Goal: Task Accomplishment & Management: Complete application form

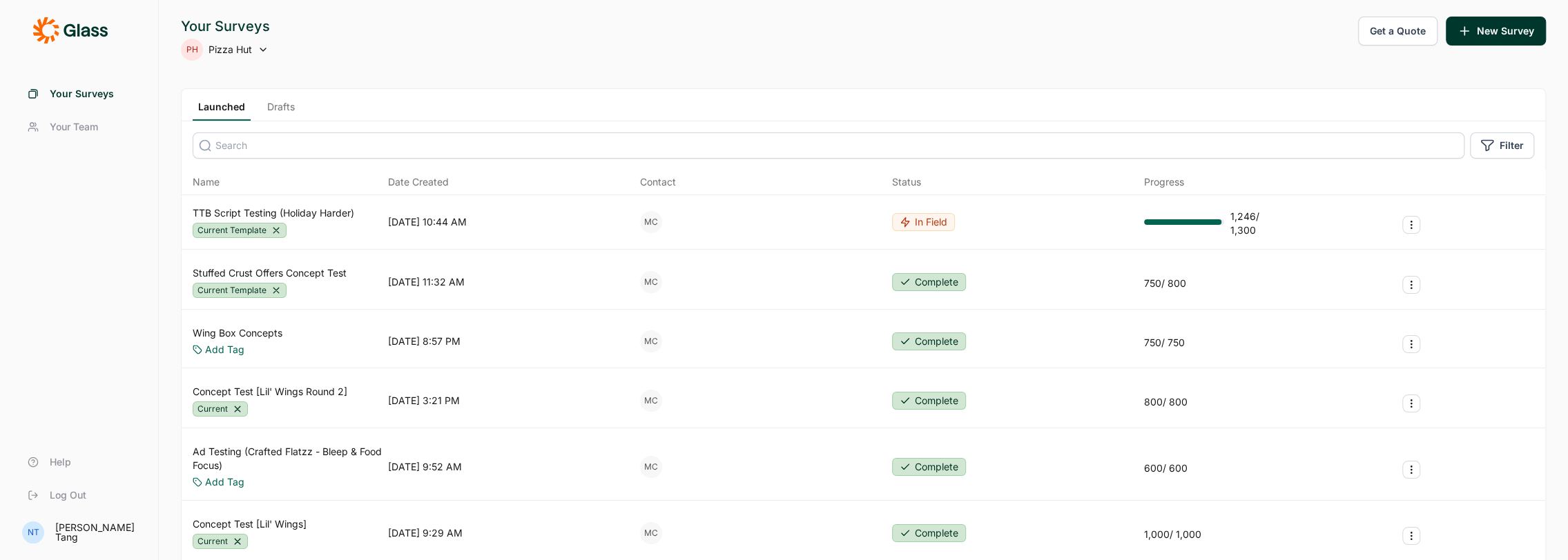
click at [226, 113] on link "Launched" at bounding box center [222, 110] width 58 height 21
click at [282, 112] on link "Drafts" at bounding box center [280, 110] width 39 height 21
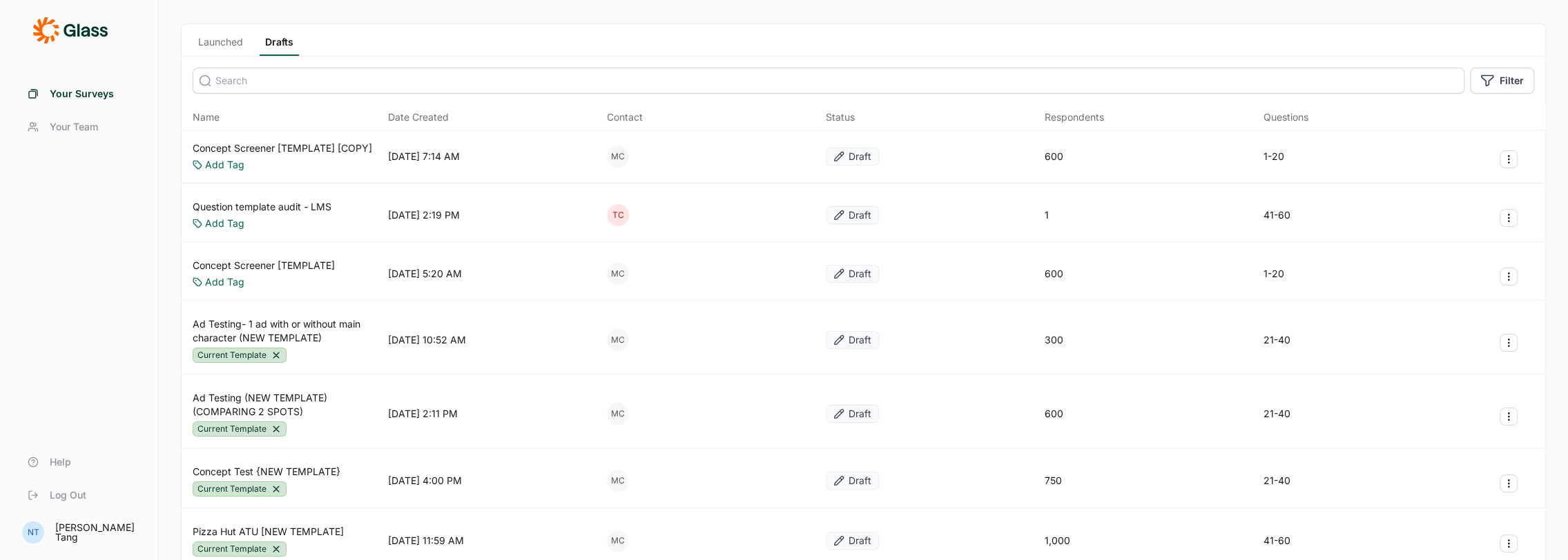
scroll to position [138, 0]
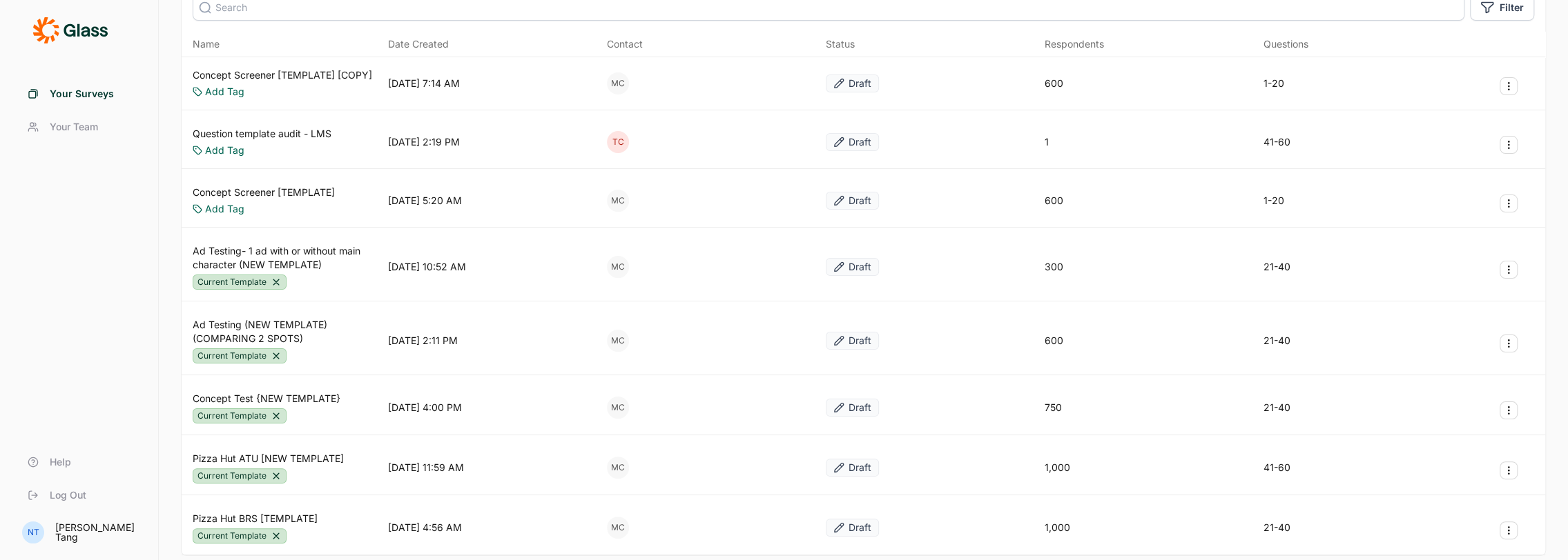
click at [320, 392] on link "Concept Test {NEW TEMPLATE}" at bounding box center [266, 399] width 148 height 14
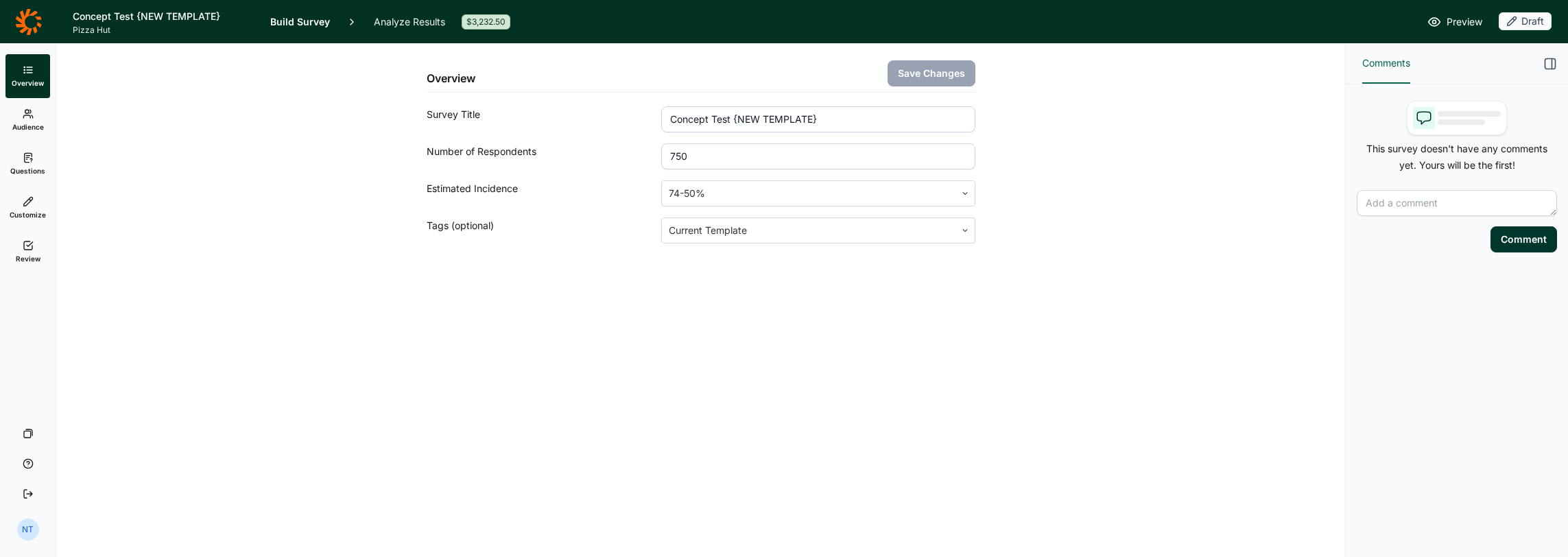
click at [43, 116] on link "Audience" at bounding box center [28, 119] width 44 height 43
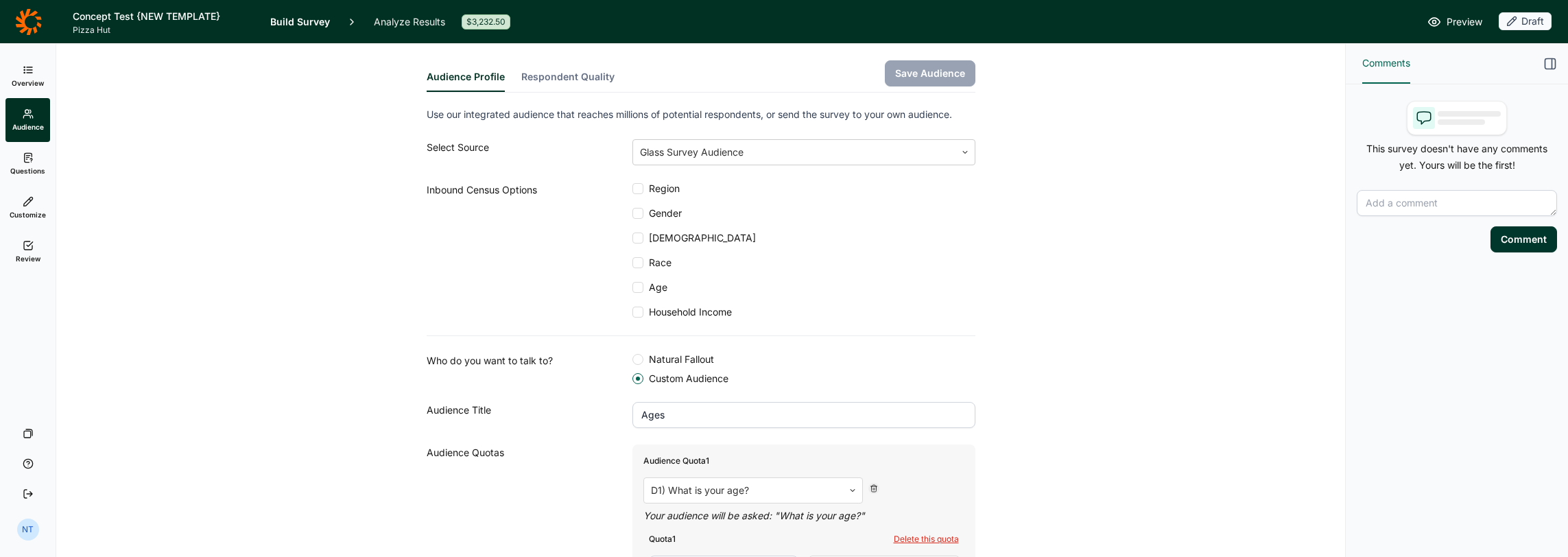
click at [38, 182] on link "Questions" at bounding box center [28, 164] width 44 height 43
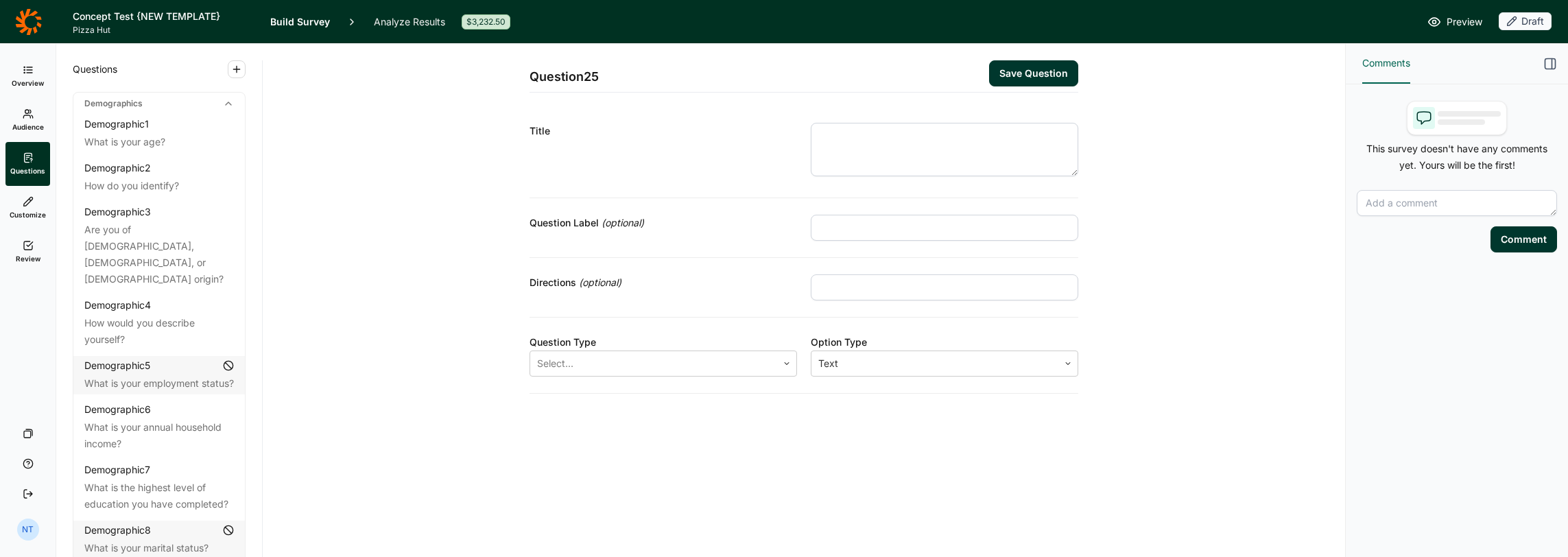
click at [25, 212] on span "Customize" at bounding box center [28, 215] width 37 height 10
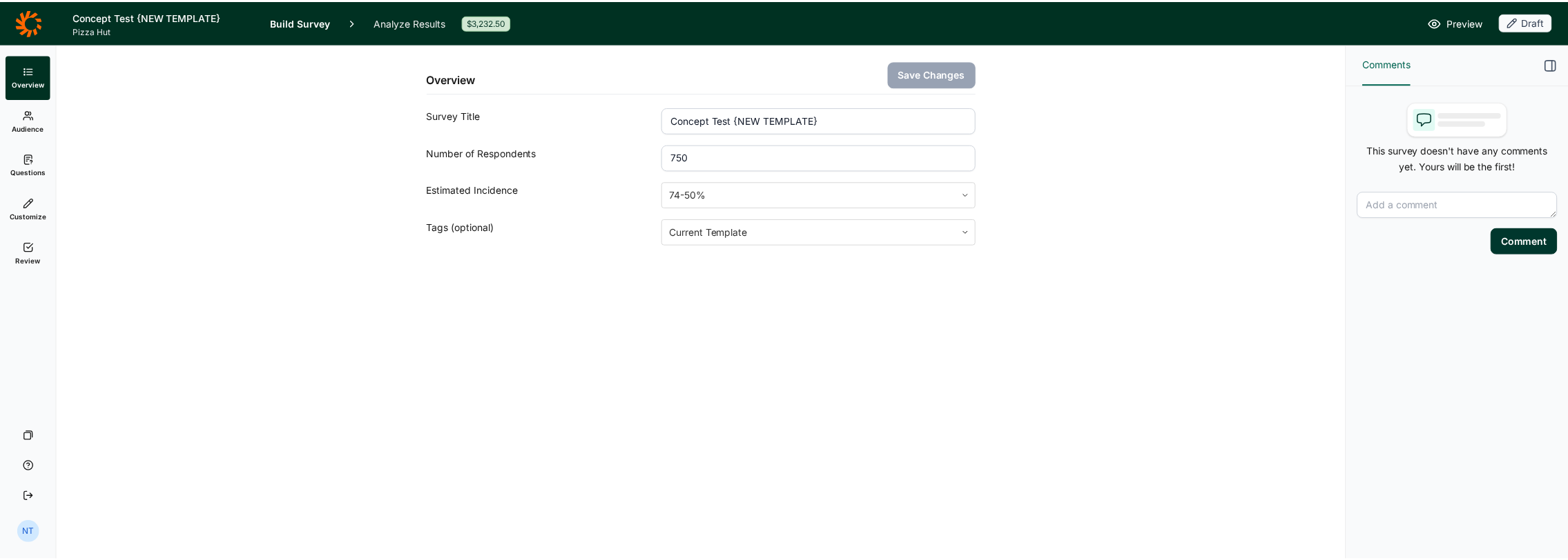
scroll to position [138, 0]
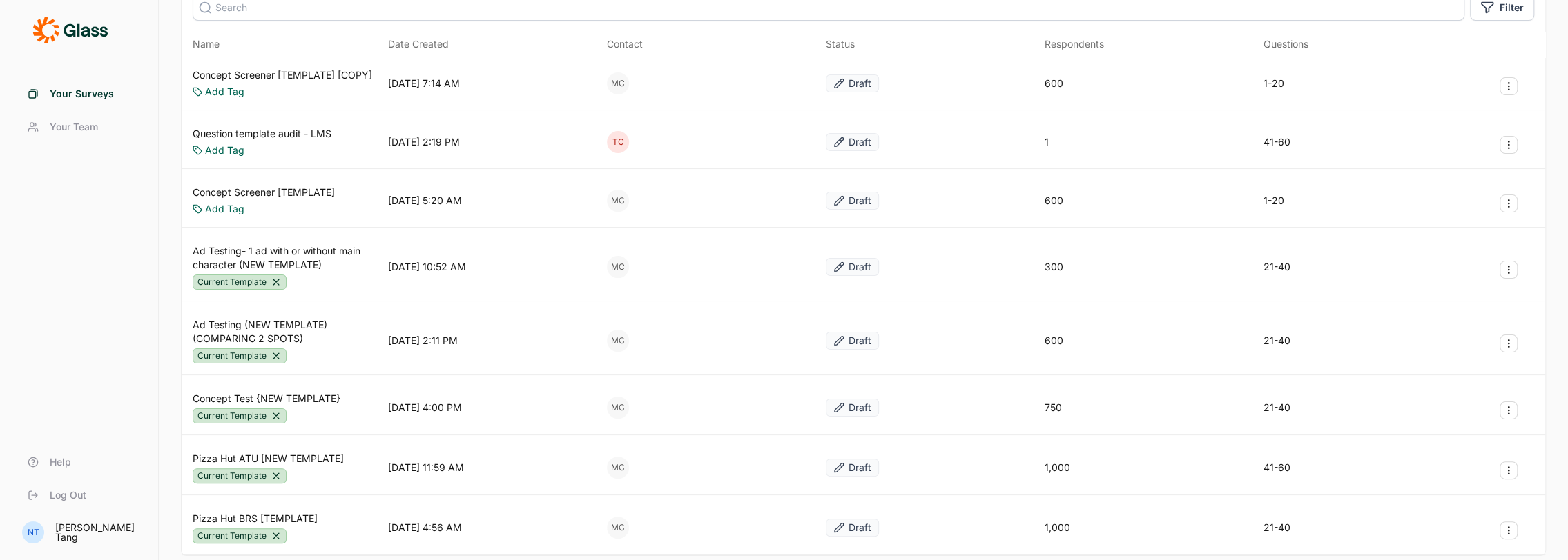
click at [1499, 401] on div at bounding box center [1508, 410] width 18 height 18
click at [1508, 410] on use "Survey Actions" at bounding box center [1508, 411] width 1 height 8
click at [1459, 440] on button "Duplicate Survey" at bounding box center [1434, 440] width 156 height 31
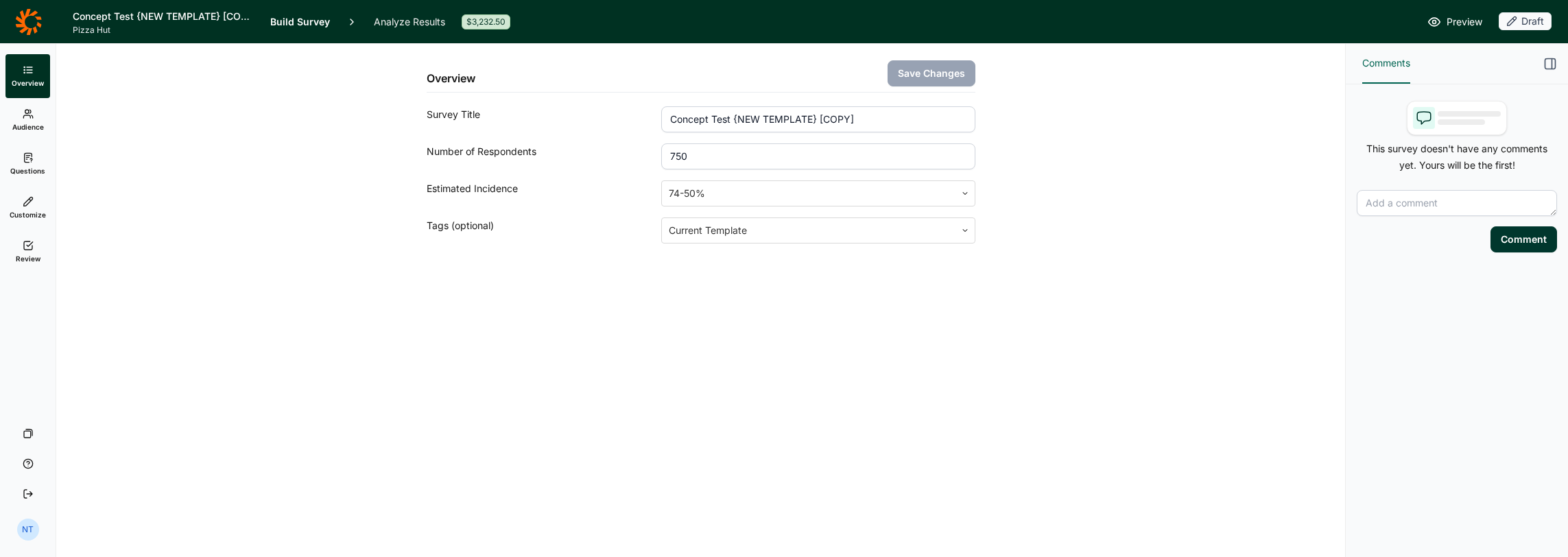
click at [236, 181] on div "Overview Save Changes Survey Title Concept Test {NEW TEMPLATE} [COPY] Number of…" at bounding box center [701, 176] width 1255 height 266
click at [37, 167] on span "Questions" at bounding box center [27, 171] width 35 height 10
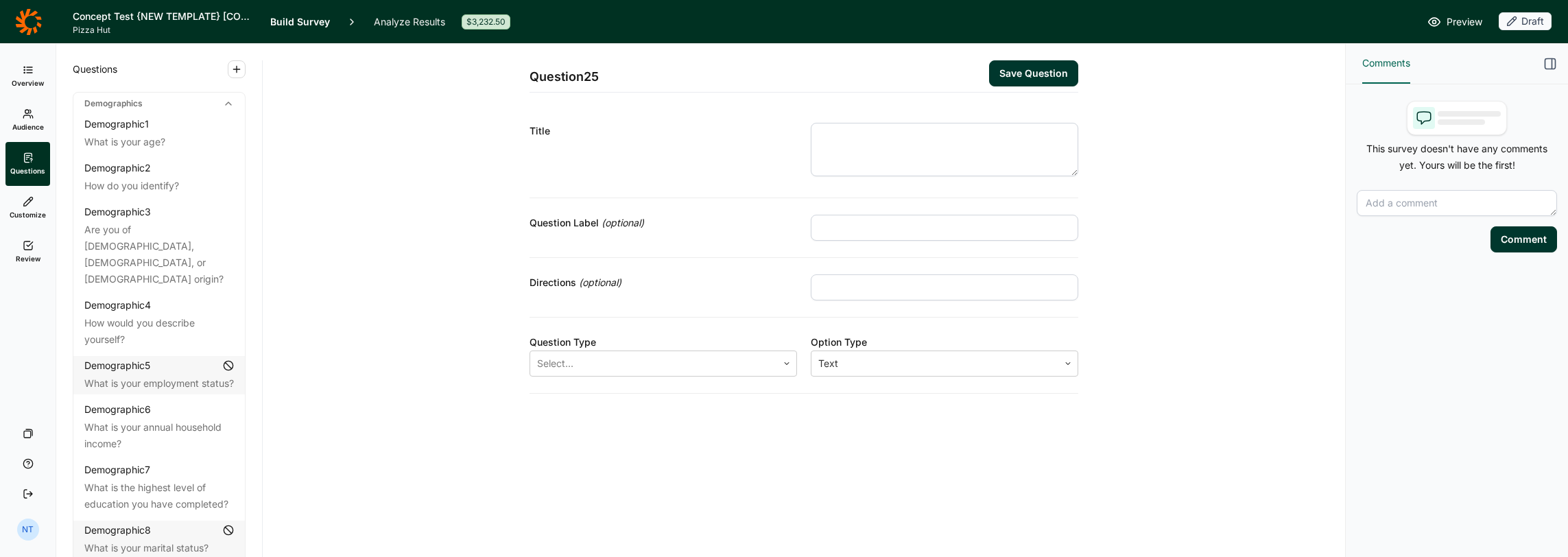
click at [33, 80] on span "Overview" at bounding box center [28, 83] width 33 height 10
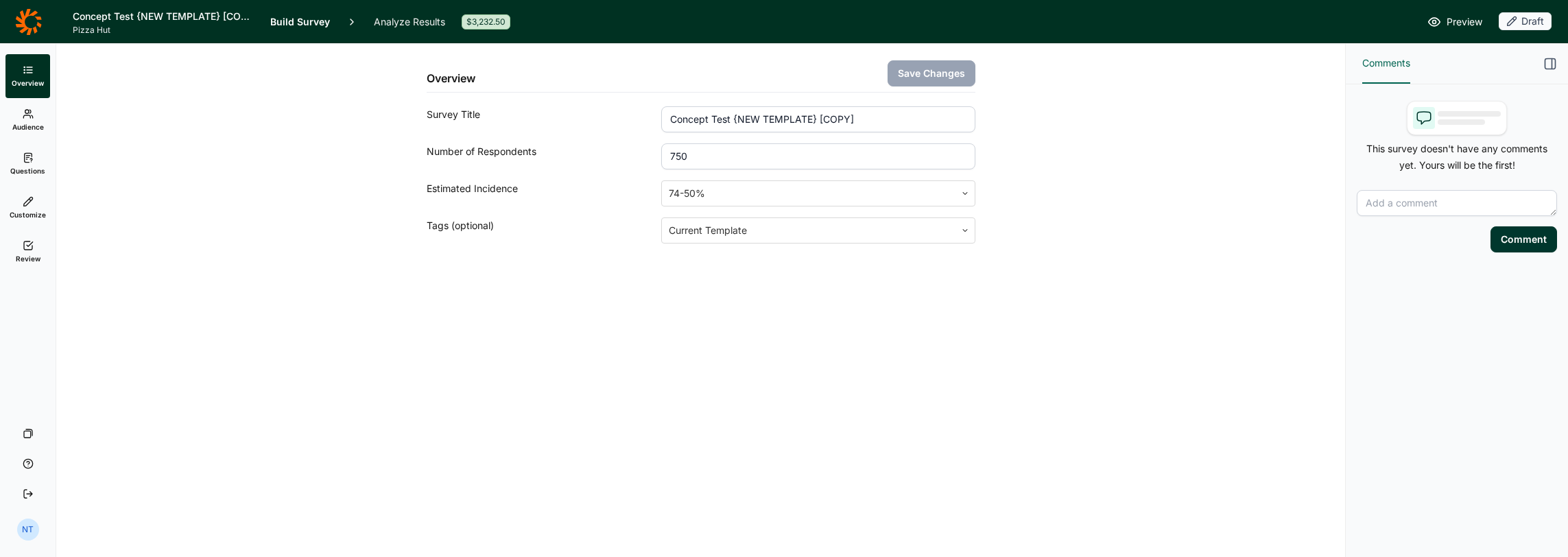
click at [761, 122] on input "Concept Test {NEW TEMPLATE} [COPY]" at bounding box center [818, 119] width 314 height 26
drag, startPoint x: 899, startPoint y: 116, endPoint x: 535, endPoint y: 129, distance: 364.2
click at [535, 129] on div "Survey Title Concept Test {NEW TEMPLATE} [COPY]" at bounding box center [701, 119] width 549 height 26
type input "Loyalty Program Positioning"
type input "1500"
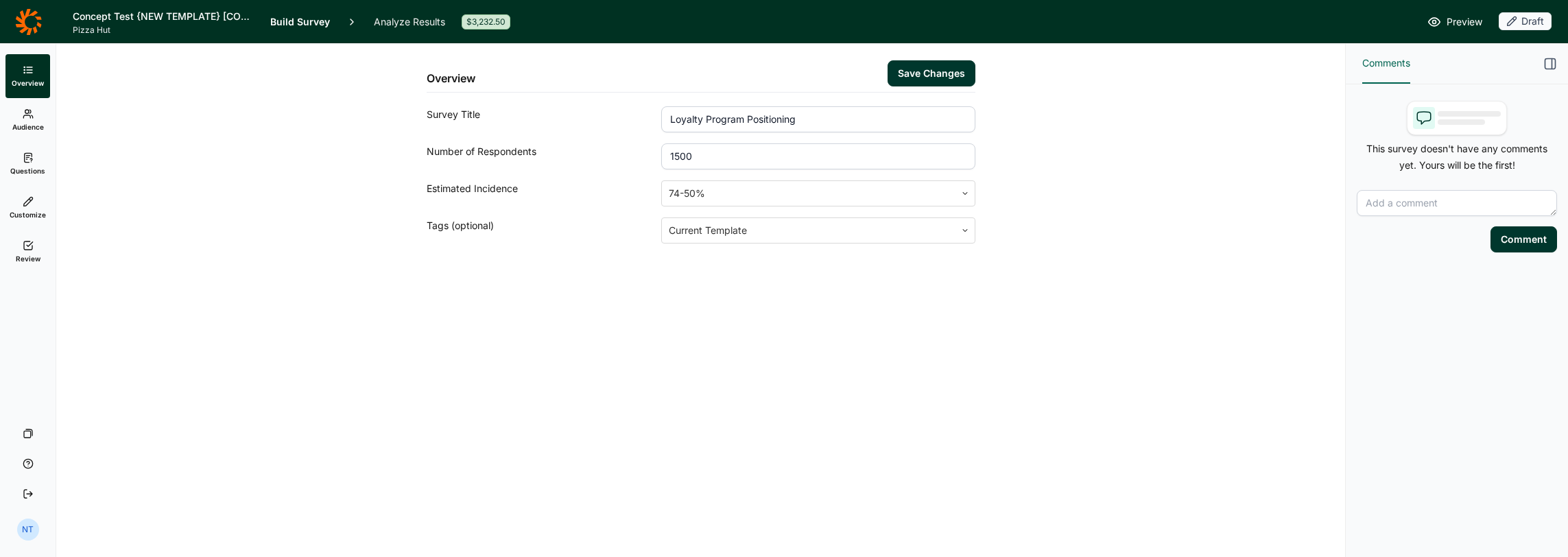
click at [271, 173] on div "Overview Save Changes Survey Title Loyalty Program Positioning Number of Respon…" at bounding box center [701, 176] width 1255 height 266
click at [935, 64] on button "Save Changes" at bounding box center [931, 73] width 88 height 26
click at [3, 120] on ul "Overview Audience Questions Customize Review" at bounding box center [28, 164] width 55 height 219
click at [28, 203] on use at bounding box center [28, 200] width 9 height 9
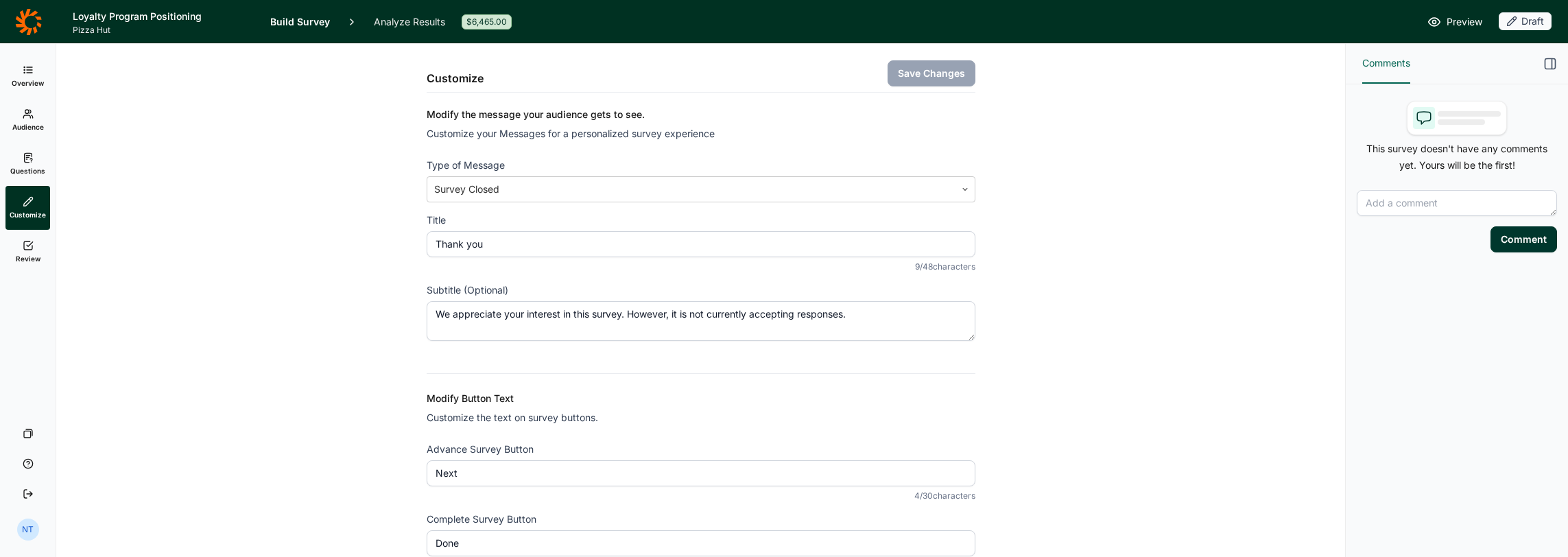
click at [39, 148] on link "Questions" at bounding box center [28, 164] width 44 height 43
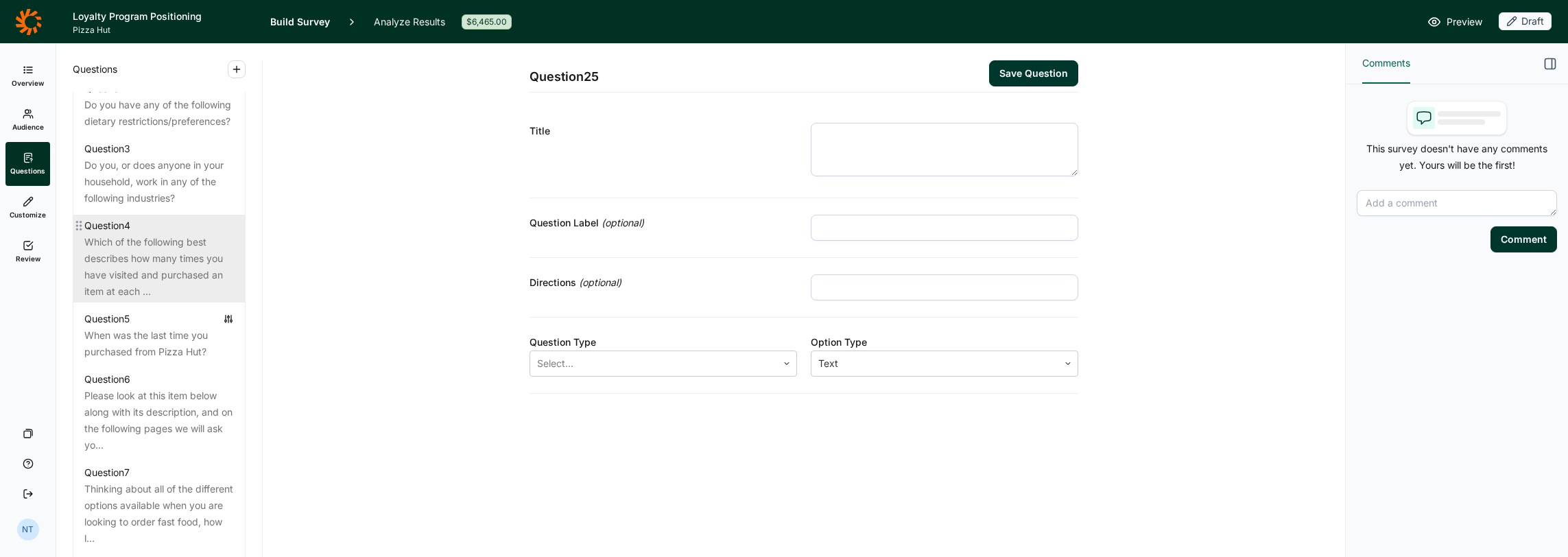
scroll to position [755, 0]
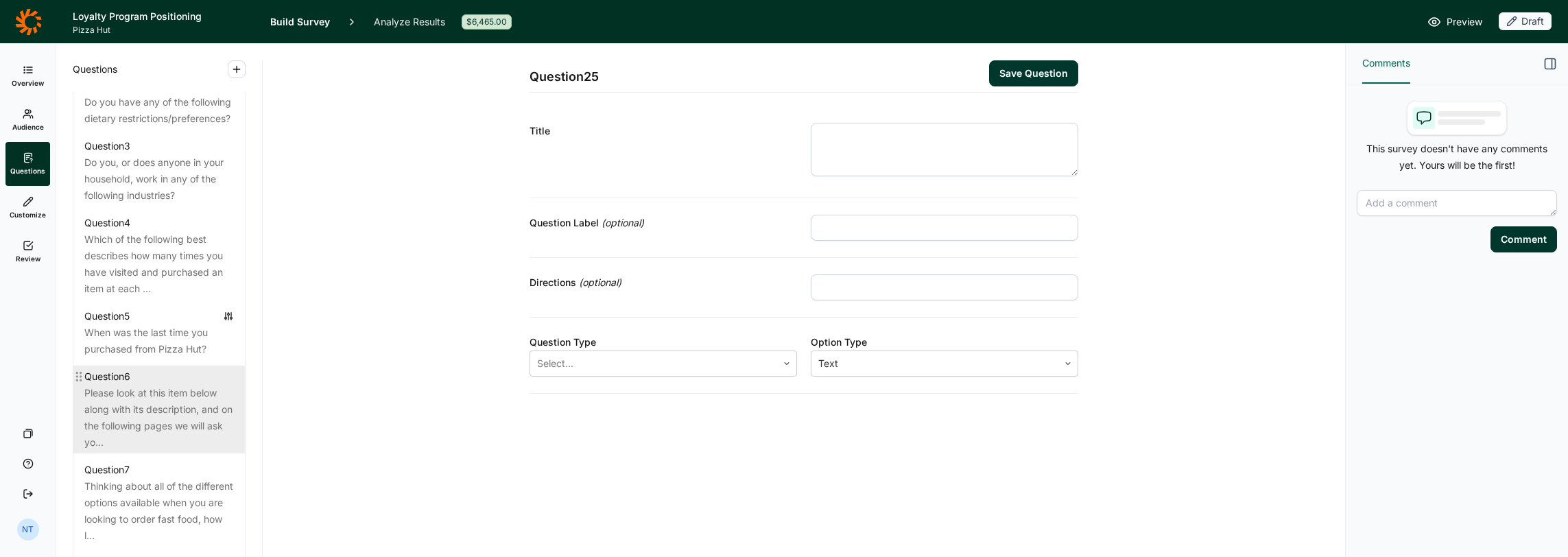
click at [175, 385] on div "Question 6" at bounding box center [158, 376] width 149 height 17
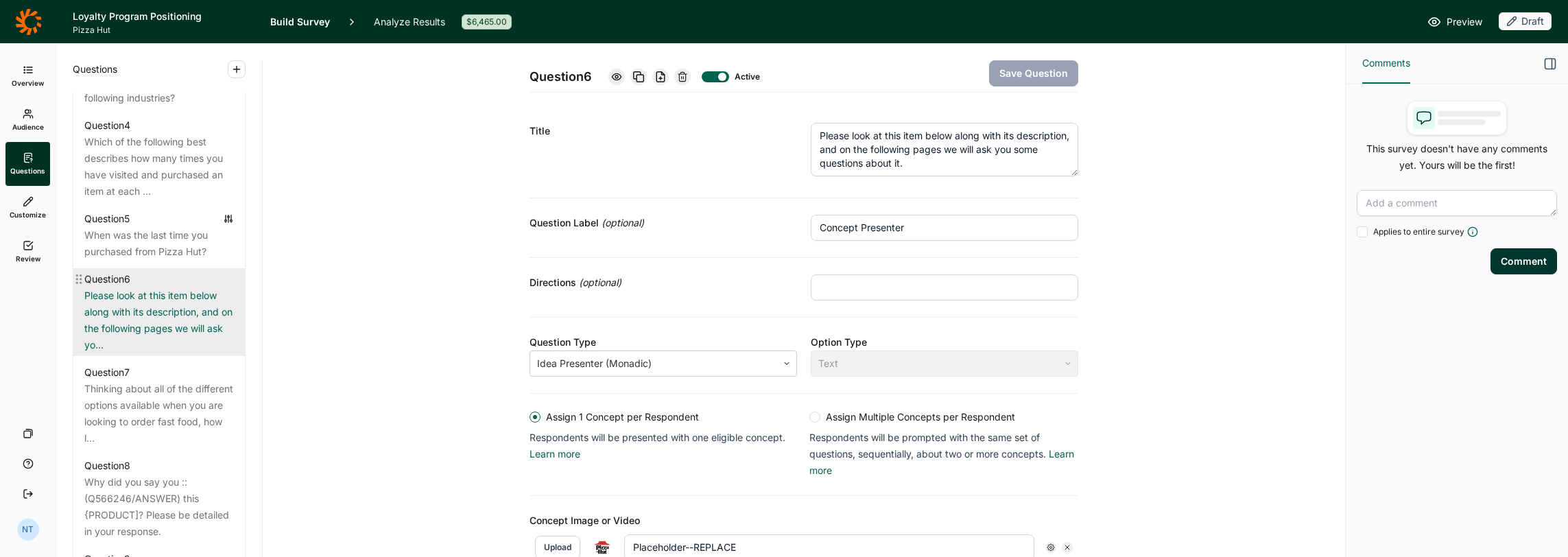
scroll to position [892, 0]
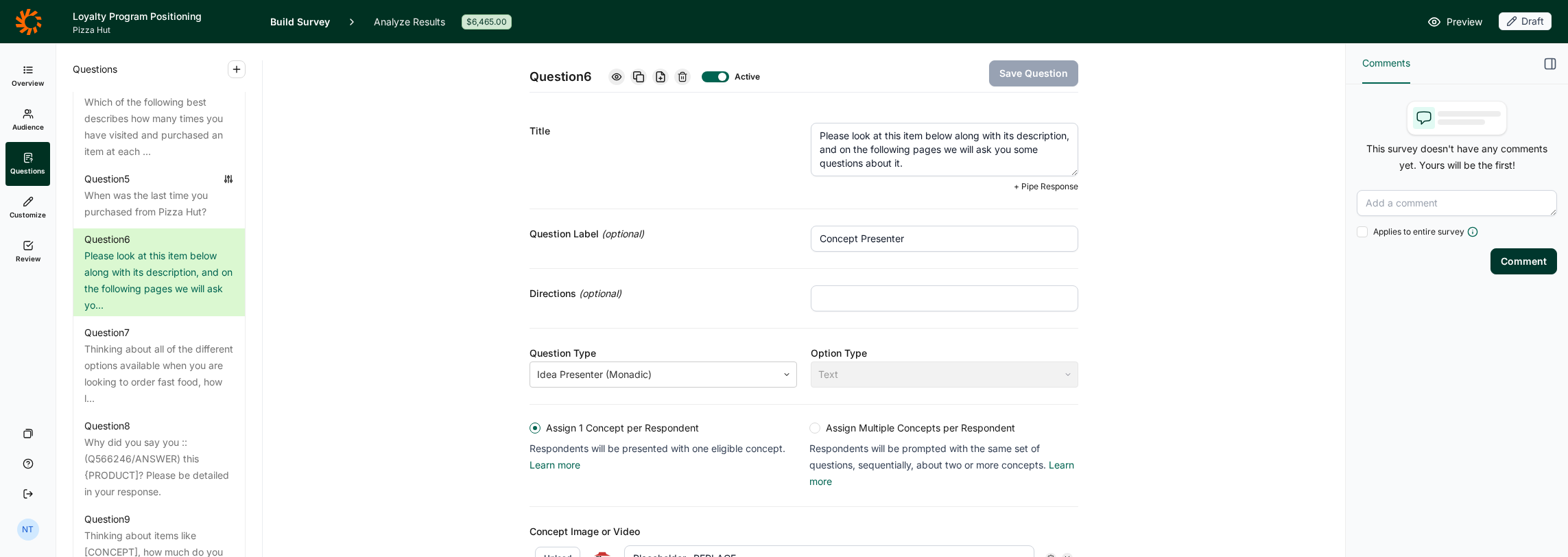
click at [933, 134] on textarea "Please look at this item below along with its description, and on the following…" at bounding box center [943, 149] width 267 height 53
click at [905, 136] on textarea "Please look at this item below along with its description, and on the following…" at bounding box center [943, 149] width 267 height 53
click at [1150, 199] on div "Question 6 Active Save Question Title Please look at this item below along with…" at bounding box center [803, 432] width 1049 height 777
click at [906, 138] on textarea "Please look at this item below along with its description, and on the following…" at bounding box center [943, 149] width 267 height 53
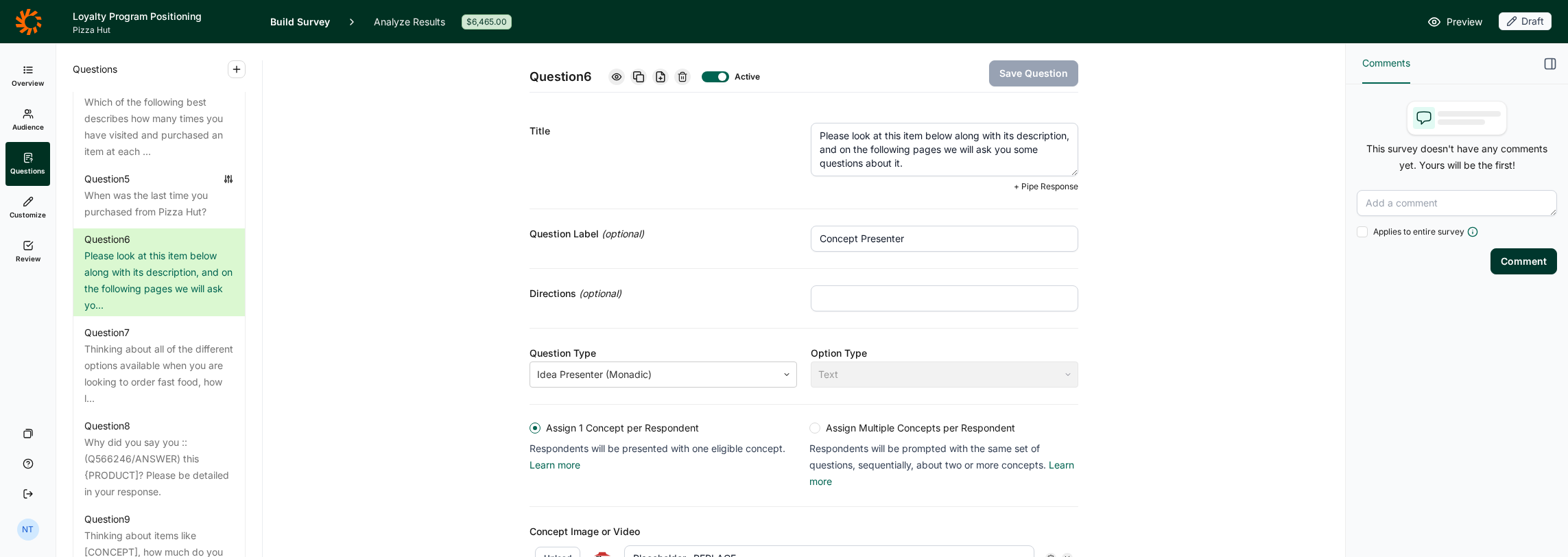
click at [906, 138] on textarea "Please look at this item below along with its description, and on the following…" at bounding box center [943, 149] width 267 height 53
click at [902, 134] on textarea "Please look at this concept below along with its description, and on the follow…" at bounding box center [943, 149] width 267 height 53
click at [899, 136] on textarea "Please look at this concept below along with its description, and on the follow…" at bounding box center [943, 149] width 267 height 53
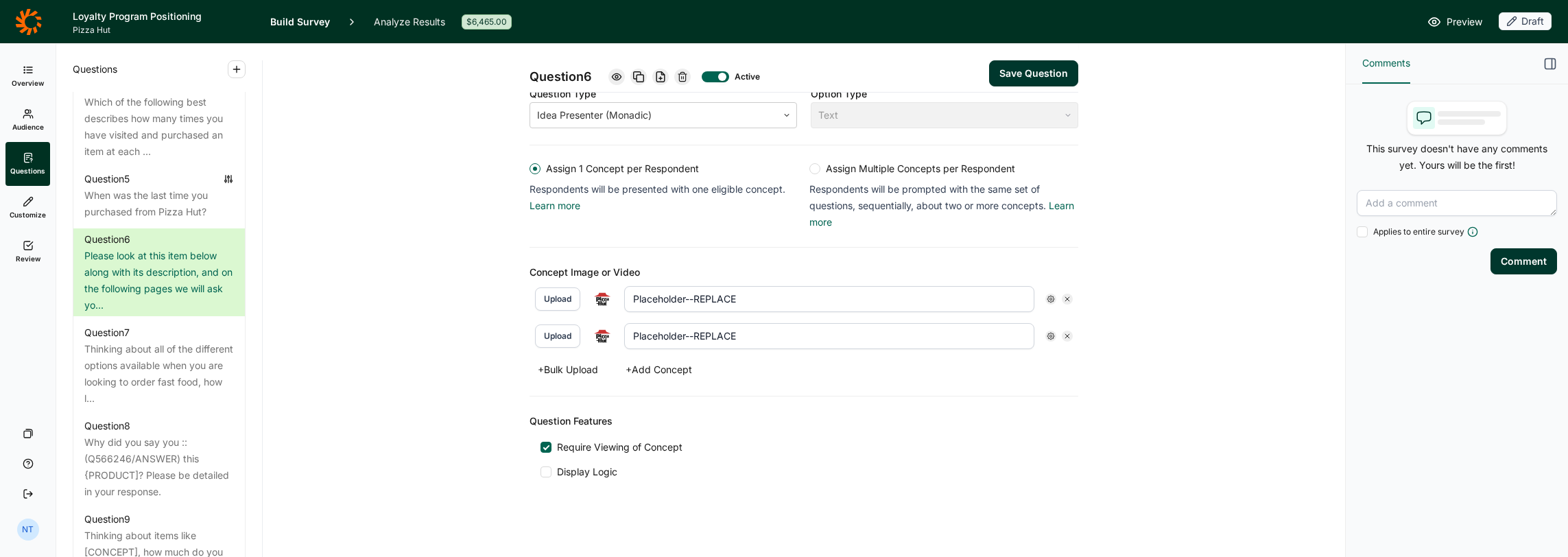
scroll to position [191, 0]
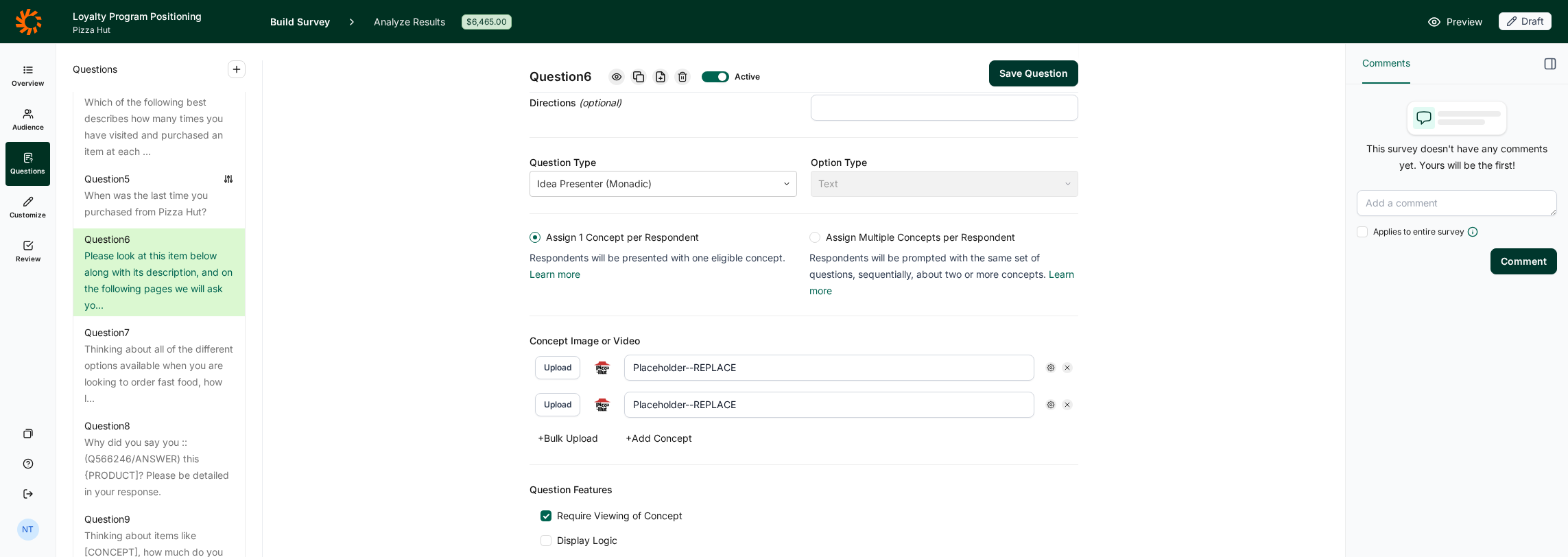
type textarea "Please look at this loyalty program concept below along with its description, a…"
click at [1063, 363] on icon at bounding box center [1067, 367] width 8 height 8
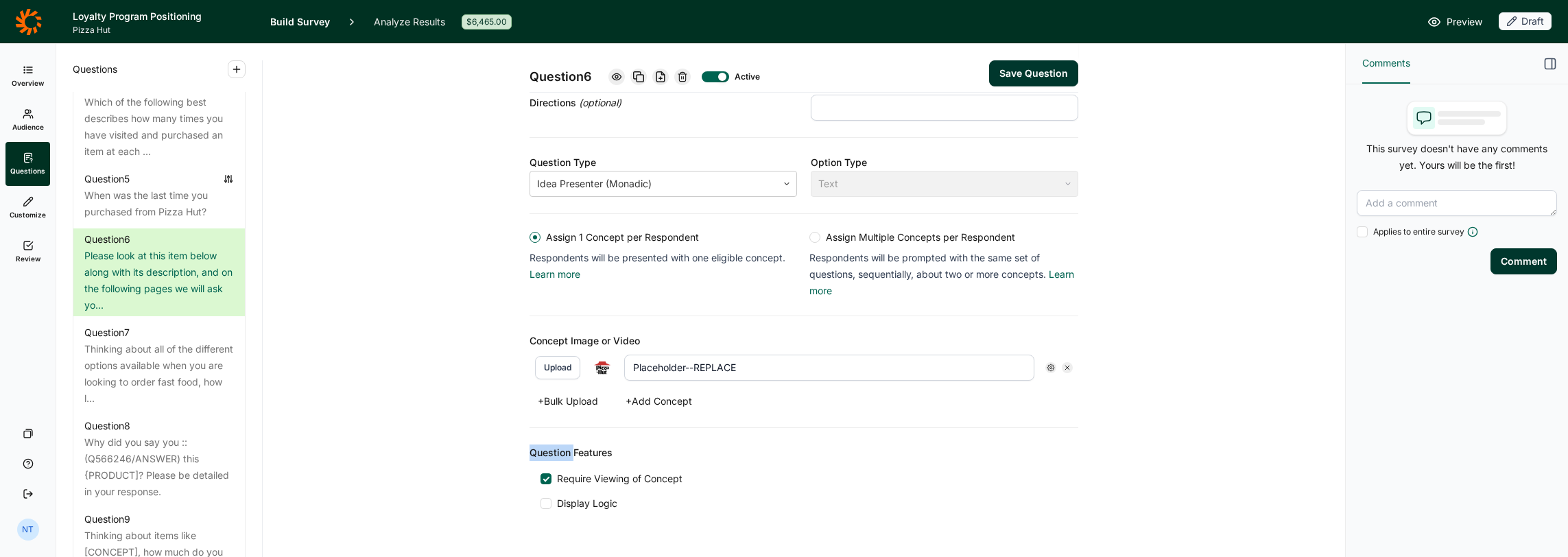
click at [1063, 363] on icon at bounding box center [1067, 367] width 8 height 8
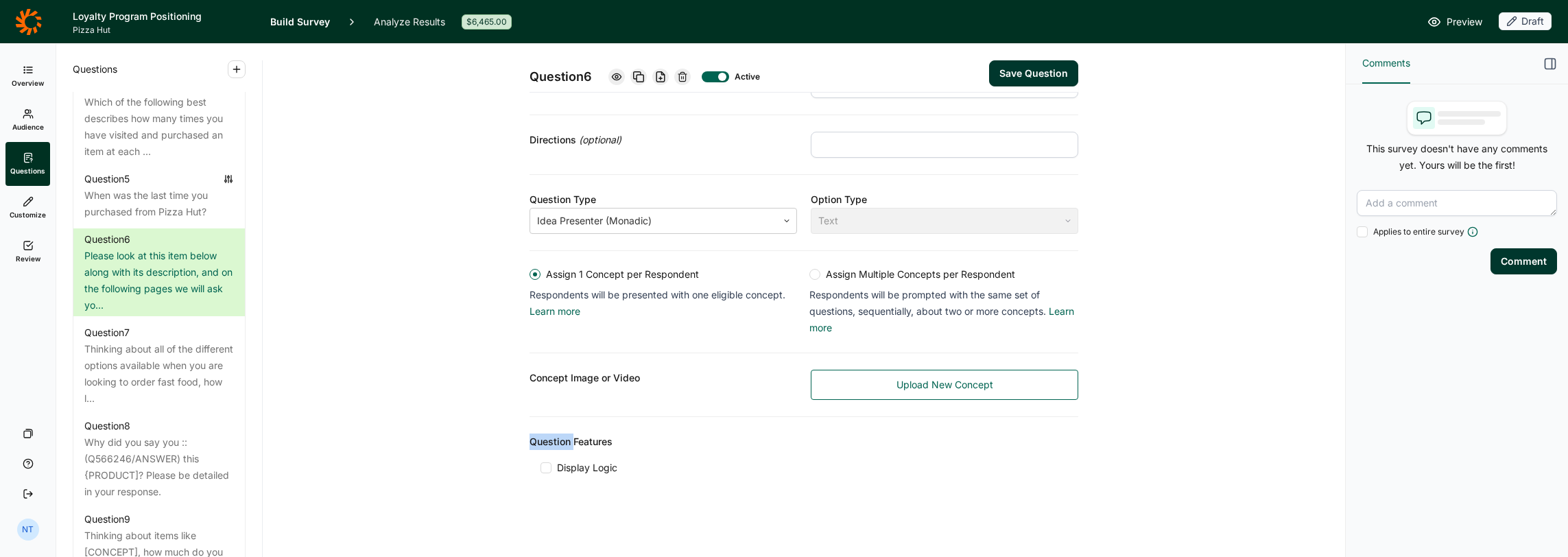
scroll to position [139, 0]
click at [716, 394] on div "Concept Image or Video" at bounding box center [662, 388] width 267 height 31
click at [445, 271] on div "Question 6 Active Save Question Title Please look at this loyalty program conce…" at bounding box center [803, 232] width 1049 height 656
click at [886, 383] on link "Upload New Concept" at bounding box center [943, 388] width 267 height 31
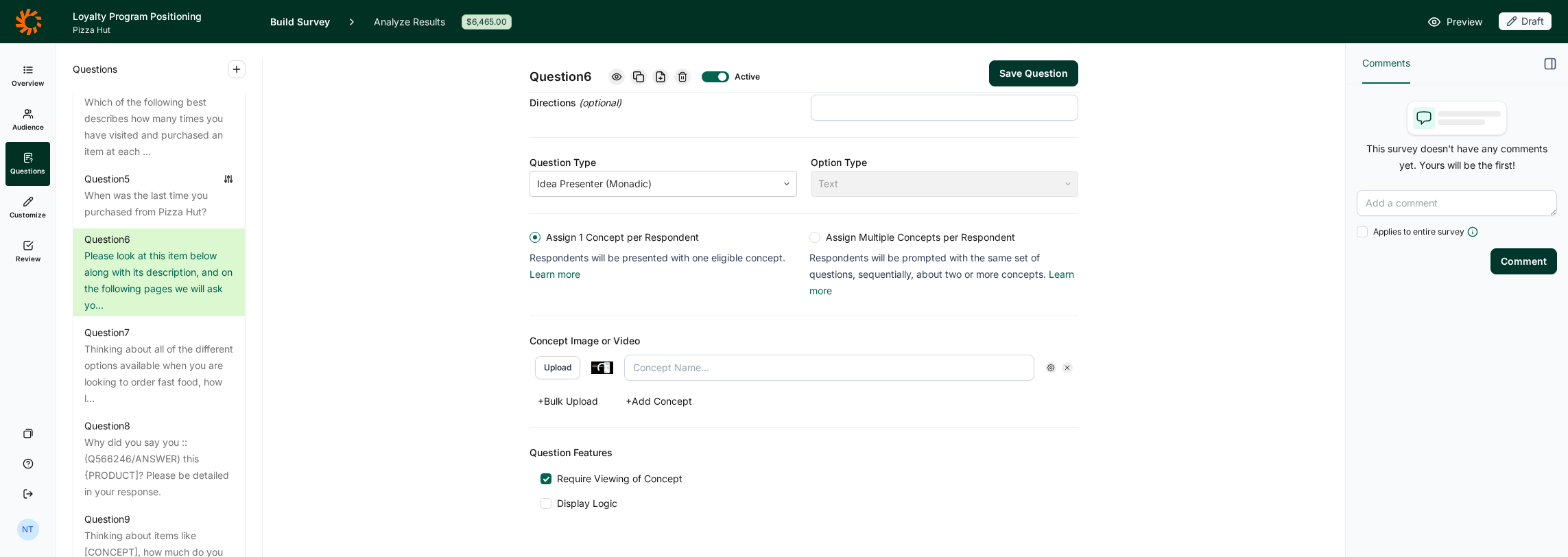
click at [576, 398] on button "+ Bulk Upload" at bounding box center [567, 401] width 77 height 19
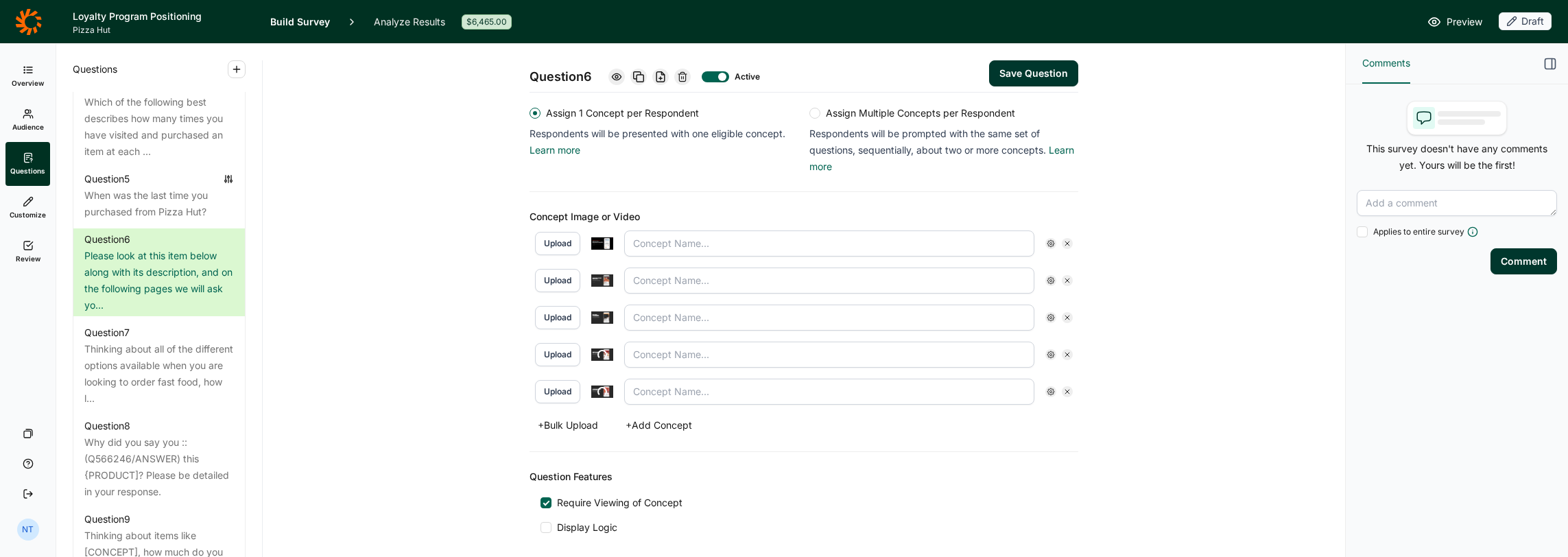
scroll to position [317, 0]
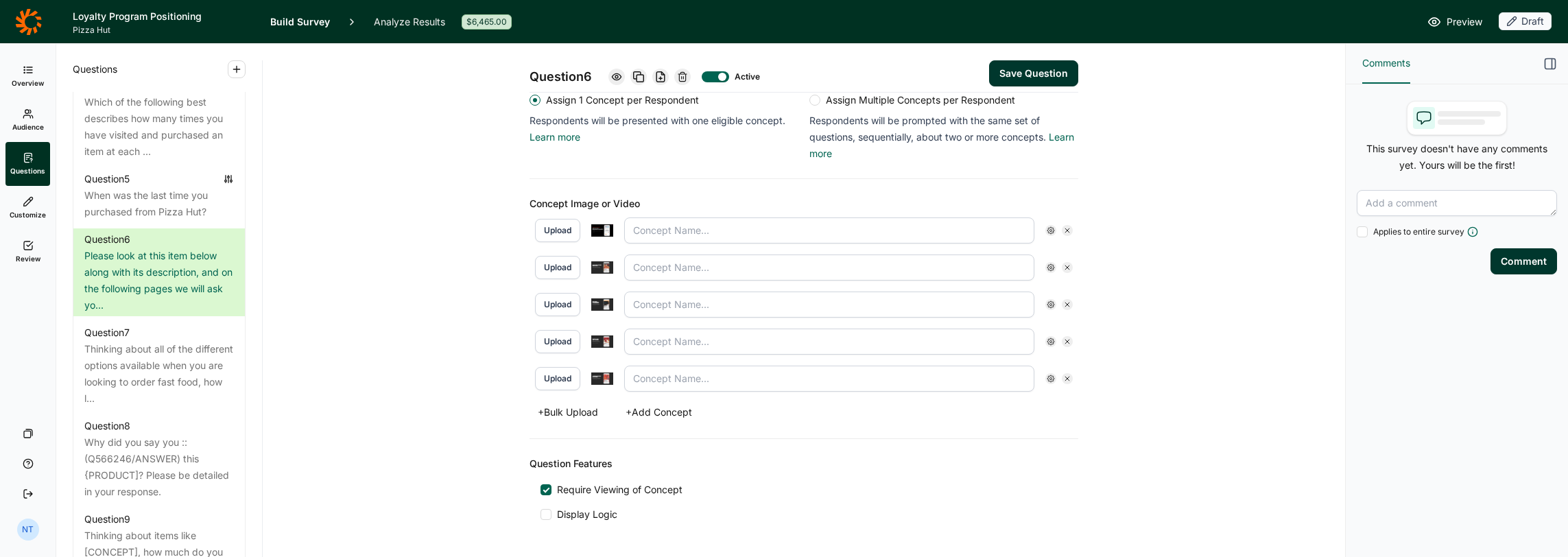
click at [595, 226] on img at bounding box center [602, 230] width 22 height 13
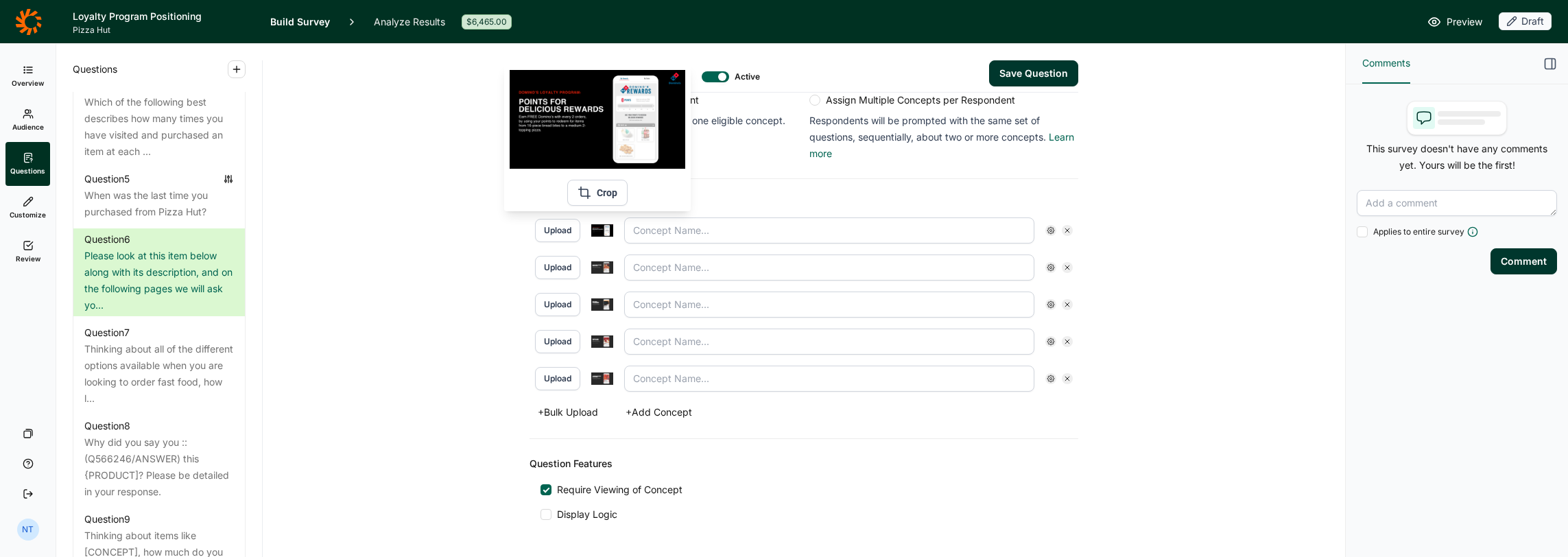
click at [645, 228] on input "text" at bounding box center [829, 230] width 411 height 26
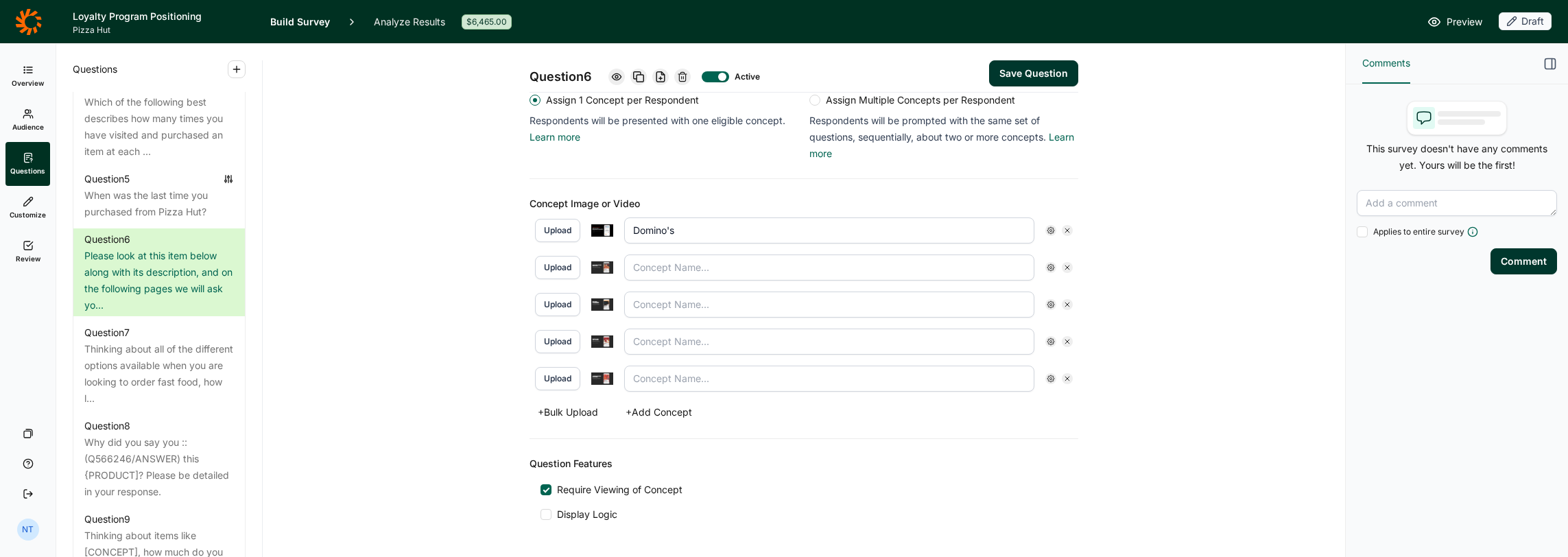
type input "Domino's"
click at [601, 255] on div "Upload" at bounding box center [803, 268] width 538 height 26
click at [601, 262] on img at bounding box center [602, 268] width 22 height 13
click at [662, 274] on input "text" at bounding box center [829, 268] width 411 height 26
type input "E"
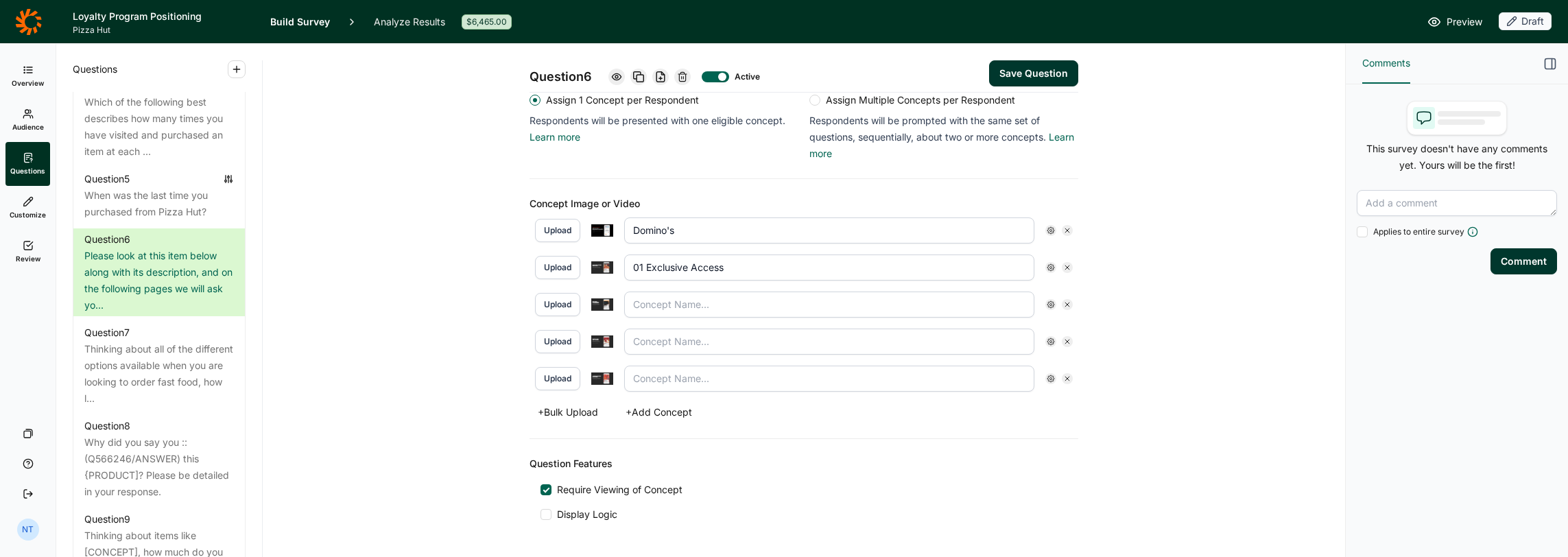
type input "01 Exclusive Access"
click at [727, 305] on input "text" at bounding box center [829, 304] width 411 height 26
click at [639, 298] on input "text" at bounding box center [829, 304] width 411 height 26
type input "02 Partnerships"
click at [661, 334] on input "text" at bounding box center [829, 342] width 411 height 26
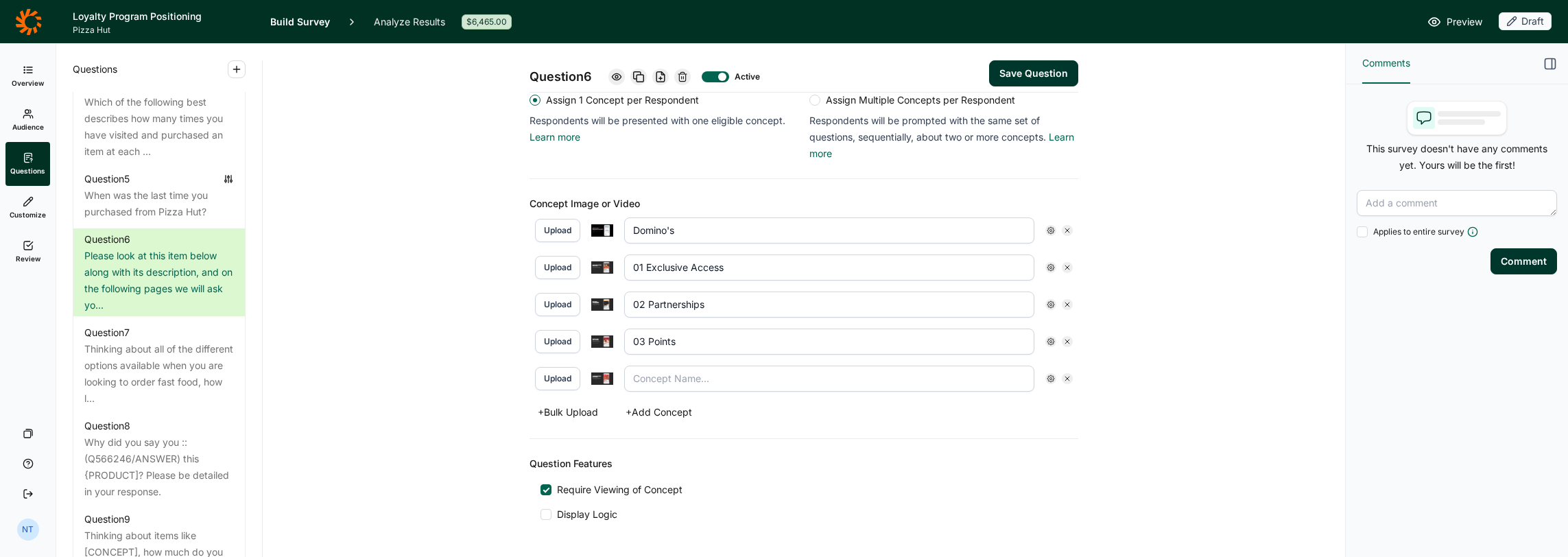
type input "03 Points"
click at [662, 376] on input "text" at bounding box center [829, 378] width 411 height 26
click at [670, 371] on input "text" at bounding box center [829, 378] width 411 height 26
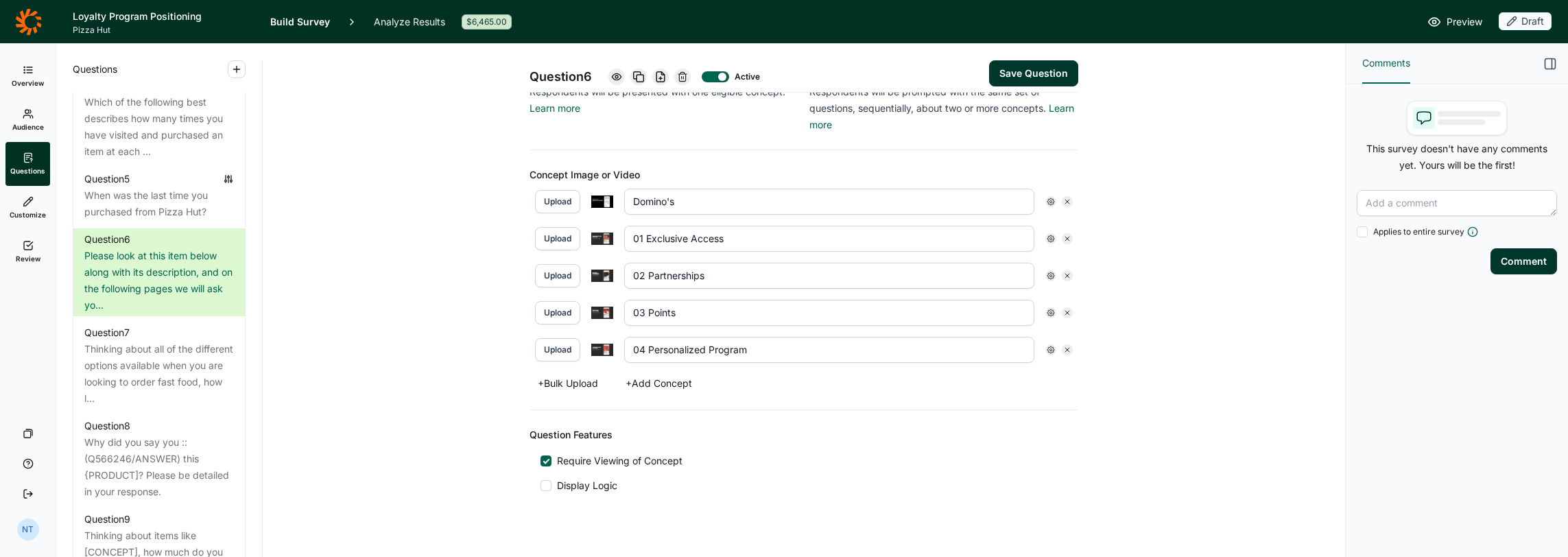
scroll to position [358, 0]
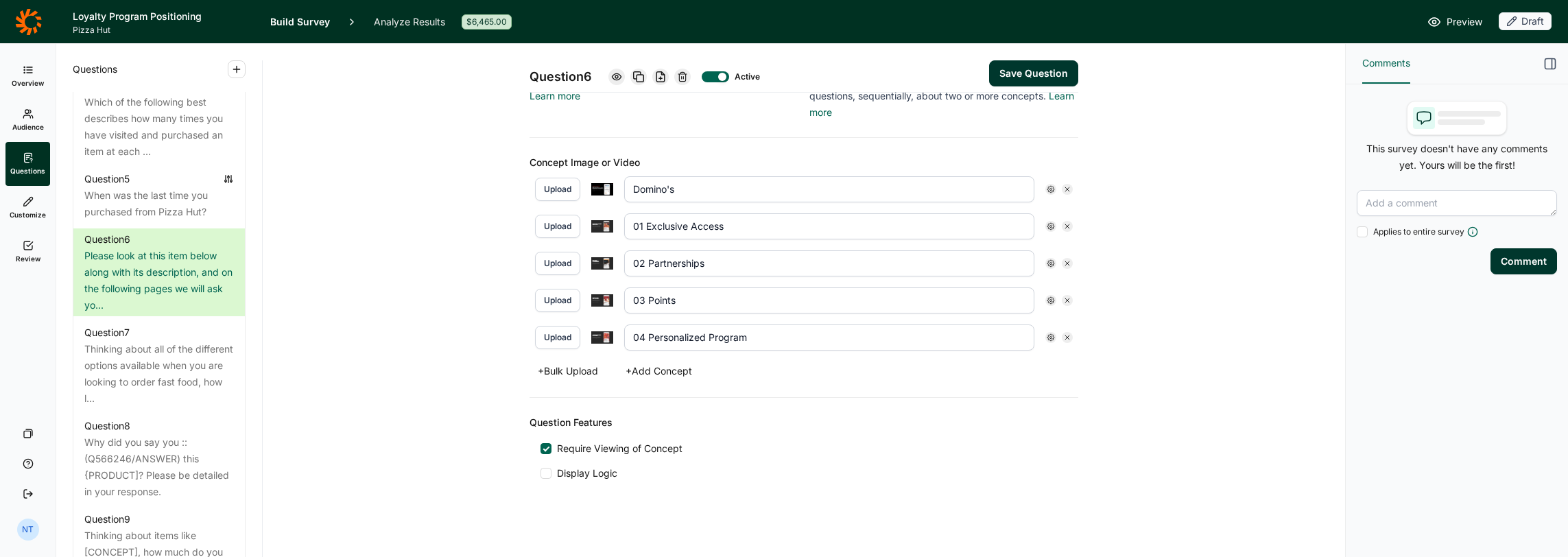
type input "04 Personalized Program"
click at [995, 80] on button "Save Question" at bounding box center [1033, 73] width 89 height 26
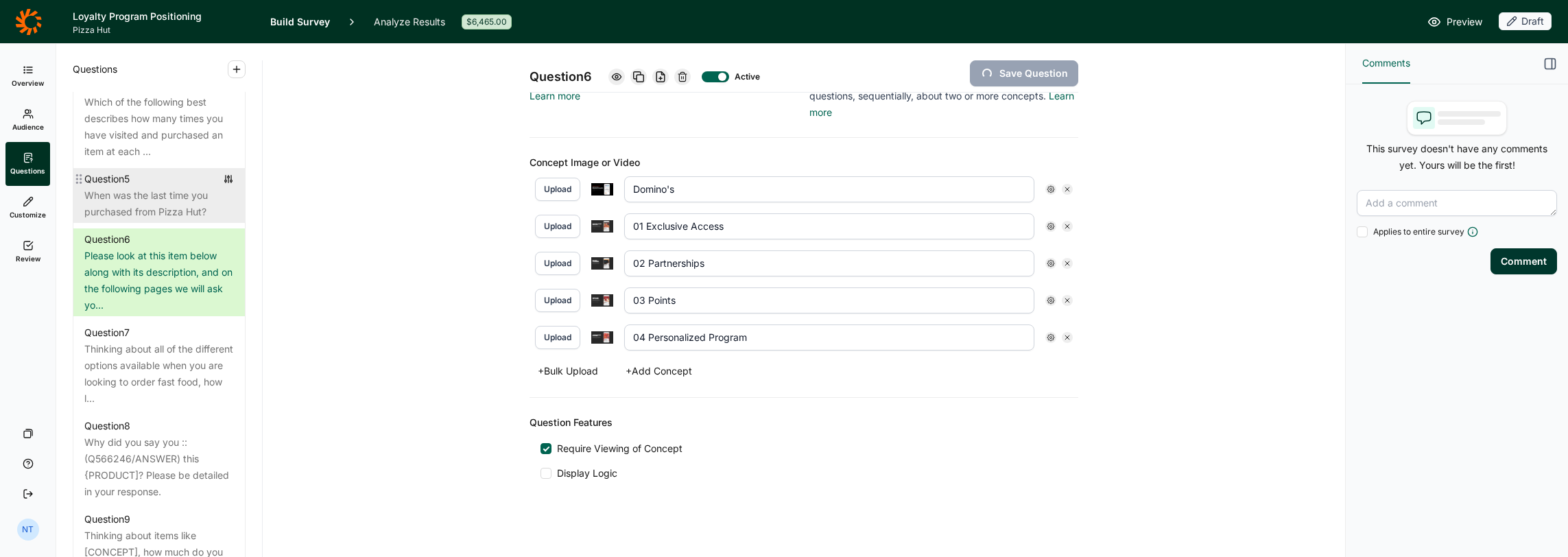
type input "04 Personalized Program"
type input "03 Points"
type input "01 Exclusive Access"
type input "Domino's"
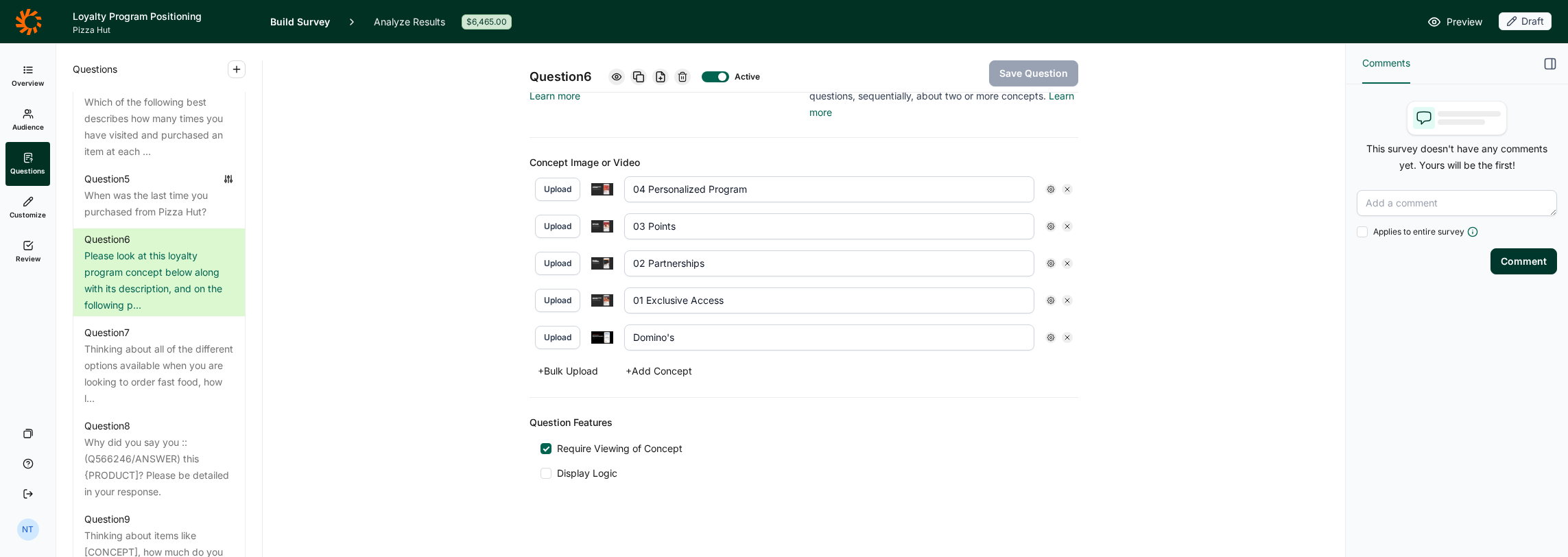
click at [336, 209] on div "Question 6 Active Save Question Title Please look at this loyalty program conce…" at bounding box center [803, 124] width 1049 height 877
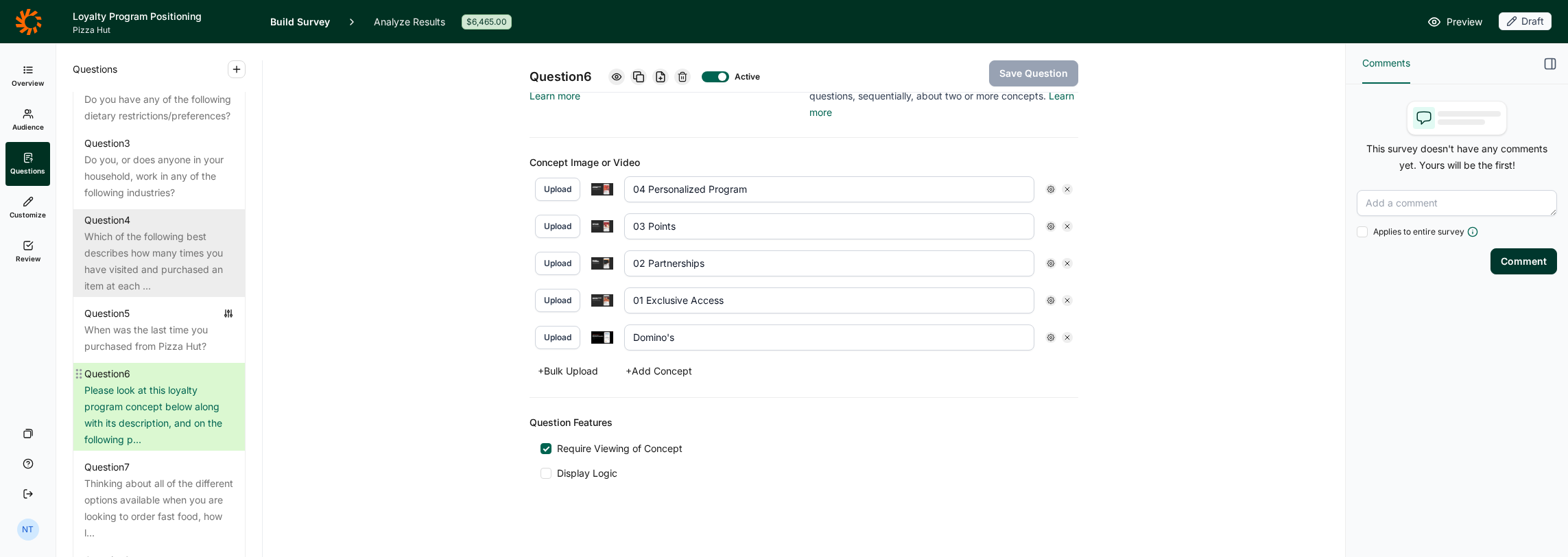
scroll to position [755, 0]
click at [169, 271] on div "Which of the following best describes how many times you have visited and purch…" at bounding box center [158, 264] width 149 height 66
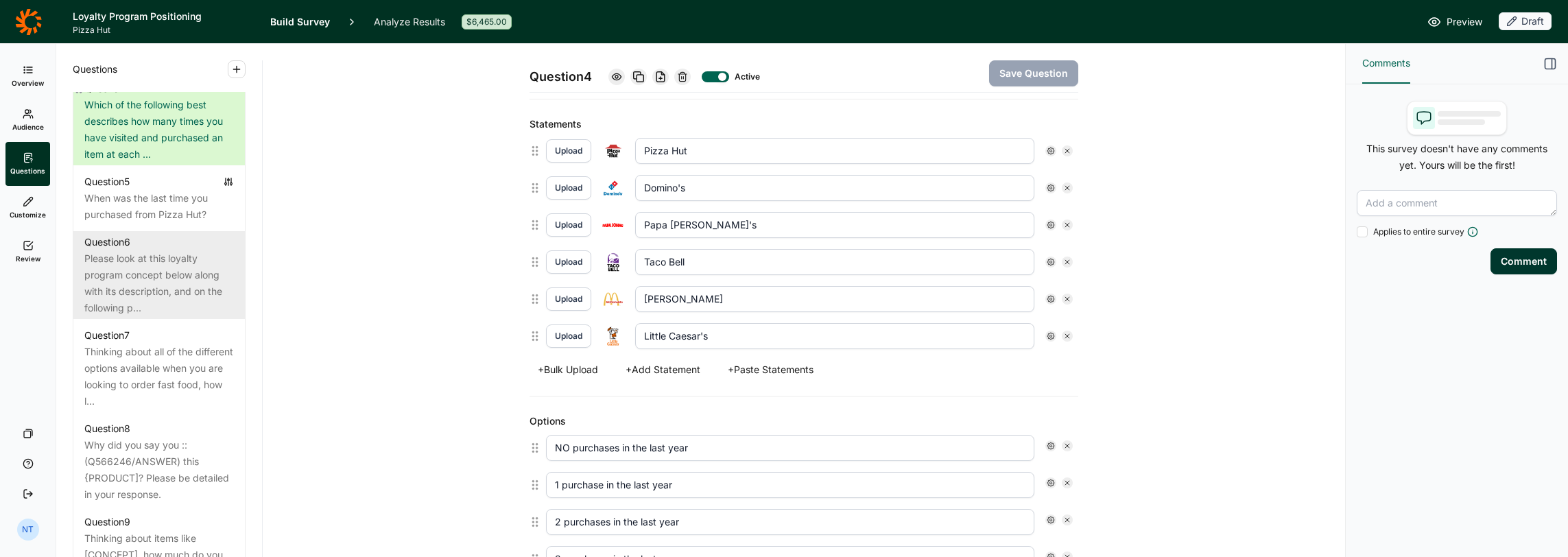
scroll to position [892, 0]
click at [152, 284] on div "Please look at this loyalty program concept below along with its description, a…" at bounding box center [158, 280] width 149 height 66
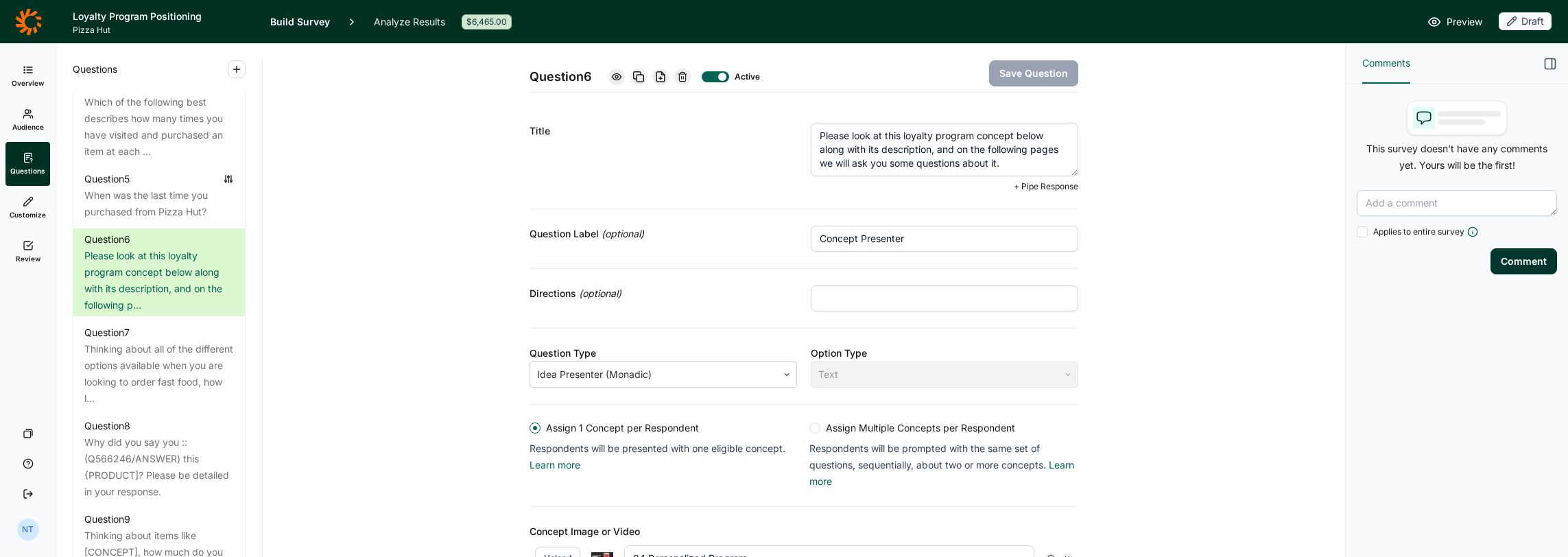
click at [923, 151] on textarea "Please look at this loyalty program concept below along with its description, a…" at bounding box center [943, 149] width 267 height 53
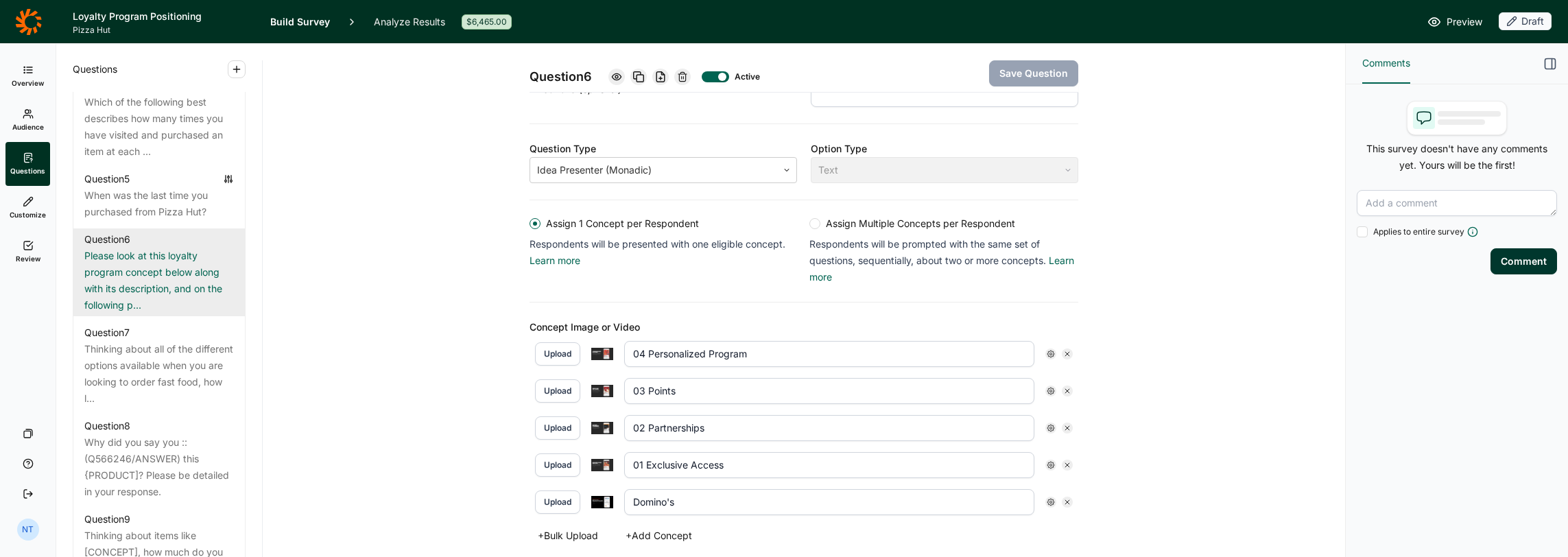
scroll to position [205, 0]
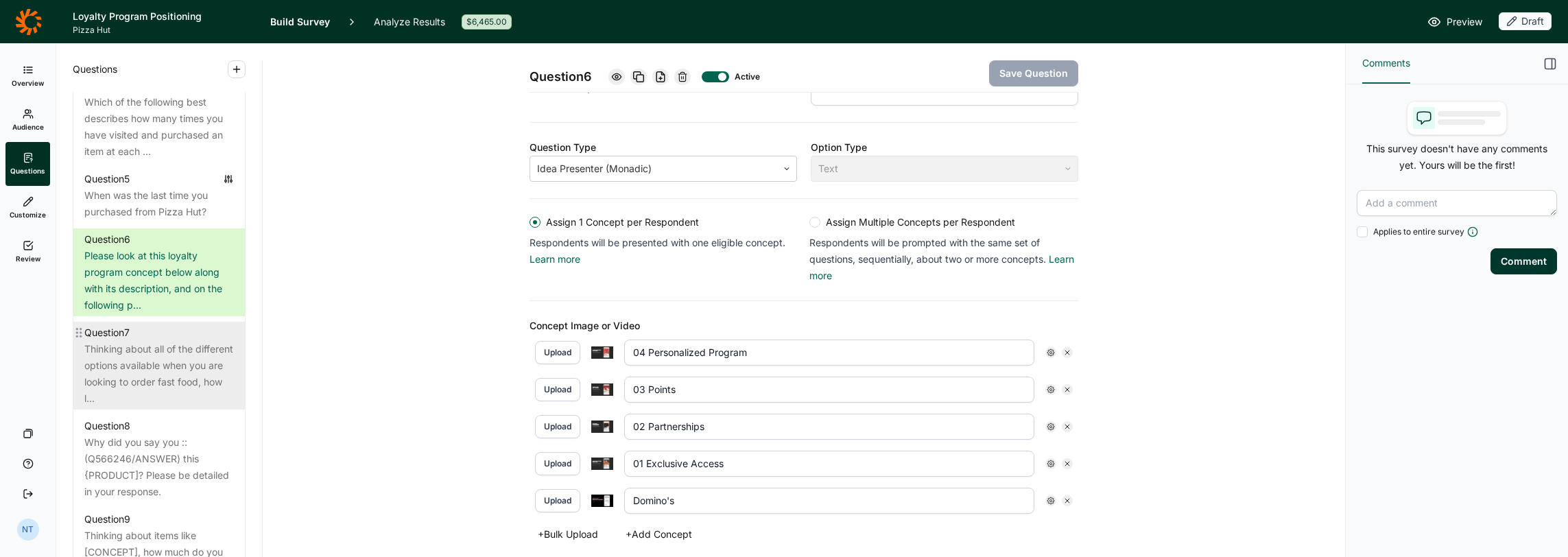
click at [145, 341] on div "Question 7" at bounding box center [158, 333] width 149 height 17
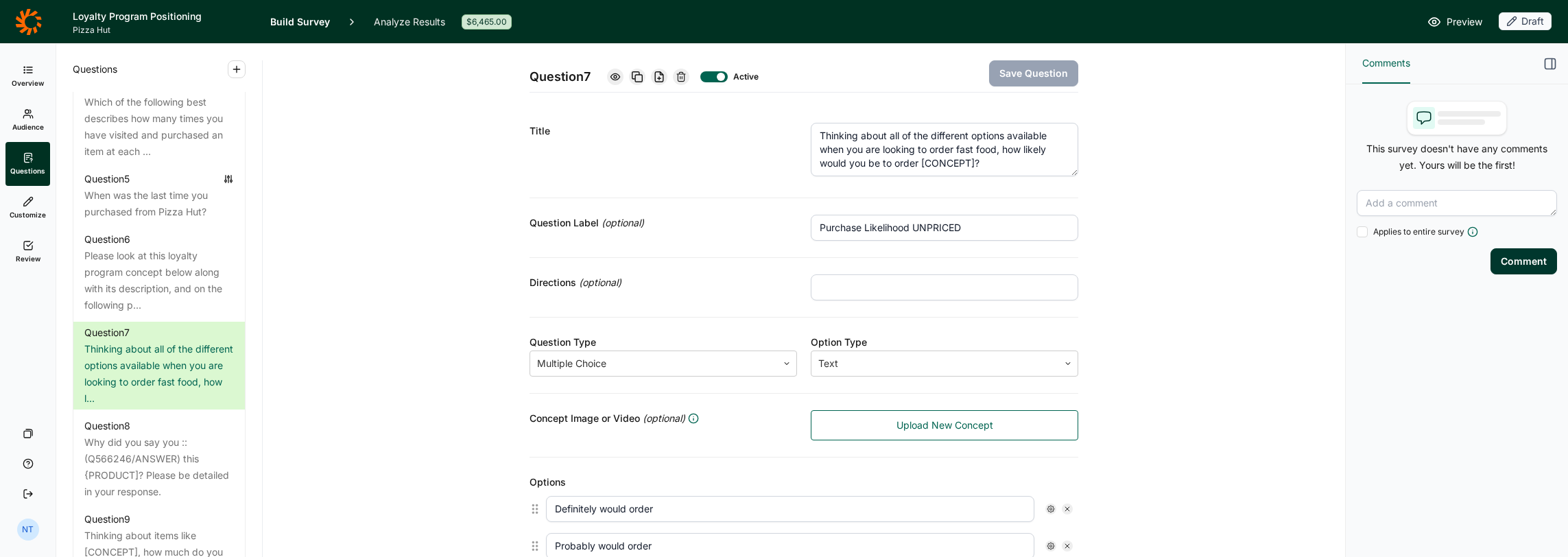
click at [844, 149] on textarea "Thinking about all of the different options available when you are looking to o…" at bounding box center [943, 149] width 267 height 53
click at [963, 157] on textarea "Thinking about all of the different options available when you are looking to o…" at bounding box center [943, 149] width 267 height 53
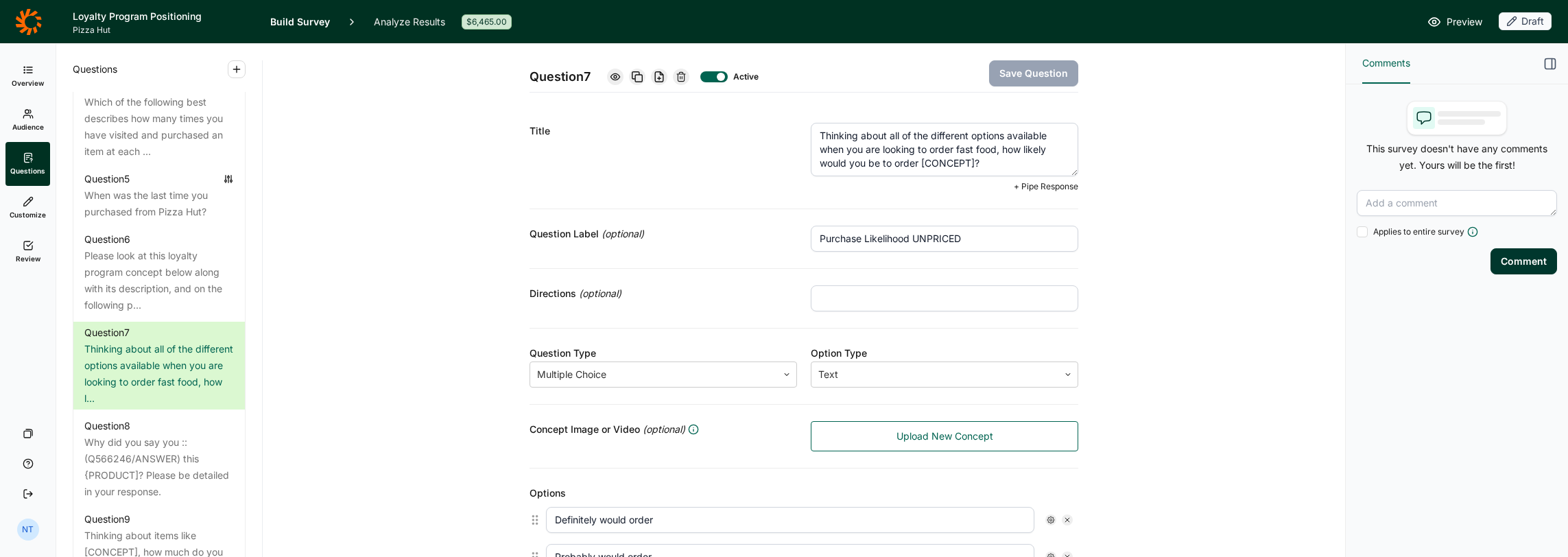
click at [968, 158] on textarea "Thinking about all of the different options available when you are looking to o…" at bounding box center [943, 149] width 267 height 53
click at [946, 143] on textarea "Thinking about all of the different options available when you are looking to o…" at bounding box center [943, 149] width 267 height 53
click at [946, 151] on textarea "Thinking about all of the different options available when you are looking to o…" at bounding box center [943, 149] width 267 height 53
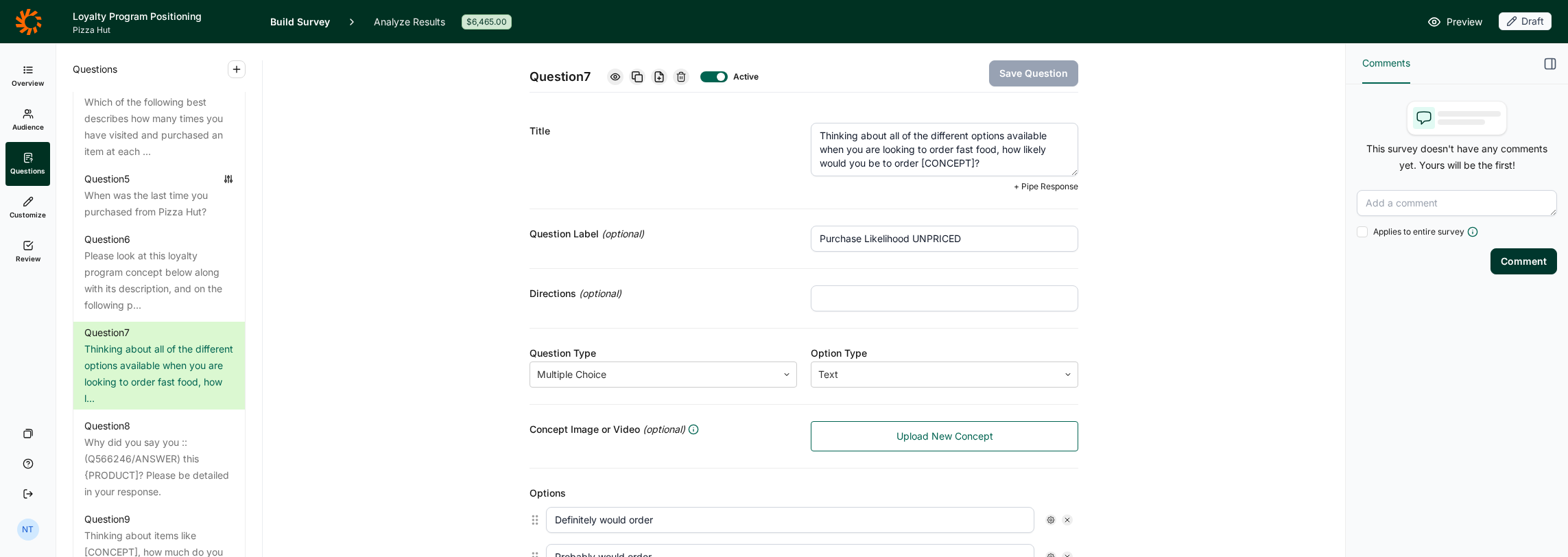
click at [954, 152] on textarea "Thinking about all of the different options available when you are looking to o…" at bounding box center [943, 149] width 267 height 53
drag, startPoint x: 815, startPoint y: 132, endPoint x: 1003, endPoint y: 152, distance: 189.1
click at [1003, 152] on textarea "Thinking about all of the different options available when you are looking to o…" at bounding box center [943, 149] width 267 height 53
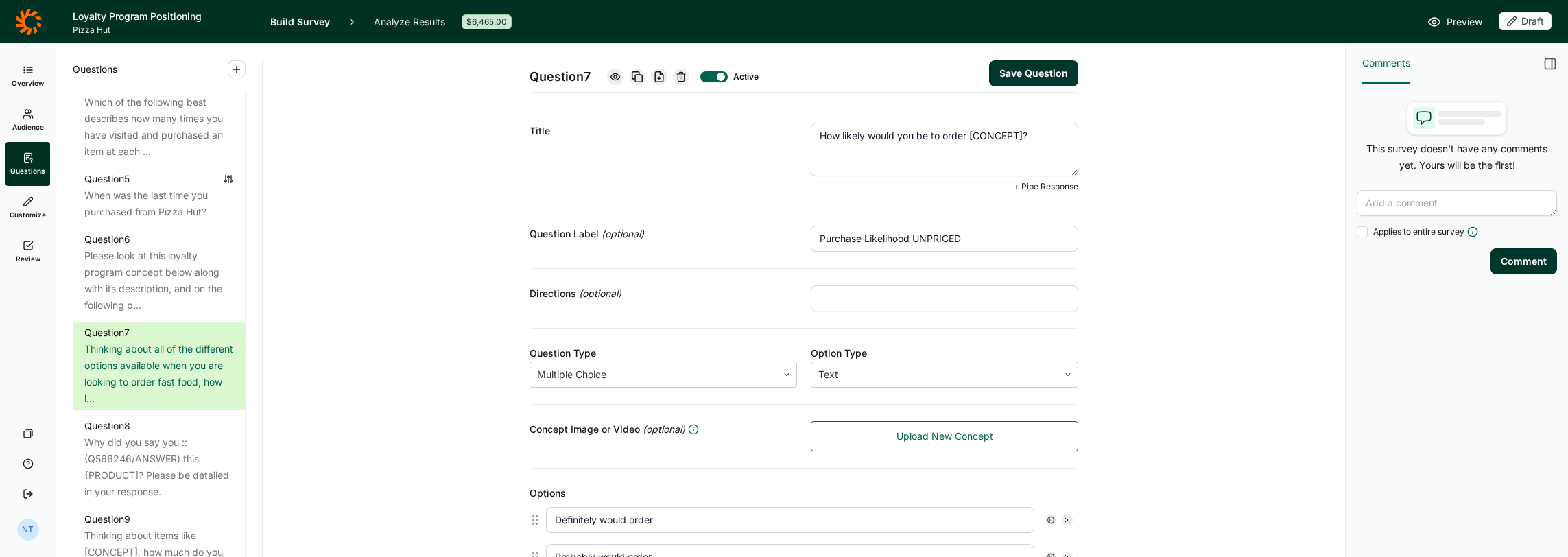
drag, startPoint x: 1032, startPoint y: 138, endPoint x: 938, endPoint y: 140, distance: 94.0
click at [938, 140] on textarea "How likely would you be to order [CONCEPT]?" at bounding box center [943, 149] width 267 height 53
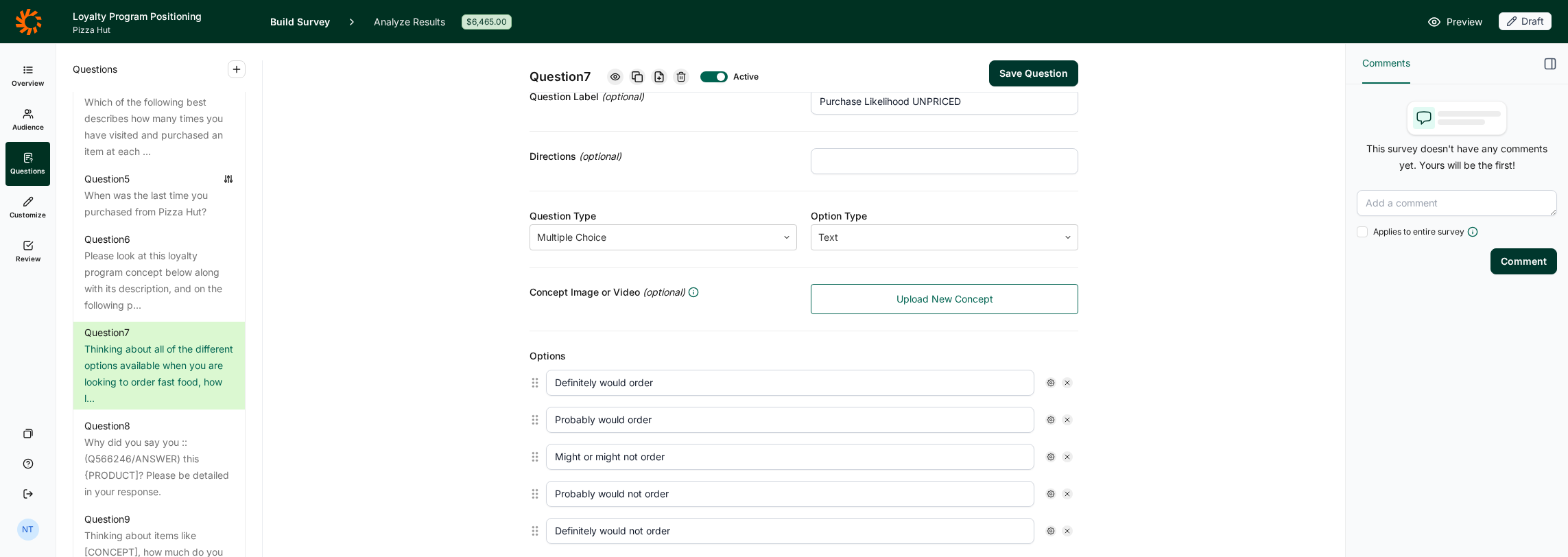
type textarea "How likely would you be to sign up for this loyalty program?"
click at [645, 380] on input "Definitely would order" at bounding box center [789, 383] width 488 height 26
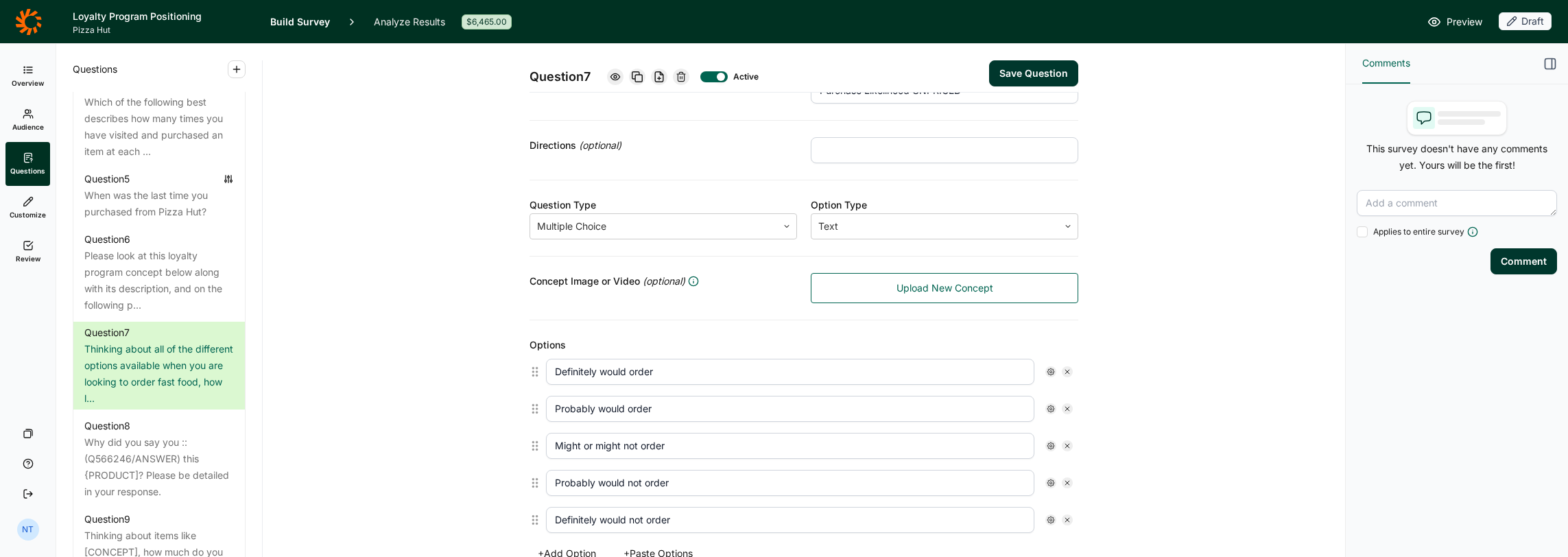
click at [645, 380] on input "Definitely would order" at bounding box center [789, 371] width 488 height 26
drag, startPoint x: 626, startPoint y: 367, endPoint x: 687, endPoint y: 362, distance: 61.2
click at [687, 362] on input "Definitely would sign-up" at bounding box center [789, 371] width 488 height 26
type input "Definitely would sign-up"
click at [637, 406] on input "Probably would order" at bounding box center [789, 409] width 488 height 26
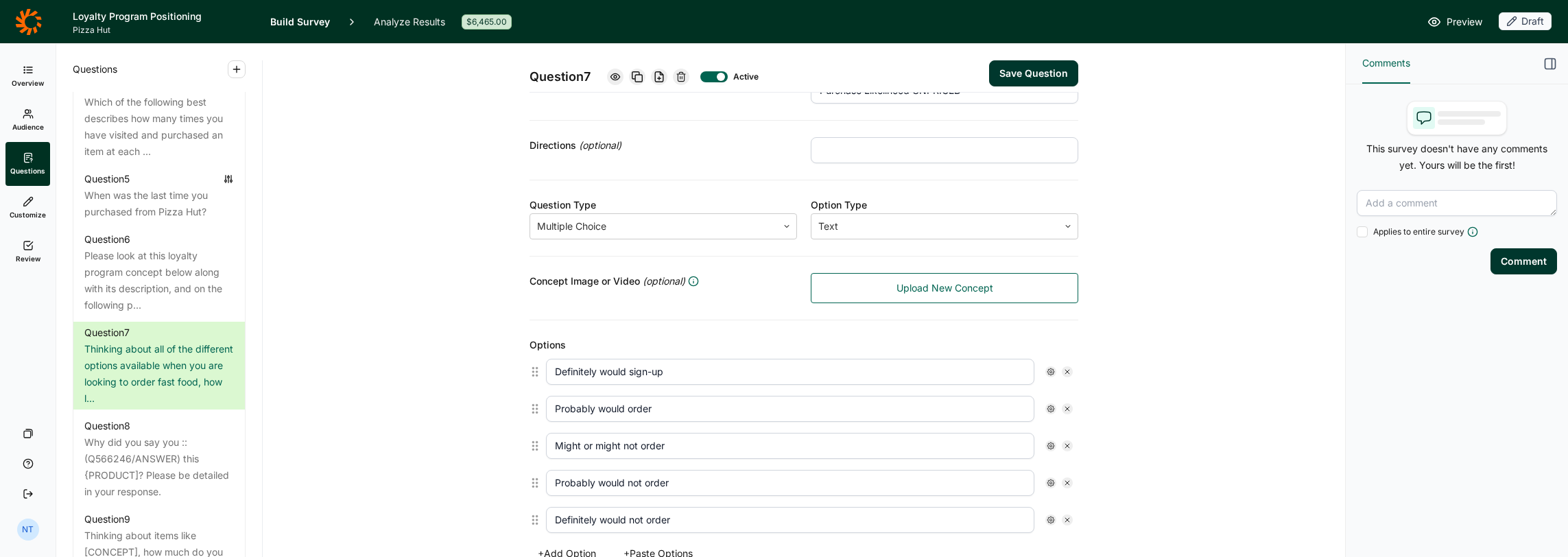
click at [637, 406] on input "Probably would order" at bounding box center [789, 409] width 488 height 26
paste input "sign-up"
type input "Probably would sign-up"
click at [640, 442] on input "Might or might not order" at bounding box center [789, 446] width 488 height 26
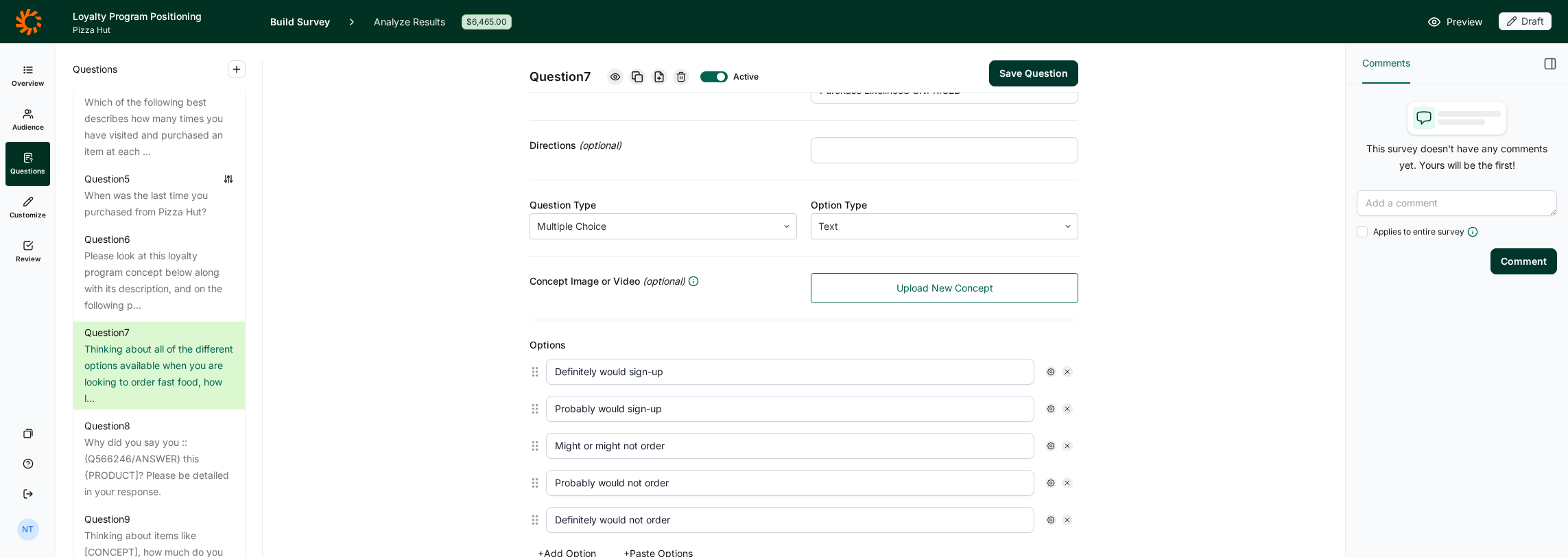
paste input "sign-up"
type input "Might or might not sign-up"
click at [648, 476] on input "Probably would not order" at bounding box center [789, 483] width 488 height 26
paste input "sign-up"
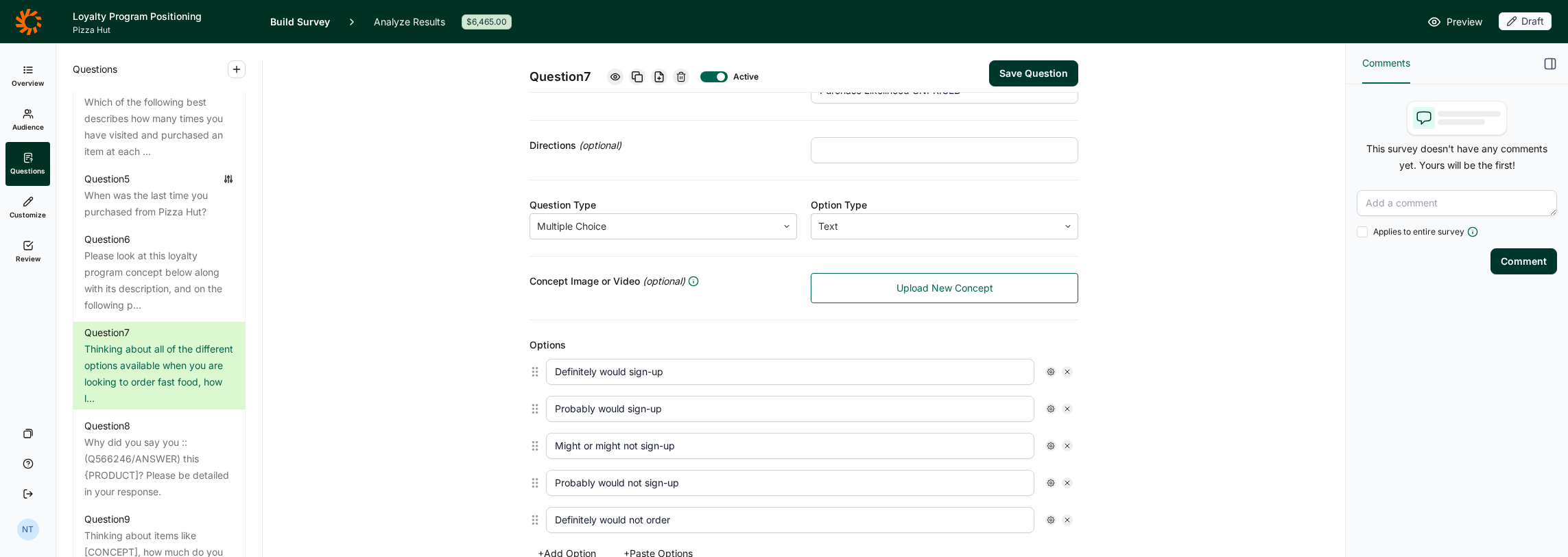
type input "Probably would not sign-up"
click at [648, 512] on input "Definitely would not order" at bounding box center [789, 520] width 488 height 26
paste input "sign-up"
type input "Definitely would not sign-up"
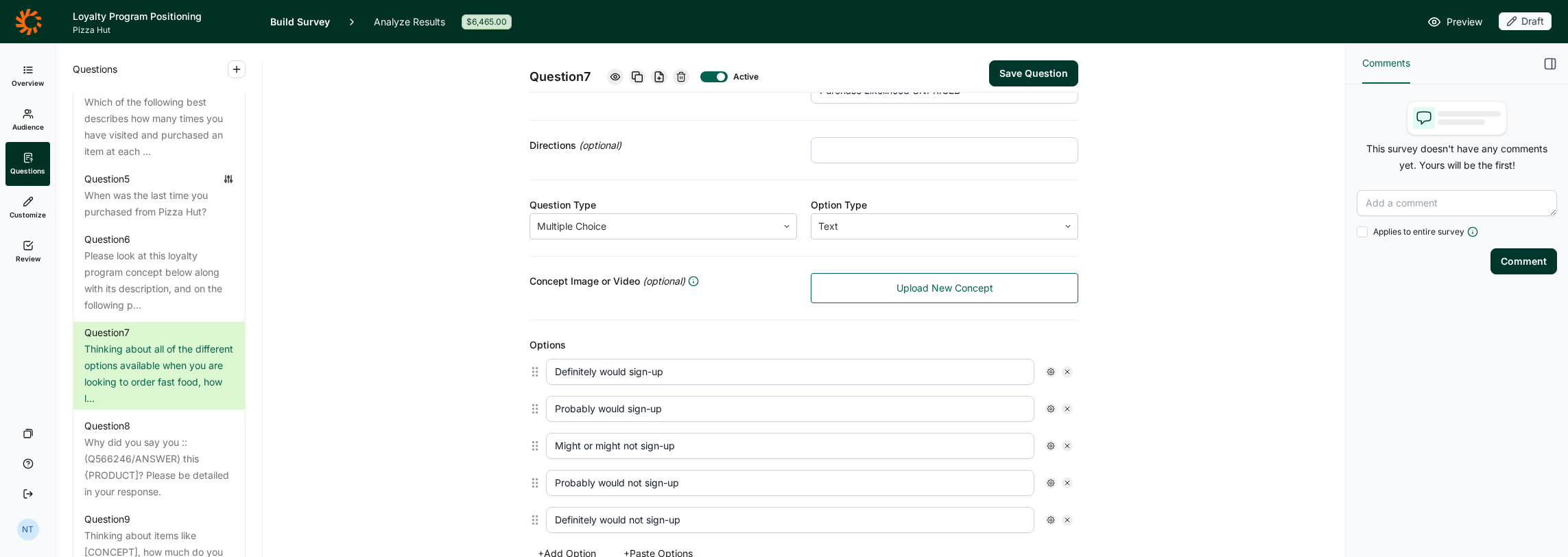
click at [411, 476] on div "Question 7 Active Save Question Title How likely would you be to sign up for th…" at bounding box center [803, 412] width 1049 height 1012
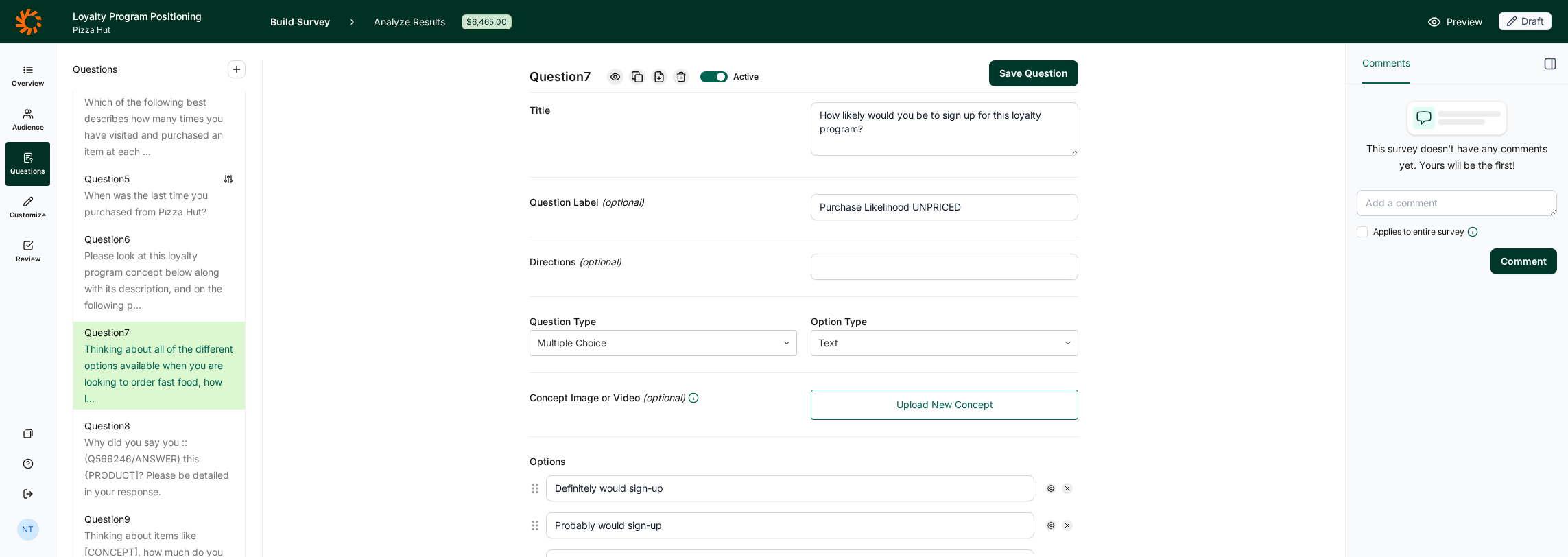
scroll to position [0, 0]
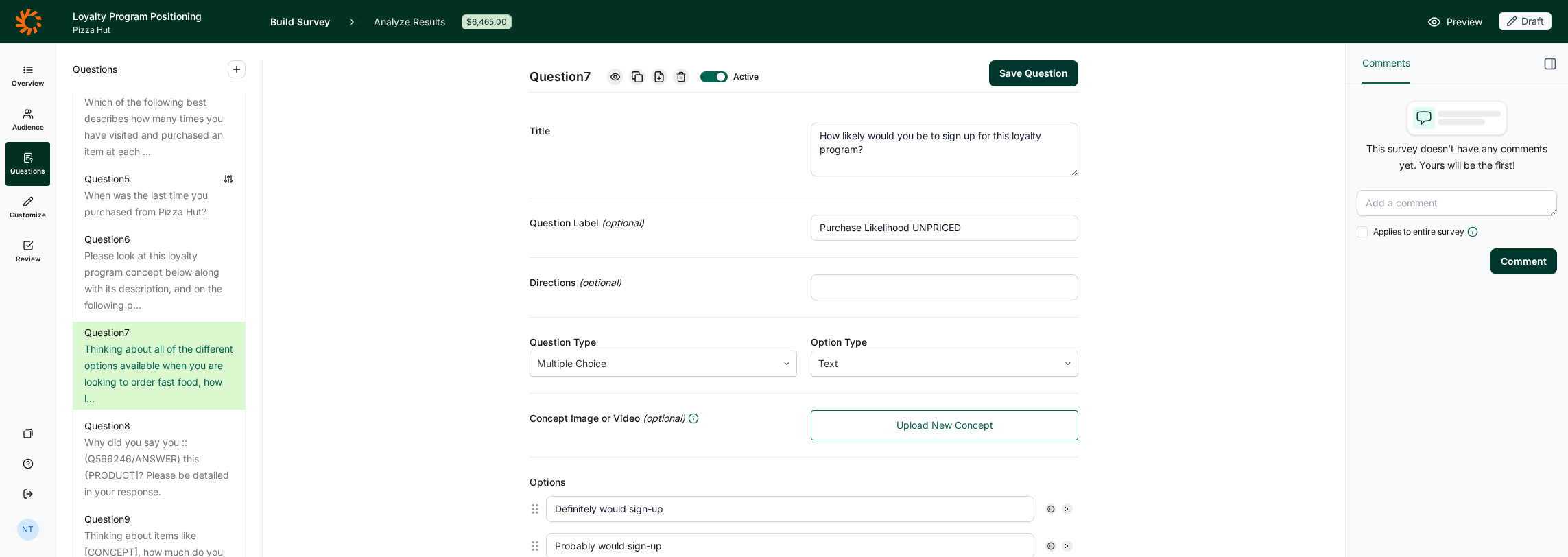
click at [1045, 77] on button "Save Question" at bounding box center [1033, 73] width 89 height 26
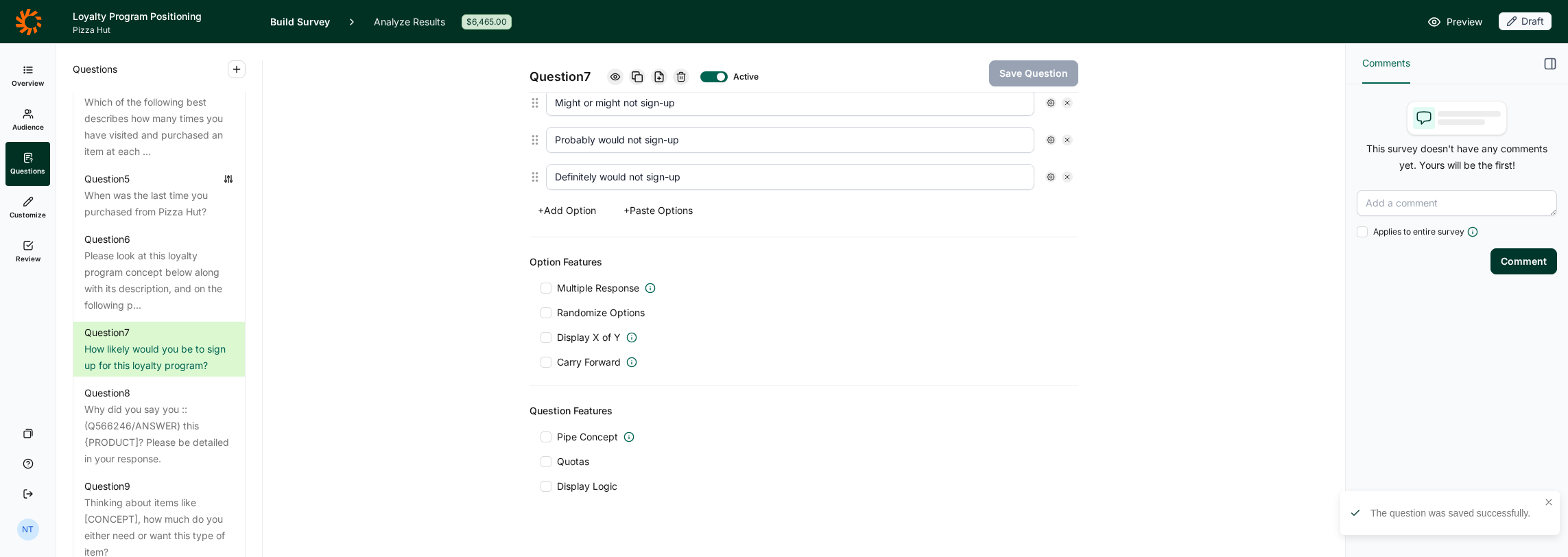
scroll to position [493, 0]
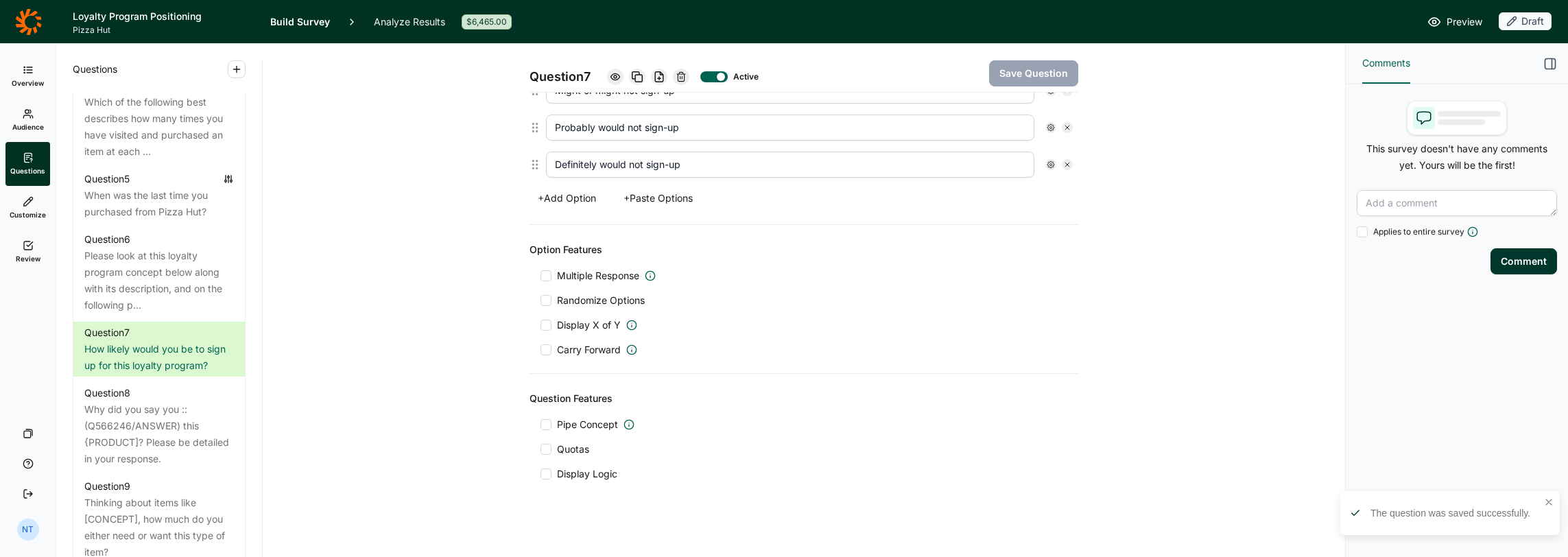
click at [541, 420] on div at bounding box center [546, 425] width 11 height 11
click at [541, 425] on input "Pipe Concept" at bounding box center [541, 425] width 0 height 0
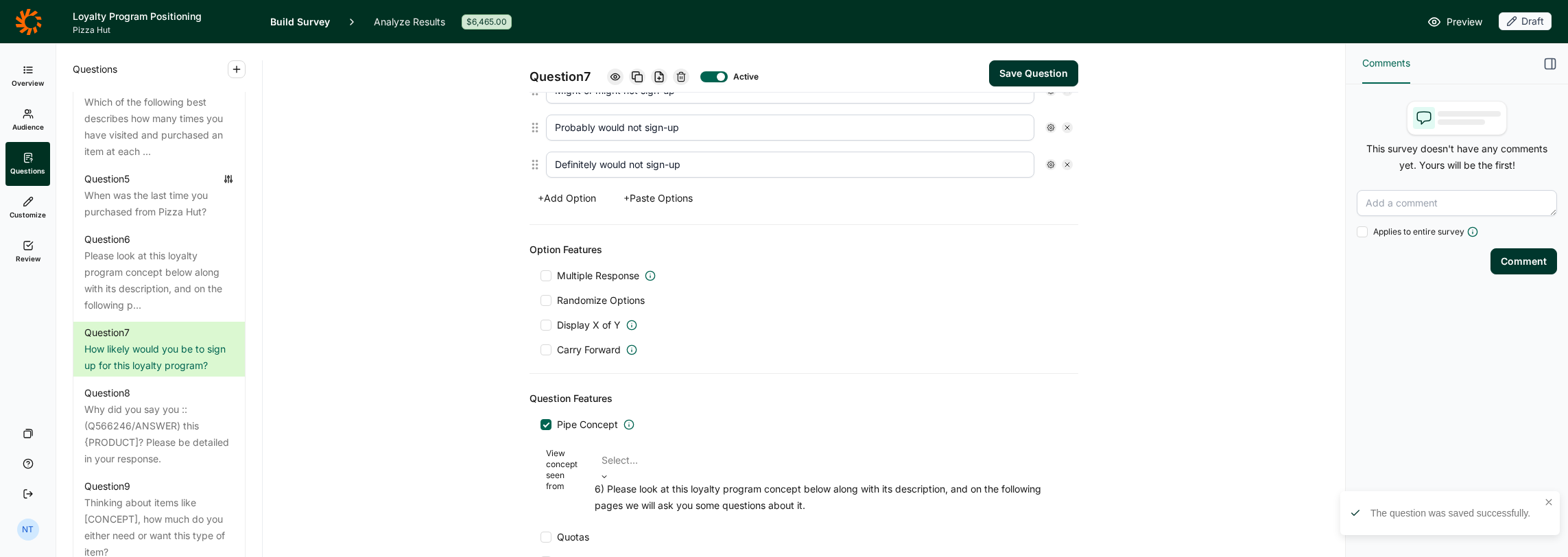
click at [669, 451] on div at bounding box center [827, 460] width 453 height 19
click at [648, 492] on div "6) Please look at this loyalty program concept below along with its description…" at bounding box center [828, 497] width 467 height 33
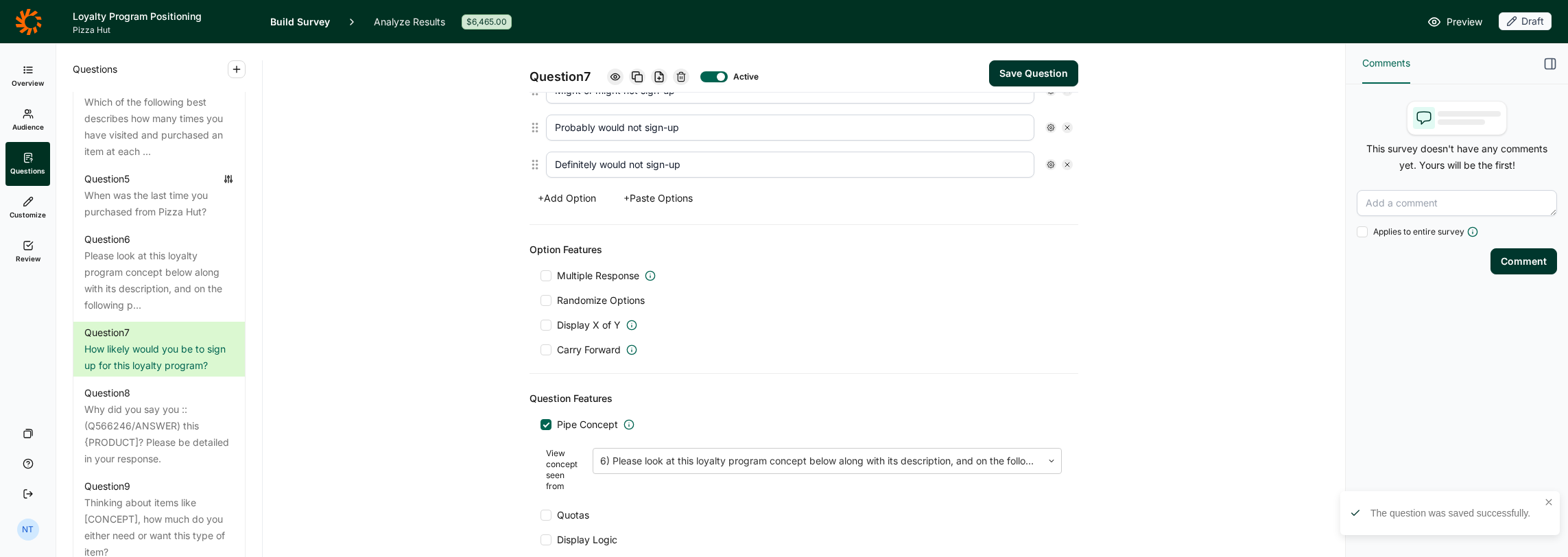
click at [1037, 71] on button "Save Question" at bounding box center [1033, 73] width 89 height 26
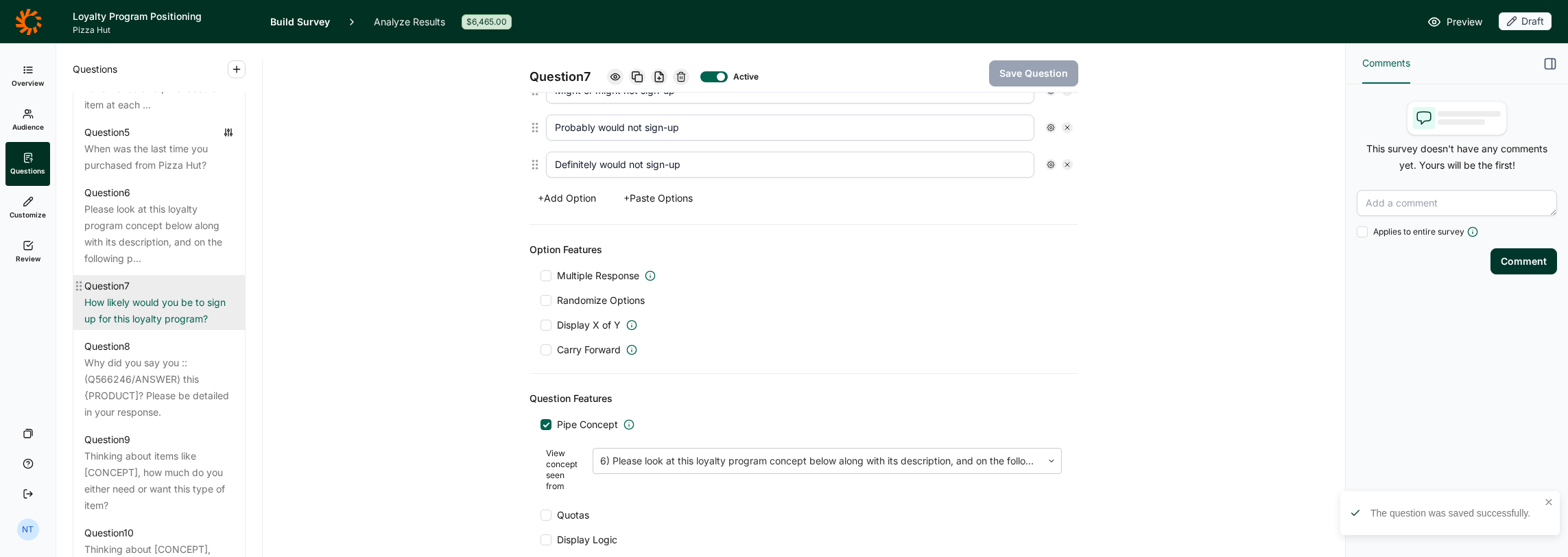
scroll to position [961, 0]
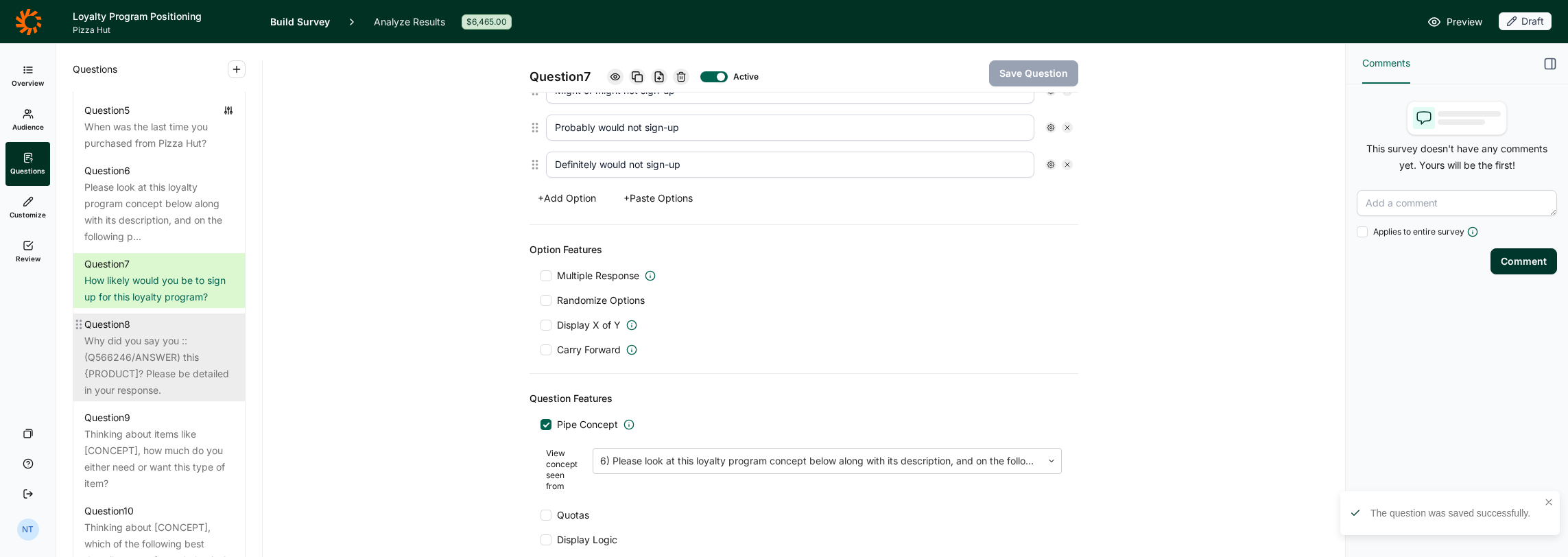
click at [137, 375] on div "Why did you say you ::(Q566246/ANSWER) this {PRODUCT]? Please be detailed in yo…" at bounding box center [158, 365] width 149 height 66
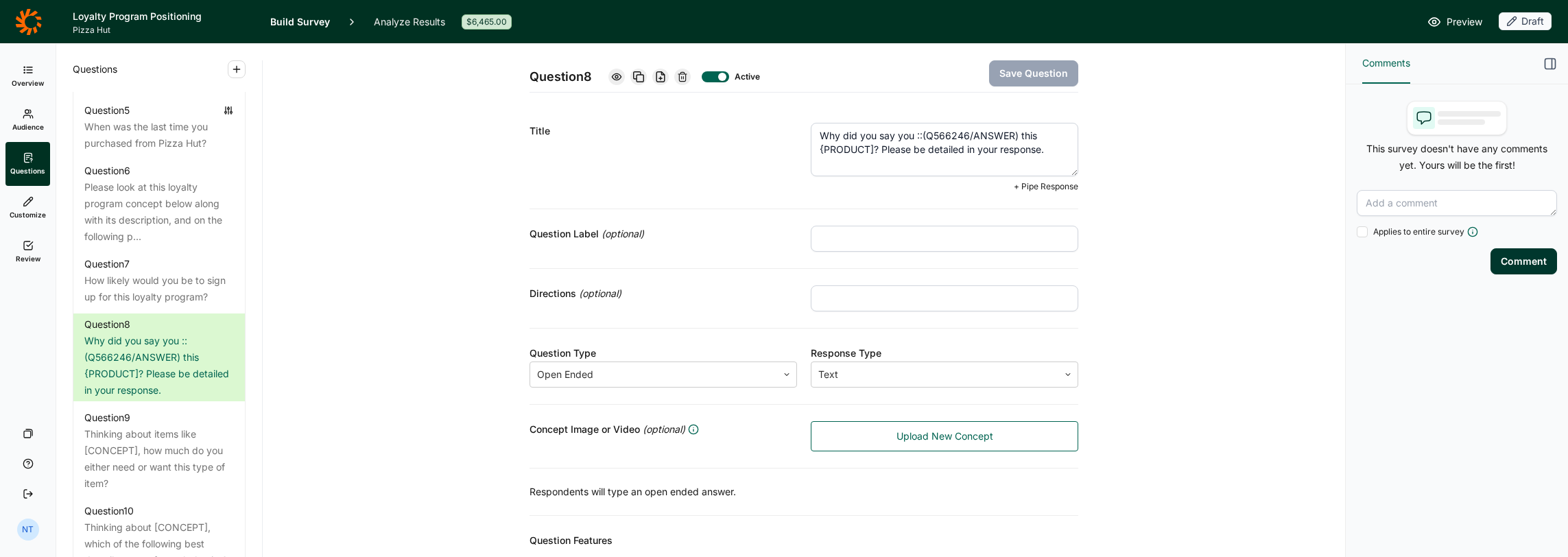
drag, startPoint x: 869, startPoint y: 148, endPoint x: 787, endPoint y: 153, distance: 82.2
click at [787, 153] on div "Title Why did you say you ::(Q566246/ANSWER) this {PRODUCT]? Please be detailed…" at bounding box center [803, 158] width 549 height 103
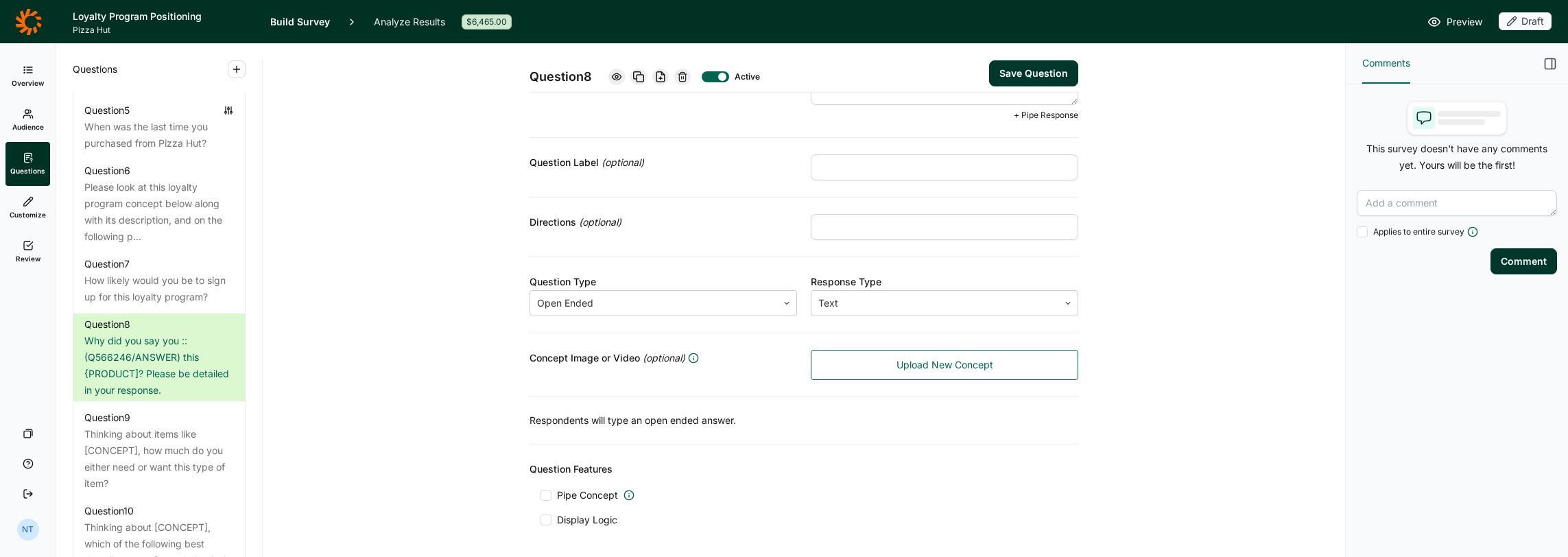
scroll to position [120, 0]
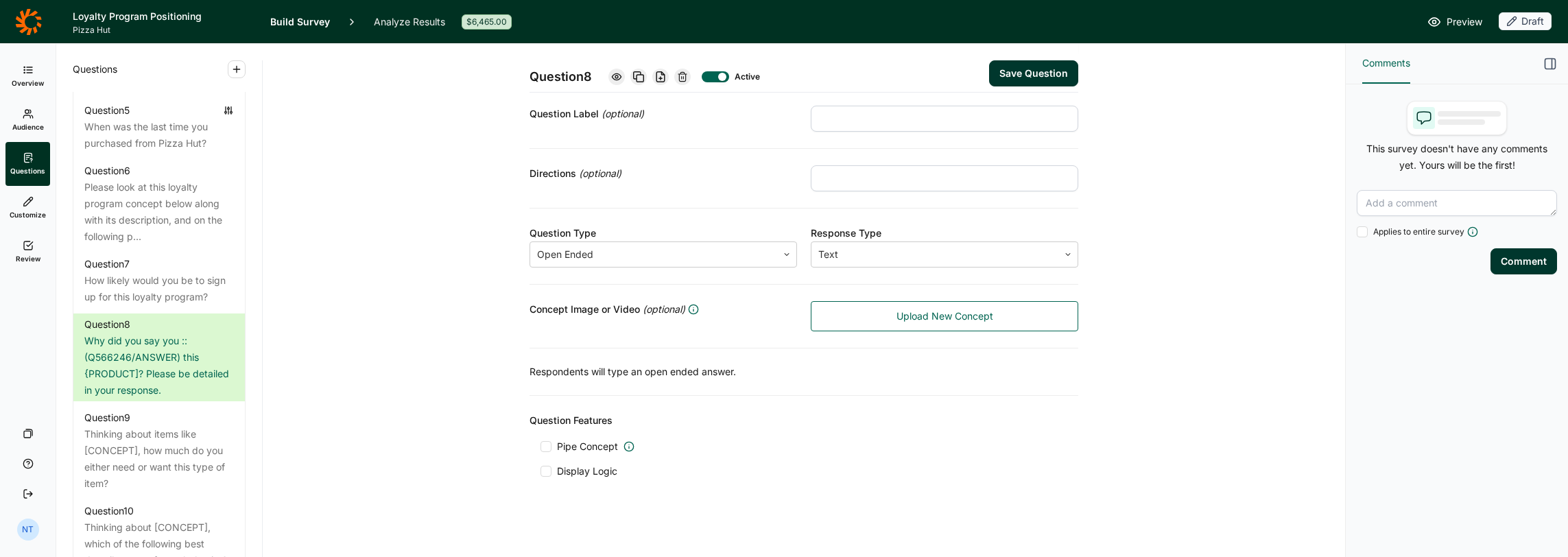
type textarea "Why did you say you ::(Q566246/ANSWER) for this loyalty program? Please be deta…"
click at [1015, 74] on button "Save Question" at bounding box center [1033, 73] width 89 height 26
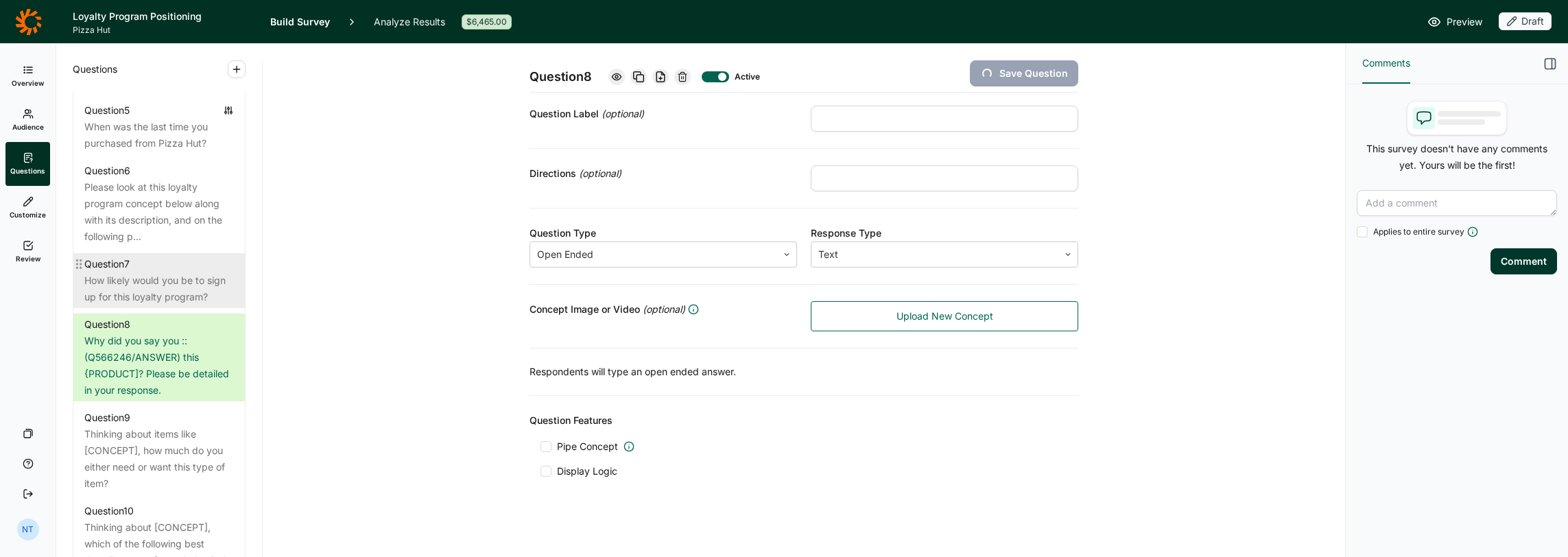
scroll to position [1098, 0]
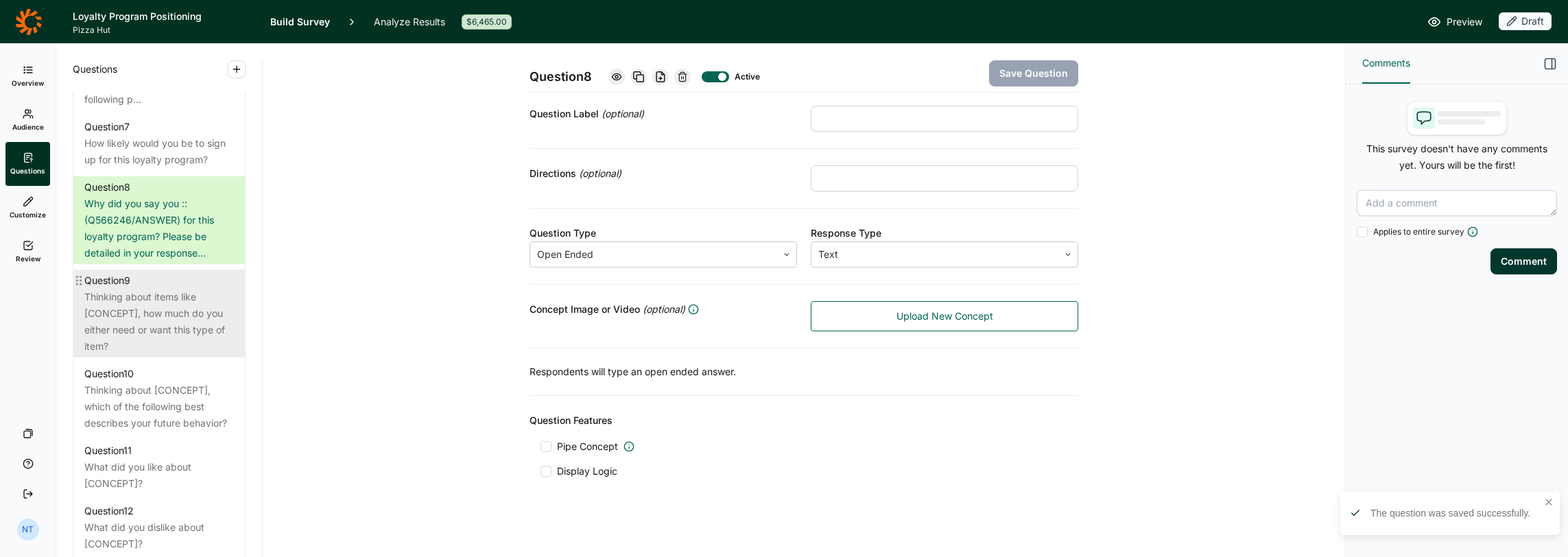
click at [169, 342] on div "Thinking about items like [CONCEPT], how much do you either need or want this t…" at bounding box center [158, 322] width 149 height 66
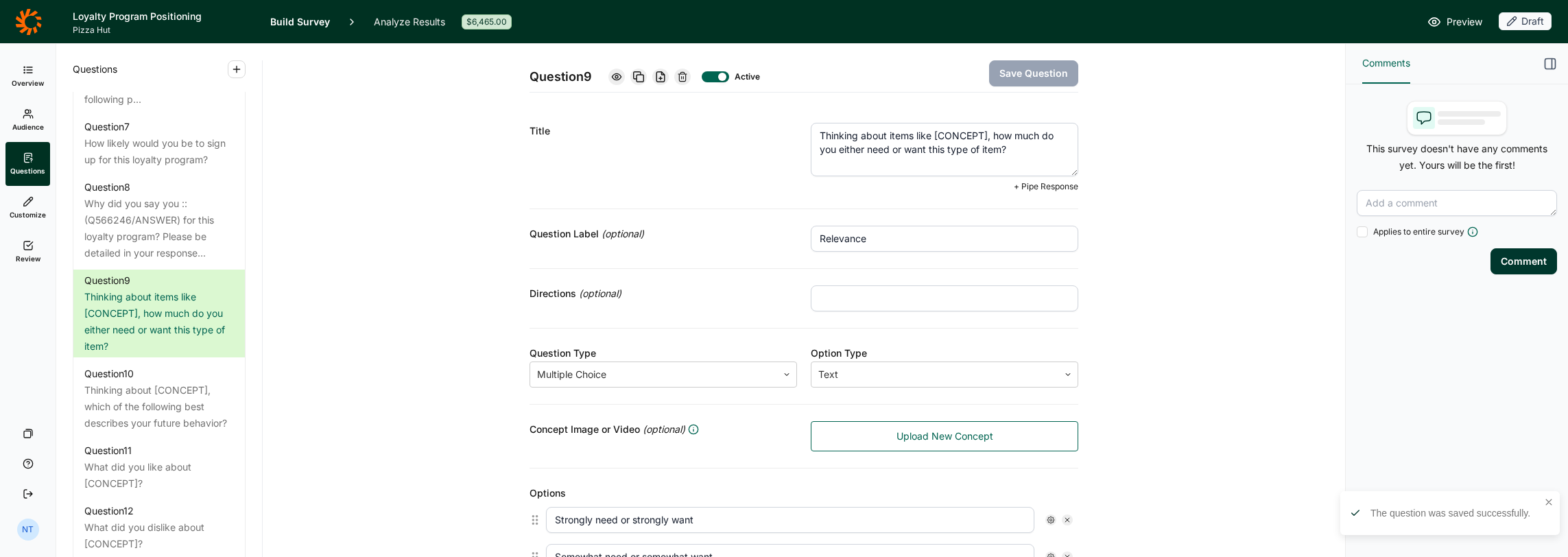
drag, startPoint x: 884, startPoint y: 138, endPoint x: 984, endPoint y: 136, distance: 100.0
click at [984, 136] on textarea "Thinking about items like [CONCEPT], how much do you either need or want this t…" at bounding box center [943, 149] width 267 height 53
drag, startPoint x: 940, startPoint y: 149, endPoint x: 1010, endPoint y: 151, distance: 70.0
click at [1010, 151] on textarea "Thinking about a loyalty program like this, how much do you either need or want…" at bounding box center [943, 149] width 267 height 53
click at [963, 136] on textarea "Thinking about a loyalty program like this, how much do you either need or want…" at bounding box center [943, 149] width 267 height 53
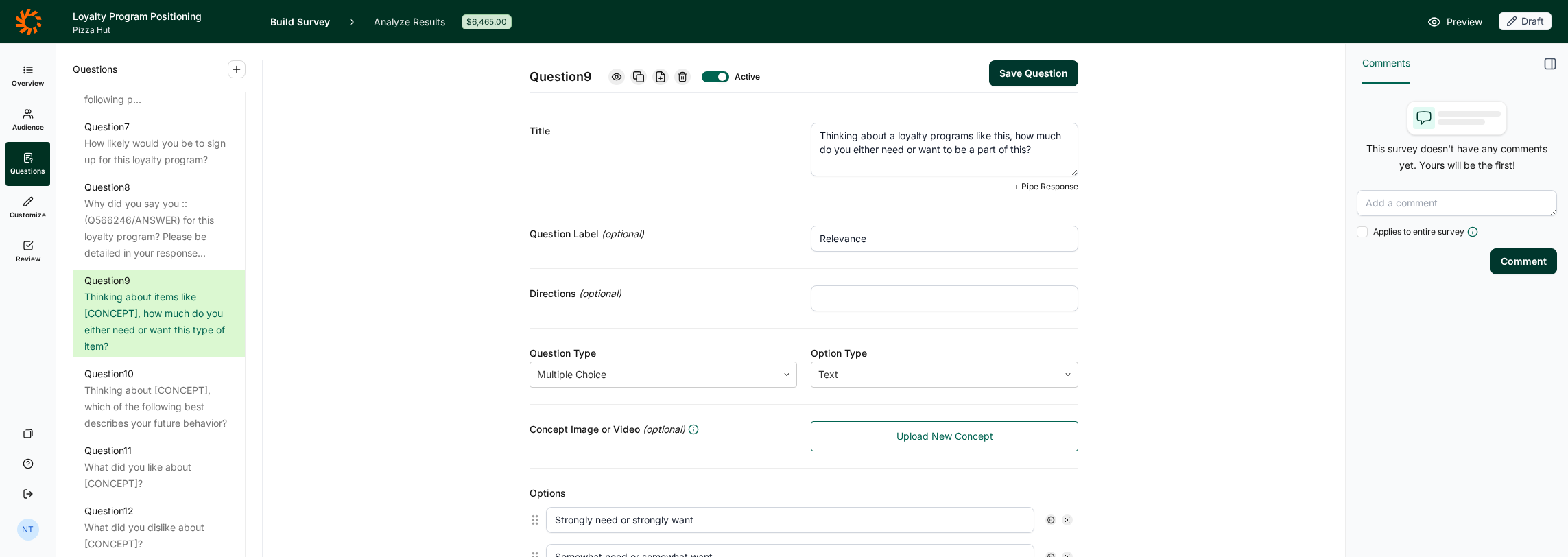
click at [889, 138] on textarea "Thinking about a loyalty programs like this, how much do you either need or wan…" at bounding box center [943, 149] width 267 height 53
click at [887, 138] on textarea "Thinking about a loyalty programs like this, how much do you either need or wan…" at bounding box center [943, 149] width 267 height 53
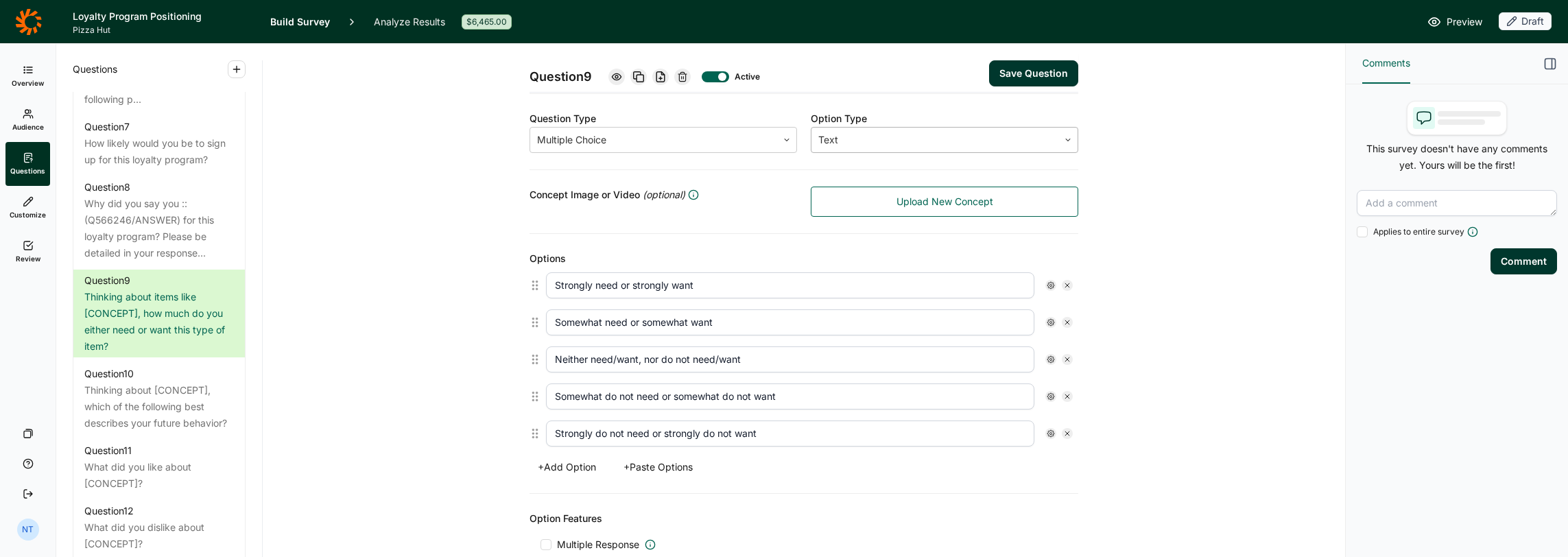
scroll to position [275, 0]
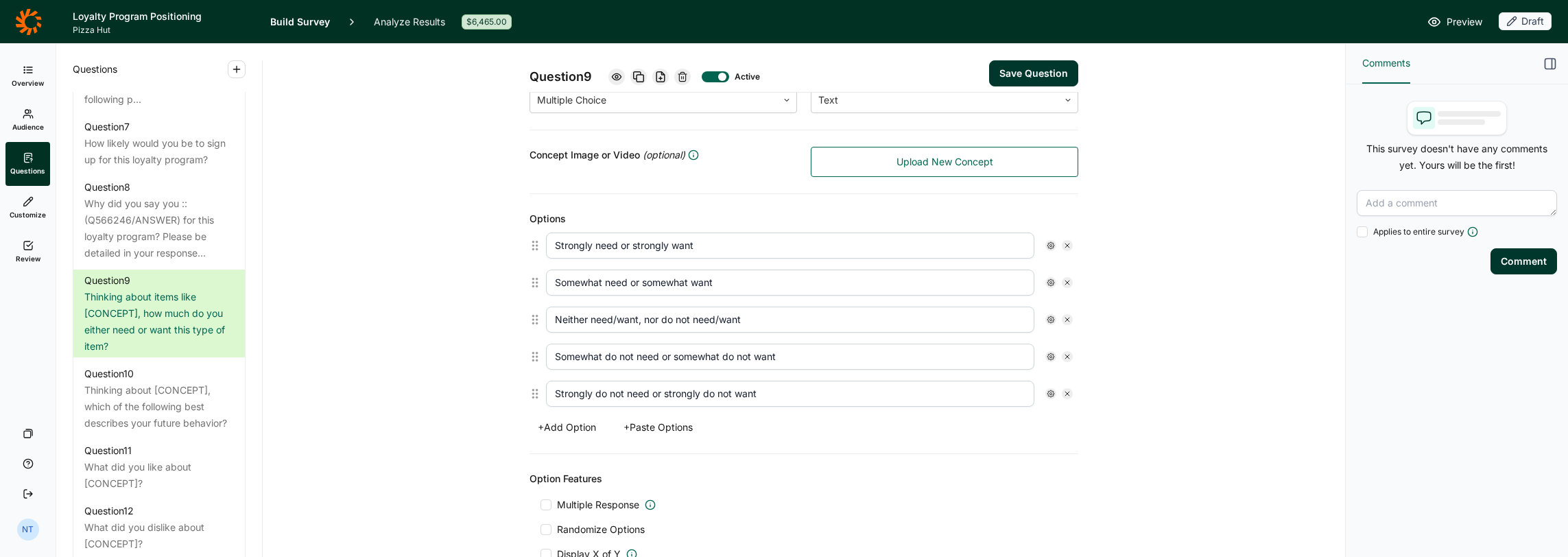
type textarea "Thinking about loyalty programs like this, how much do you either need or want …"
click at [668, 243] on input "Strongly need or strongly want" at bounding box center [789, 246] width 488 height 26
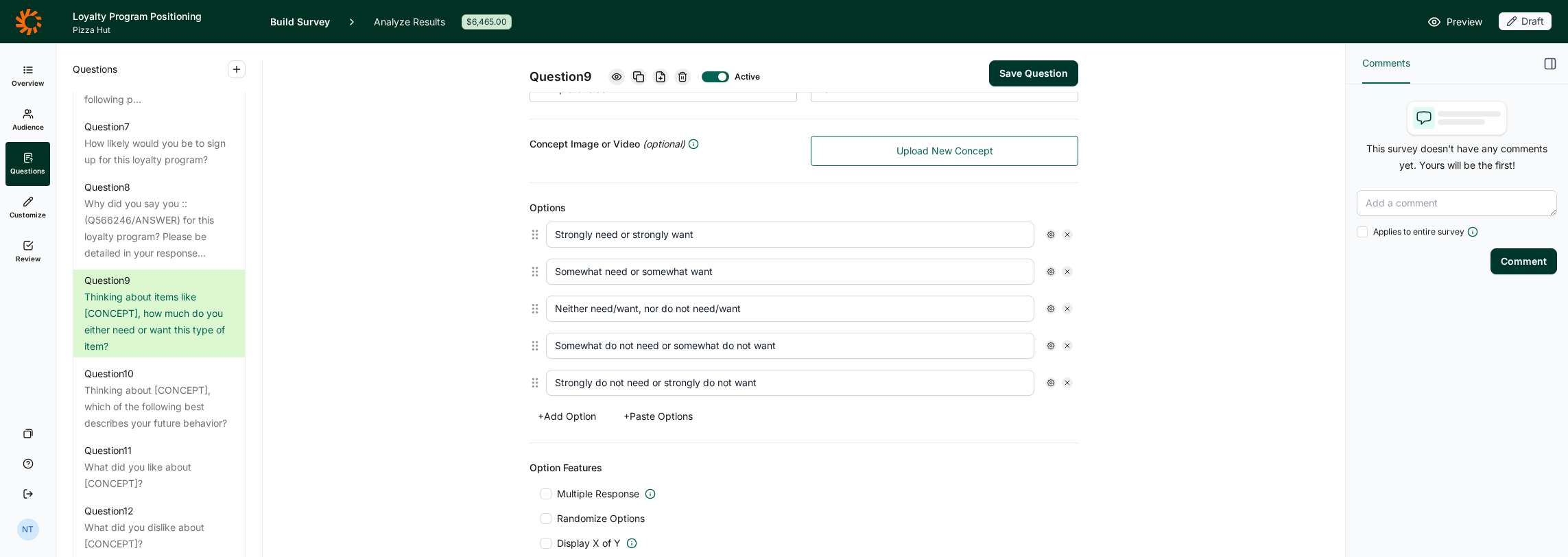
scroll to position [264, 0]
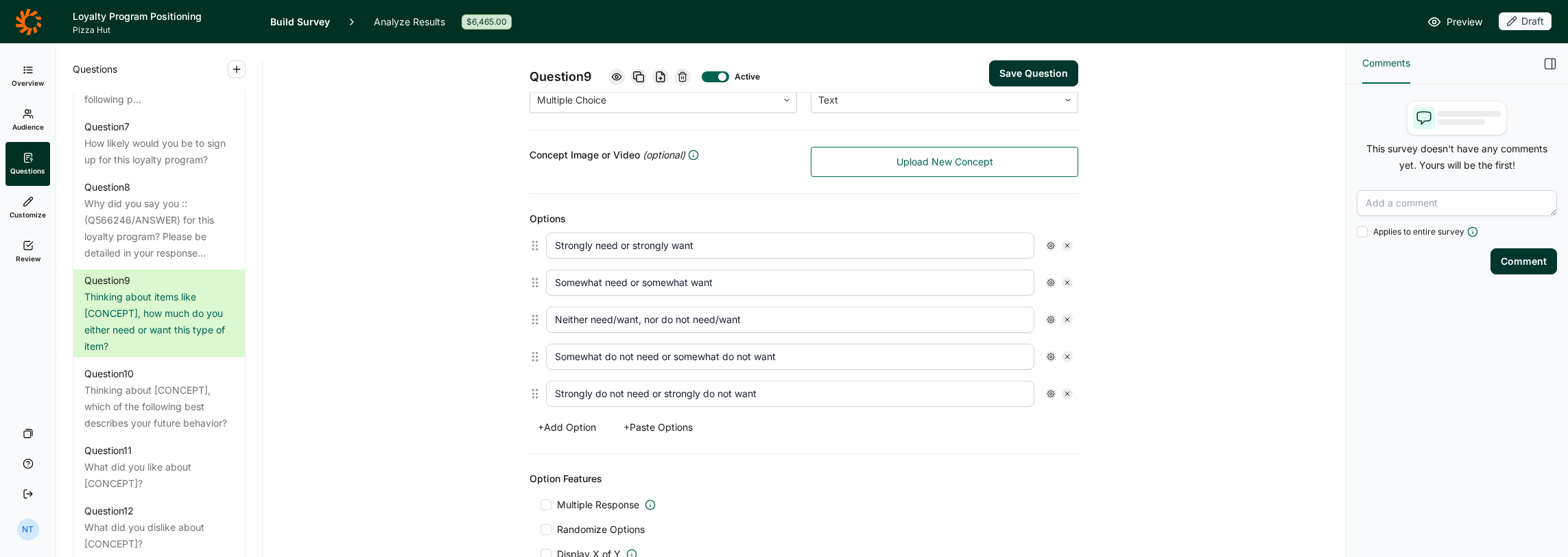
click at [1006, 69] on button "Save Question" at bounding box center [1033, 73] width 89 height 26
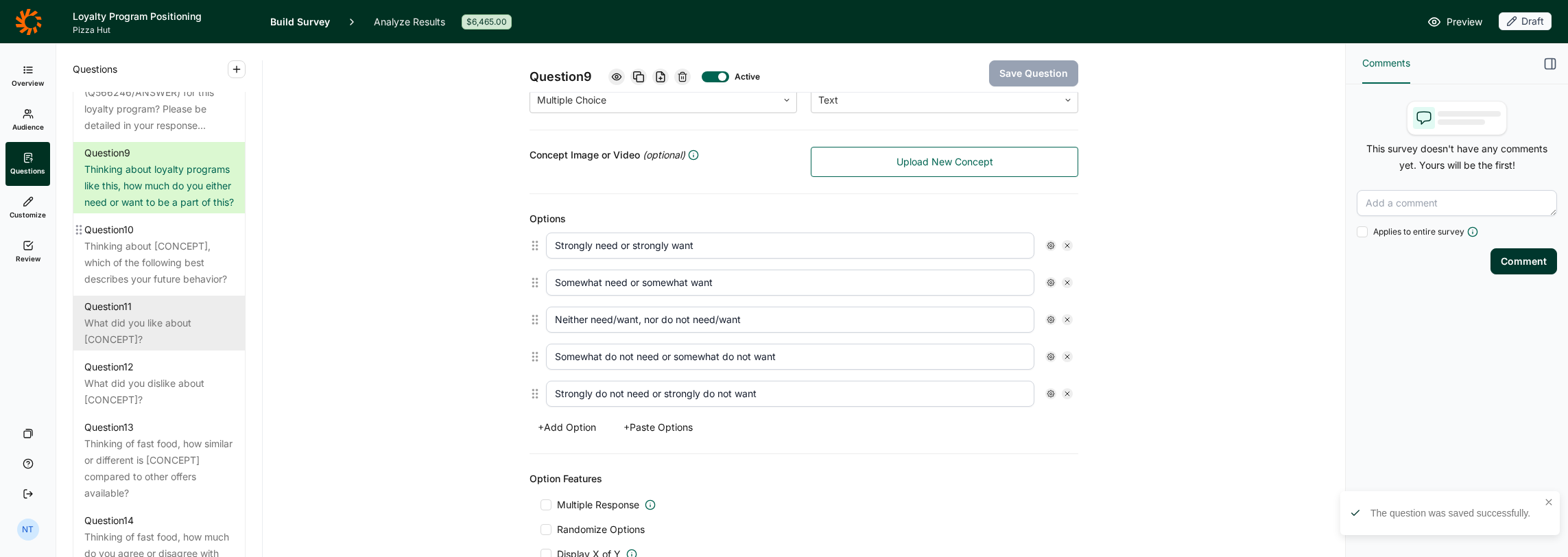
scroll to position [1235, 0]
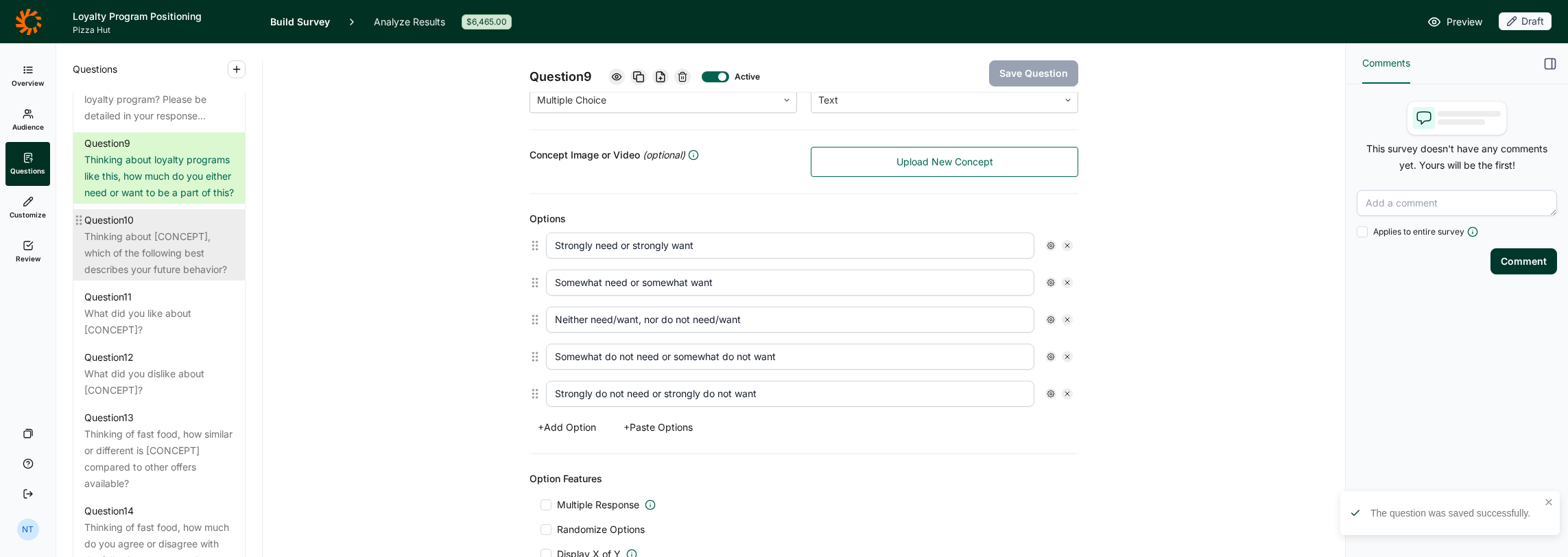
click at [161, 278] on div "Thinking about [CONCEPT], which of the following best describes your future beh…" at bounding box center [158, 253] width 149 height 49
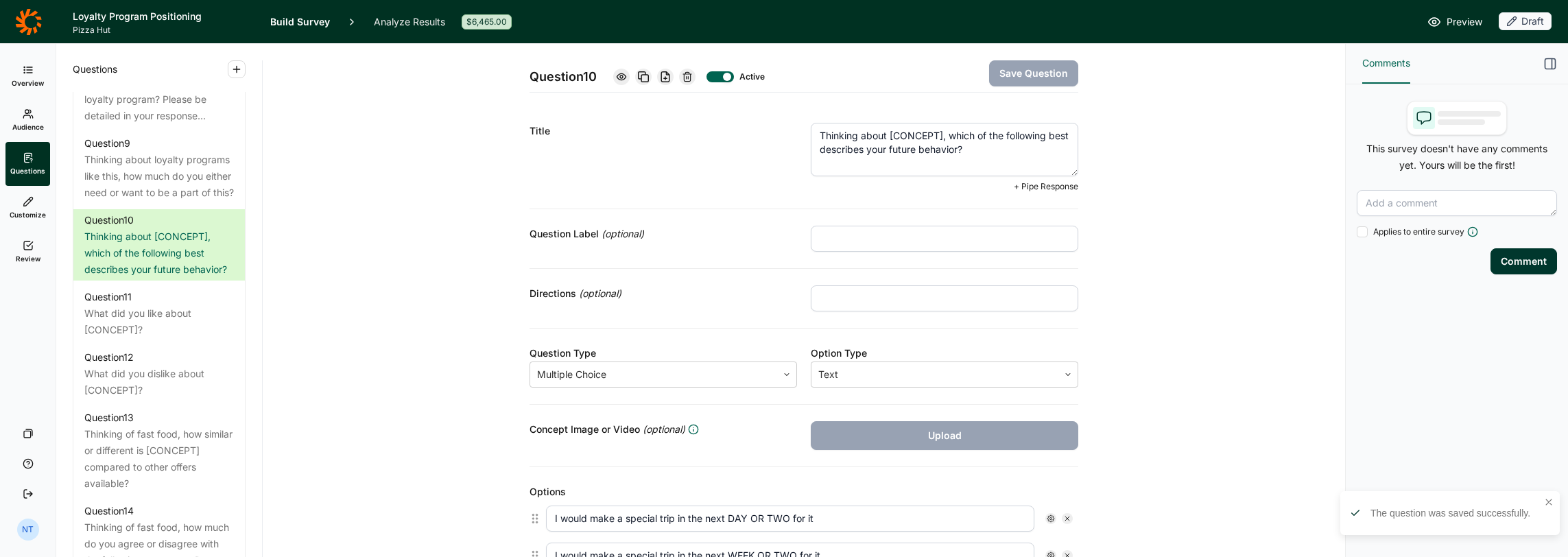
drag, startPoint x: 883, startPoint y: 134, endPoint x: 938, endPoint y: 134, distance: 55.0
click at [938, 134] on textarea "Thinking about [CONCEPT], which of the following best describes your future beh…" at bounding box center [943, 149] width 267 height 53
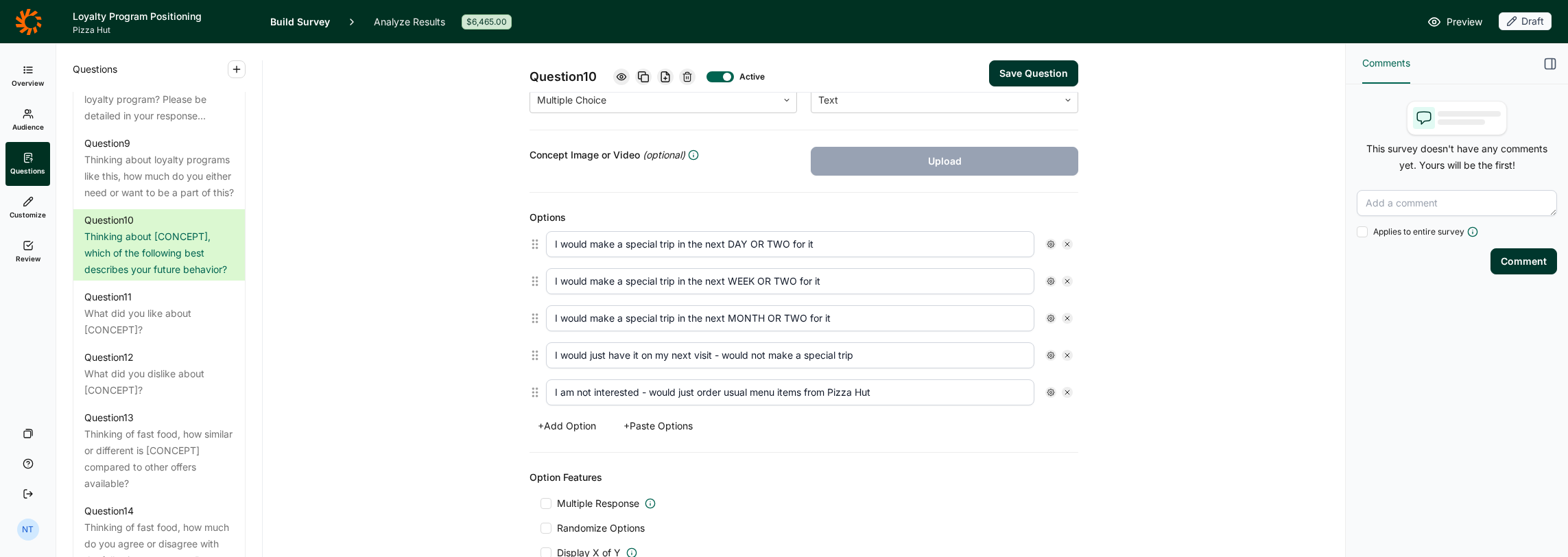
type textarea "Thinking this loyalty program, which of the following best describes your futur…"
click at [658, 235] on input "I would make a special trip in the next DAY OR TWO for it" at bounding box center [789, 244] width 488 height 26
click at [710, 237] on input "I would make a special trip in the next DAY OR TWO for it" at bounding box center [789, 244] width 488 height 26
drag, startPoint x: 722, startPoint y: 239, endPoint x: 738, endPoint y: 240, distance: 16.0
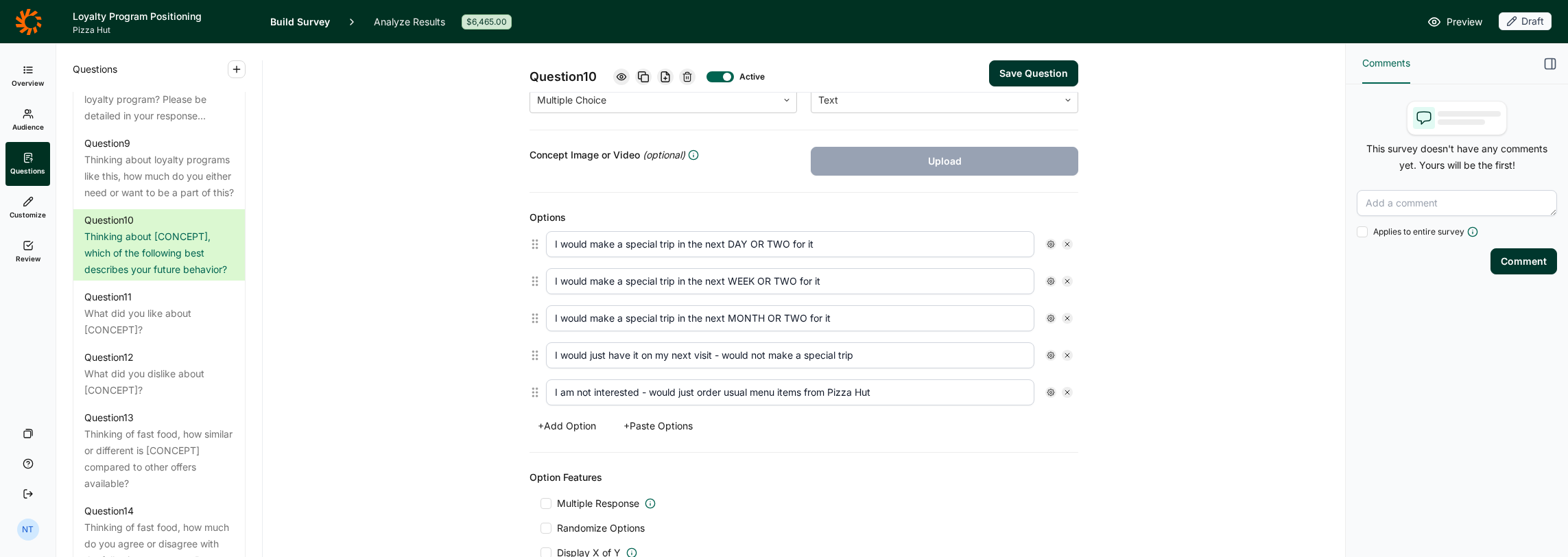
click at [738, 240] on input "I would make a special trip in the next DAY OR TWO for it" at bounding box center [789, 244] width 488 height 26
click at [673, 237] on input "I would make a special trip in the next DAY OR TWO for it" at bounding box center [789, 244] width 488 height 26
drag, startPoint x: 585, startPoint y: 242, endPoint x: 670, endPoint y: 243, distance: 85.0
click at [670, 243] on input "I would make a special trip in the next DAY OR TWO for it" at bounding box center [789, 244] width 488 height 26
drag, startPoint x: 583, startPoint y: 242, endPoint x: 616, endPoint y: 239, distance: 33.1
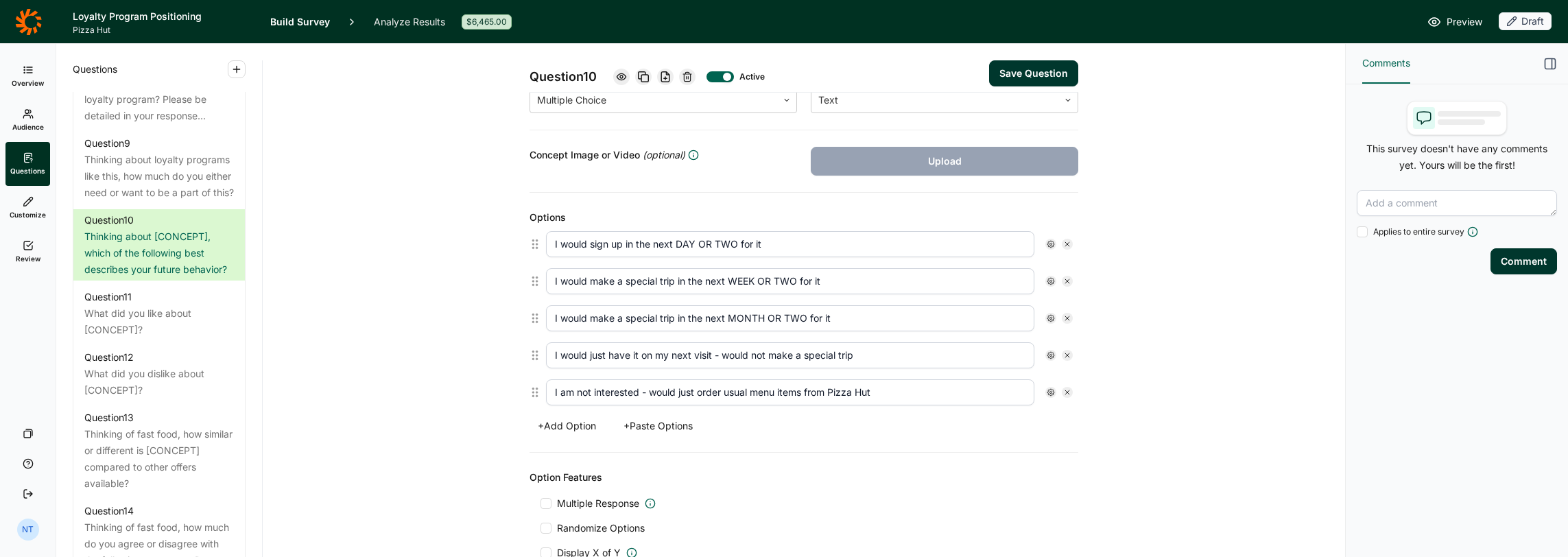
click at [616, 239] on input "I would sign up in the next DAY OR TWO for it" at bounding box center [789, 244] width 488 height 26
type input "I would sign up in the next DAY OR TWO for it"
drag, startPoint x: 584, startPoint y: 279, endPoint x: 671, endPoint y: 276, distance: 87.1
click at [671, 276] on input "I would make a special trip in the next WEEK OR TWO for it" at bounding box center [789, 281] width 488 height 26
paste input "sign u"
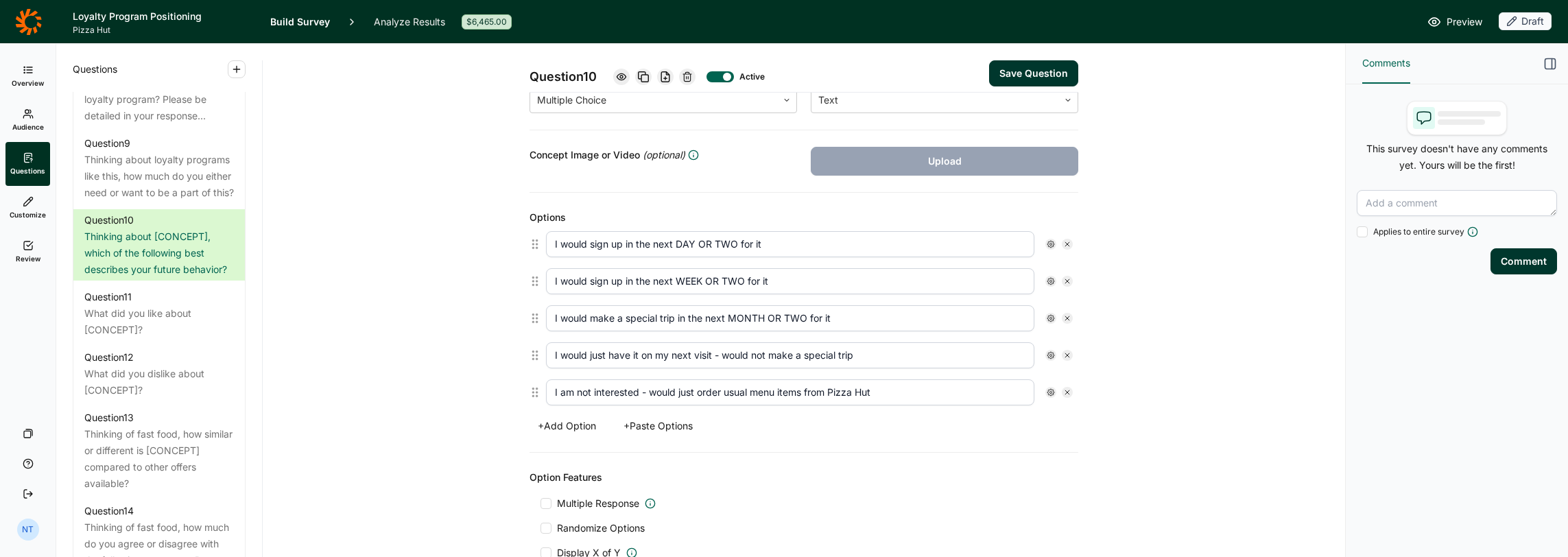
type input "I would sign up in the next WEEK OR TWO for it"
drag, startPoint x: 583, startPoint y: 316, endPoint x: 671, endPoint y: 314, distance: 88.0
click at [671, 314] on input "I would make a special trip in the next MONTH OR TWO for it" at bounding box center [789, 318] width 488 height 26
paste input "sign u"
type input "I would sign up in the next MONTH OR TWO for it"
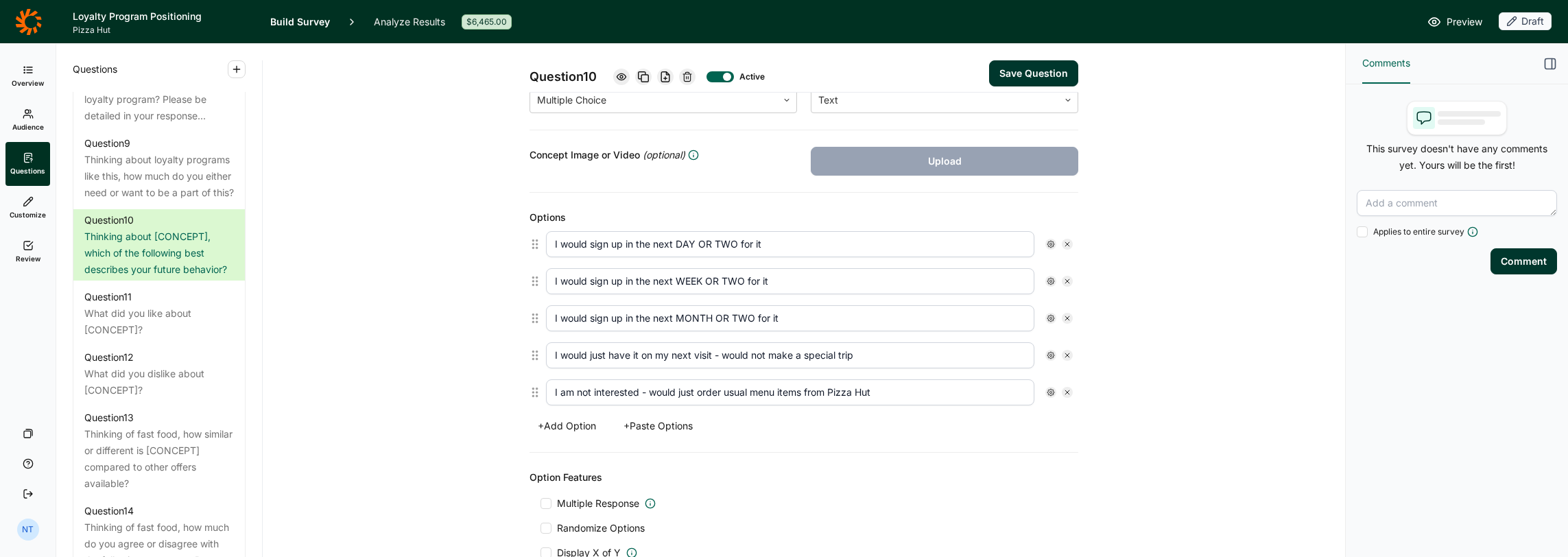
click at [641, 346] on input "I would just have it on my next visit - would not make a special trip" at bounding box center [789, 356] width 488 height 26
click at [585, 352] on input "I would just have it on my next visit - would not make a special trip" at bounding box center [789, 356] width 488 height 26
drag, startPoint x: 584, startPoint y: 350, endPoint x: 636, endPoint y: 353, distance: 52.1
click at [636, 353] on input "I would just have it on my next visit - would not make a special trip" at bounding box center [789, 356] width 488 height 26
click at [692, 355] on input "I would sign up on my next visit - would not make a special trip" at bounding box center [789, 356] width 488 height 26
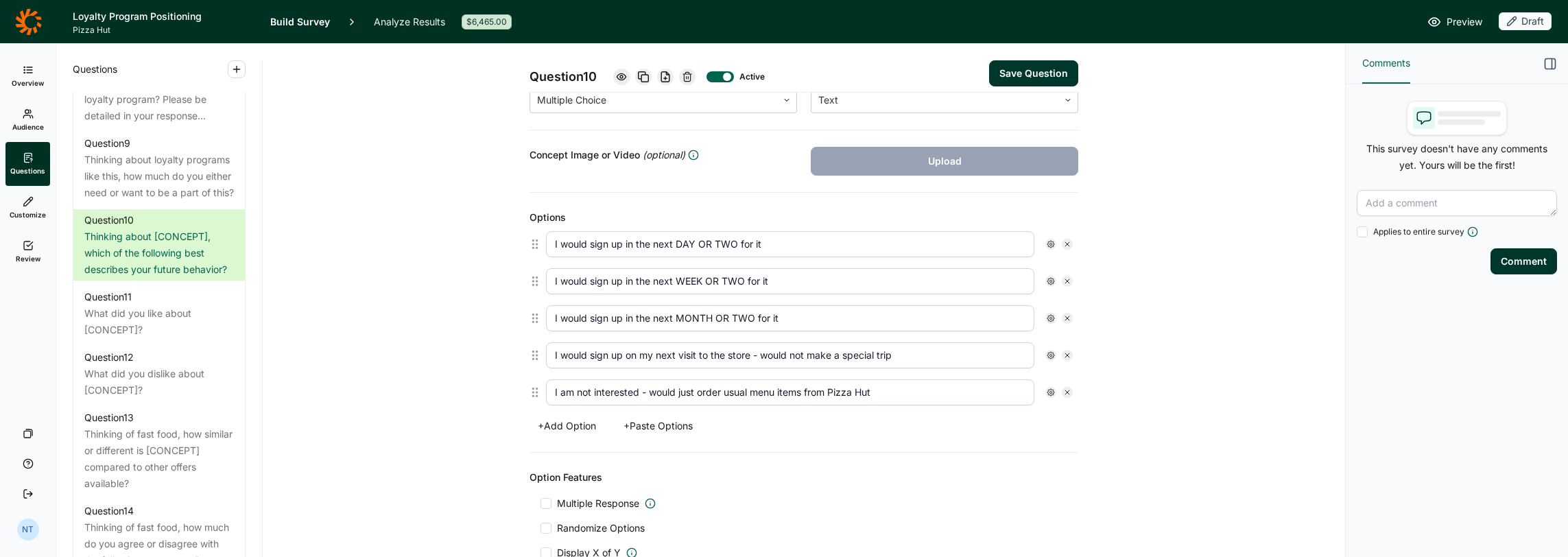
click at [824, 353] on input "I would sign up on my next visit to the store - would not make a special trip" at bounding box center [789, 356] width 488 height 26
drag, startPoint x: 802, startPoint y: 350, endPoint x: 893, endPoint y: 353, distance: 91.0
click at [893, 353] on input "I would sign up on my next visit to the store - would not make a special trip" at bounding box center [789, 356] width 488 height 26
click at [673, 348] on input "I would sign up on my next visit to the store - would not go out of my way to s…" at bounding box center [789, 356] width 488 height 26
drag, startPoint x: 730, startPoint y: 348, endPoint x: 782, endPoint y: 350, distance: 52.0
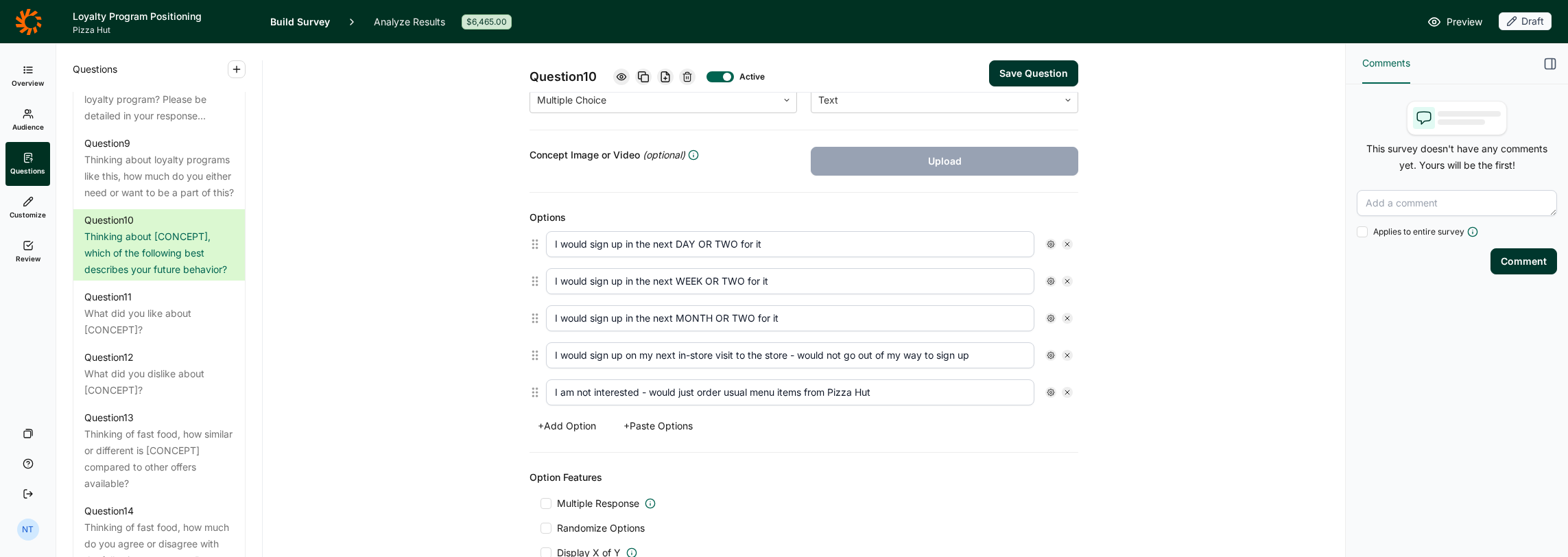
click at [782, 350] on input "I would sign up on my next in-store visit to the store - would not go out of my…" at bounding box center [789, 356] width 488 height 26
type input "I would sign up on my next in-store visit - would not go out of my way to sign …"
click at [714, 379] on input "I am not interested - would just order usual menu items from Pizza Hut" at bounding box center [789, 392] width 488 height 26
drag, startPoint x: 636, startPoint y: 389, endPoint x: 998, endPoint y: 383, distance: 362.0
click at [998, 383] on input "I am not interested - would just order usual menu items from Pizza Hut" at bounding box center [789, 392] width 488 height 26
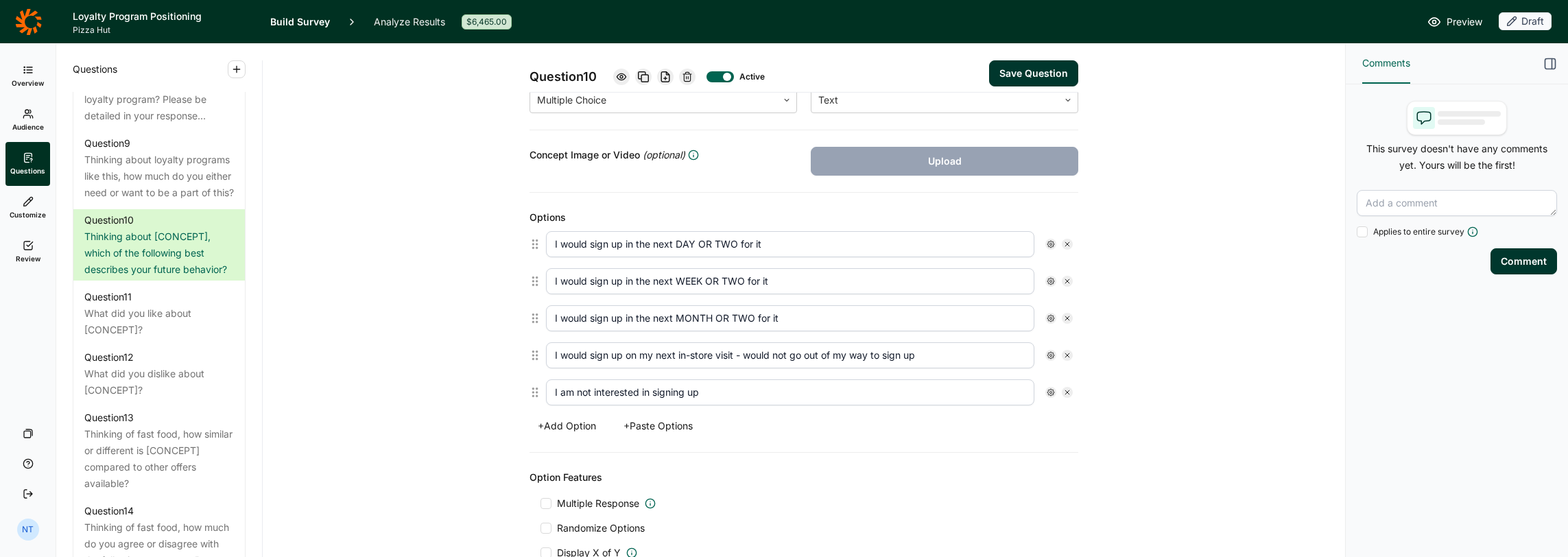
type input "I am not interested in signing up"
click at [410, 399] on div "Question 10 Active Save Question Title Thinking this loyalty program, which of …" at bounding box center [803, 319] width 1049 height 1076
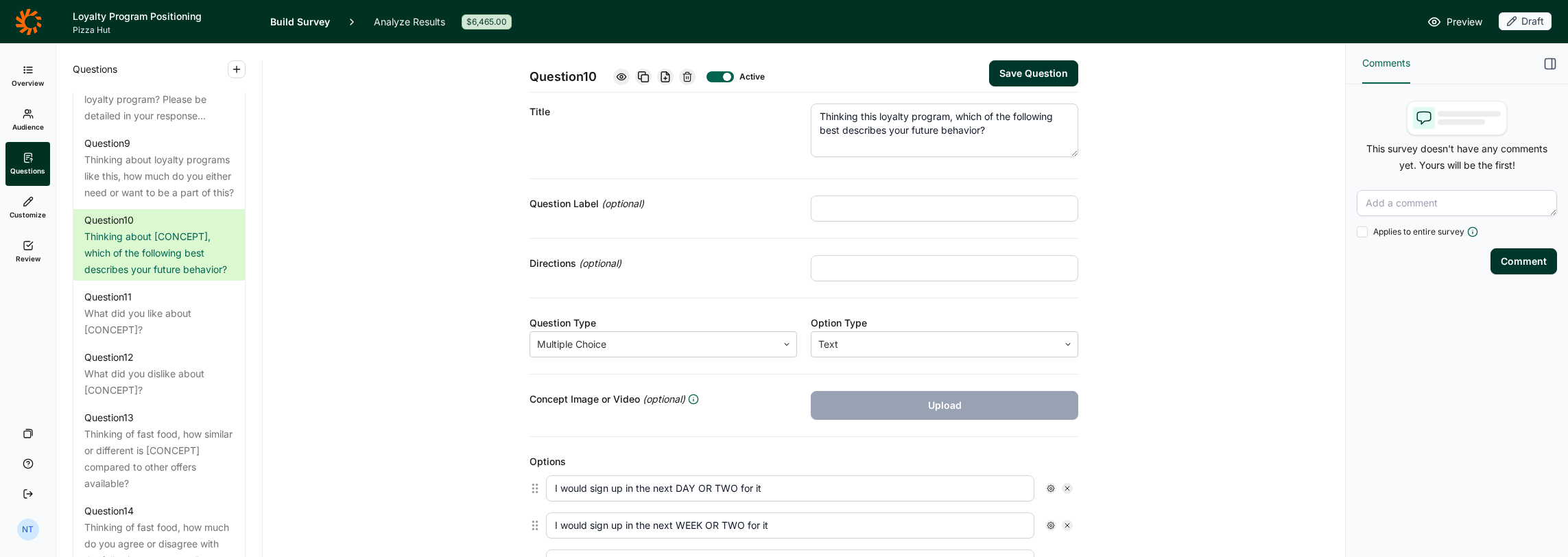
scroll to position [0, 0]
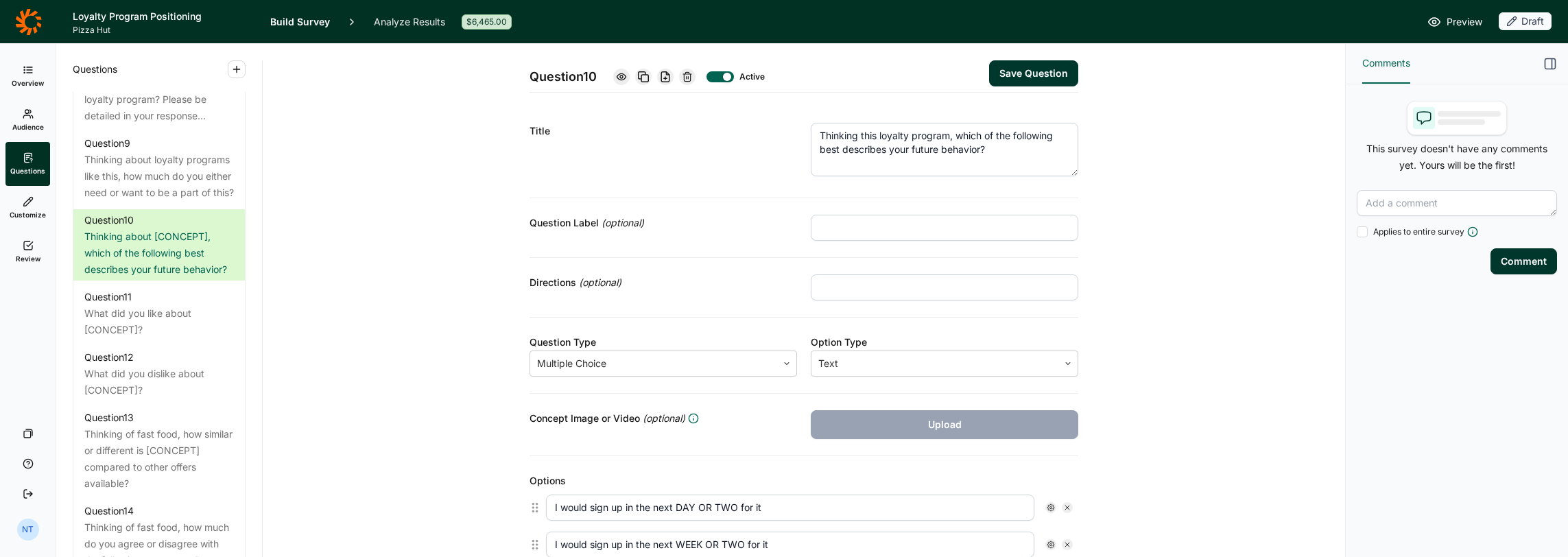
click at [854, 134] on textarea "Thinking this loyalty program, which of the following best describes your futur…" at bounding box center [943, 149] width 267 height 53
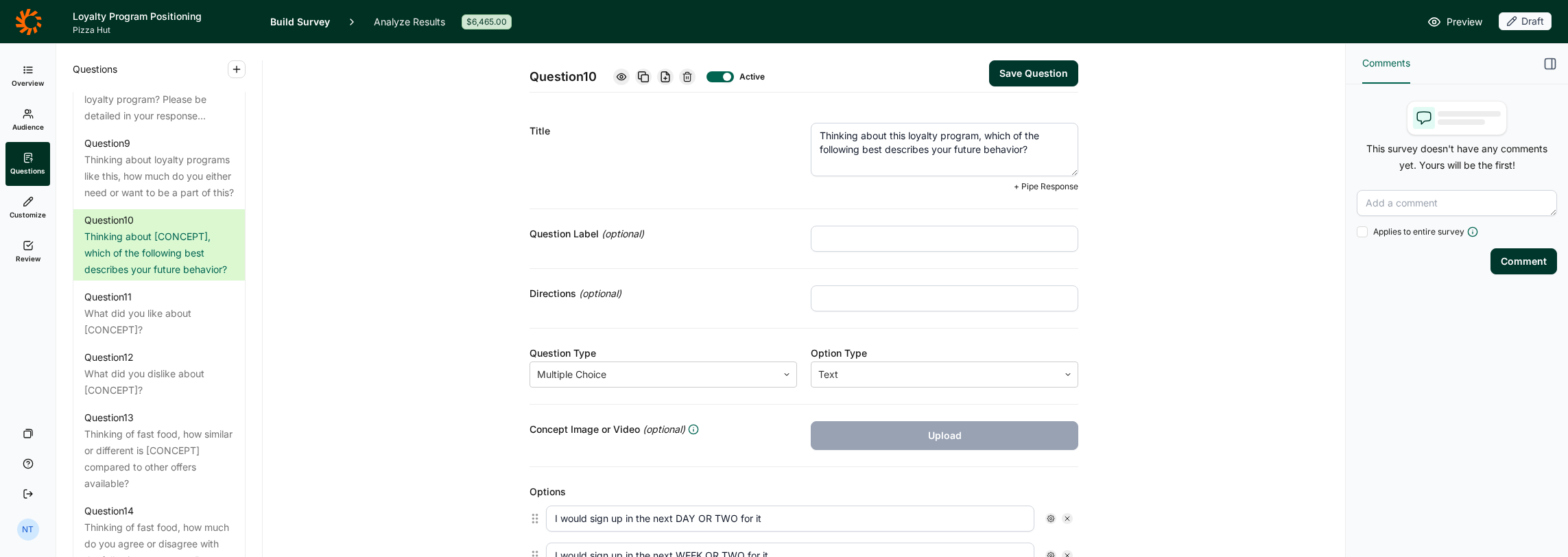
type textarea "Thinking about this loyalty program, which of the following best describes your…"
click at [1039, 71] on button "Save Question" at bounding box center [1033, 73] width 89 height 26
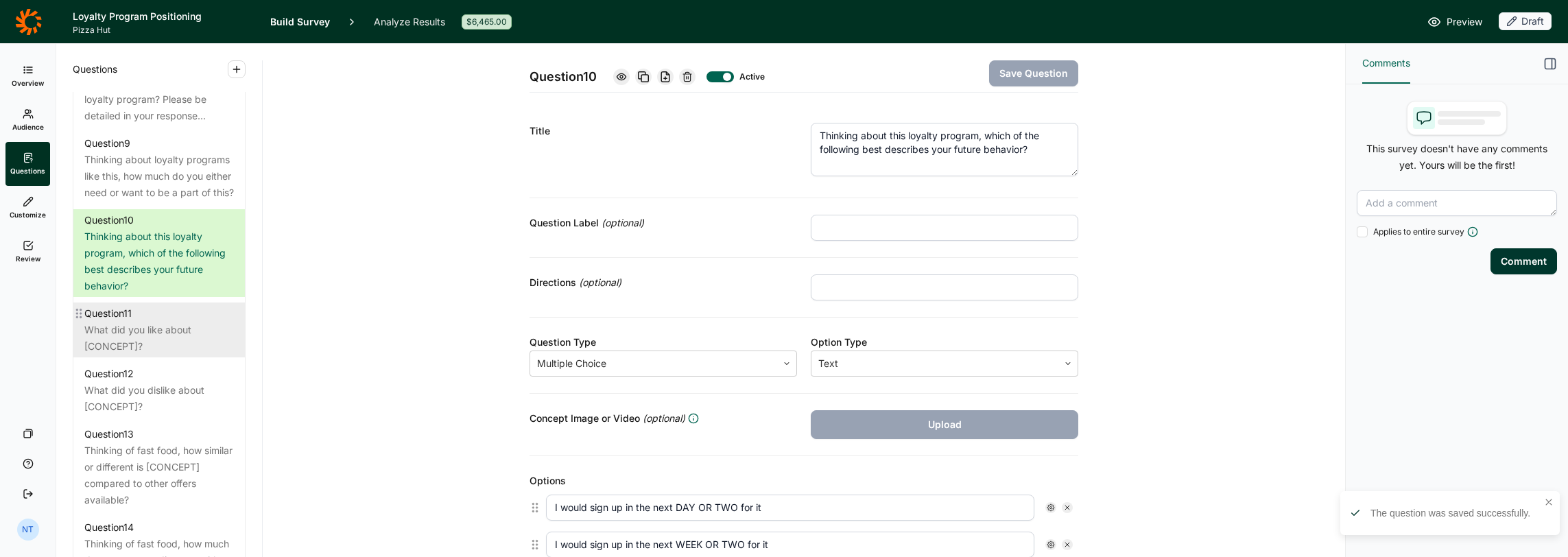
click at [184, 355] on div "What did you like about [CONCEPT]?" at bounding box center [158, 338] width 149 height 33
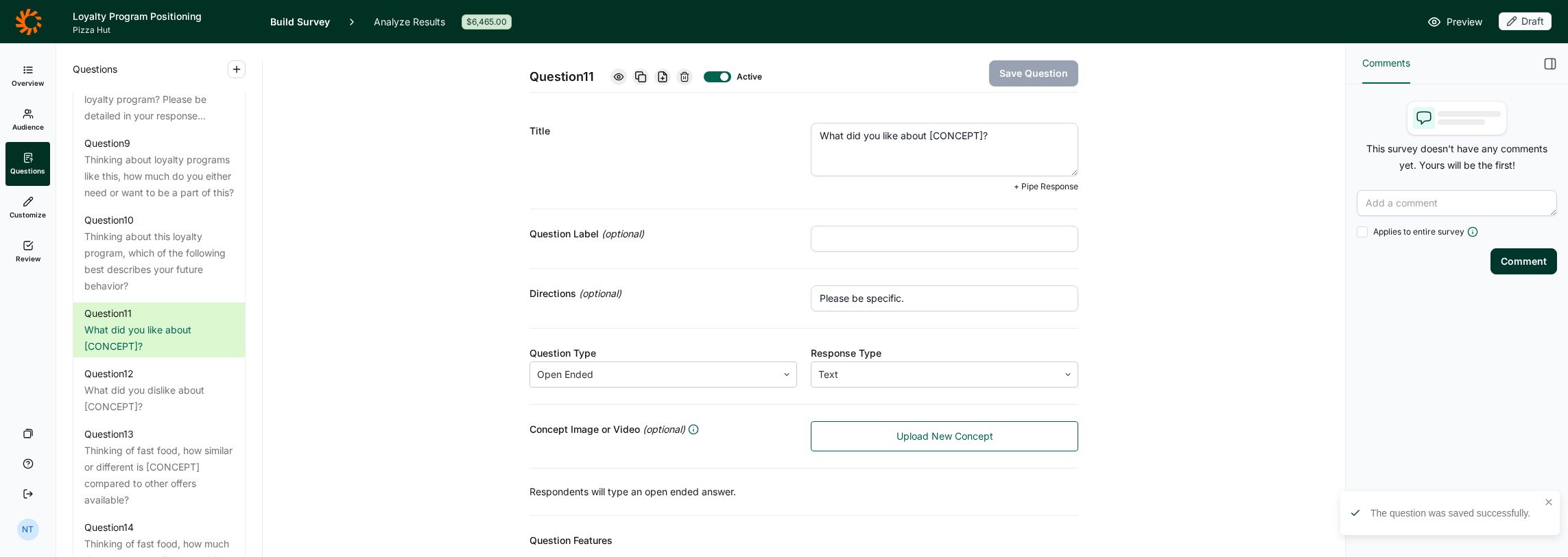
drag, startPoint x: 922, startPoint y: 134, endPoint x: 978, endPoint y: 142, distance: 56.6
click at [978, 142] on textarea "What did you like about [CONCEPT]?" at bounding box center [943, 149] width 267 height 53
click at [847, 140] on textarea "What did you like about this loyalty program?" at bounding box center [943, 149] width 267 height 53
type textarea "What do you like about this loyalty program?"
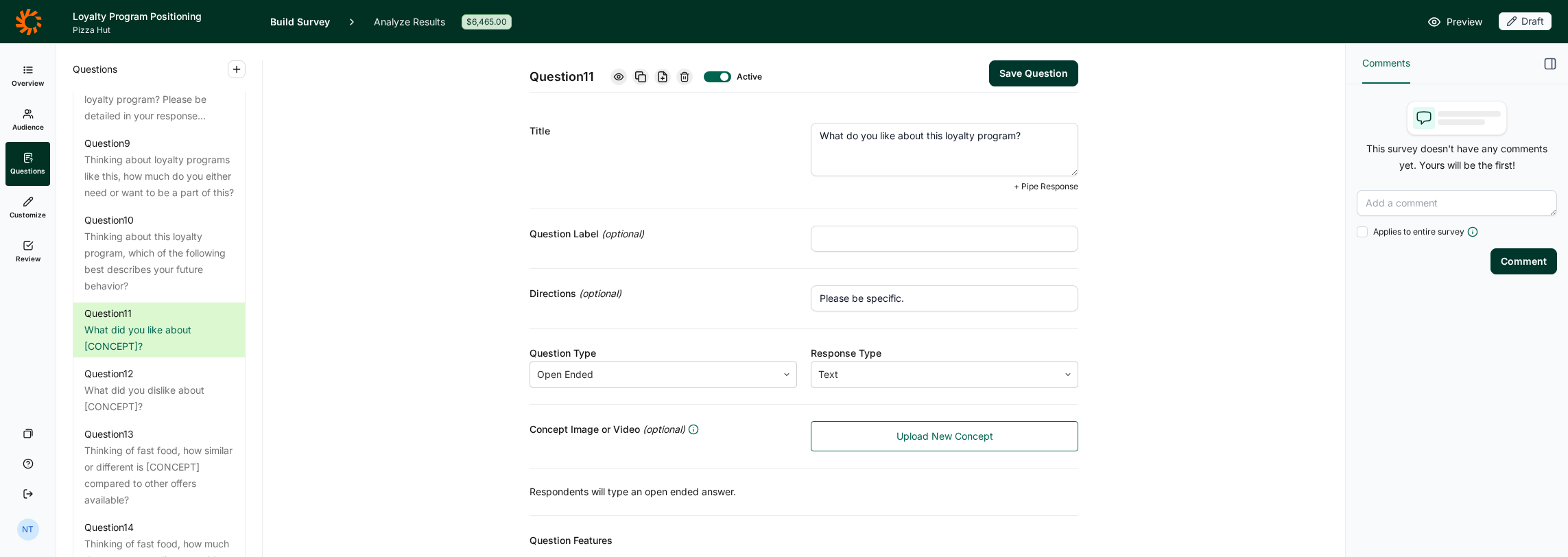
click at [1027, 79] on button "Save Question" at bounding box center [1033, 73] width 89 height 26
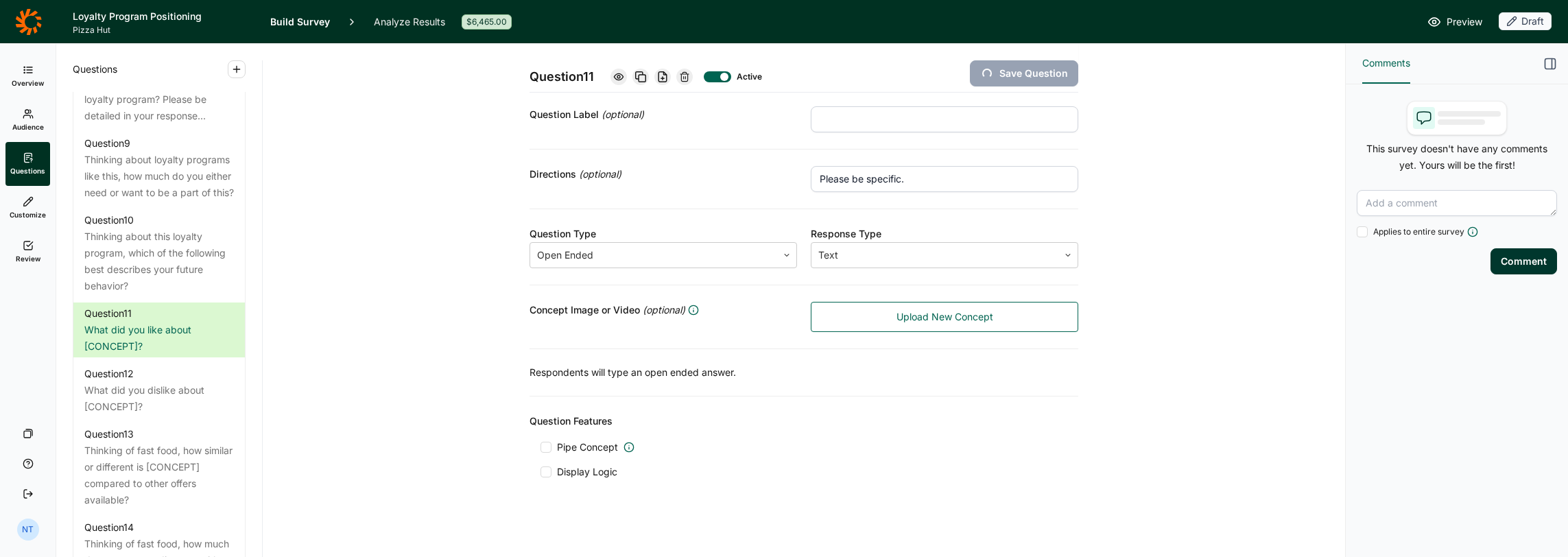
scroll to position [109, 0]
click at [541, 441] on div at bounding box center [546, 446] width 11 height 11
click at [541, 446] on input "Pipe Concept" at bounding box center [541, 446] width 0 height 0
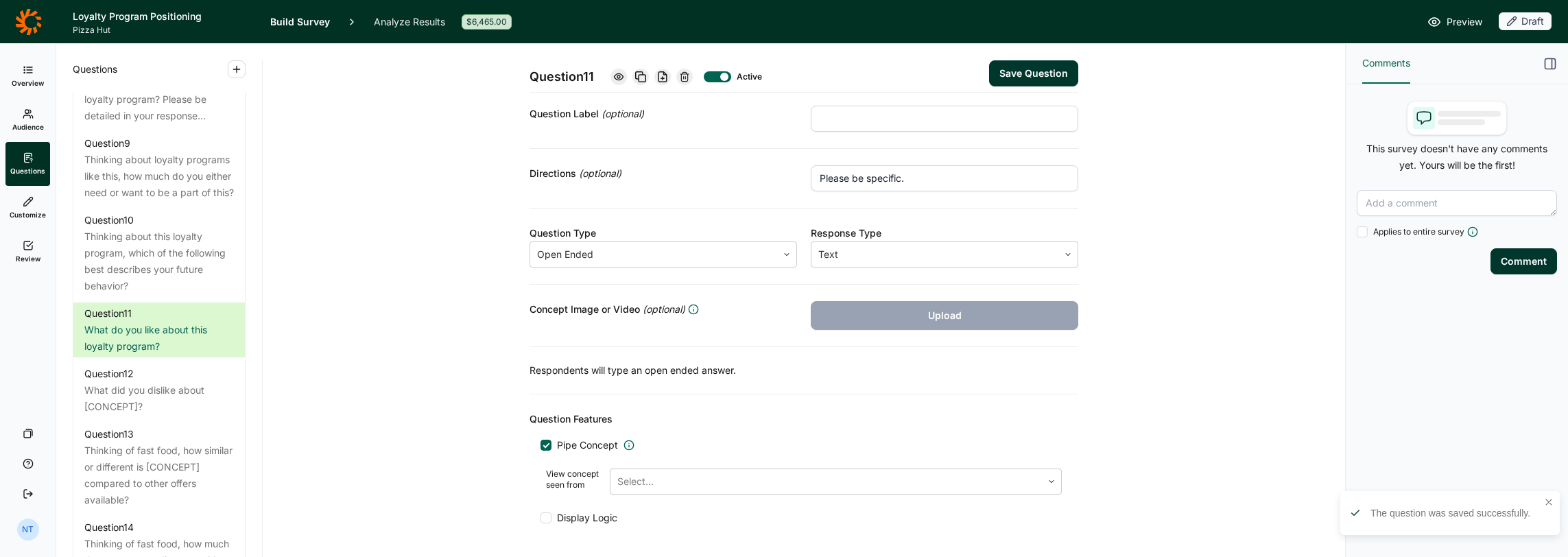
click at [1034, 84] on button "Save Question" at bounding box center [1033, 73] width 89 height 26
click at [1034, 81] on button "Save Question" at bounding box center [1033, 73] width 89 height 26
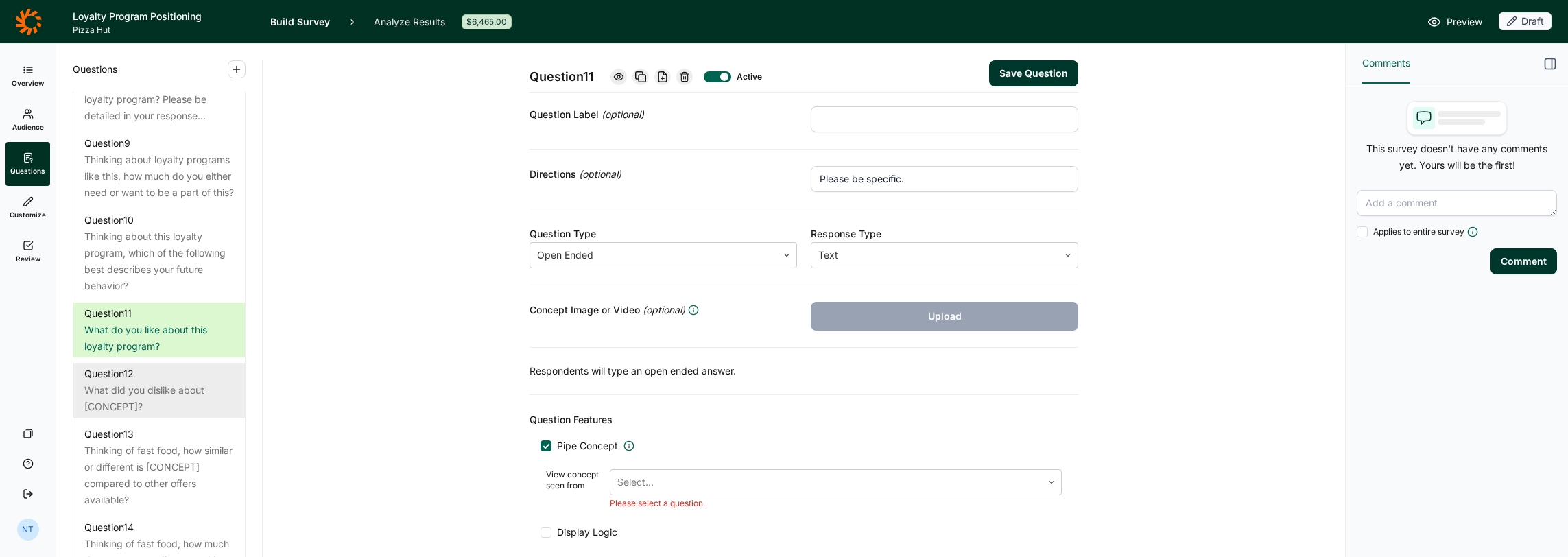
click at [131, 415] on div "What did you dislike about [CONCEPT]?" at bounding box center [158, 398] width 149 height 33
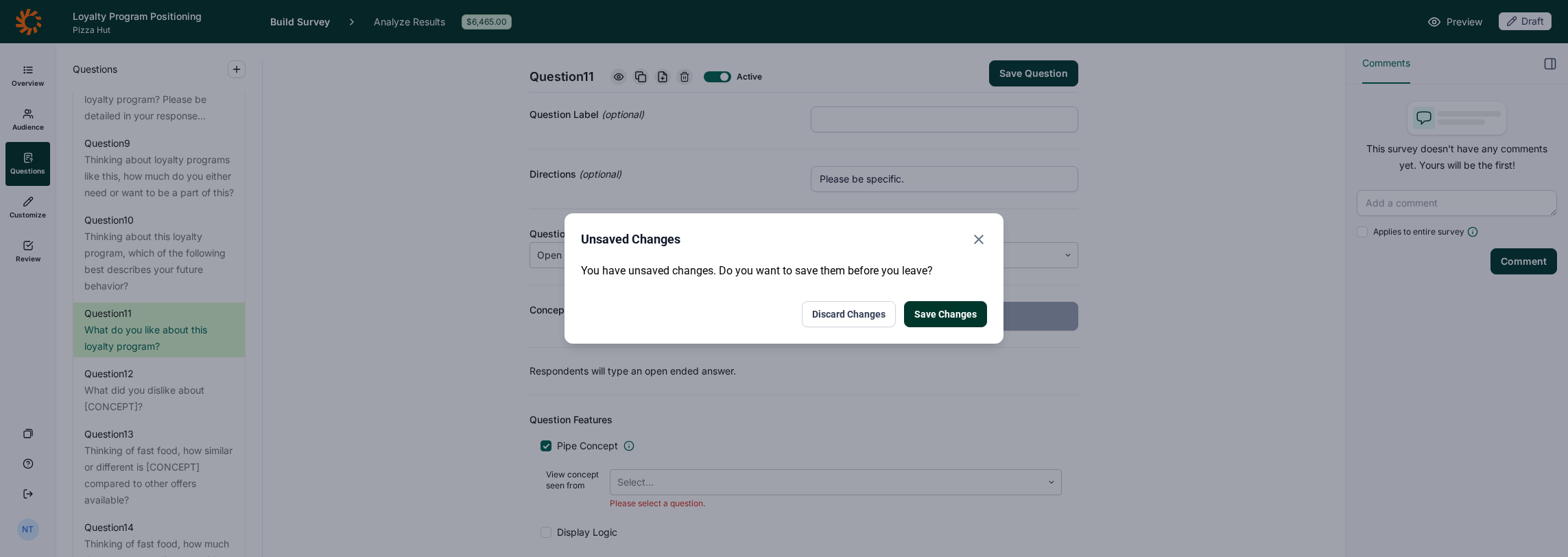
click at [934, 314] on button "Save Changes" at bounding box center [945, 314] width 83 height 26
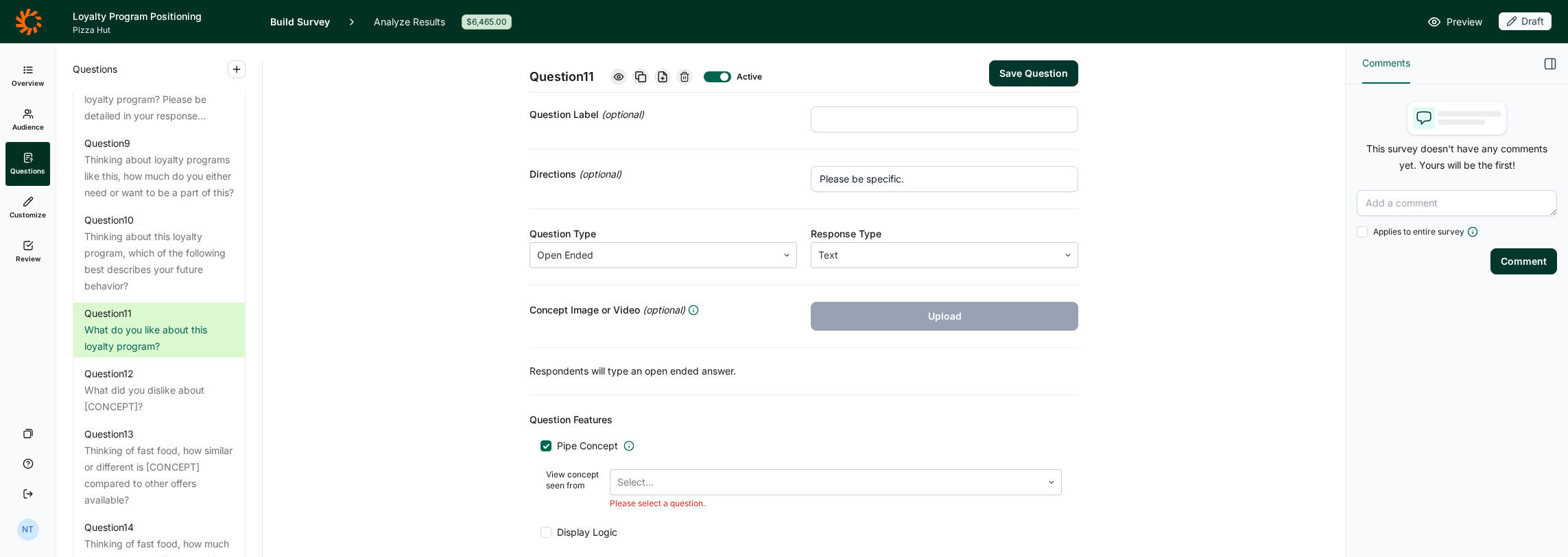
click at [1004, 75] on button "Save Question" at bounding box center [1033, 73] width 89 height 26
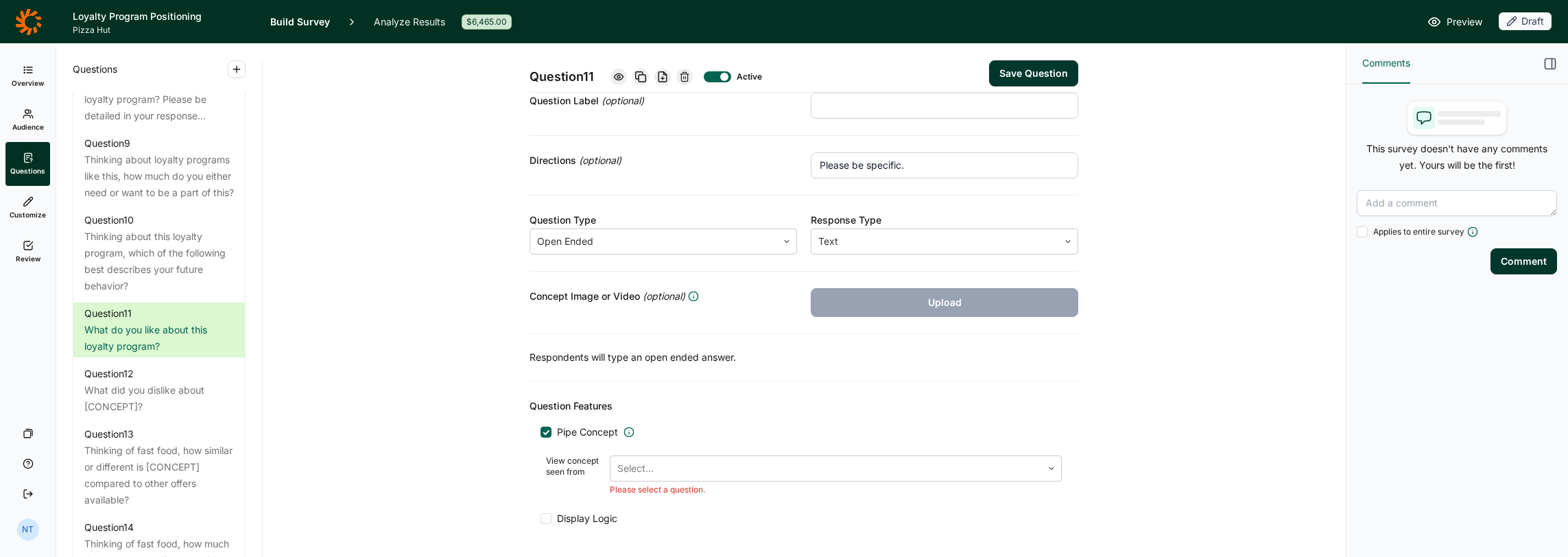
scroll to position [247, 0]
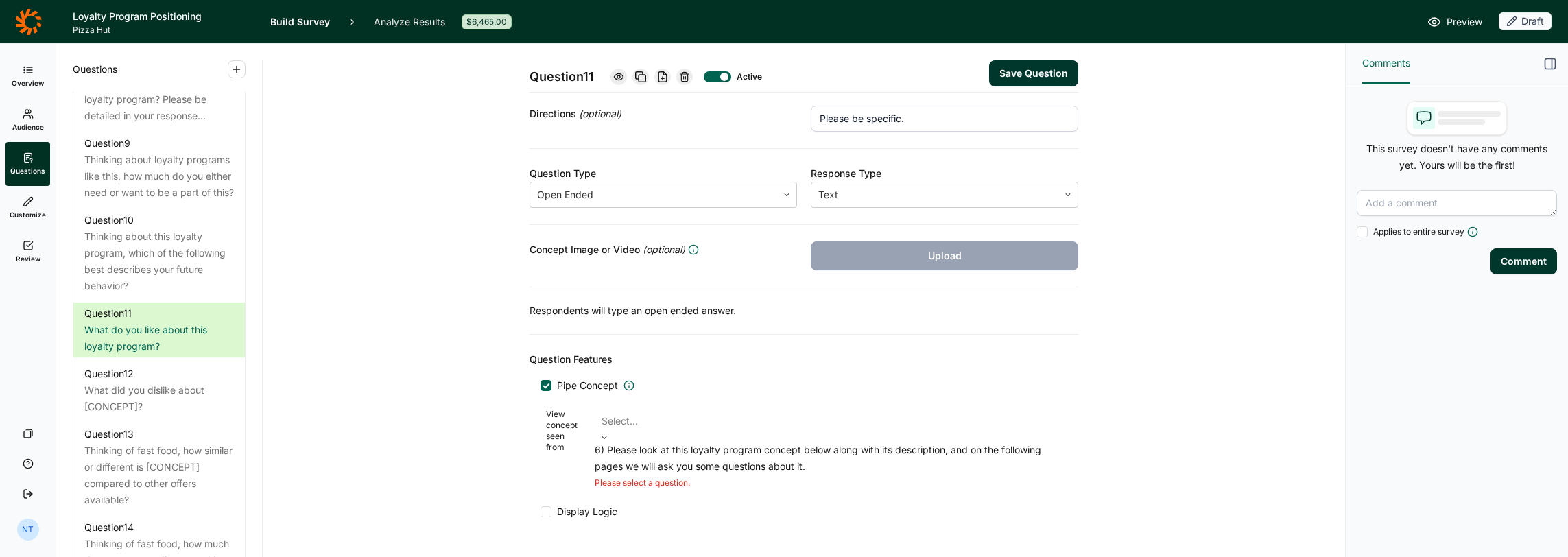
click at [639, 422] on div at bounding box center [827, 421] width 453 height 19
click at [640, 454] on div "6) Please look at this loyalty program concept below along with its description…" at bounding box center [828, 458] width 467 height 33
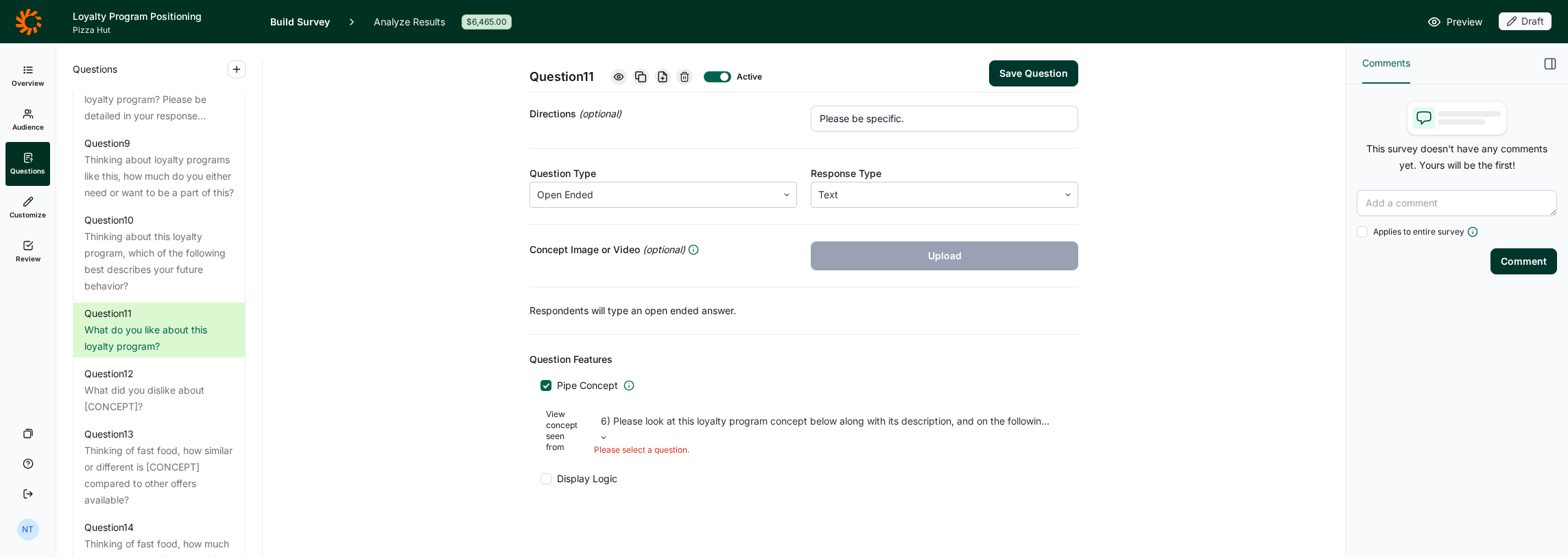
scroll to position [169, 0]
click at [1016, 69] on button "Save Question" at bounding box center [1033, 73] width 89 height 26
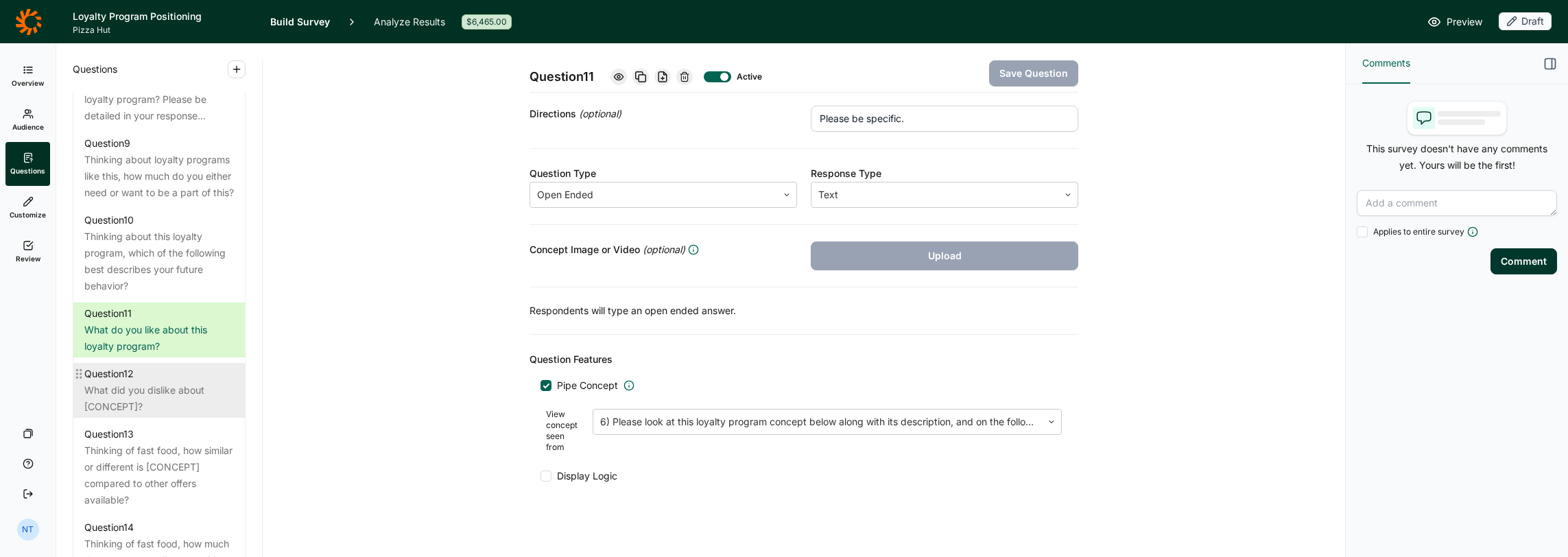
click at [148, 415] on div "What did you dislike about [CONCEPT]?" at bounding box center [158, 398] width 149 height 33
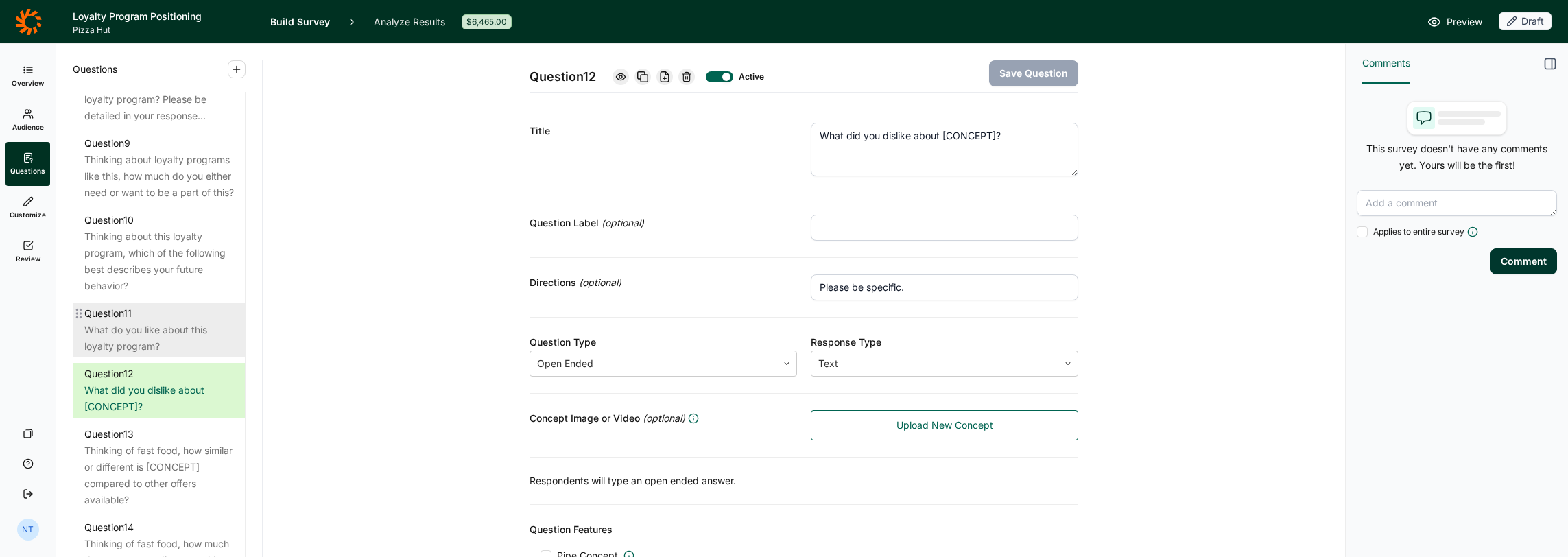
click at [163, 355] on div "What do you like about this loyalty program?" at bounding box center [158, 338] width 149 height 33
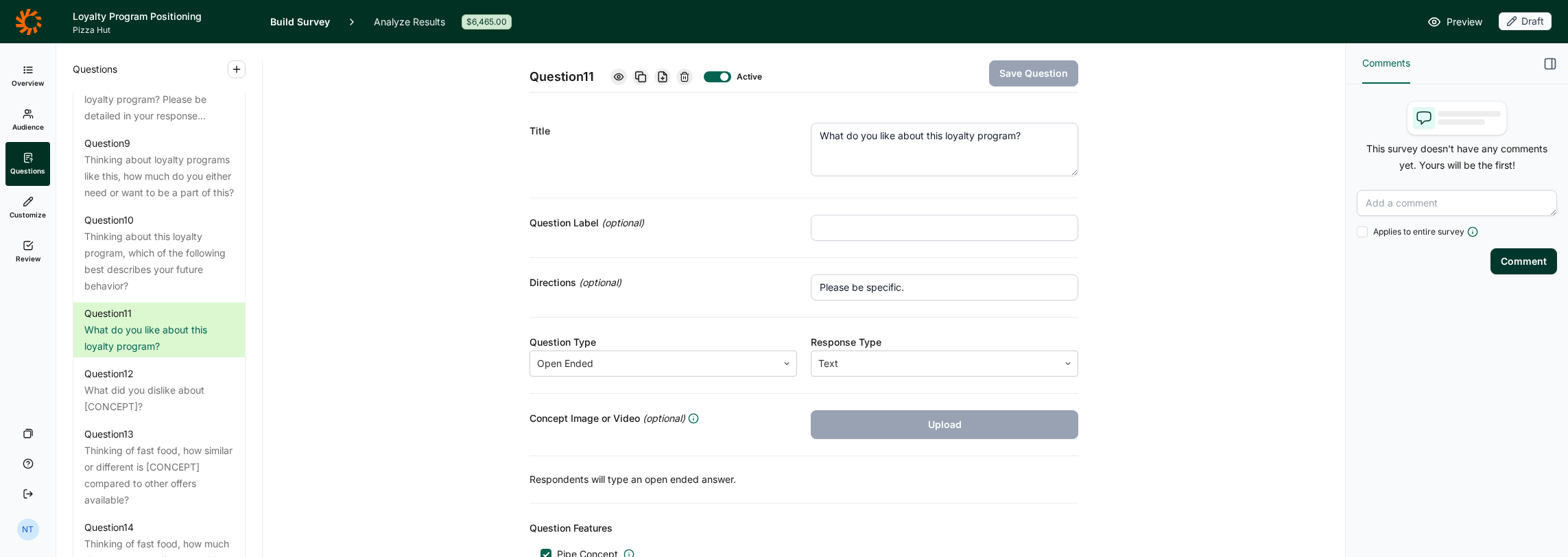
click at [906, 126] on textarea "What do you like about this loyalty program?" at bounding box center [943, 149] width 267 height 53
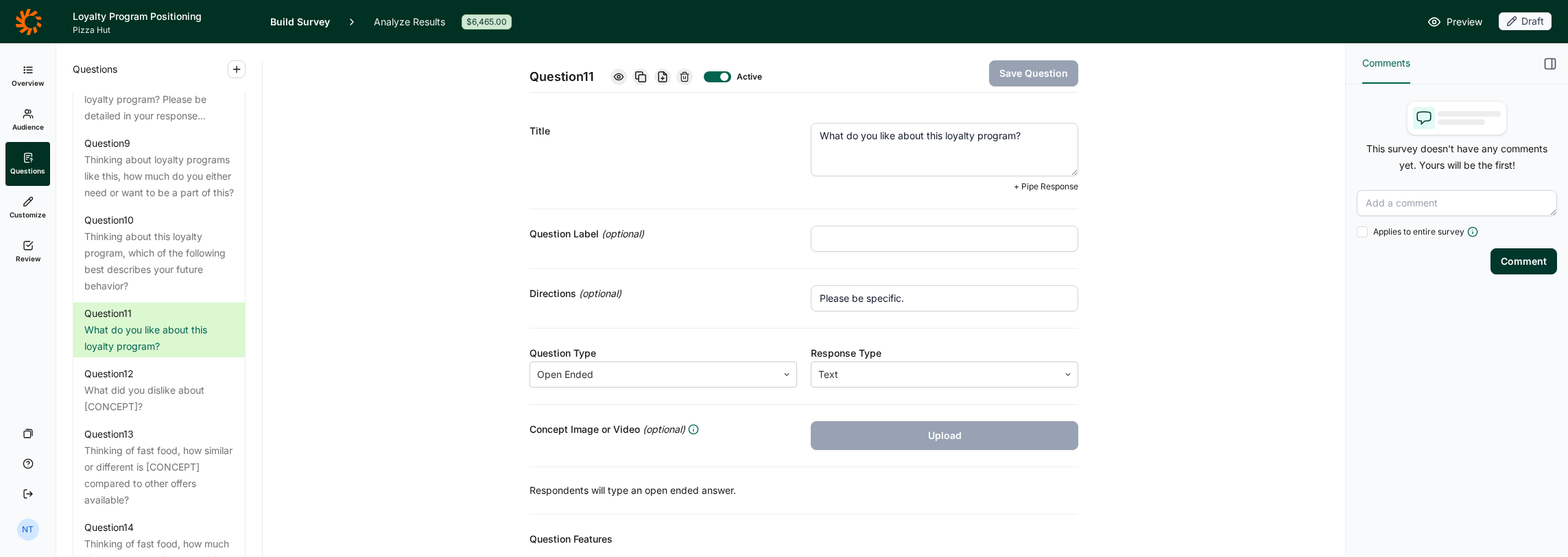
click at [906, 126] on textarea "What do you like about this loyalty program?" at bounding box center [943, 149] width 267 height 53
click at [131, 415] on div "What did you dislike about [CONCEPT]?" at bounding box center [158, 398] width 149 height 33
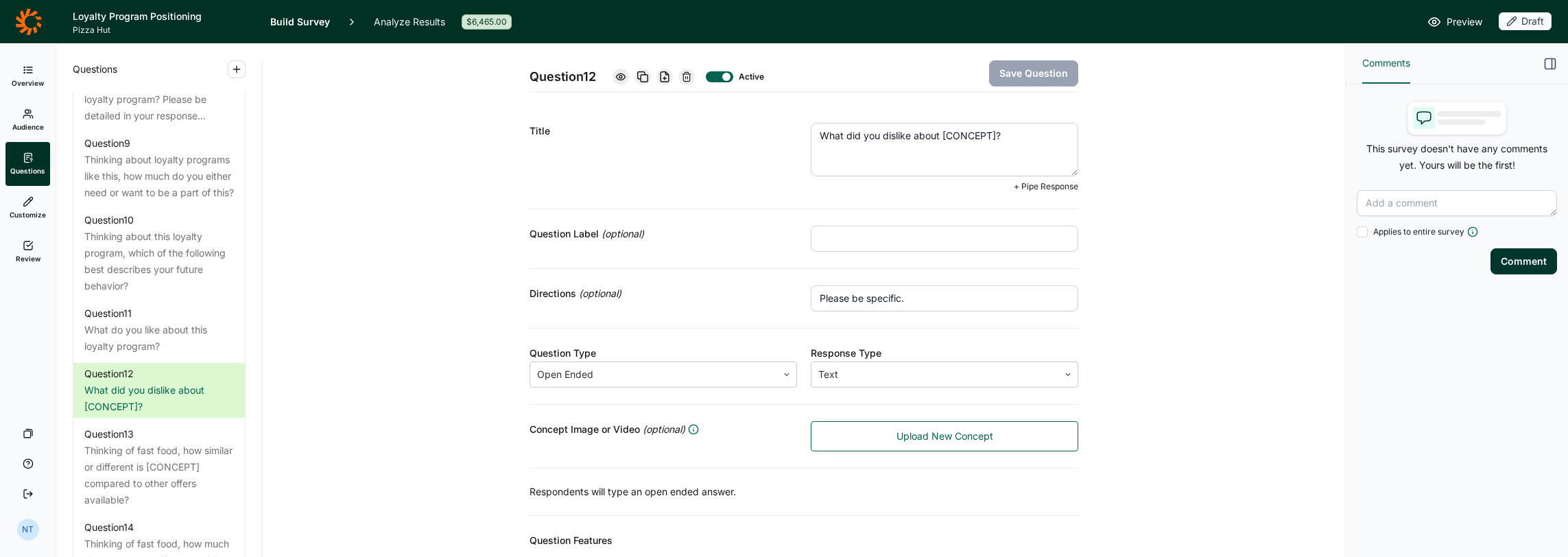
click at [938, 142] on textarea "What did you dislike about [CONCEPT]?" at bounding box center [943, 149] width 267 height 53
paste textarea "o you like about this loyalty program"
click at [873, 136] on textarea "What do you like about this loyalty program?" at bounding box center [943, 149] width 267 height 53
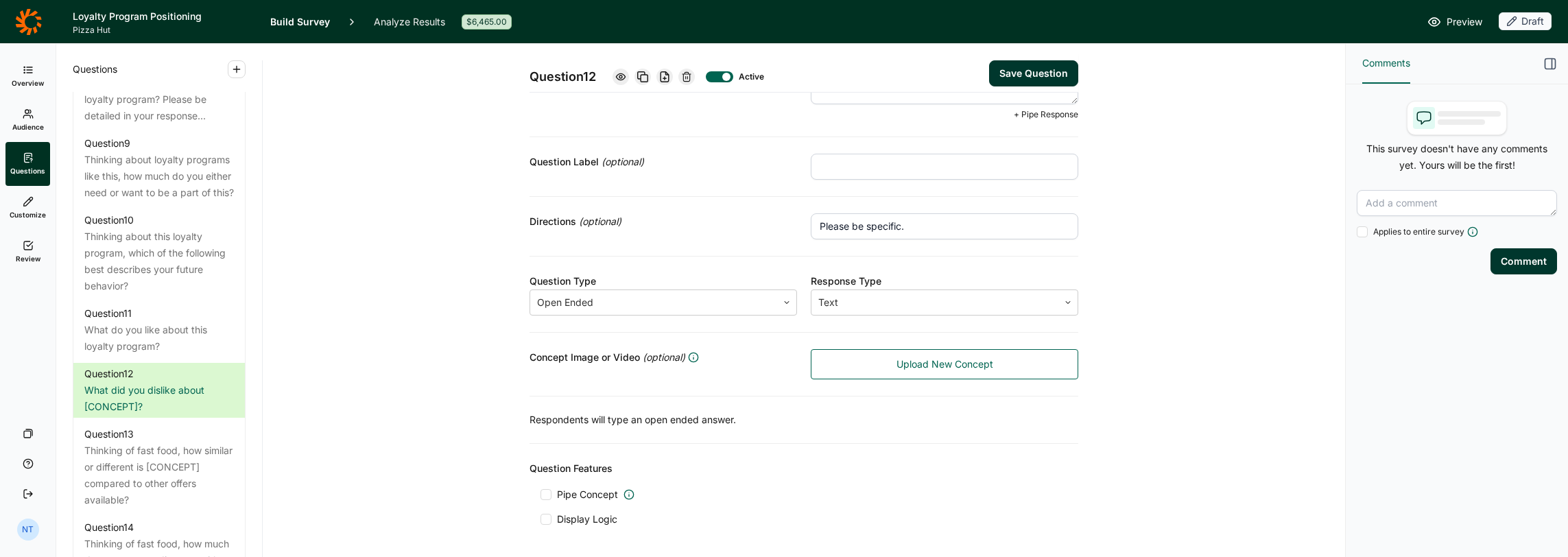
scroll to position [120, 0]
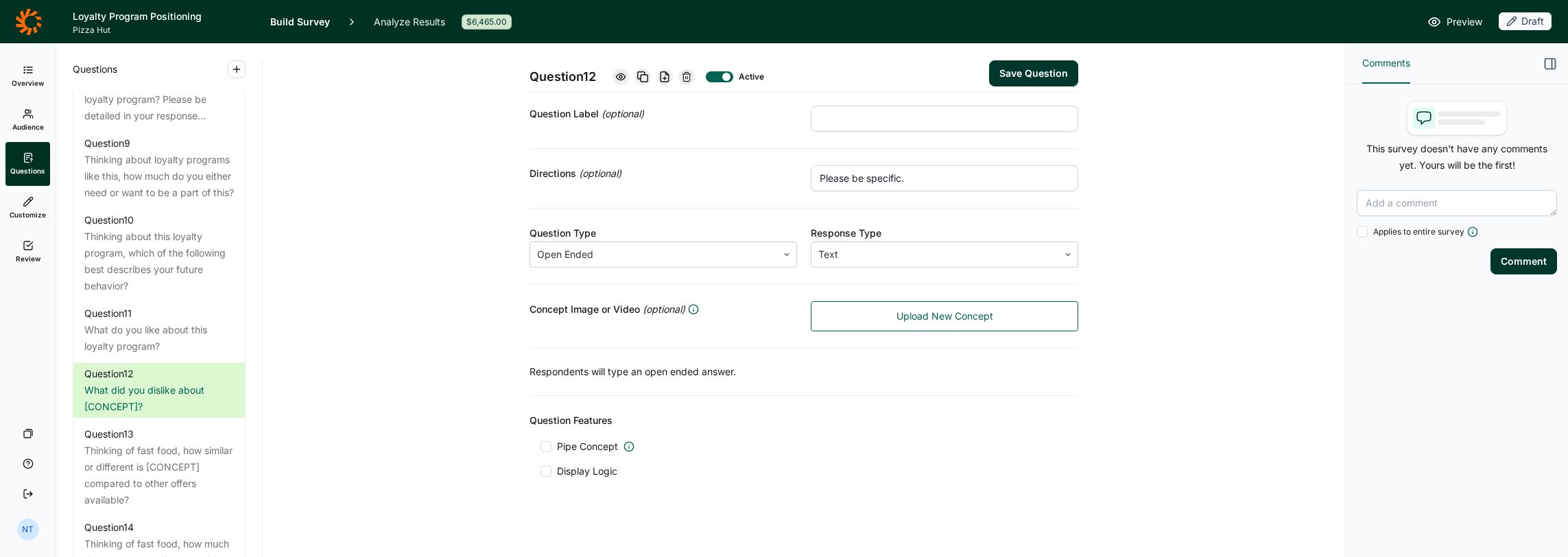
type textarea "What do you dislike about this loyalty program?"
click at [552, 445] on span "Pipe Concept" at bounding box center [593, 446] width 83 height 14
click at [541, 446] on input "Pipe Concept" at bounding box center [541, 446] width 0 height 0
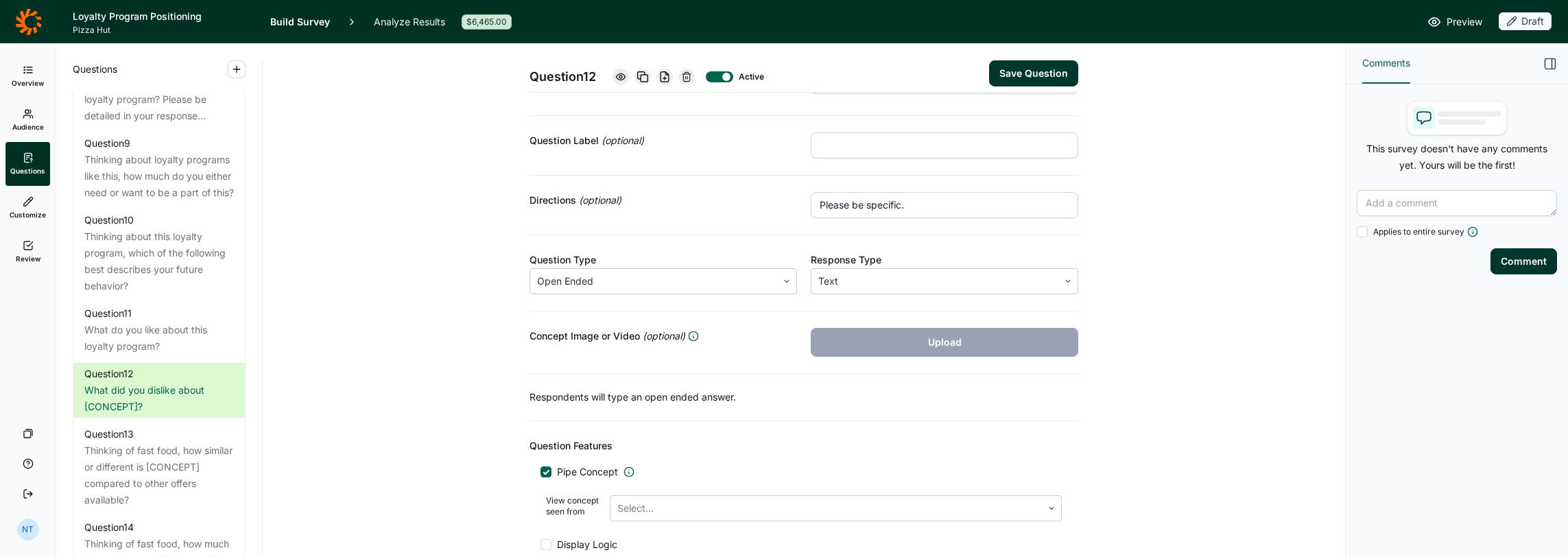
scroll to position [155, 0]
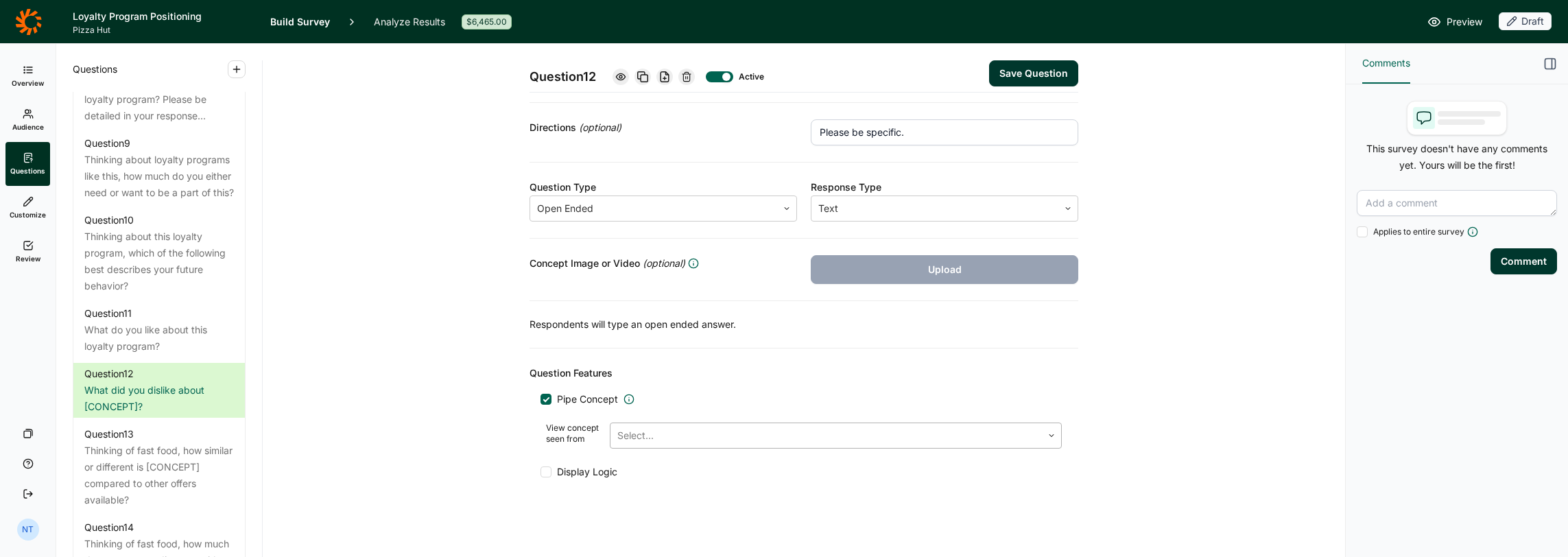
click at [724, 434] on div at bounding box center [825, 436] width 417 height 19
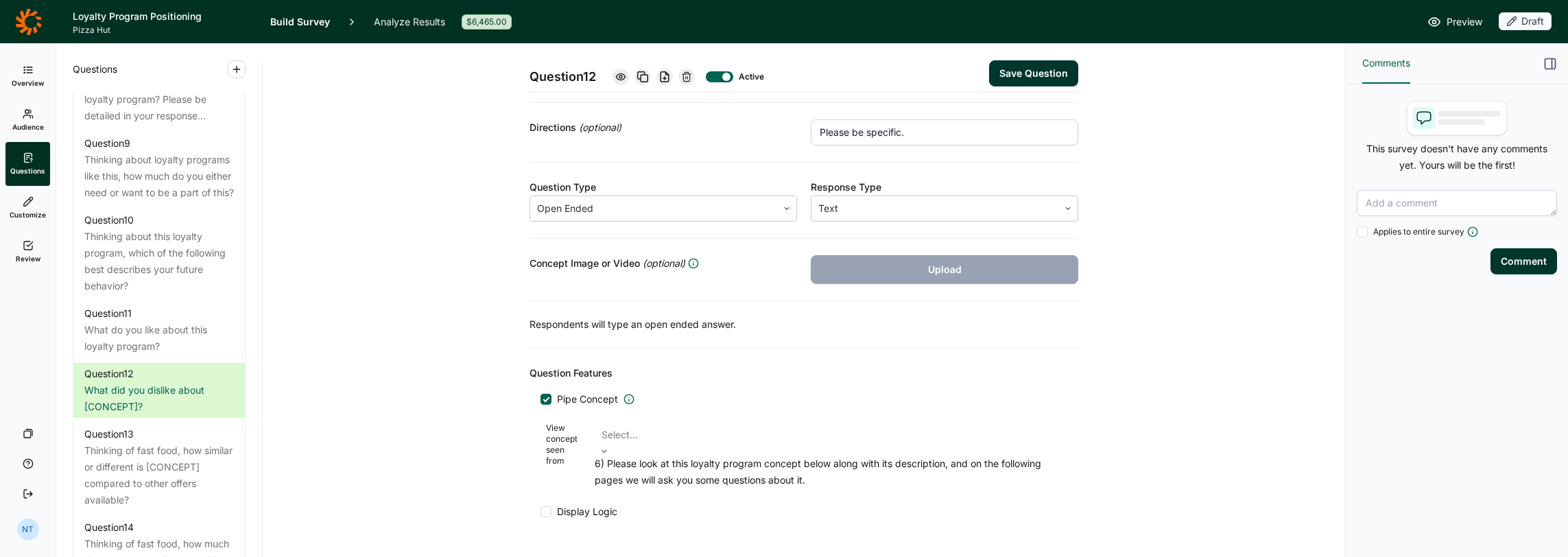
click at [671, 469] on div "6) Please look at this loyalty program concept below along with its description…" at bounding box center [828, 471] width 467 height 33
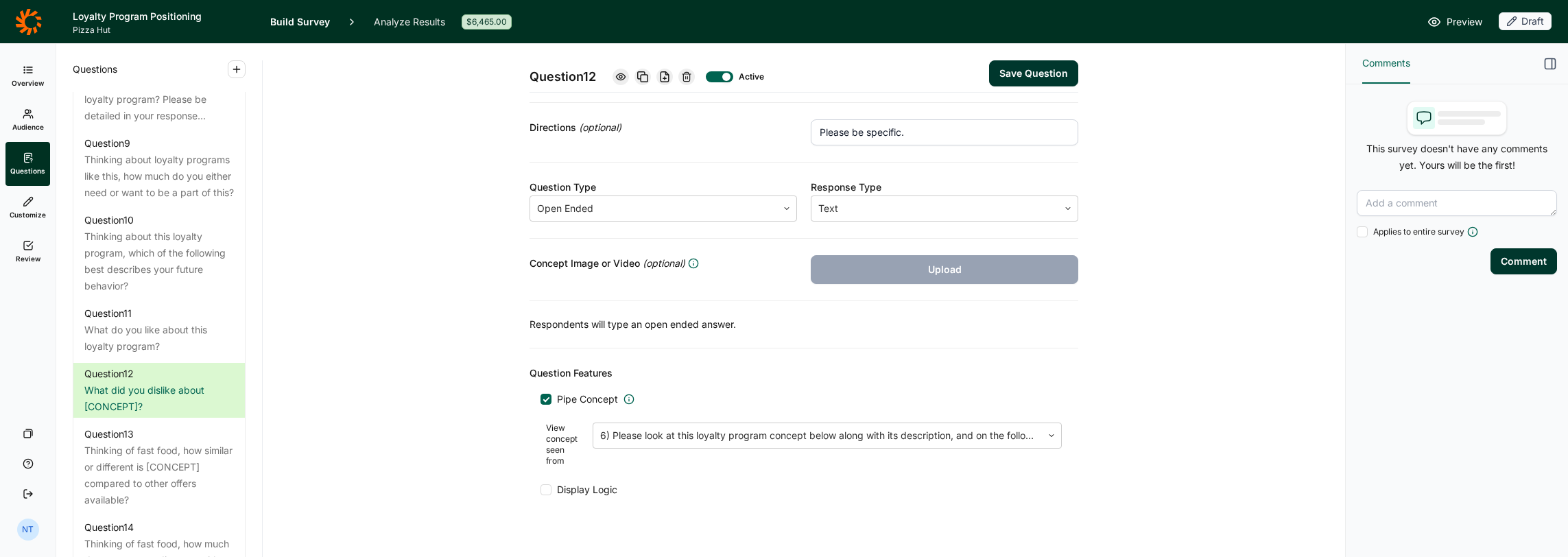
click at [1058, 57] on div "Question 12 Active Save Question" at bounding box center [803, 67] width 549 height 48
click at [1056, 59] on div "Question 12 Active Save Question" at bounding box center [803, 67] width 549 height 48
click at [1038, 78] on button "Save Question" at bounding box center [1033, 73] width 89 height 26
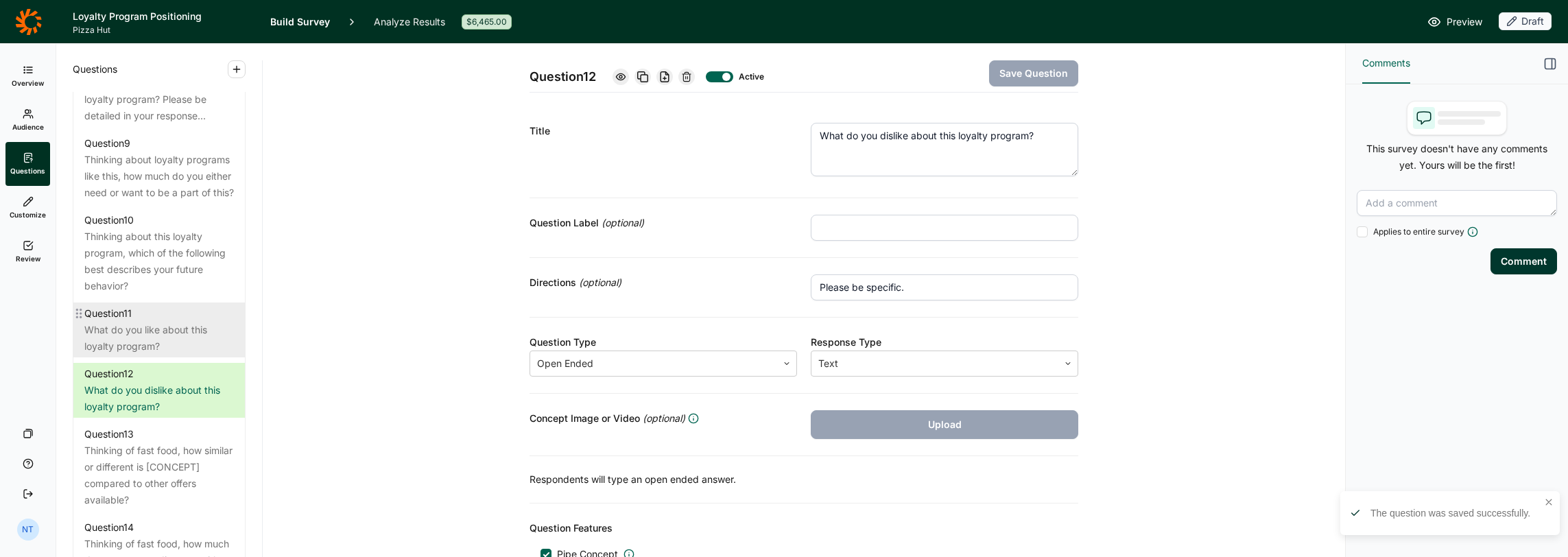
scroll to position [1373, 0]
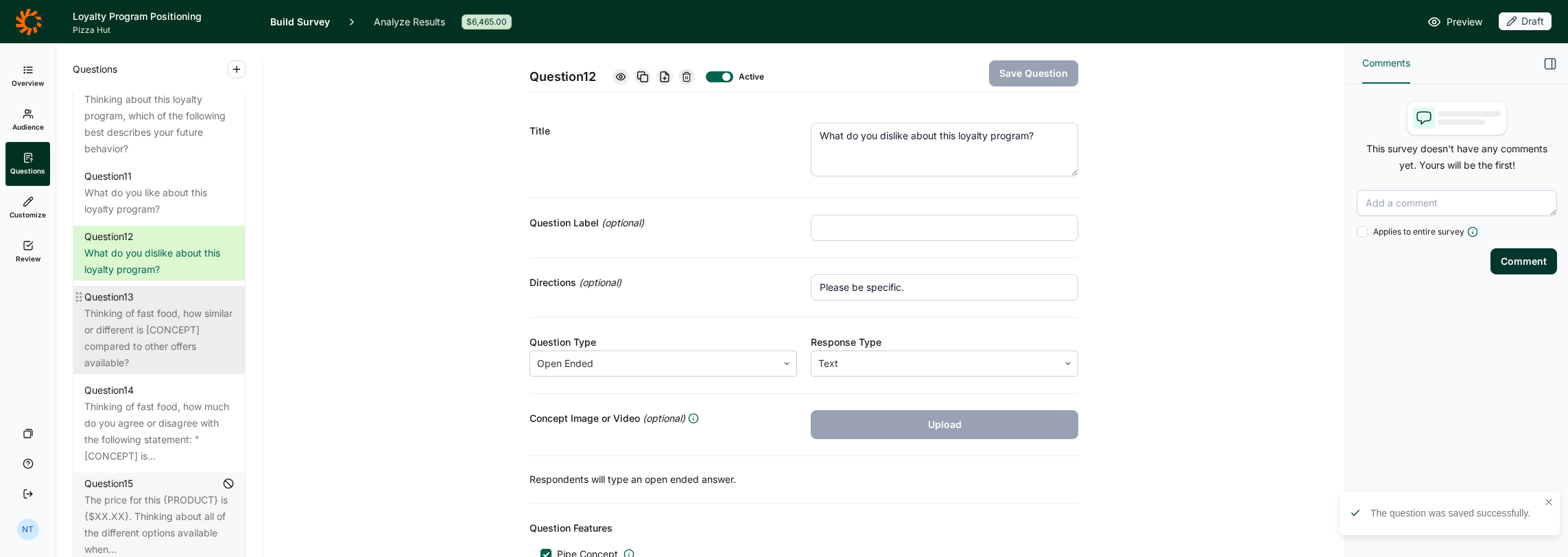
click at [170, 371] on div "Thinking of fast food, how similar or different is [CONCEPT] compared to other …" at bounding box center [158, 338] width 149 height 66
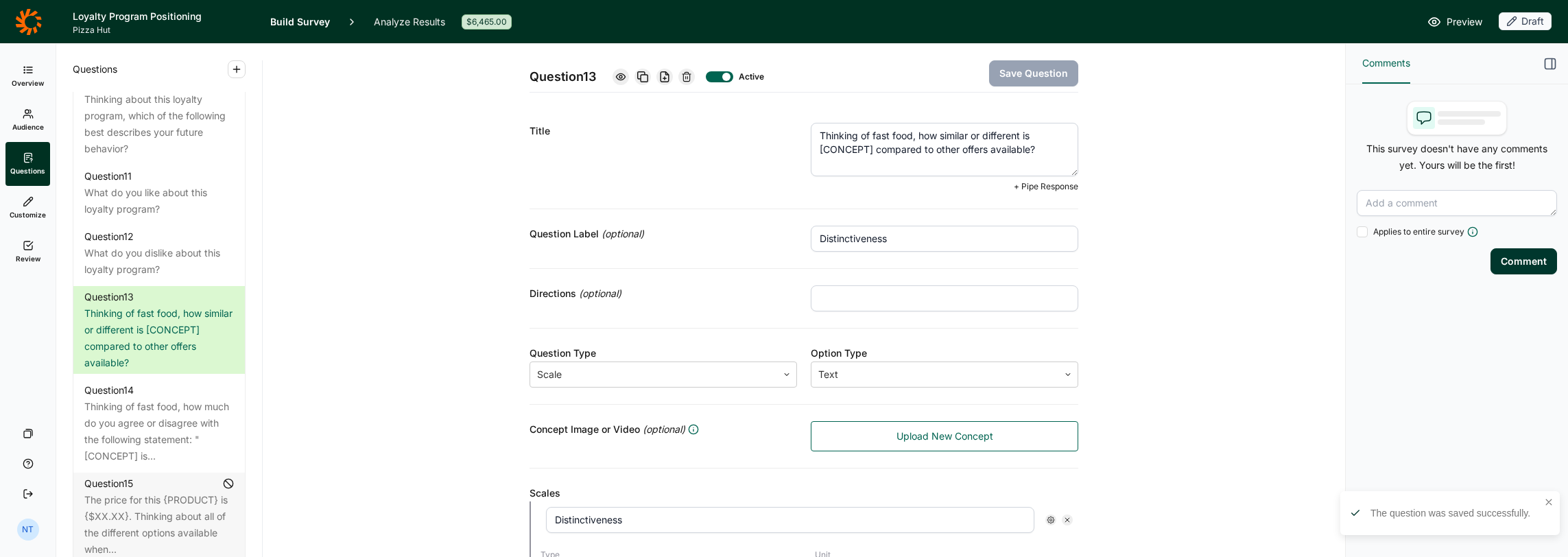
click at [906, 145] on textarea "Thinking of fast food, how similar or different is [CONCEPT] compared to other …" at bounding box center [943, 149] width 267 height 53
drag, startPoint x: 810, startPoint y: 152, endPoint x: 866, endPoint y: 147, distance: 56.2
click at [866, 147] on textarea "Thinking of fast food, how similar or different is [CONCEPT] compared to other …" at bounding box center [943, 149] width 267 height 53
click at [984, 148] on textarea "Thinking of fast food, how similar or different is this loyalty program compare…" at bounding box center [943, 149] width 267 height 53
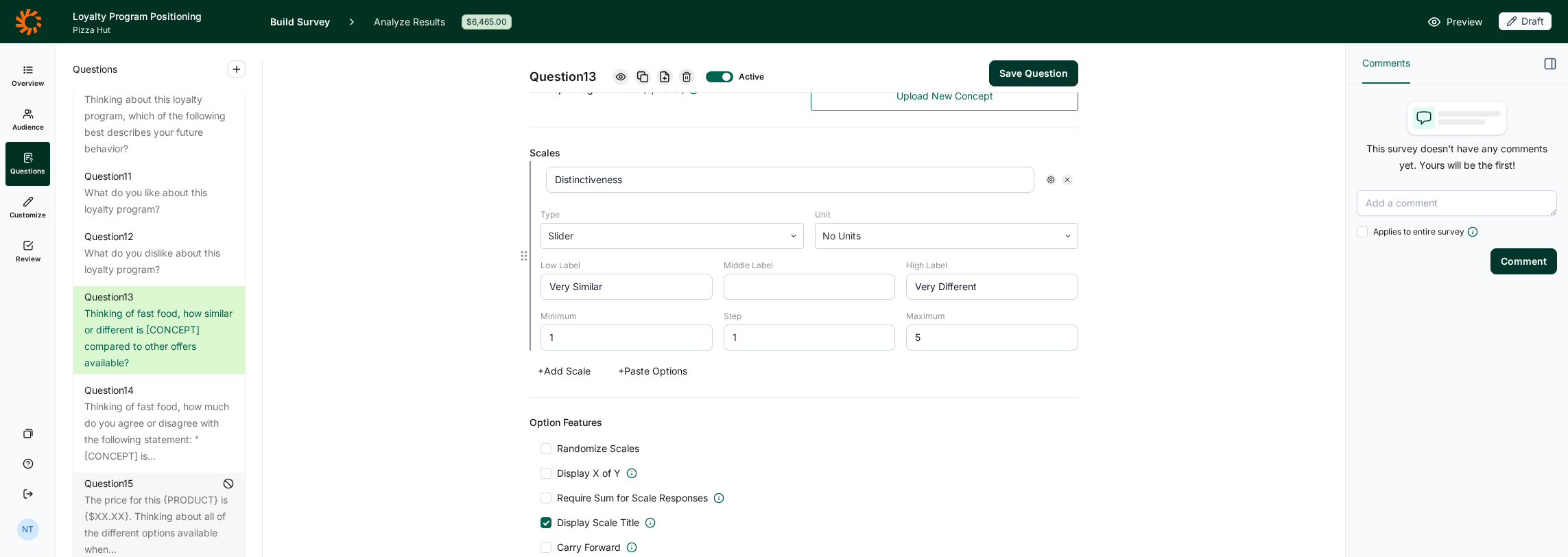
scroll to position [539, 0]
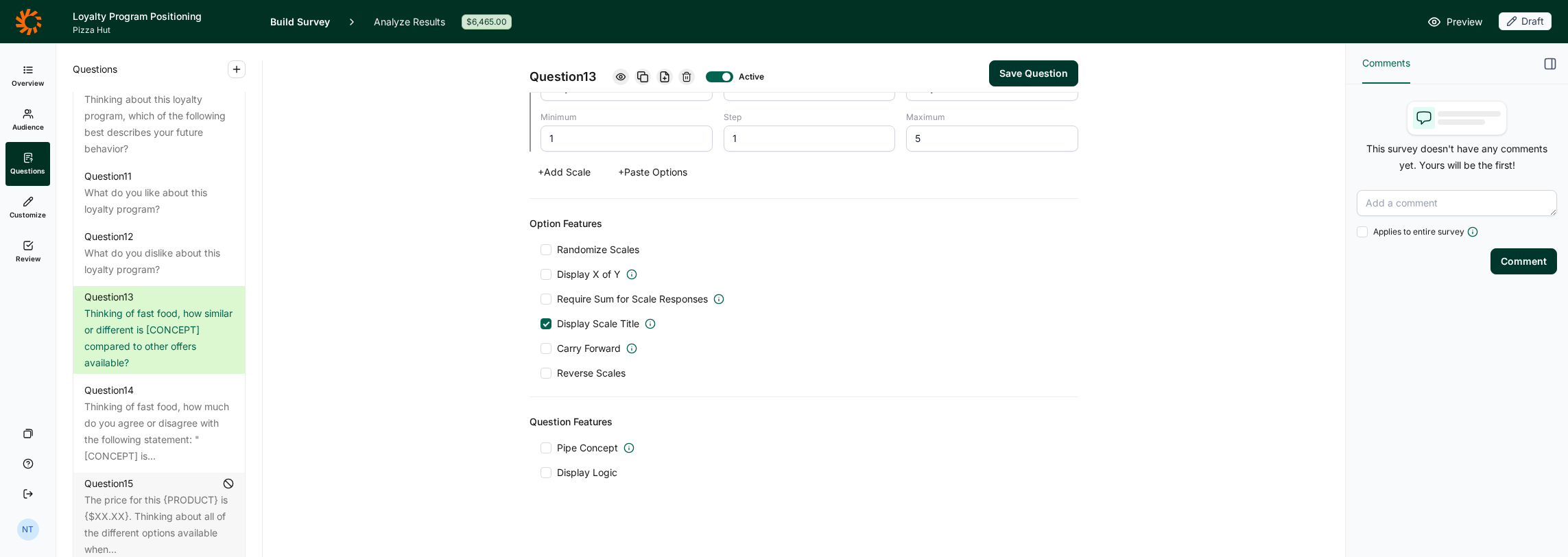
type textarea "Thinking of fast food, how similar or different is this loyalty program compare…"
click at [1001, 75] on button "Save Question" at bounding box center [1033, 73] width 89 height 26
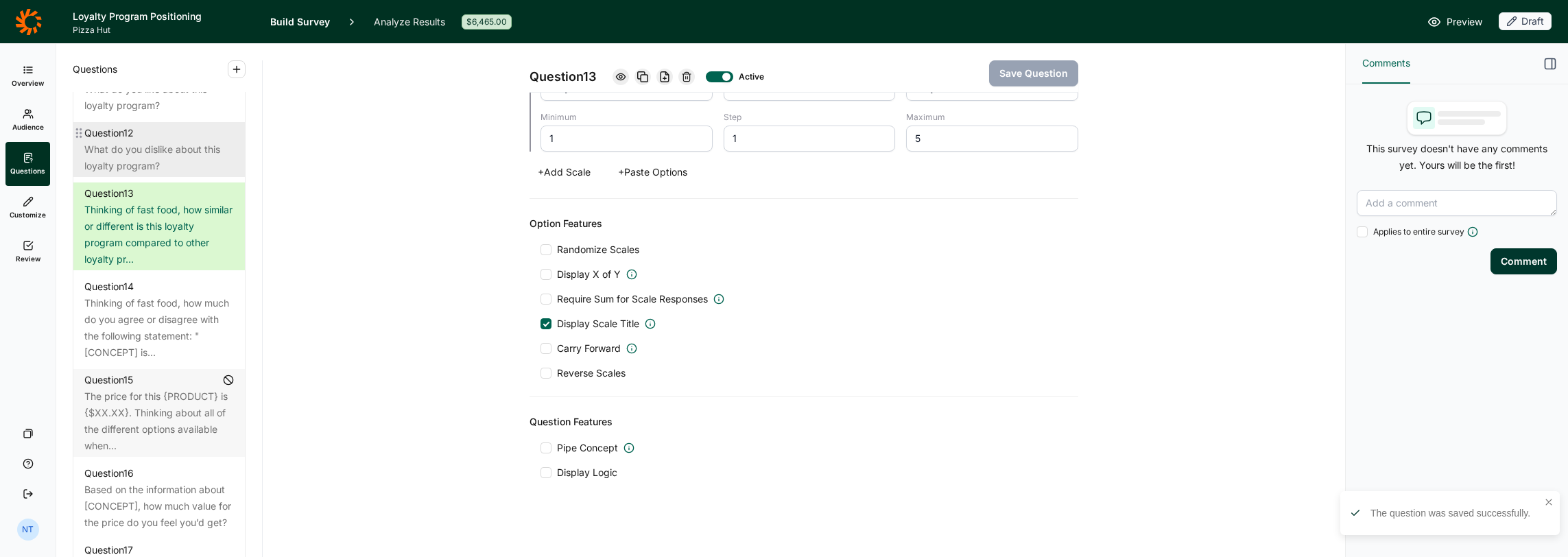
scroll to position [1510, 0]
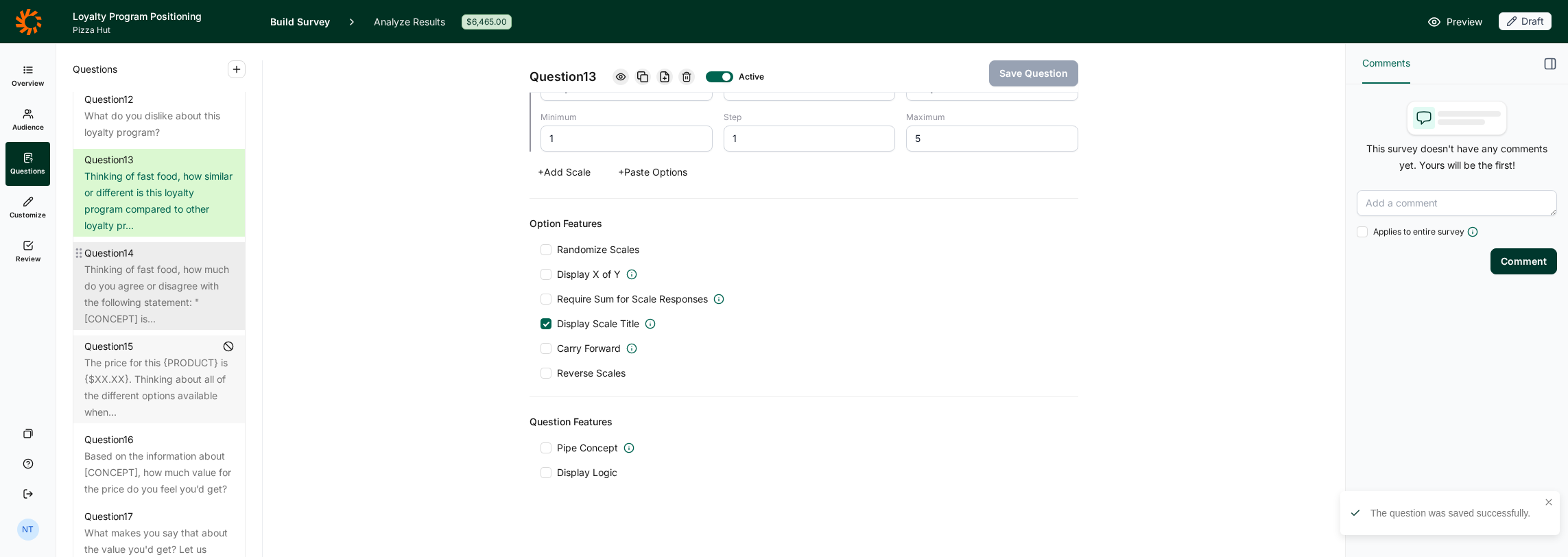
click at [172, 327] on div "Thinking of fast food, how much do you agree or disagree with the following sta…" at bounding box center [158, 294] width 149 height 66
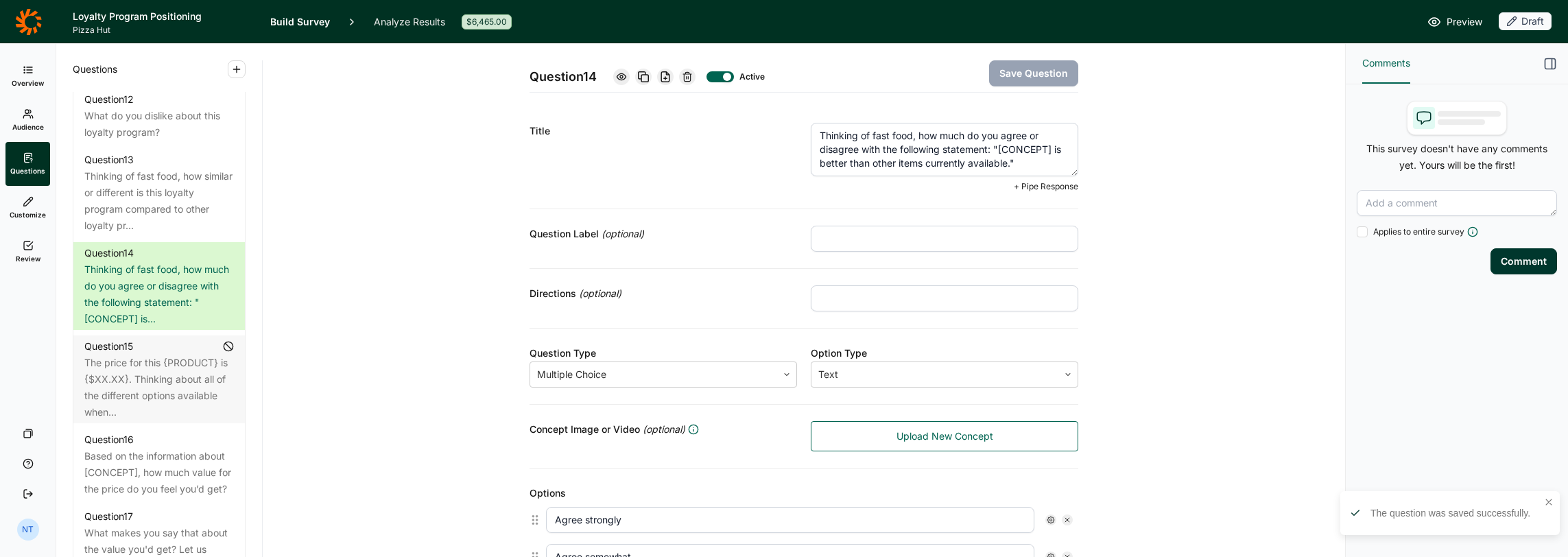
drag, startPoint x: 993, startPoint y: 149, endPoint x: 1049, endPoint y: 154, distance: 56.2
click at [1049, 154] on textarea "Thinking of fast food, how much do you agree or disagree with the following sta…" at bounding box center [943, 149] width 267 height 53
click at [959, 157] on textarea "Thinking of fast food, how much do you agree or disagree with the following sta…" at bounding box center [943, 149] width 267 height 53
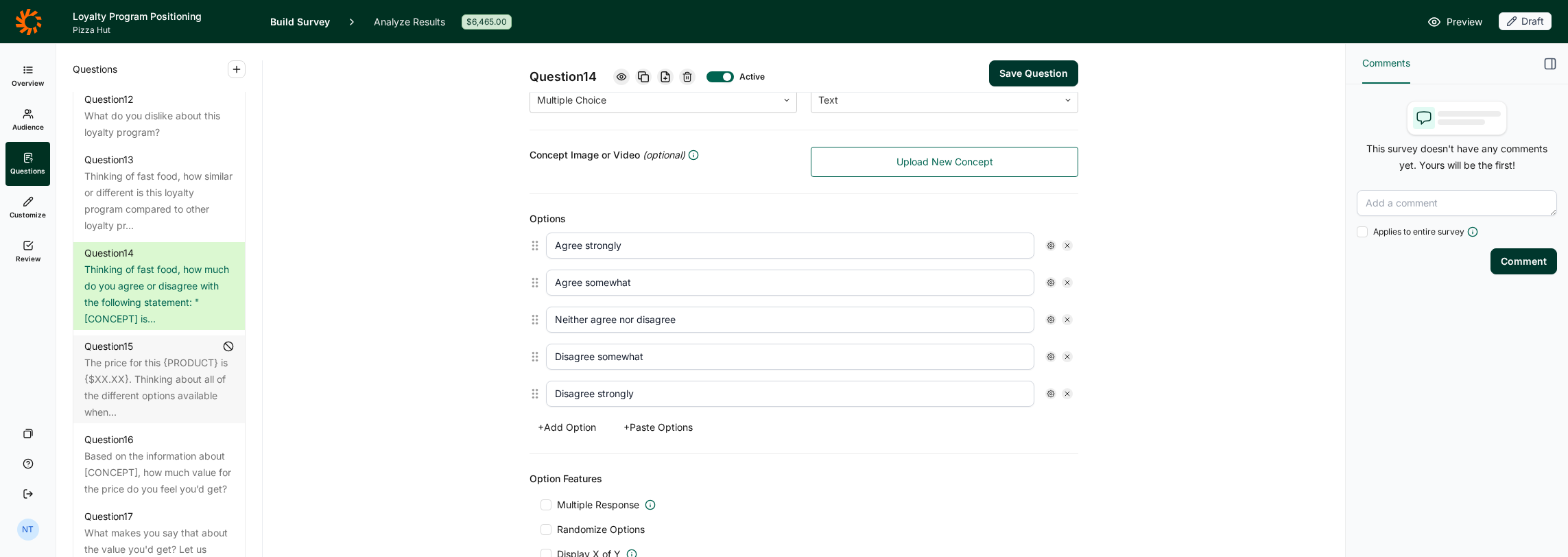
scroll to position [480, 0]
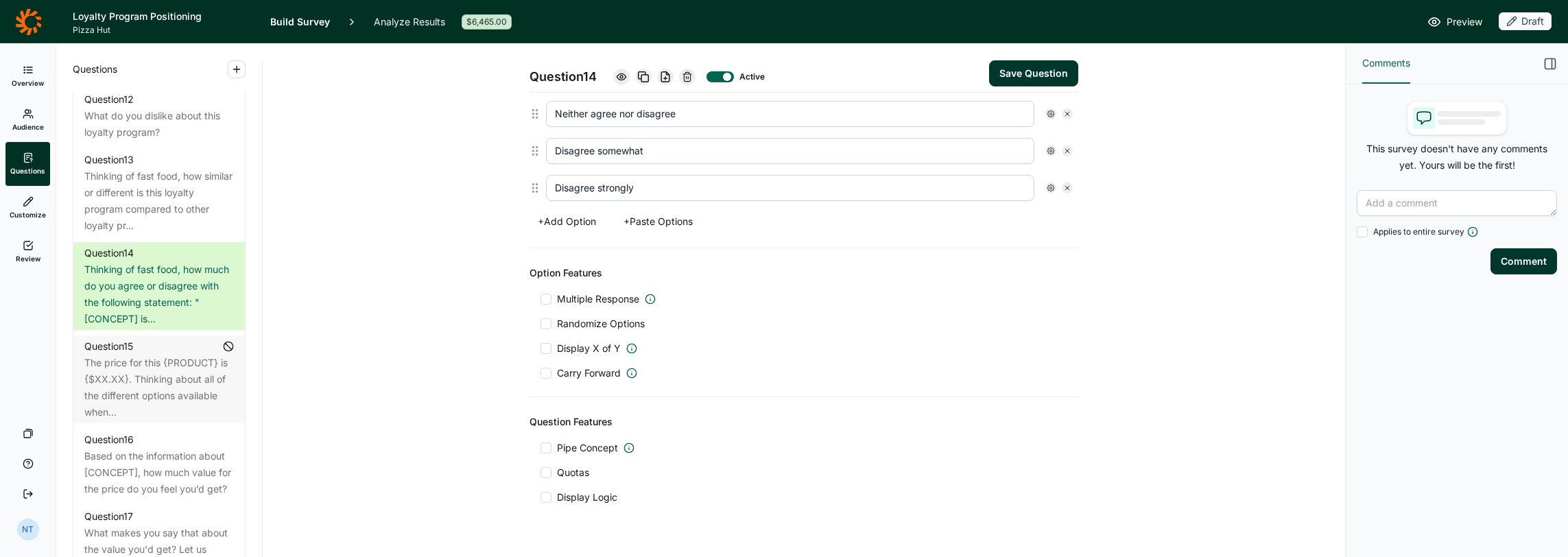
type textarea "Thinking of fast food, how much do you agree or disagree with the following sta…"
click at [993, 82] on button "Save Question" at bounding box center [1033, 73] width 89 height 26
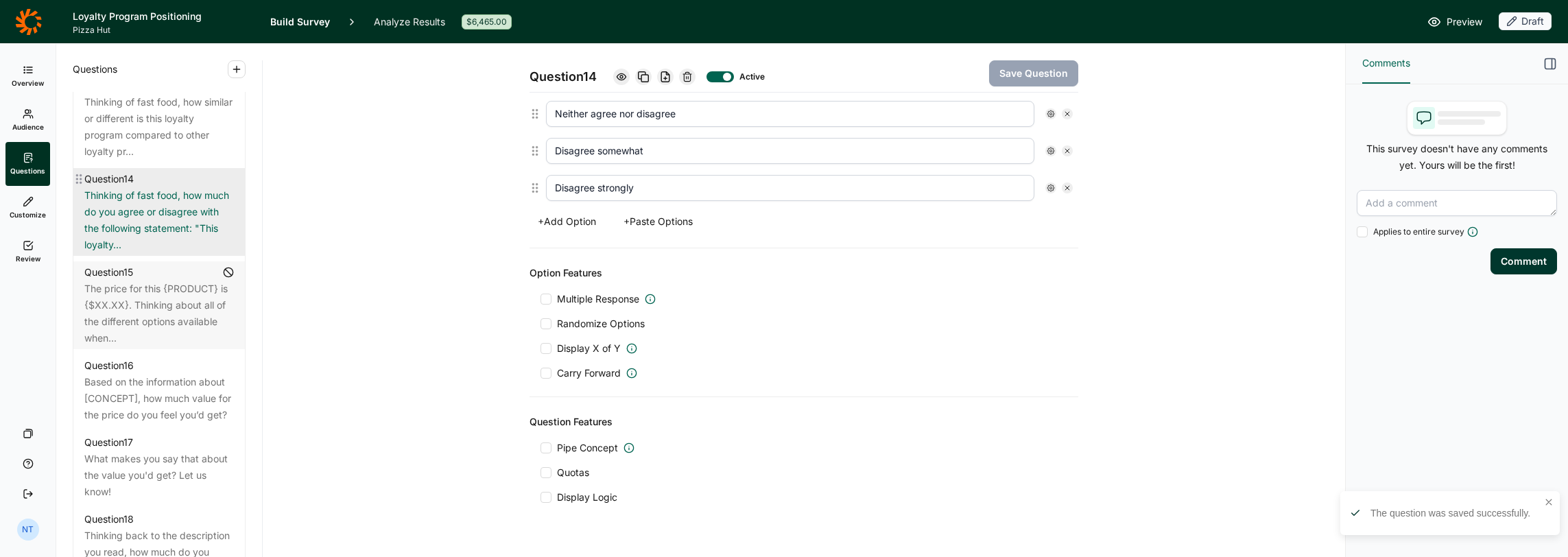
scroll to position [1647, 0]
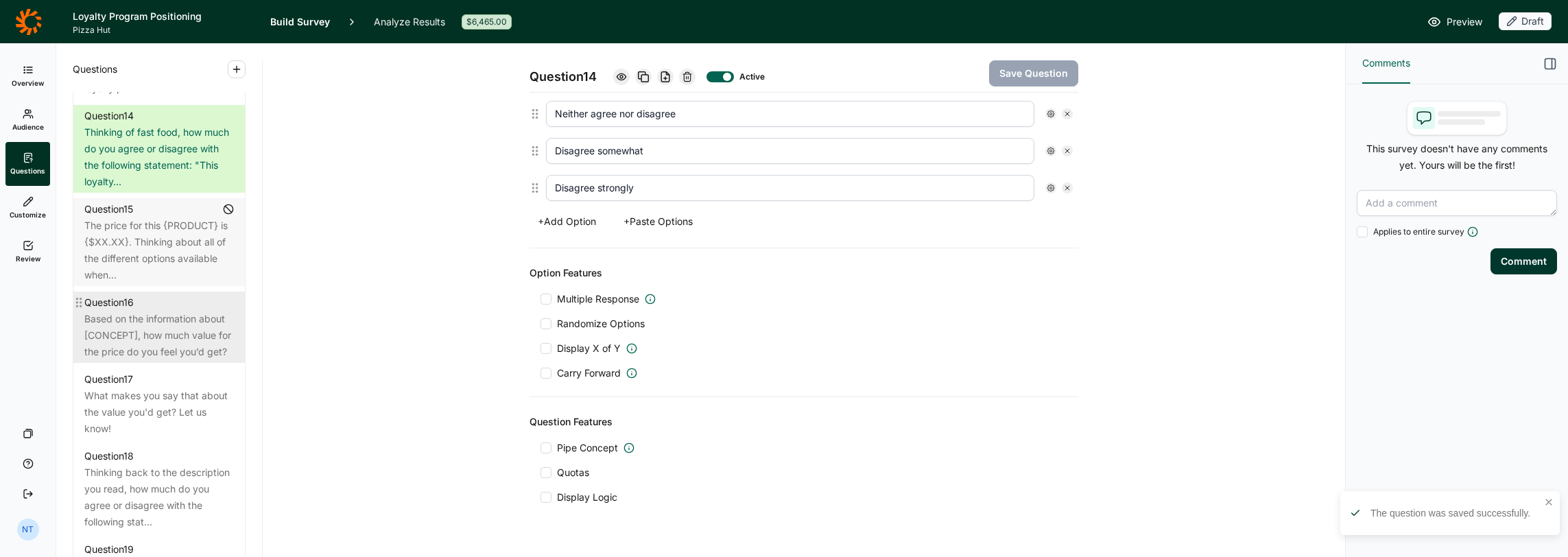
click at [161, 360] on div "Based on the information about [CONCEPT], how much value for the price do you f…" at bounding box center [158, 336] width 149 height 49
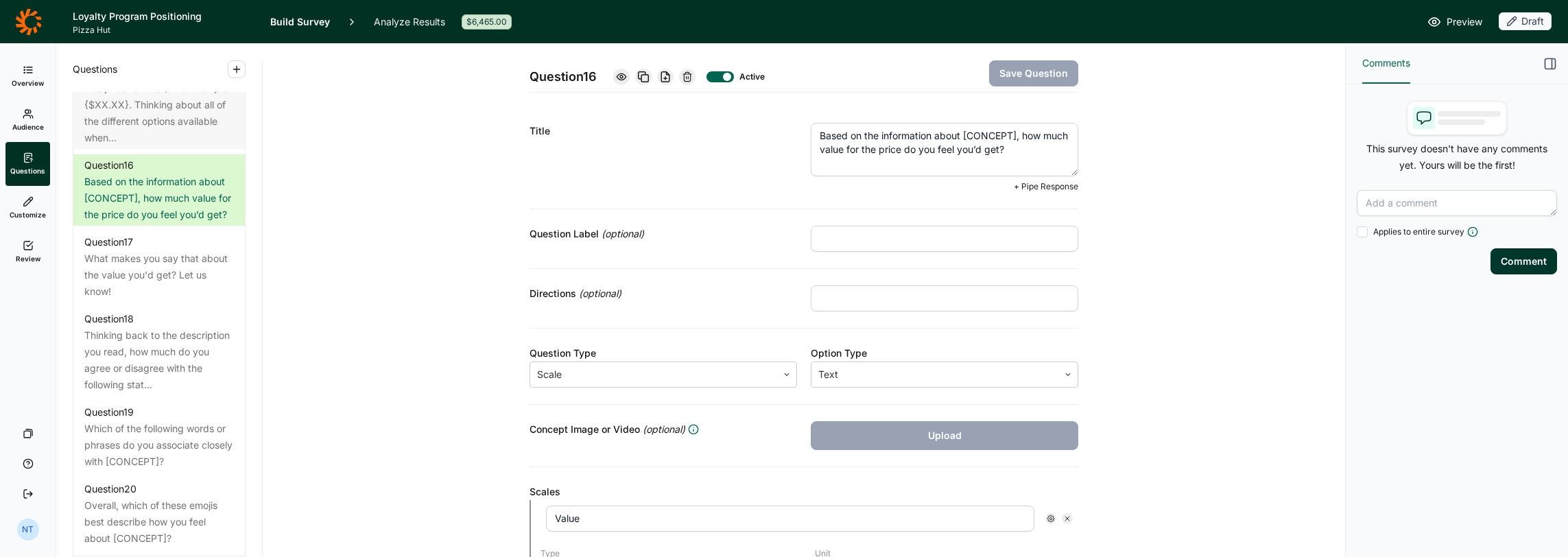
drag, startPoint x: 959, startPoint y: 132, endPoint x: 1012, endPoint y: 136, distance: 53.2
click at [1012, 136] on textarea "Based on the information about [CONCEPT], how much value for the price do you f…" at bounding box center [943, 149] width 267 height 53
drag, startPoint x: 891, startPoint y: 147, endPoint x: 950, endPoint y: 149, distance: 59.0
click at [950, 149] on textarea "Based on the information about this loyalty program, how much value for the pri…" at bounding box center [943, 149] width 267 height 53
click at [986, 145] on textarea "Based on the information about this loyalty program, how much value do you feel…" at bounding box center [943, 149] width 267 height 53
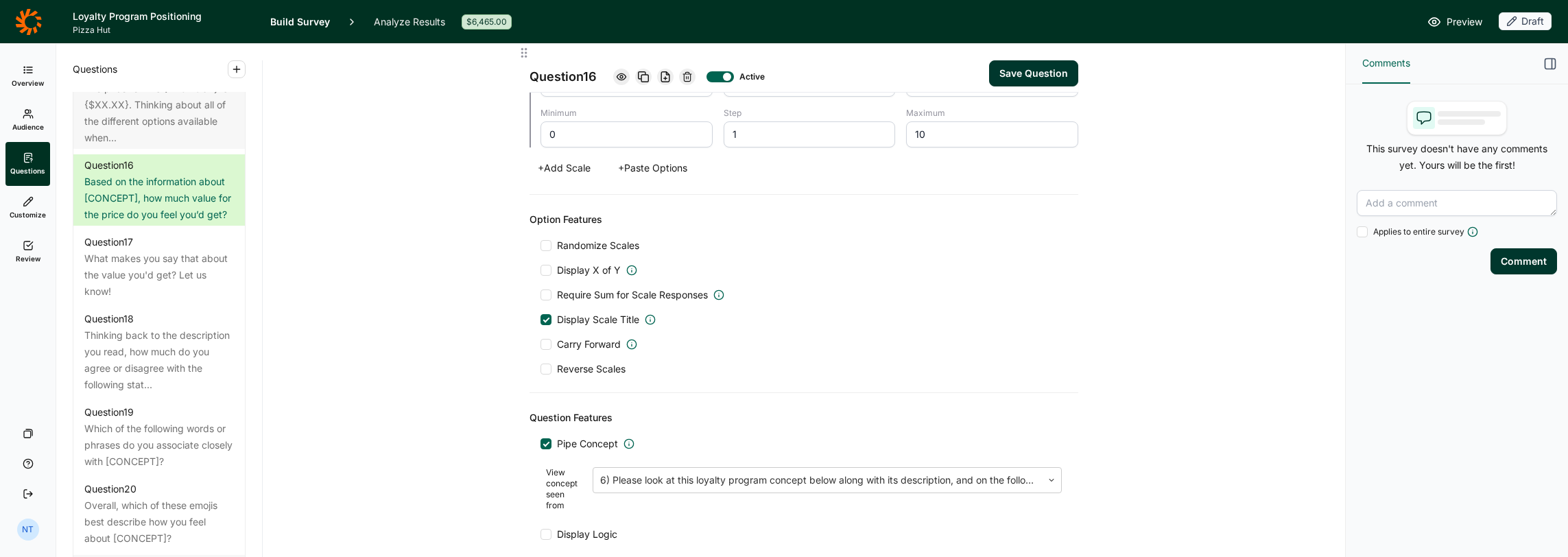
scroll to position [549, 0]
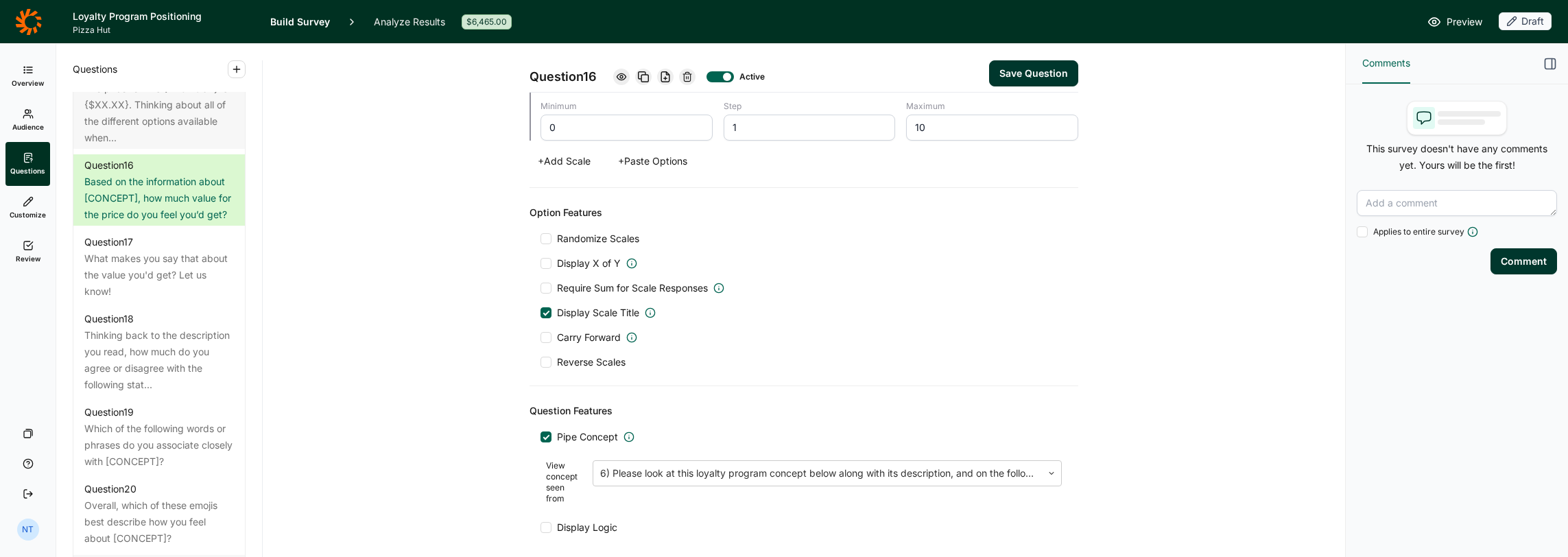
type textarea "Based on the information about this loyalty program, how much value do you feel…"
click at [1030, 71] on button "Save Question" at bounding box center [1033, 73] width 89 height 26
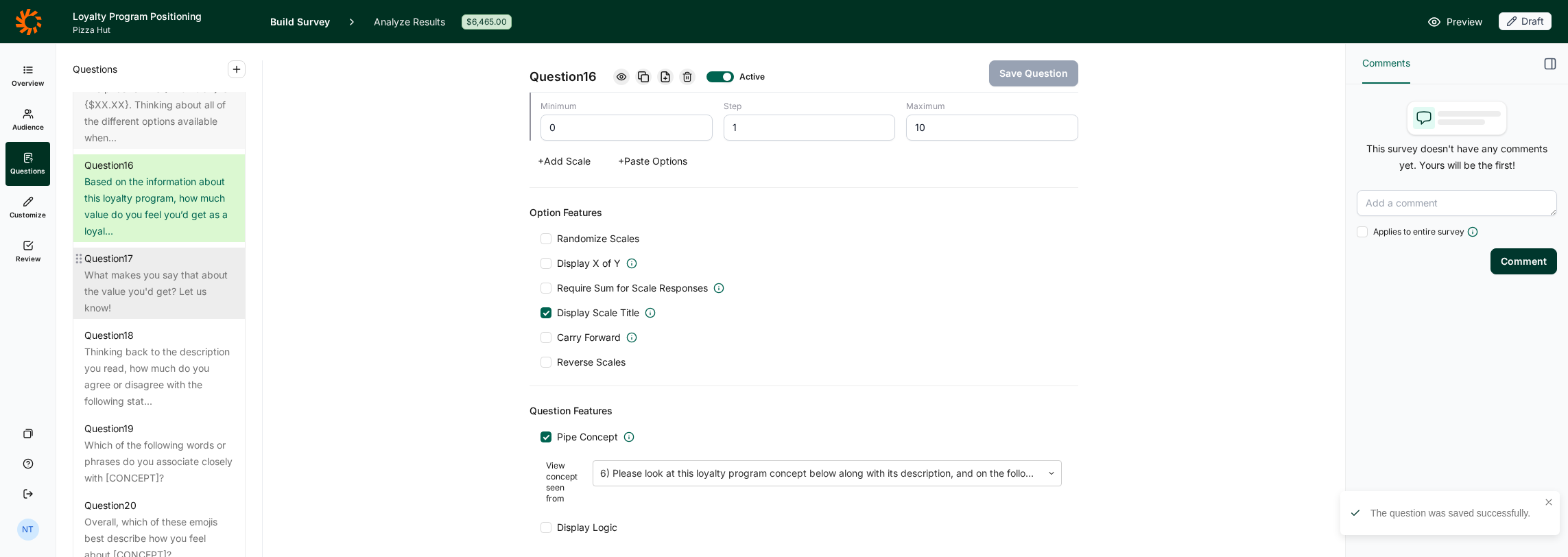
click at [127, 316] on div "What makes you say that about the value you'd get? Let us know!" at bounding box center [158, 291] width 149 height 49
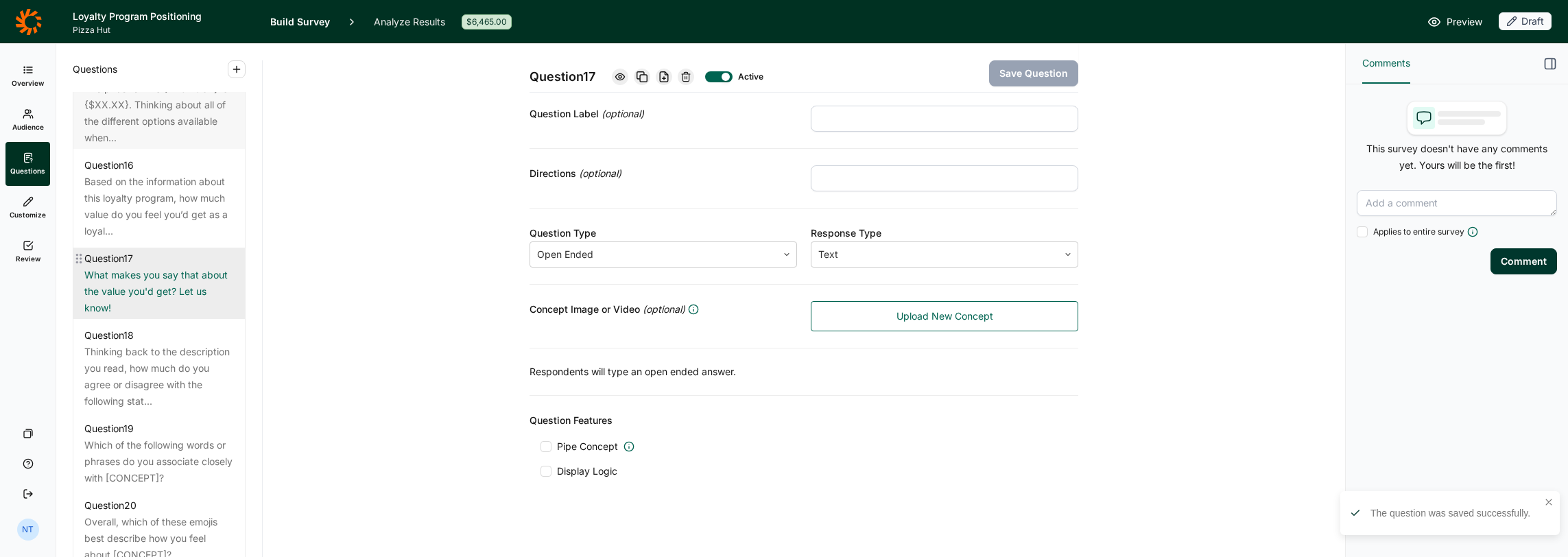
scroll to position [1853, 0]
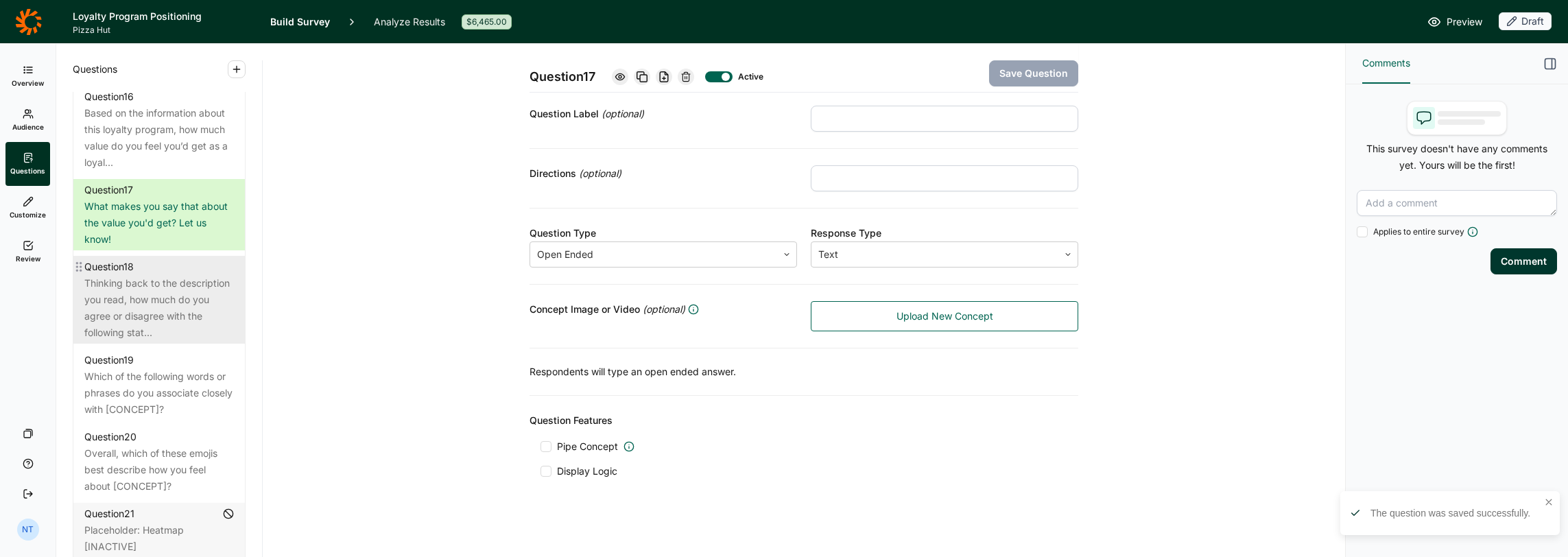
click at [134, 341] on div "Thinking back to the description you read, how much do you agree or disagree wi…" at bounding box center [158, 308] width 149 height 66
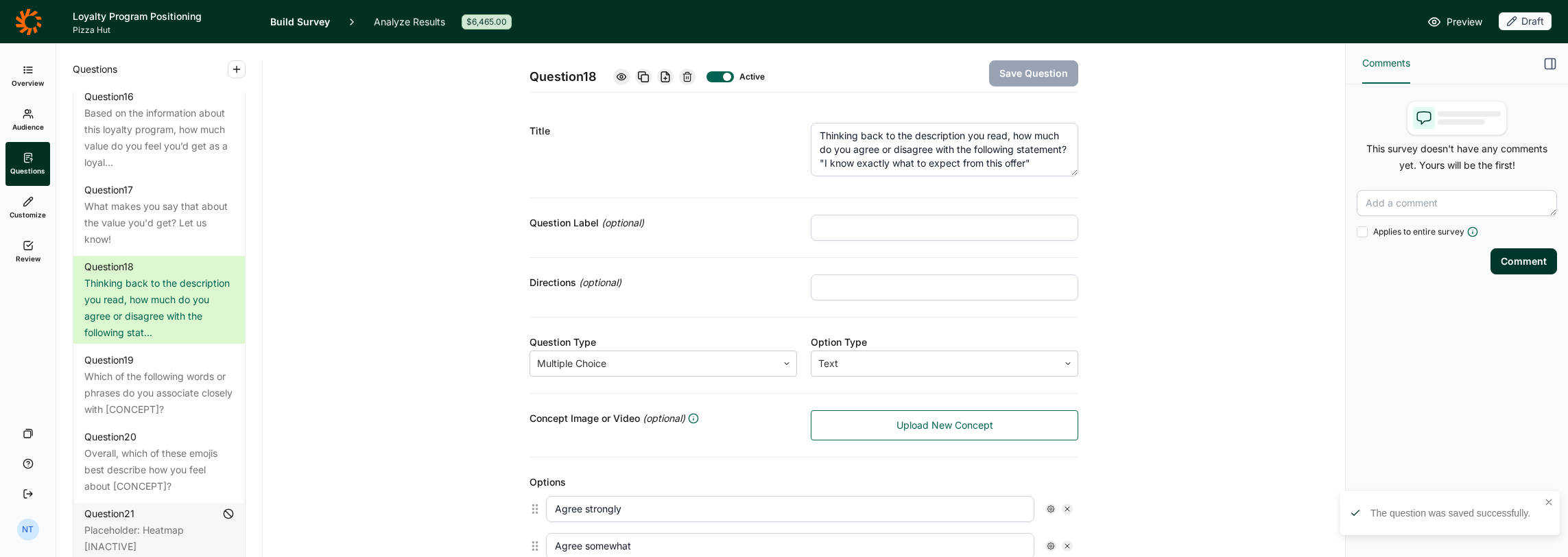
click at [946, 134] on textarea "Thinking back to the description you read, how much do you agree or disagree wi…" at bounding box center [943, 149] width 267 height 53
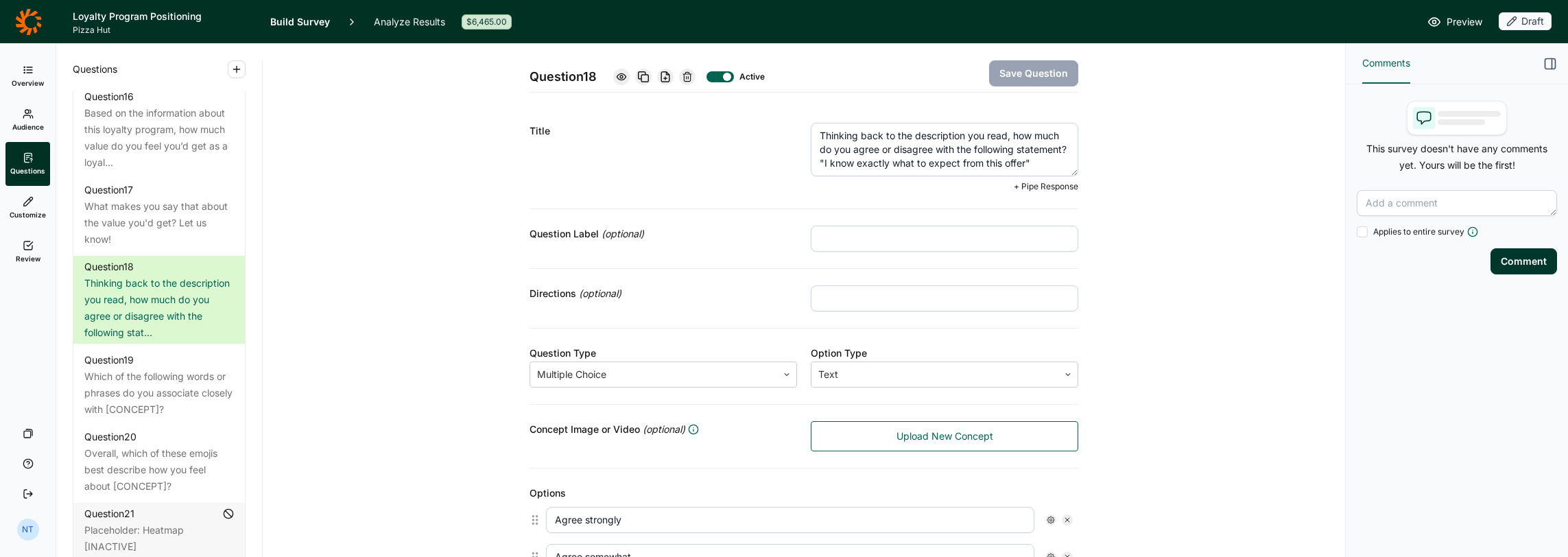
click at [959, 134] on textarea "Thinking back to the description you read, how much do you agree or disagree wi…" at bounding box center [943, 149] width 267 height 53
click at [911, 161] on textarea "Thinking back to the description of the program that you read, how much do you …" at bounding box center [943, 149] width 267 height 53
click at [904, 165] on textarea "Thinking back to the description of the program that you read, how much do you …" at bounding box center [943, 149] width 267 height 53
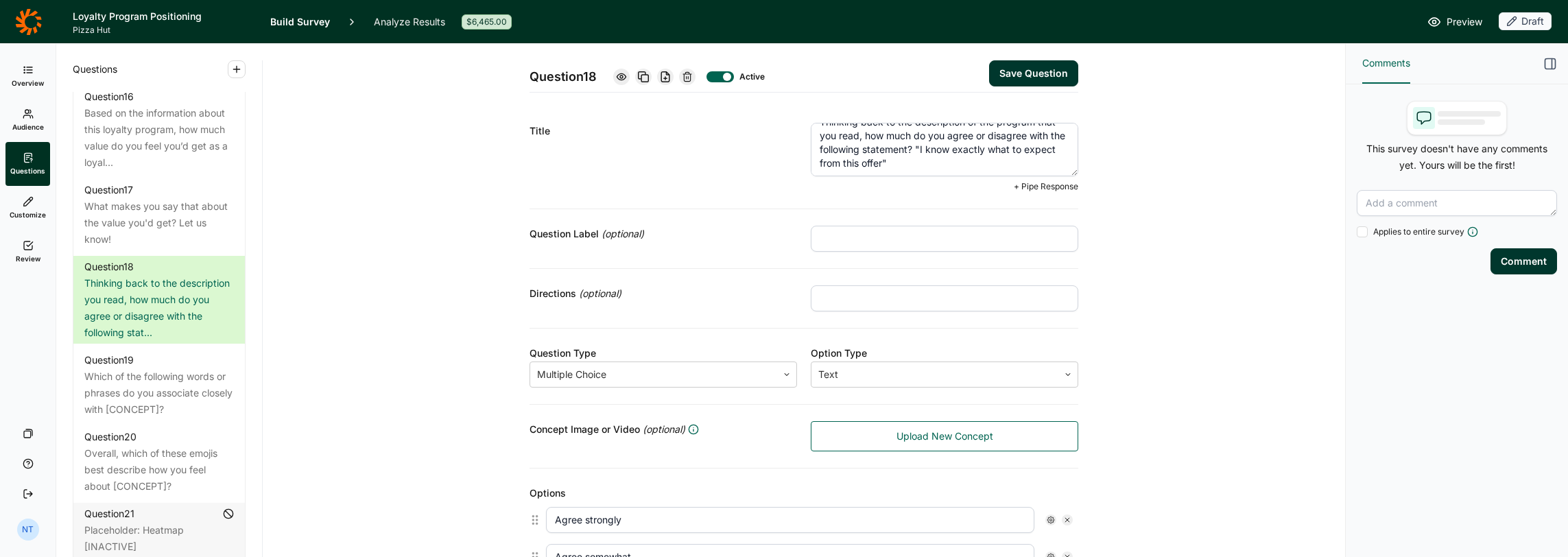
click at [904, 165] on textarea "Thinking back to the description of the program that you read, how much do you …" at bounding box center [943, 149] width 267 height 53
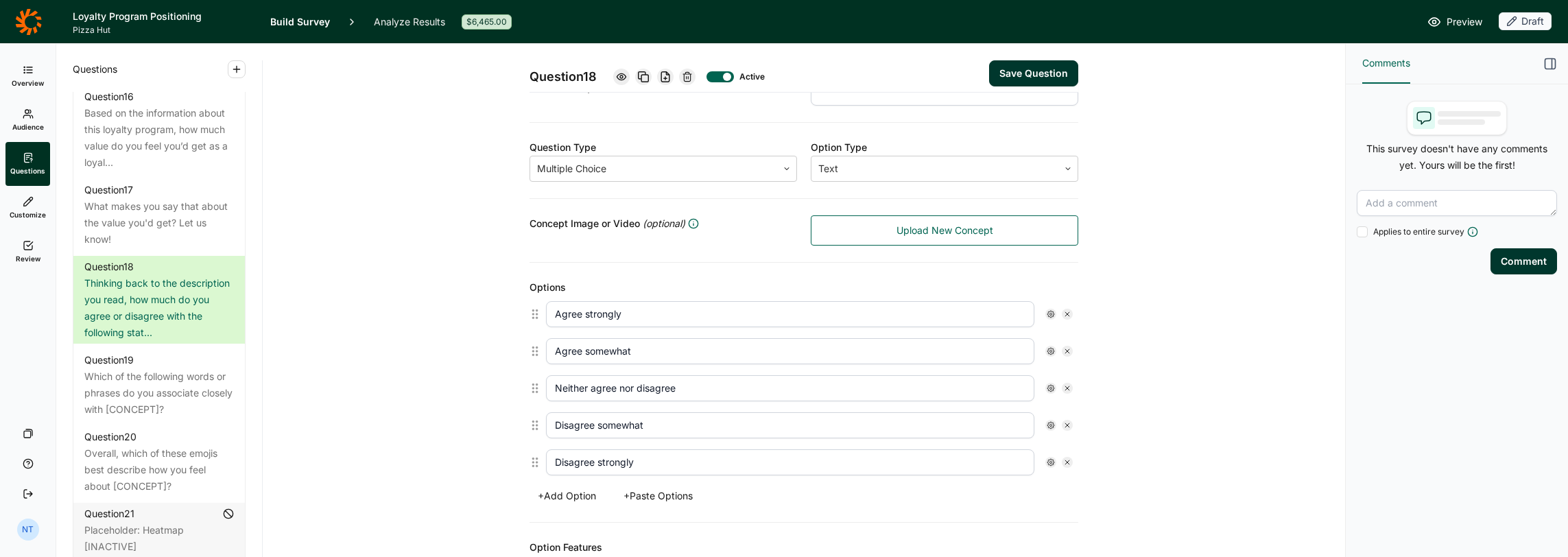
scroll to position [480, 0]
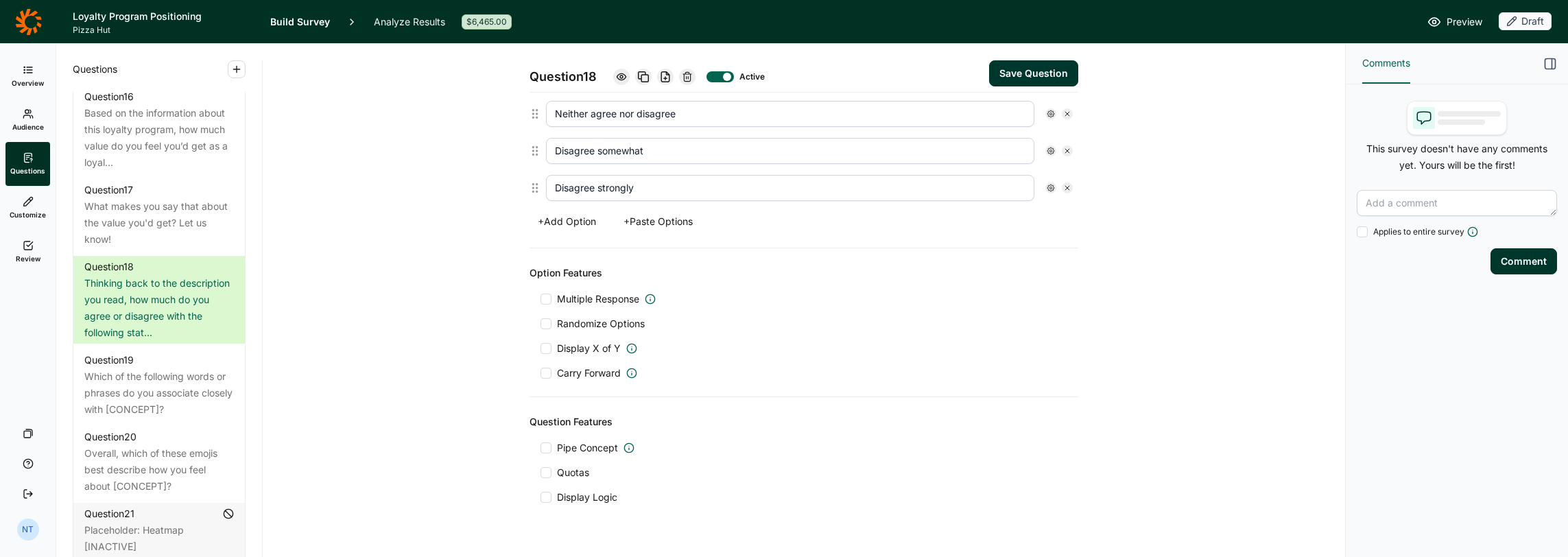
type textarea "Thinking back to the description of the program that you read, how much do you …"
click at [1057, 81] on button "Save Question" at bounding box center [1033, 73] width 89 height 26
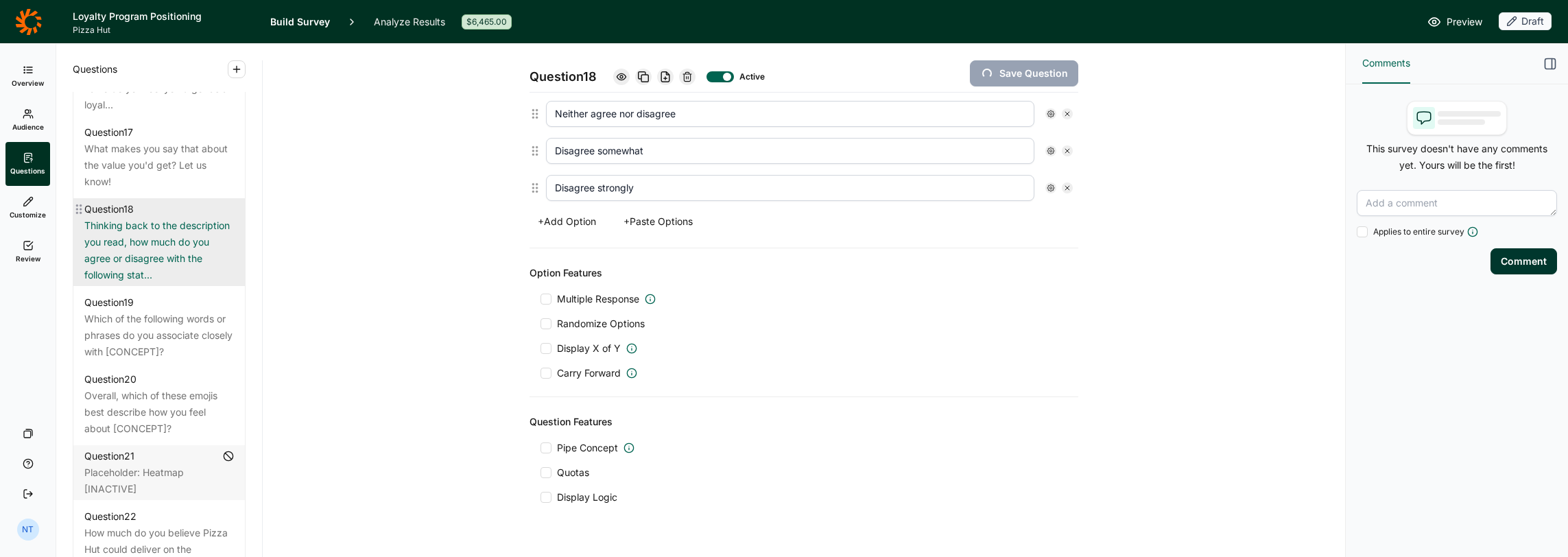
scroll to position [1990, 0]
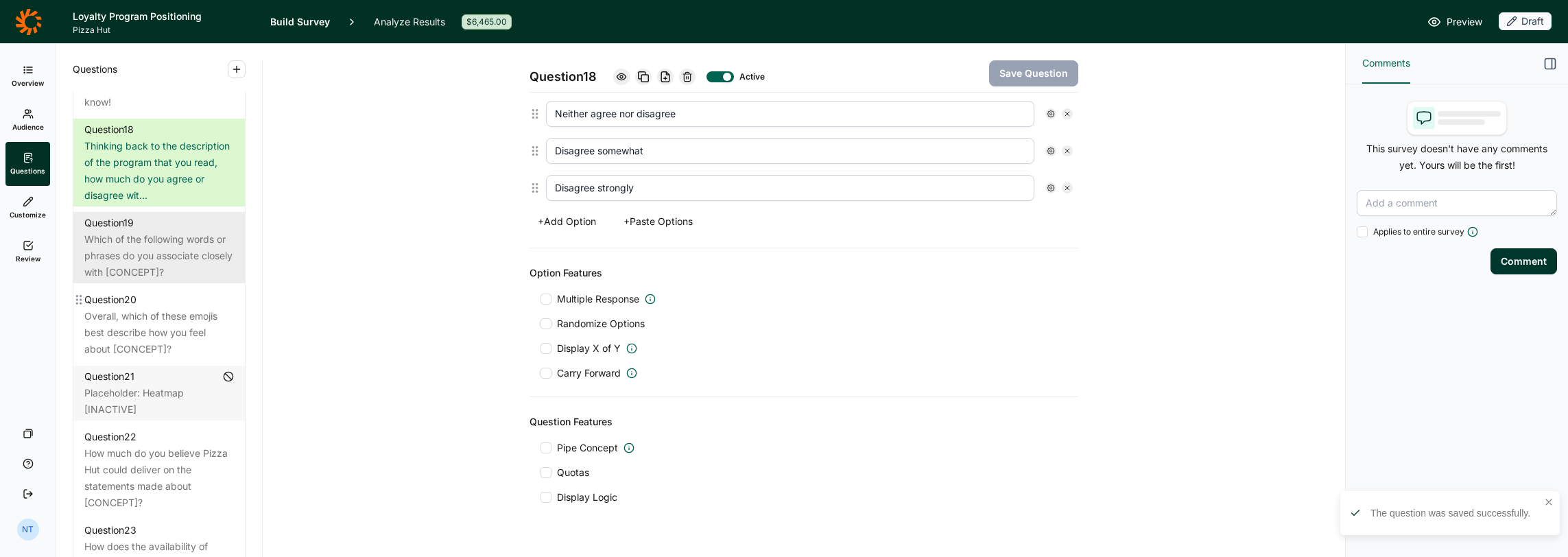
click at [178, 280] on div "Which of the following words or phrases do you associate closely with [CONCEPT]?" at bounding box center [158, 256] width 149 height 49
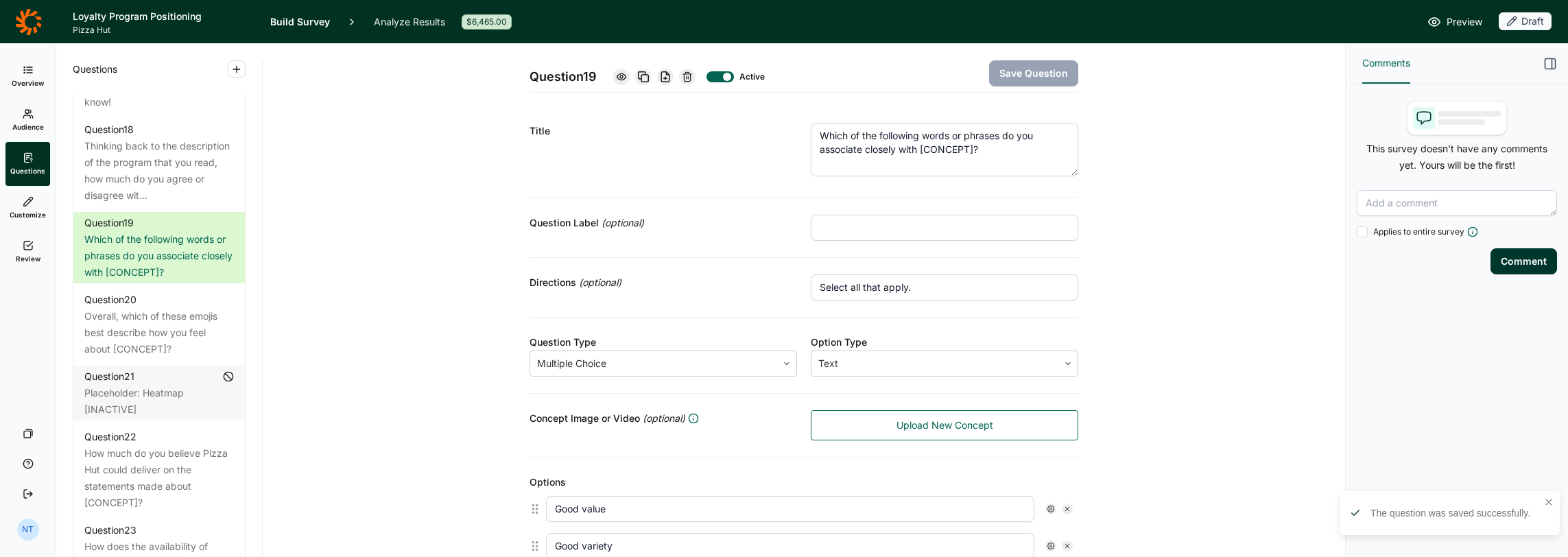
click at [896, 140] on textarea "Which of the following words or phrases do you associate closely with [CONCEPT]?" at bounding box center [943, 149] width 267 height 53
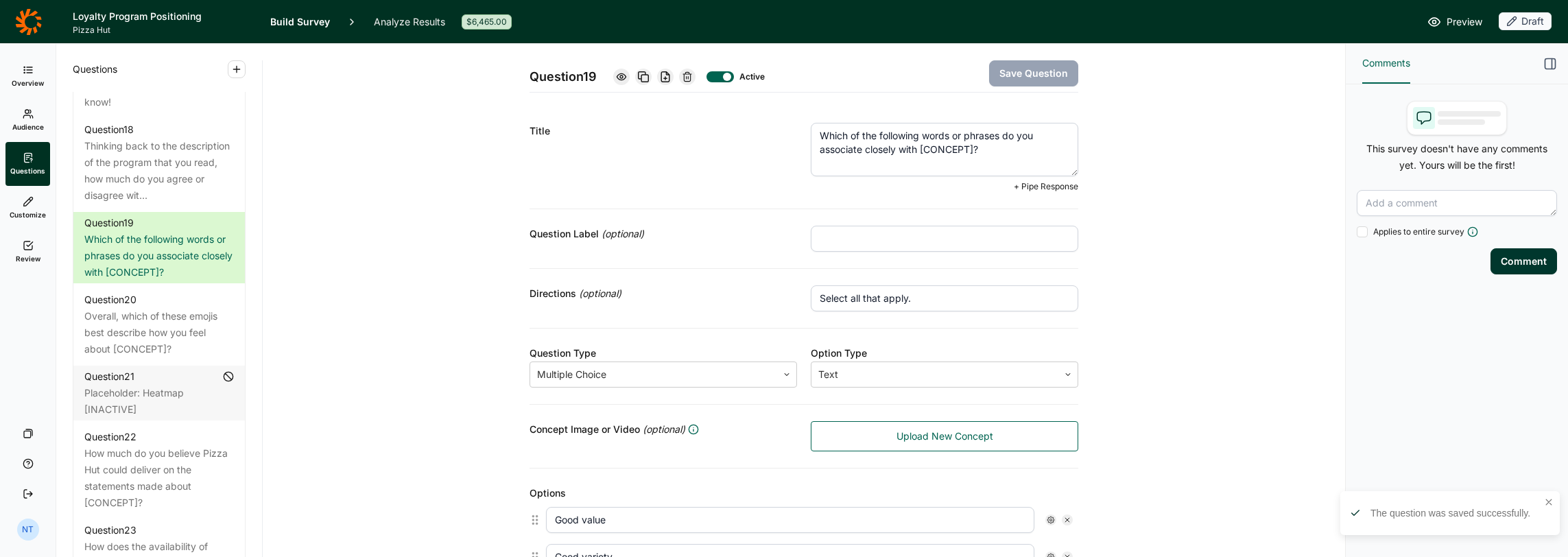
drag, startPoint x: 916, startPoint y: 147, endPoint x: 971, endPoint y: 150, distance: 55.1
click at [971, 150] on textarea "Which of the following words or phrases do you associate closely with [CONCEPT]?" at bounding box center [943, 149] width 267 height 53
type textarea "Which of the following words or phrases do you associate closely with this loya…"
click at [1015, 72] on button "Save Question" at bounding box center [1033, 73] width 89 height 26
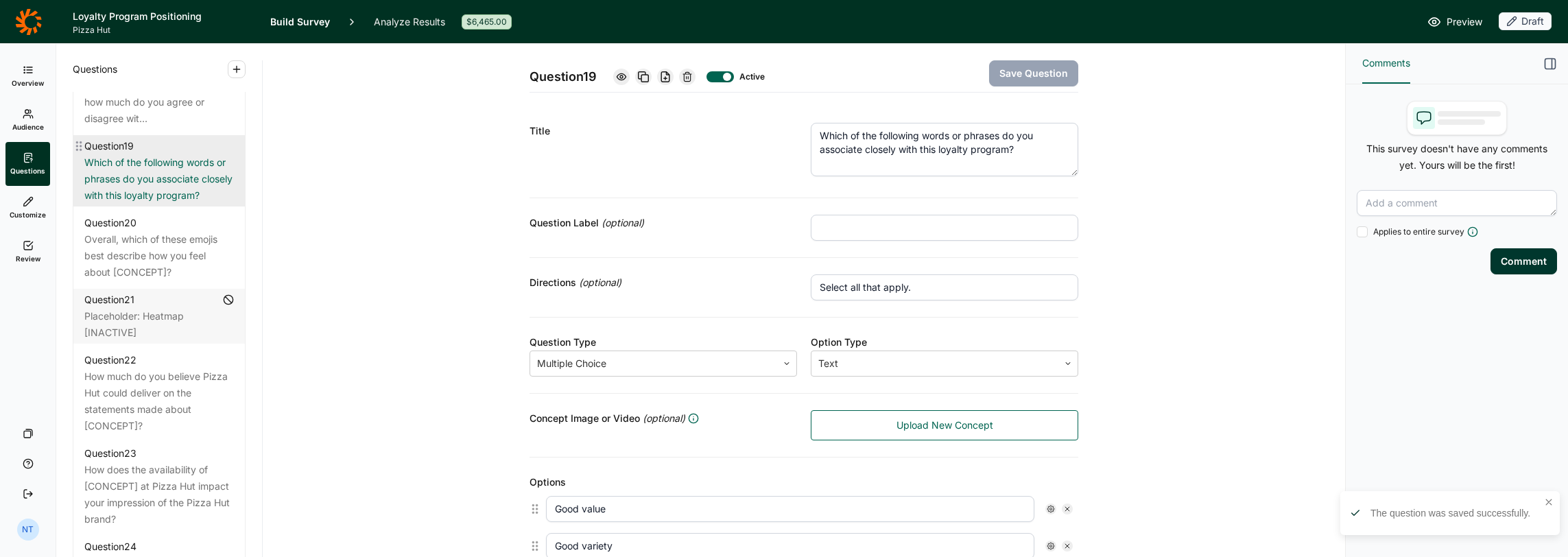
scroll to position [2127, 0]
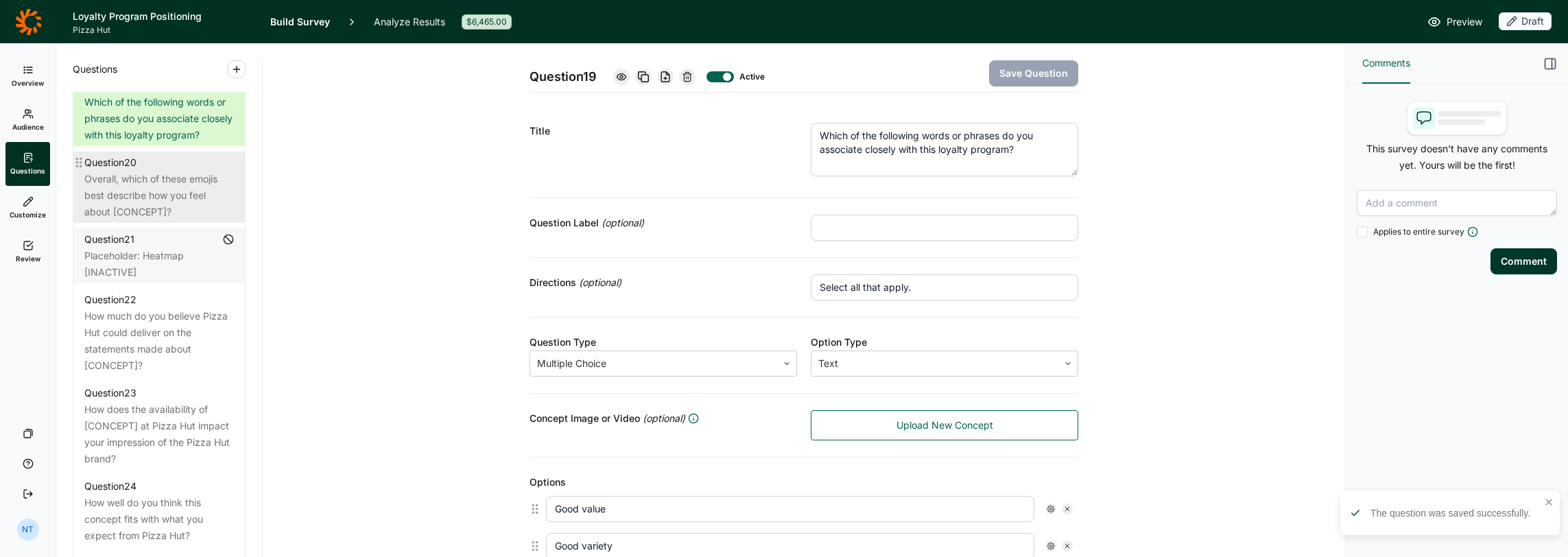
click at [185, 220] on div "Overall, which of these emojis best describe how you feel about [CONCEPT]?" at bounding box center [158, 196] width 149 height 49
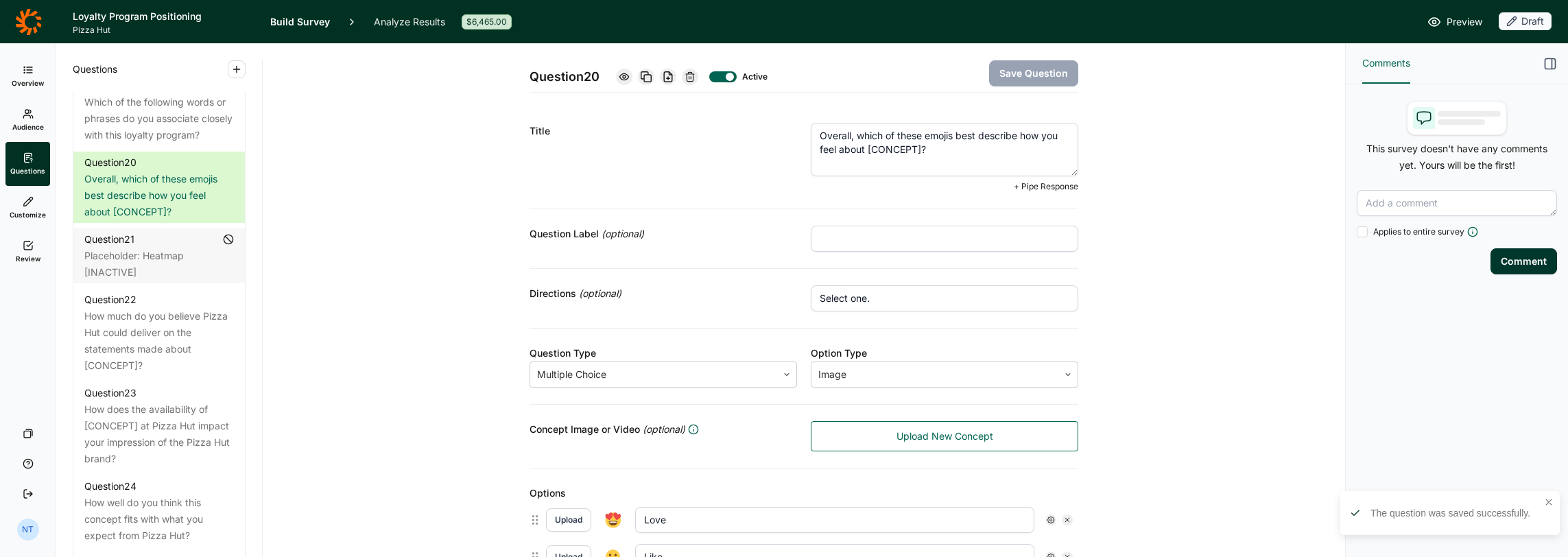
click at [938, 148] on textarea "Overall, which of these emojis best describe how you feel about [CONCEPT]?" at bounding box center [943, 149] width 267 height 53
click at [864, 149] on textarea "Overall, which of these emojis best describe how you feel about [CONCEPT]?" at bounding box center [943, 149] width 267 height 53
click at [856, 152] on textarea "Overall, which of these emojis best describe how you feel about [CONCEPT]?" at bounding box center [943, 149] width 267 height 53
drag, startPoint x: 863, startPoint y: 145, endPoint x: 914, endPoint y: 143, distance: 51.0
click at [914, 143] on textarea "Overall, which of these emojis best describe how you feel about [CONCEPT]?" at bounding box center [943, 149] width 267 height 53
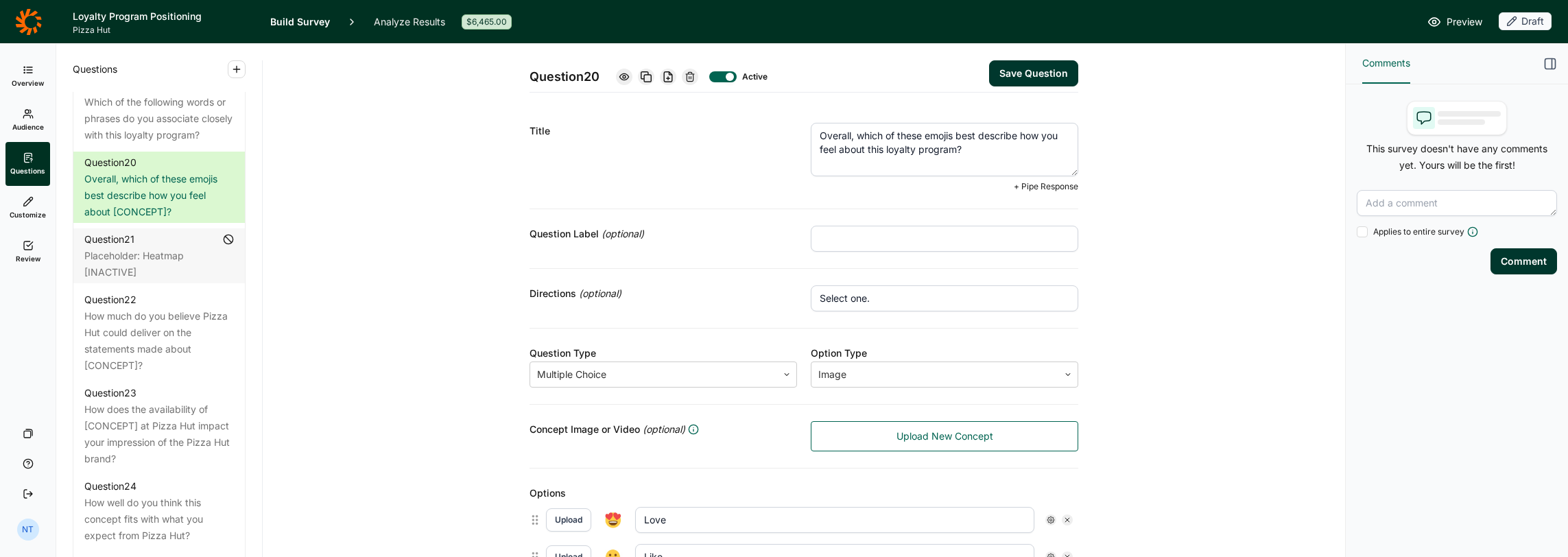
type textarea "Overall, which of these emojis best describe how you feel about this loyalty pr…"
click at [1028, 71] on button "Save Question" at bounding box center [1033, 73] width 89 height 26
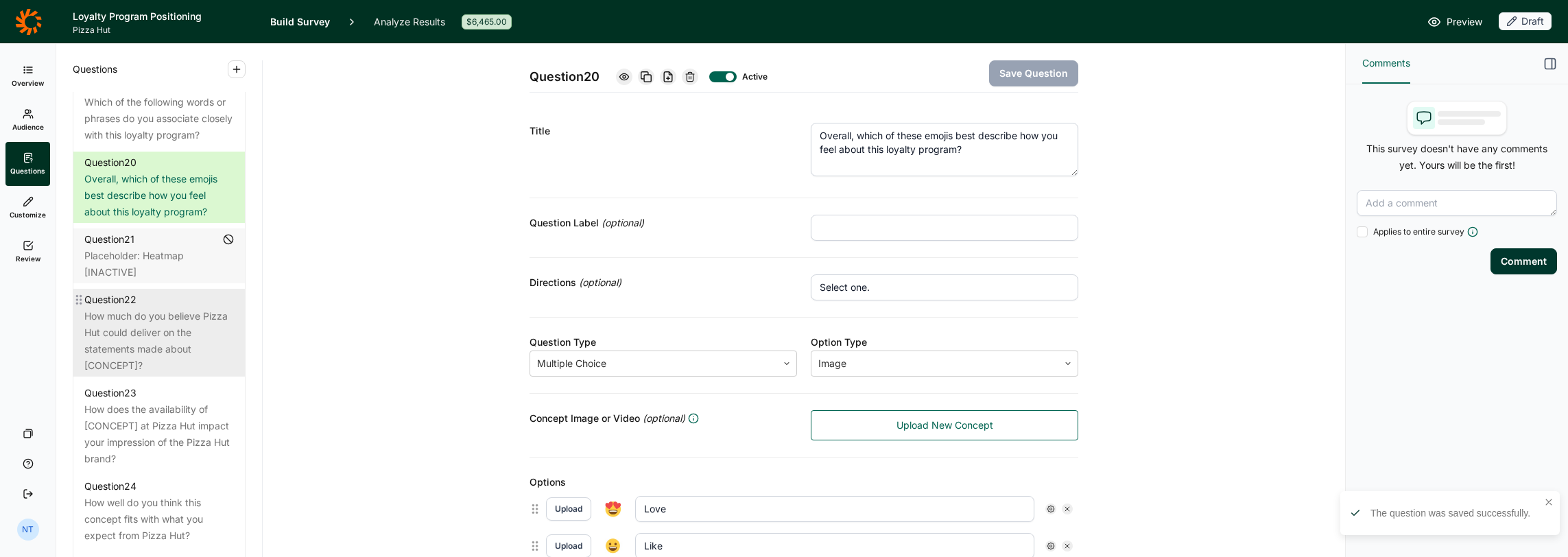
click at [148, 374] on div "How much do you believe Pizza Hut could deliver on the statements made about [C…" at bounding box center [158, 341] width 149 height 66
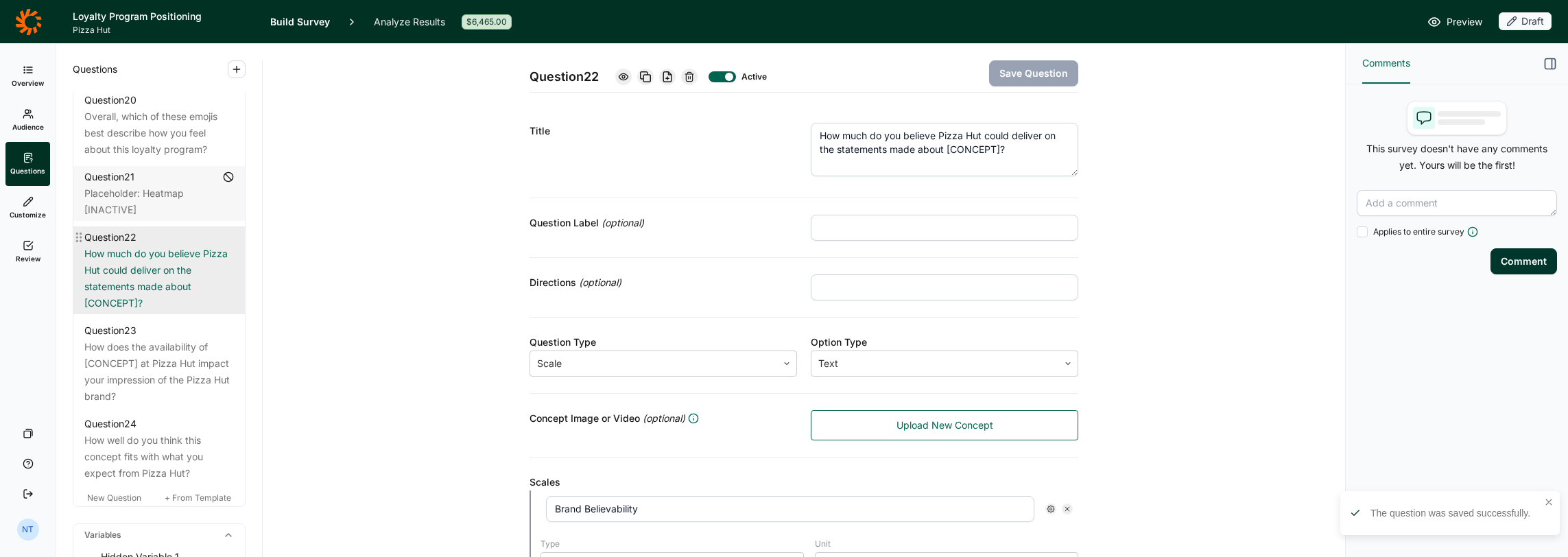
scroll to position [2265, 0]
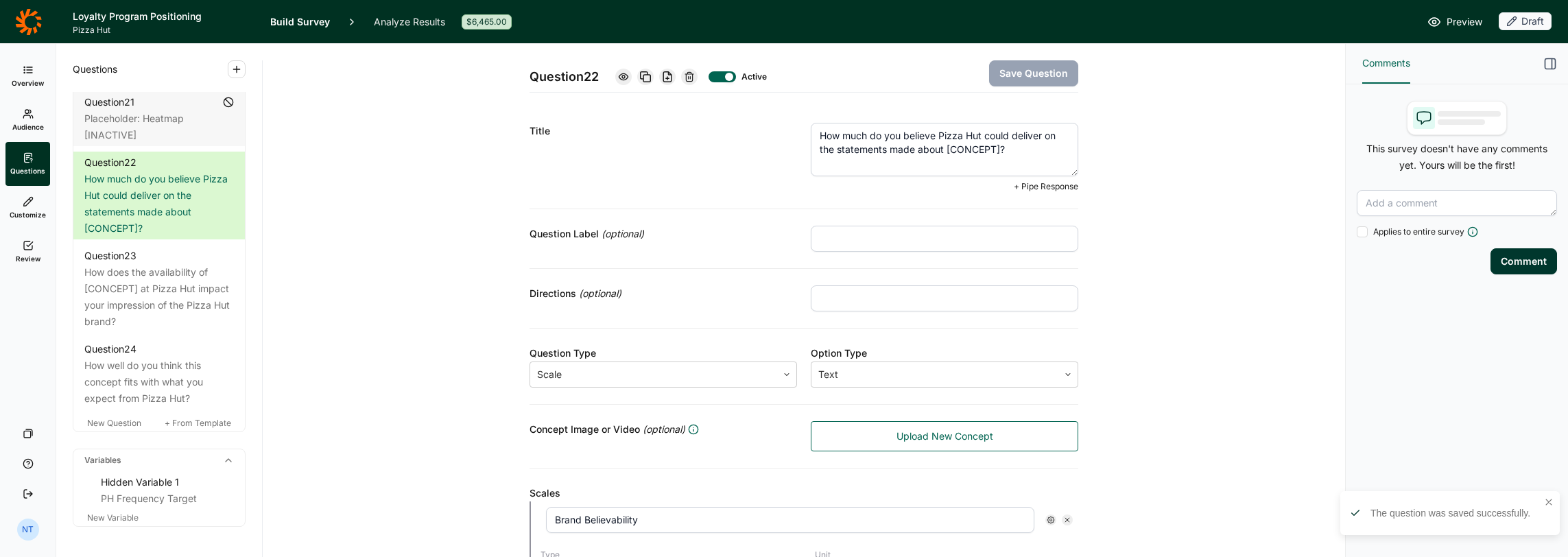
click at [1004, 145] on textarea "How much do you believe Pizza Hut could deliver on the statements made about [C…" at bounding box center [943, 149] width 267 height 53
drag, startPoint x: 939, startPoint y: 149, endPoint x: 993, endPoint y: 148, distance: 54.0
click at [993, 148] on textarea "How much do you believe Pizza Hut could deliver on the statements made about [C…" at bounding box center [943, 149] width 267 height 53
drag, startPoint x: 934, startPoint y: 137, endPoint x: 977, endPoint y: 129, distance: 43.7
click at [977, 129] on textarea "How much do you believe Pizza Hut could deliver on the statements made about th…" at bounding box center [943, 149] width 267 height 53
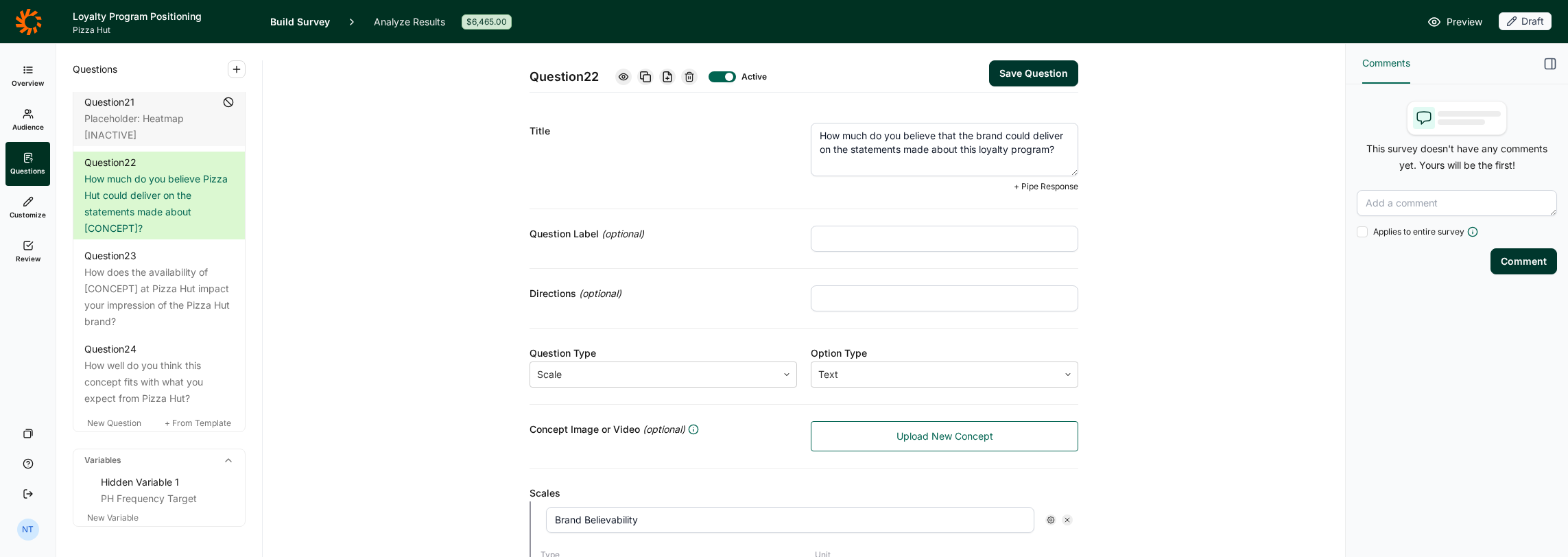
type textarea "How much do you believe that the brand could deliver on the statements made abo…"
click at [901, 102] on div "Question 22 Active Save Question Title How much do you believe that the brand c…" at bounding box center [803, 539] width 549 height 992
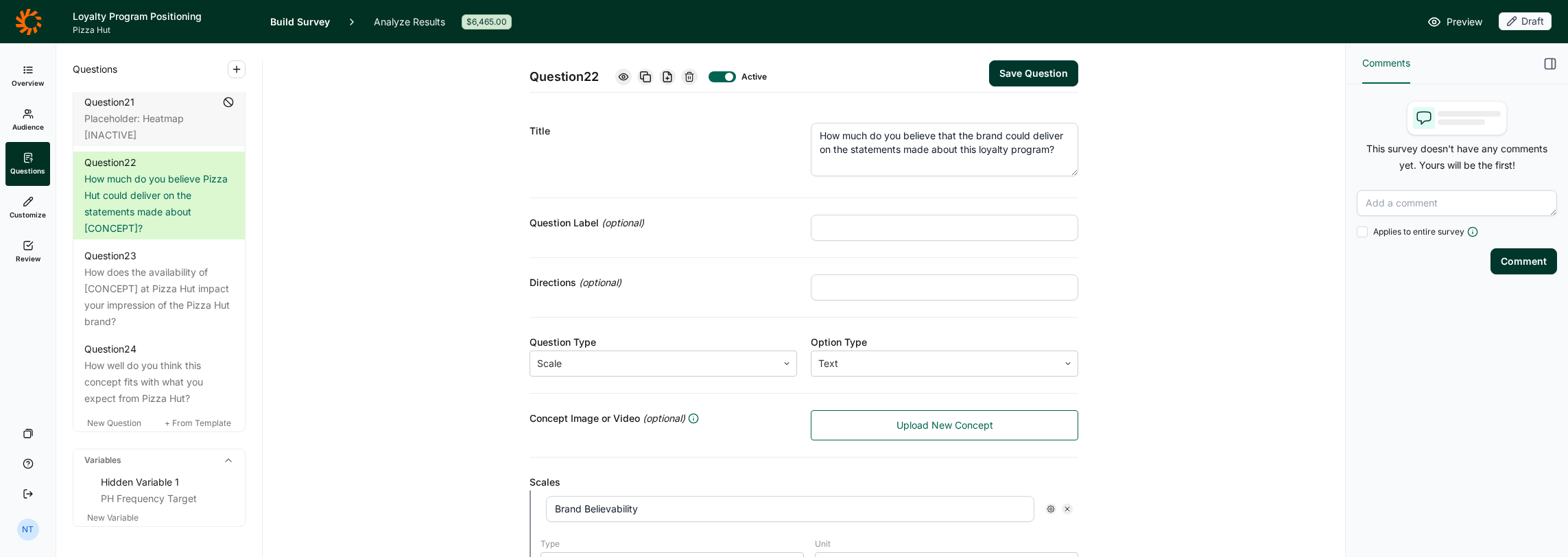
click at [1042, 75] on button "Save Question" at bounding box center [1033, 73] width 89 height 26
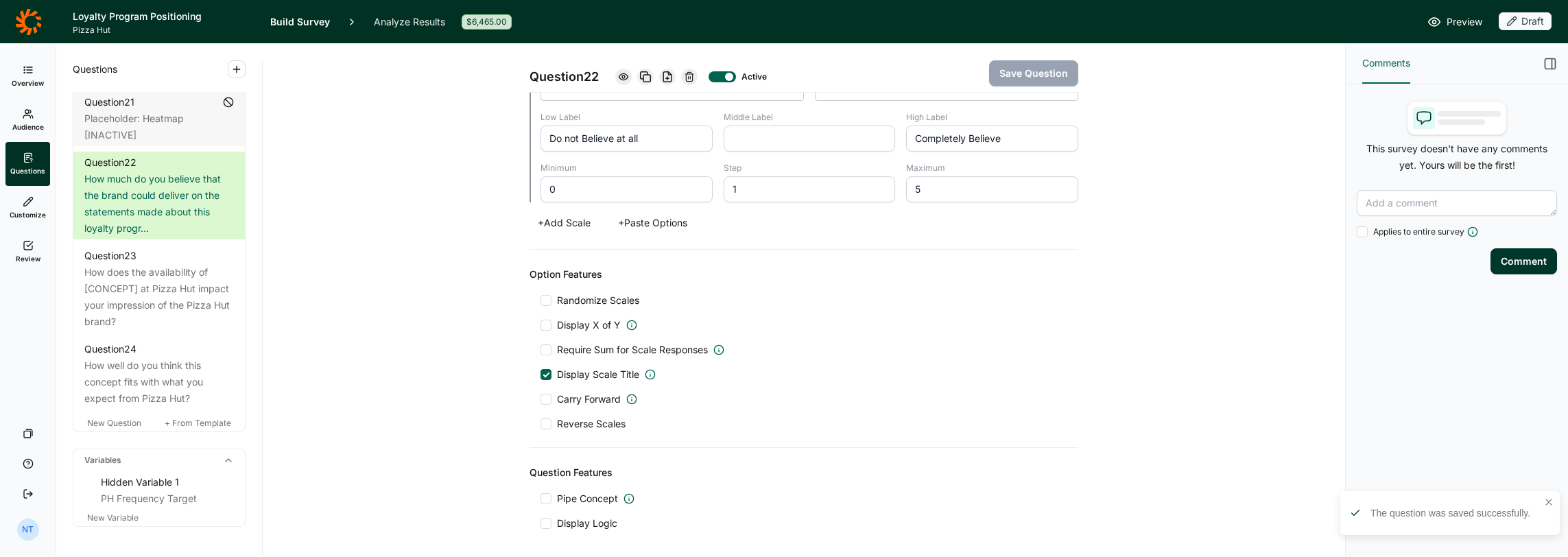
scroll to position [480, 0]
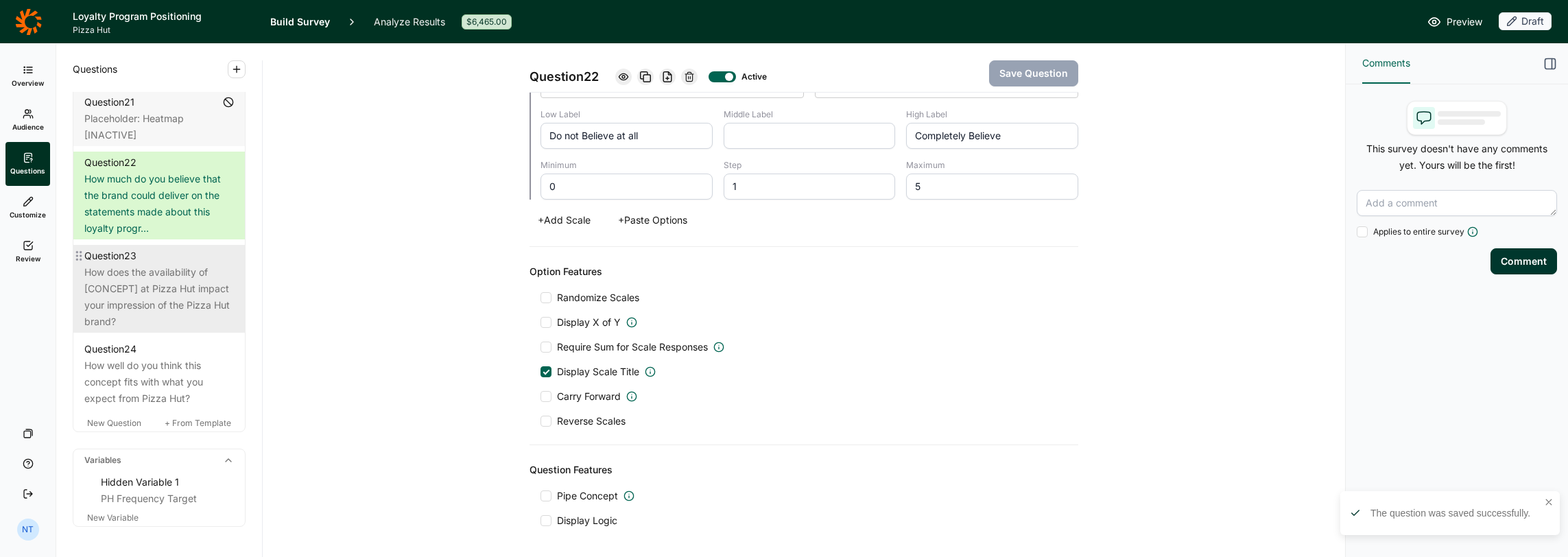
click at [113, 330] on div "How does the availability of [CONCEPT] at Pizza Hut impact your impression of t…" at bounding box center [158, 297] width 149 height 66
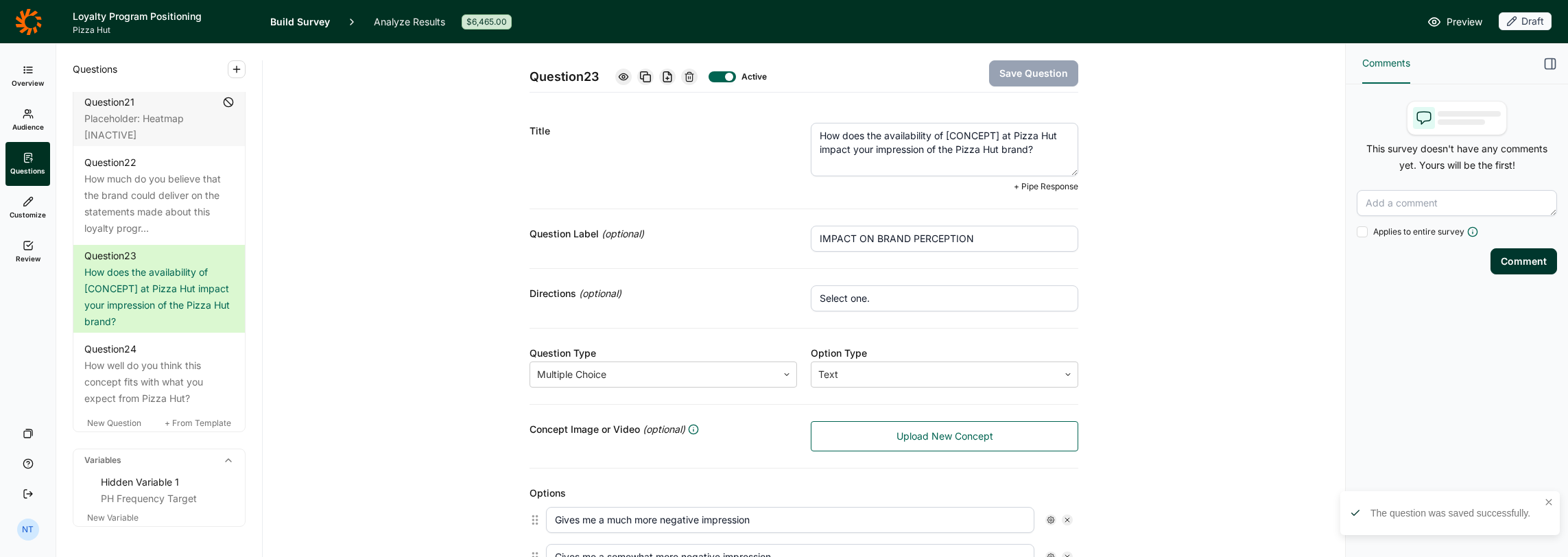
click at [897, 153] on textarea "How does the availability of [CONCEPT] at Pizza Hut impact your impression of t…" at bounding box center [943, 149] width 267 height 53
drag, startPoint x: 941, startPoint y: 134, endPoint x: 1000, endPoint y: 139, distance: 59.2
click at [1000, 139] on textarea "How does the availability of [CONCEPT] at Pizza Hut impact your impression of t…" at bounding box center [943, 149] width 267 height 53
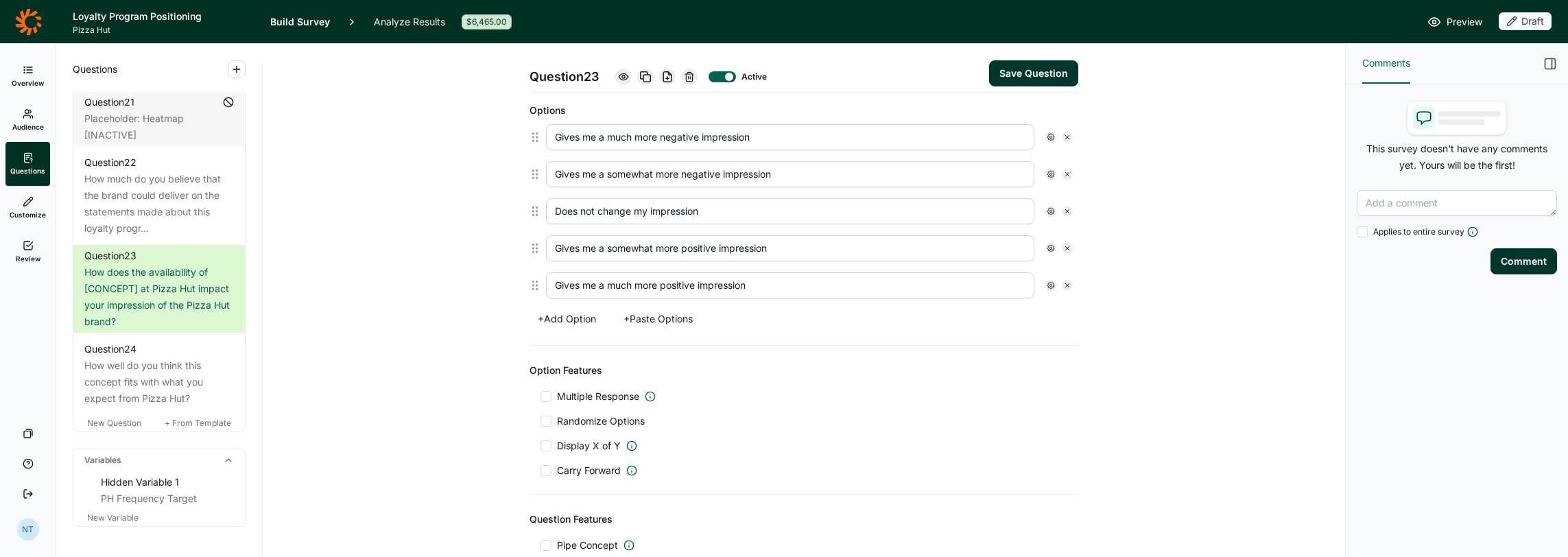
scroll to position [504, 0]
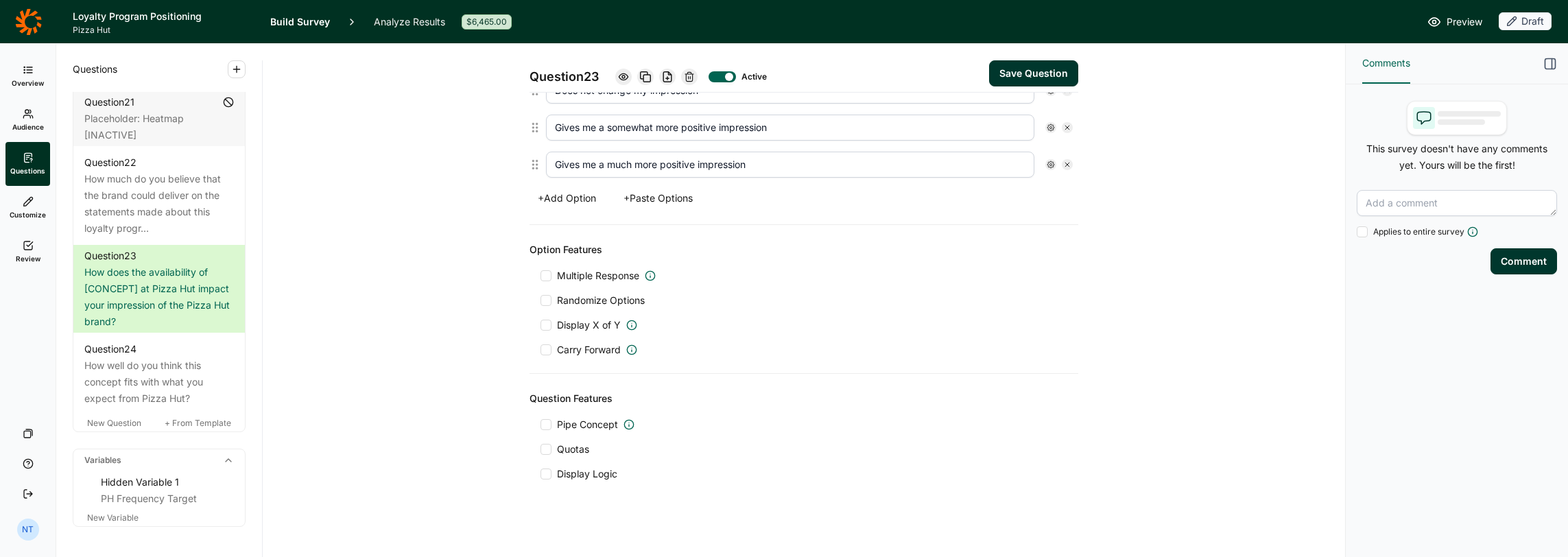
type textarea "How does the availability of this loyalty program at Pizza Hut impact your impr…"
click at [543, 469] on div at bounding box center [546, 474] width 11 height 11
click at [541, 474] on input "Display Logic" at bounding box center [541, 474] width 0 height 0
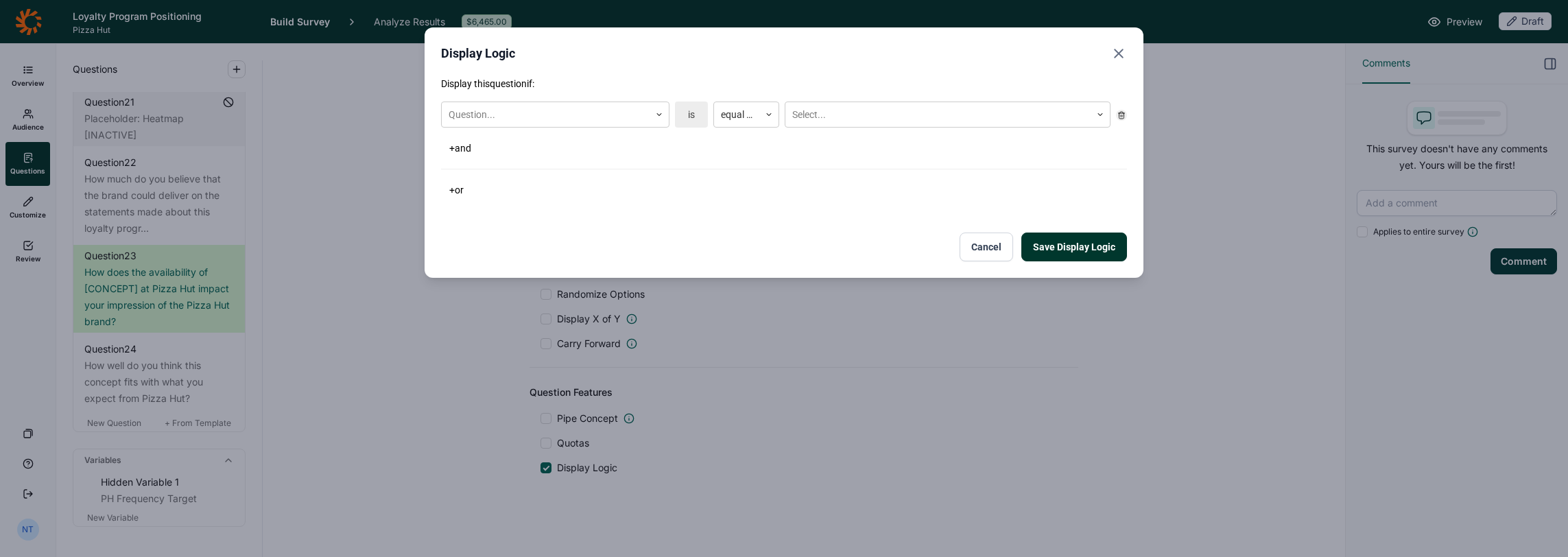
scroll to position [493, 0]
click at [591, 117] on div at bounding box center [545, 115] width 194 height 17
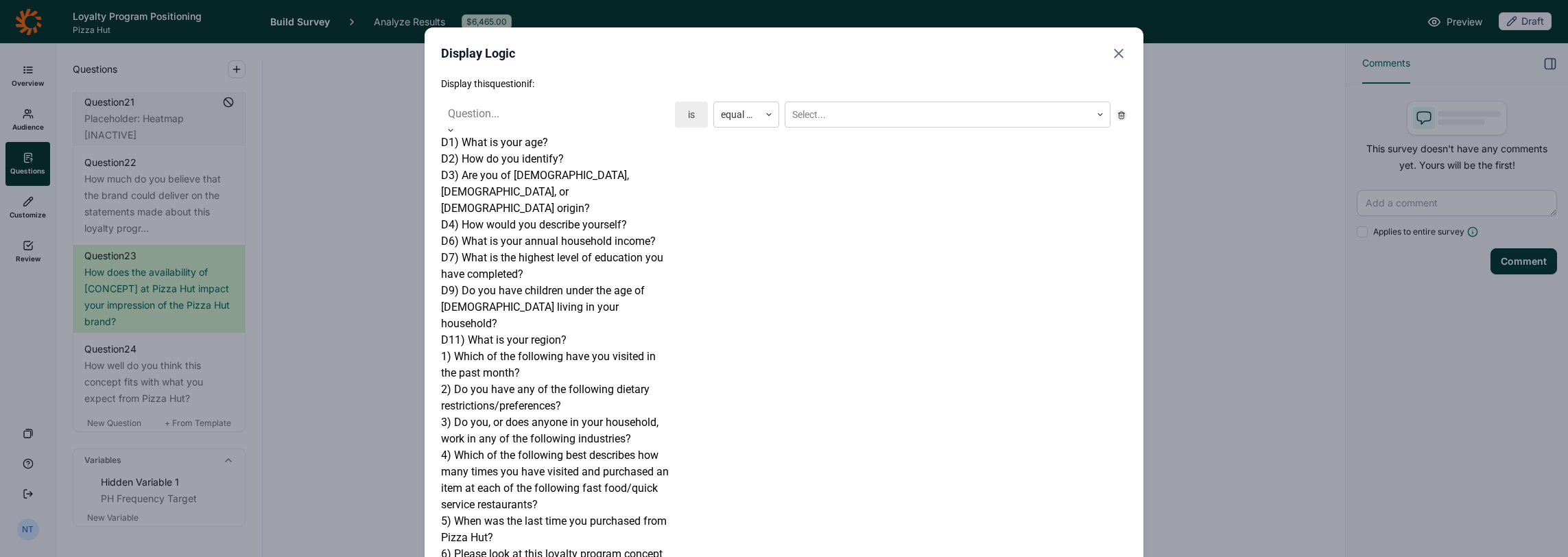
scroll to position [480, 0]
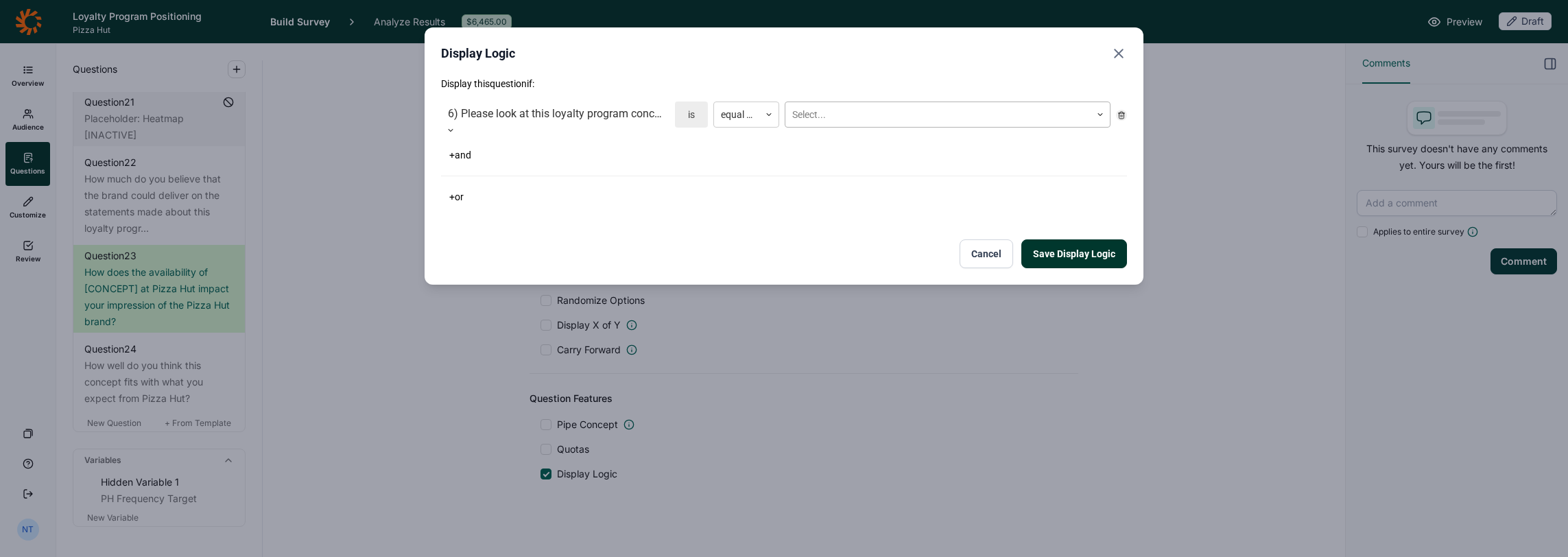
click at [814, 116] on div at bounding box center [937, 115] width 291 height 17
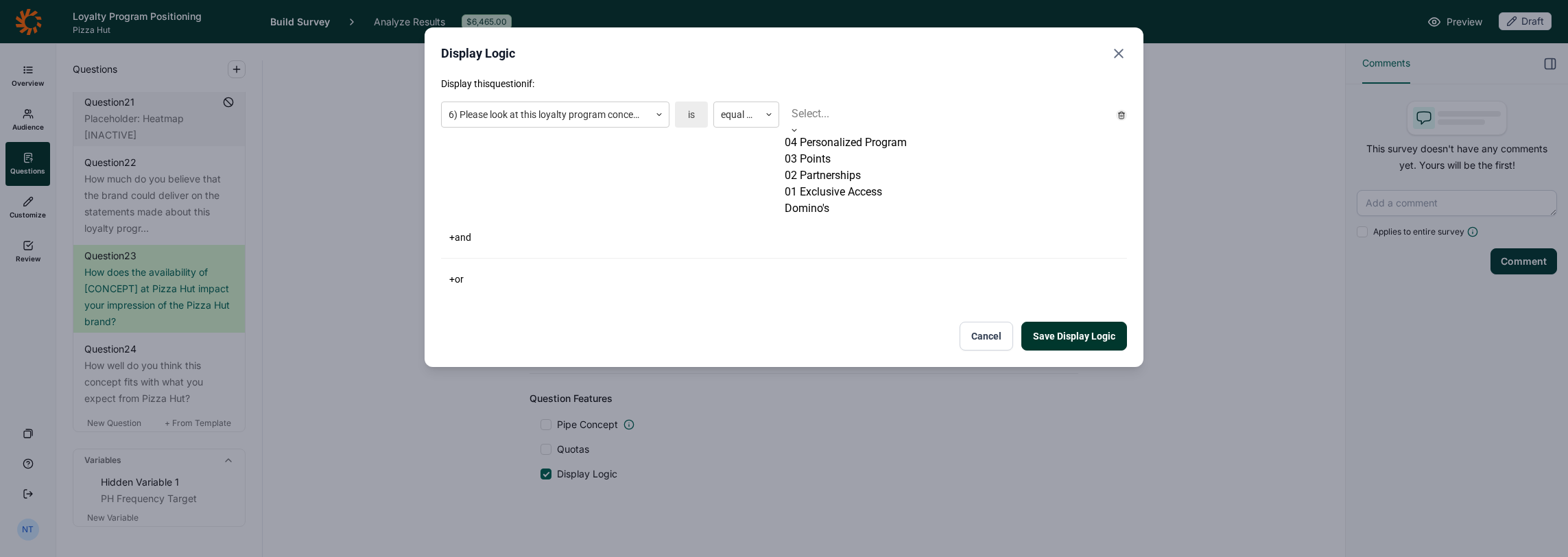
click at [845, 200] on div "01 Exclusive Access" at bounding box center [947, 192] width 326 height 17
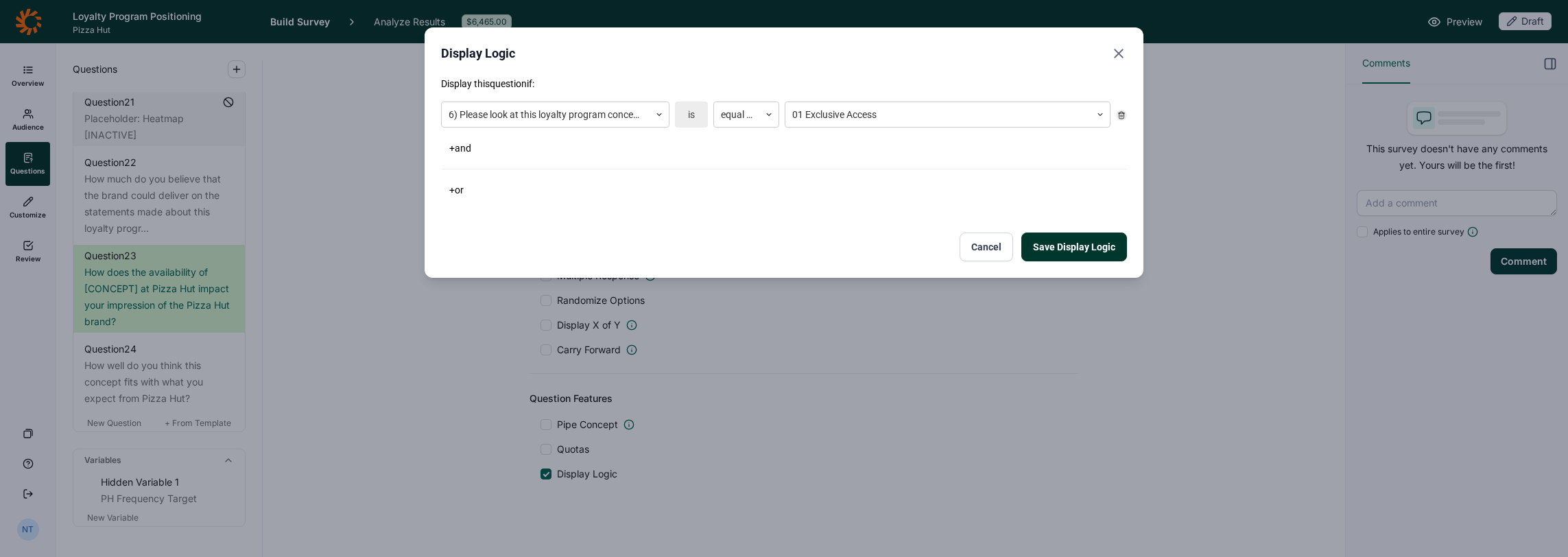
click at [462, 189] on button "+ or" at bounding box center [456, 190] width 31 height 19
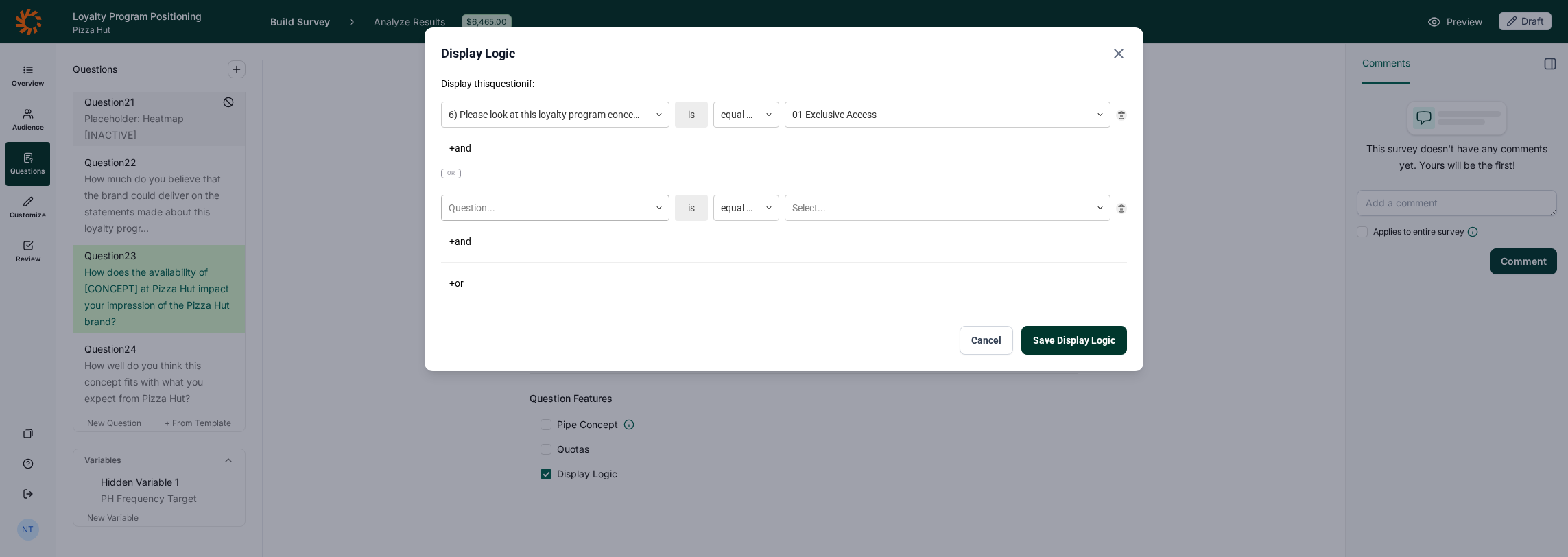
click at [516, 205] on div at bounding box center [545, 207] width 194 height 17
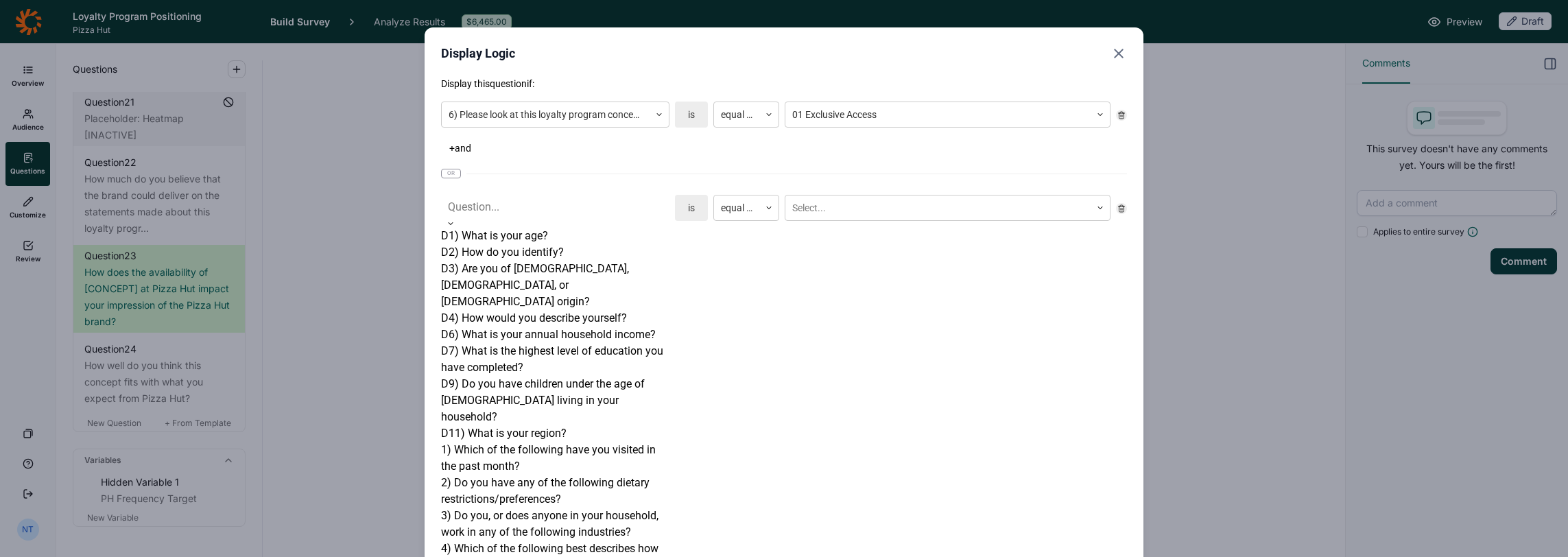
scroll to position [549, 0]
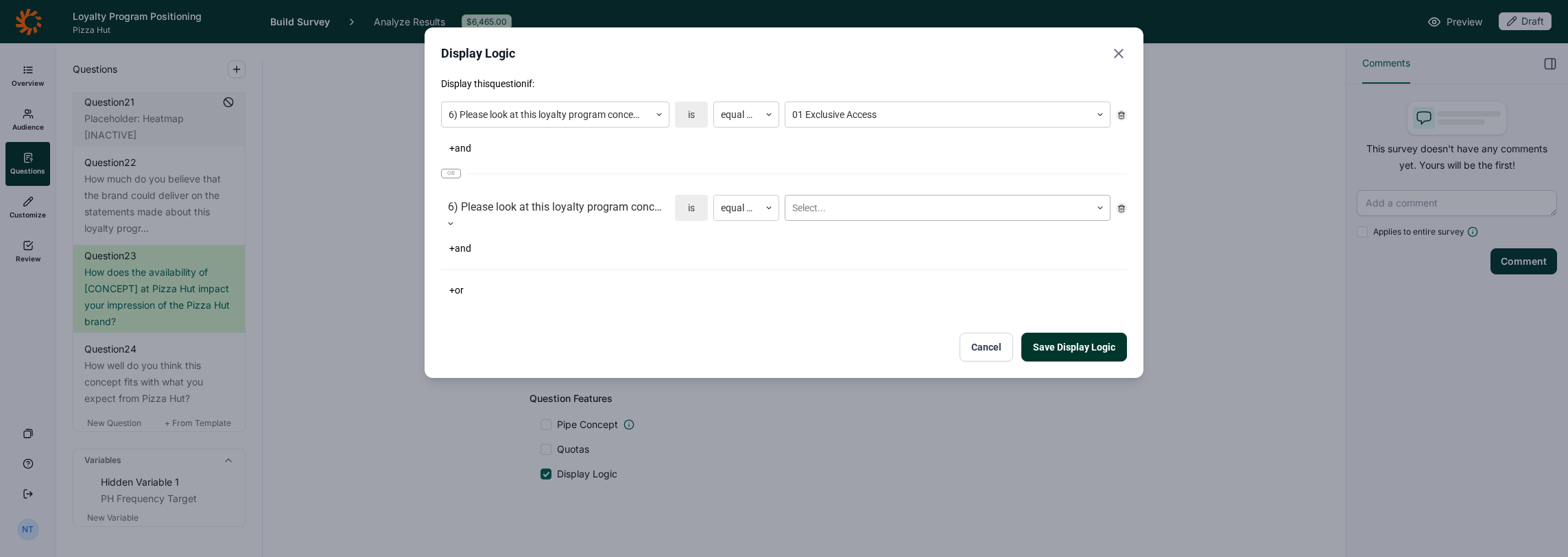
click at [872, 210] on div at bounding box center [937, 207] width 291 height 17
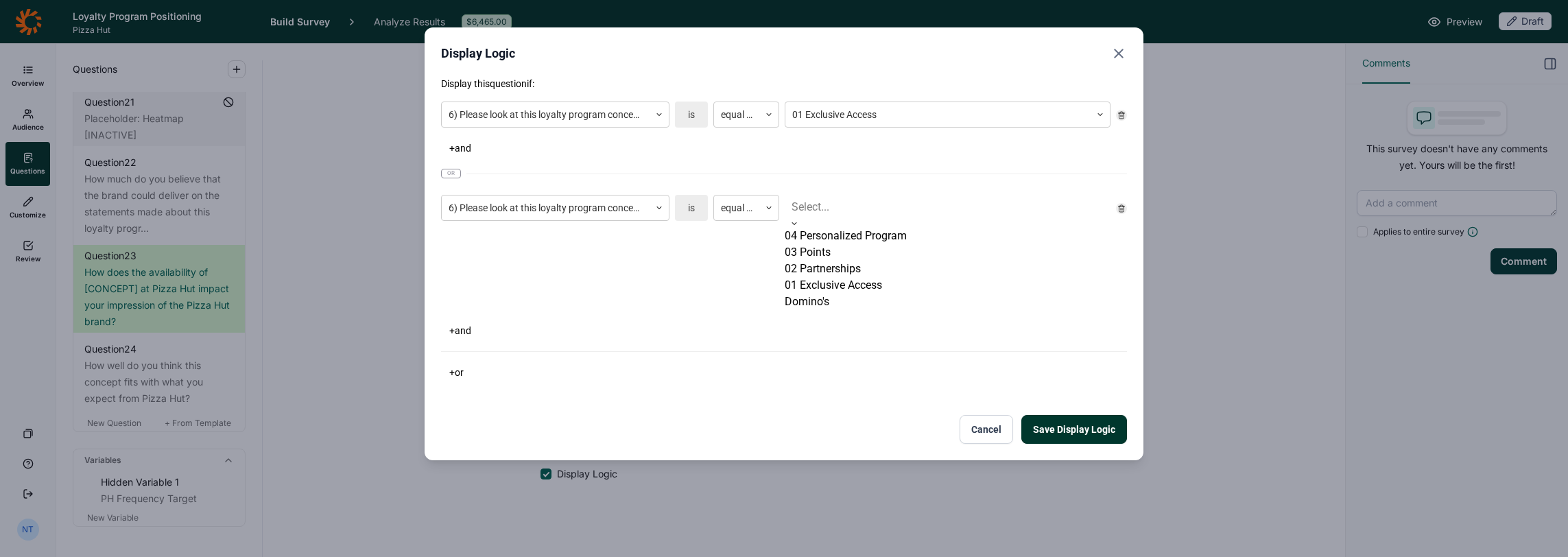
click at [842, 278] on div "02 Partnerships" at bounding box center [947, 269] width 326 height 17
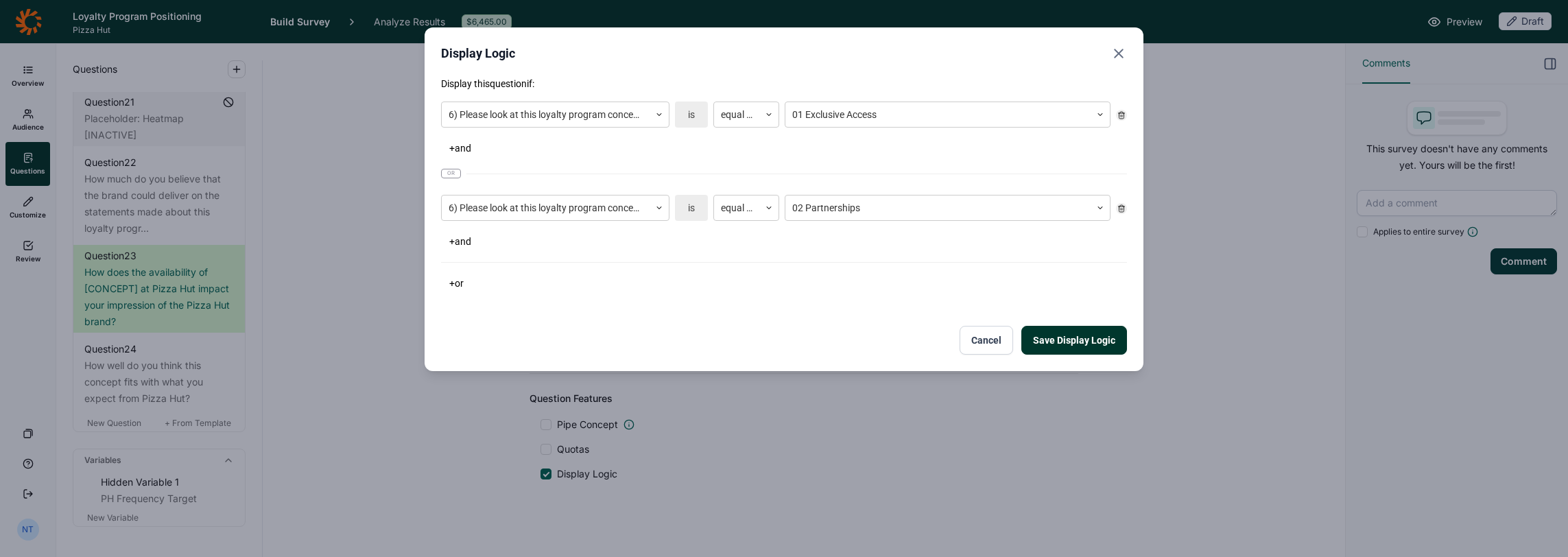
click at [460, 284] on button "+ or" at bounding box center [456, 282] width 31 height 19
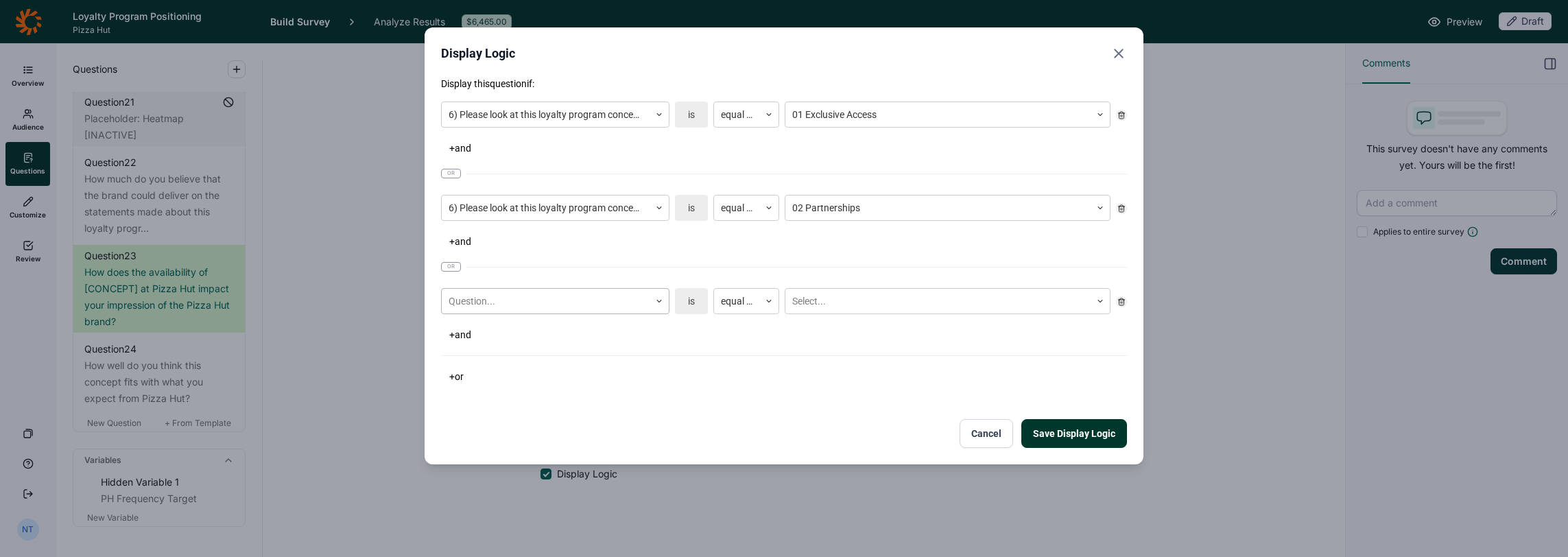
click at [512, 303] on div at bounding box center [545, 301] width 194 height 17
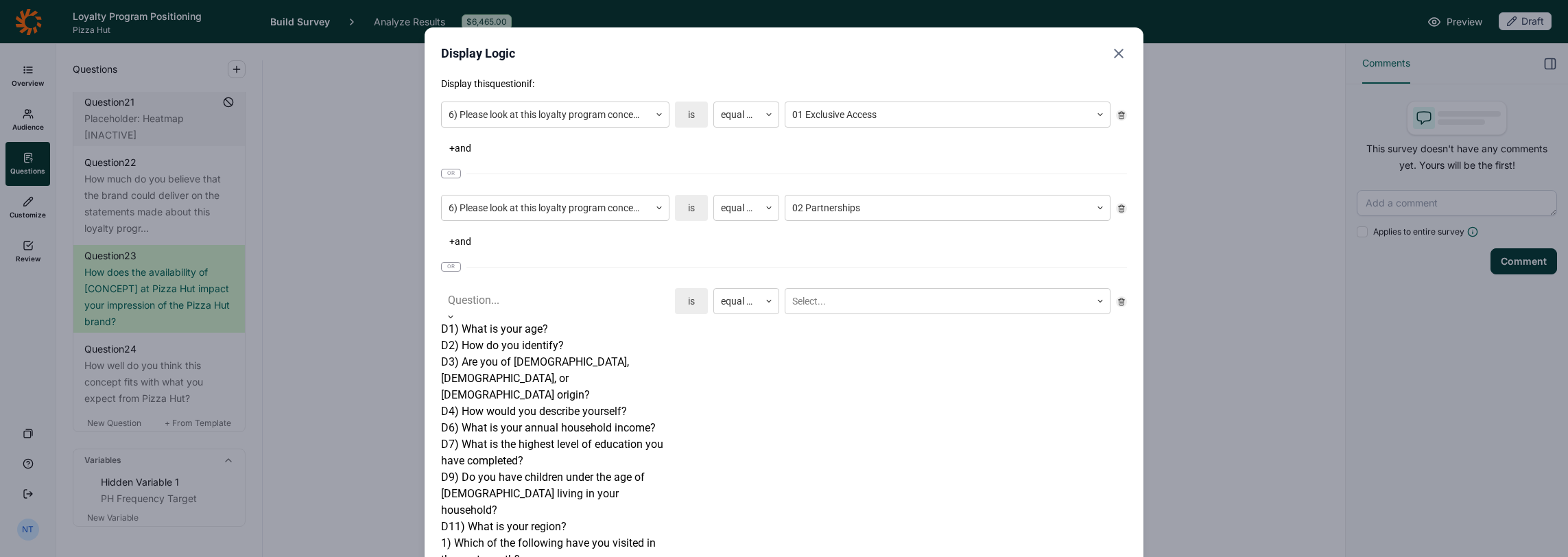
scroll to position [480, 0]
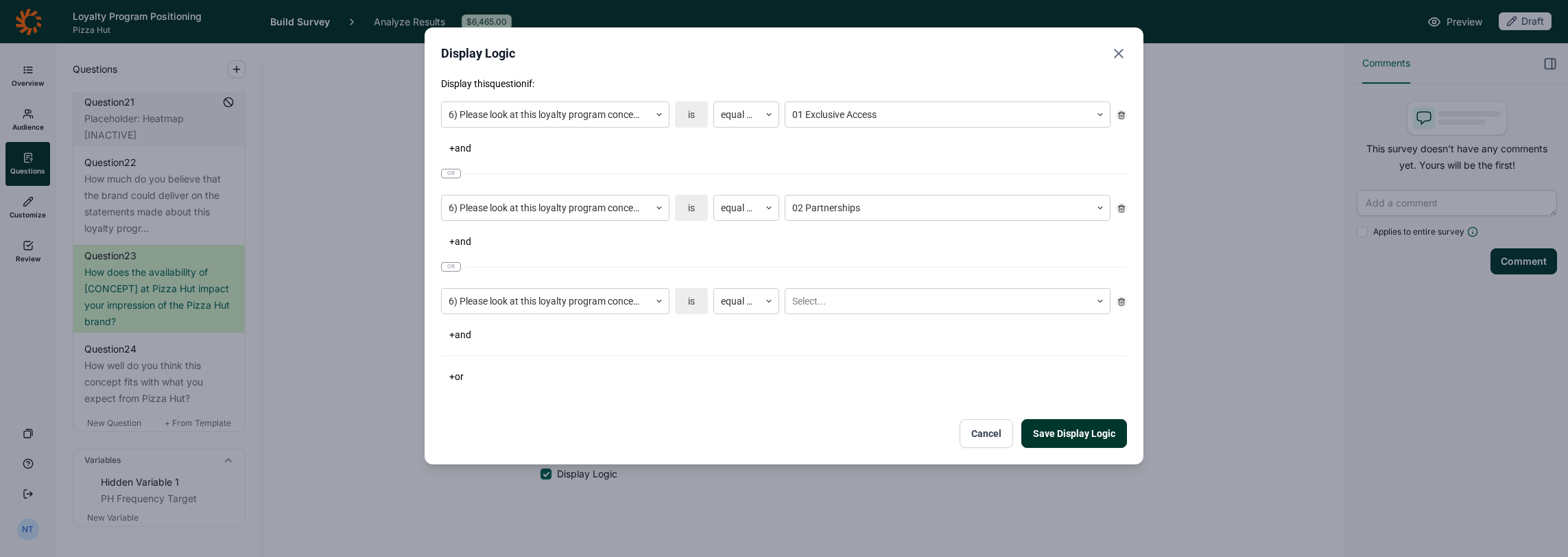
click at [840, 285] on div "6) Please look at this loyalty program concept below along with its description…" at bounding box center [784, 301] width 686 height 38
click at [842, 302] on div at bounding box center [937, 301] width 291 height 17
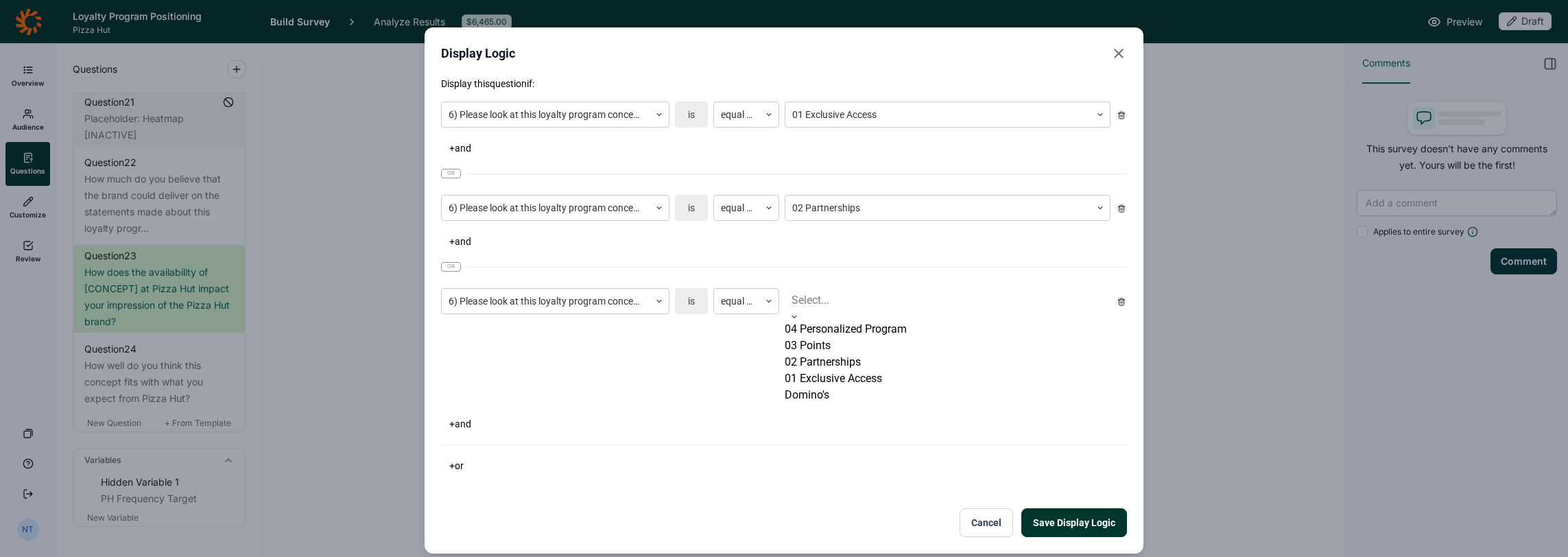
click at [833, 355] on div "03 Points" at bounding box center [947, 346] width 326 height 17
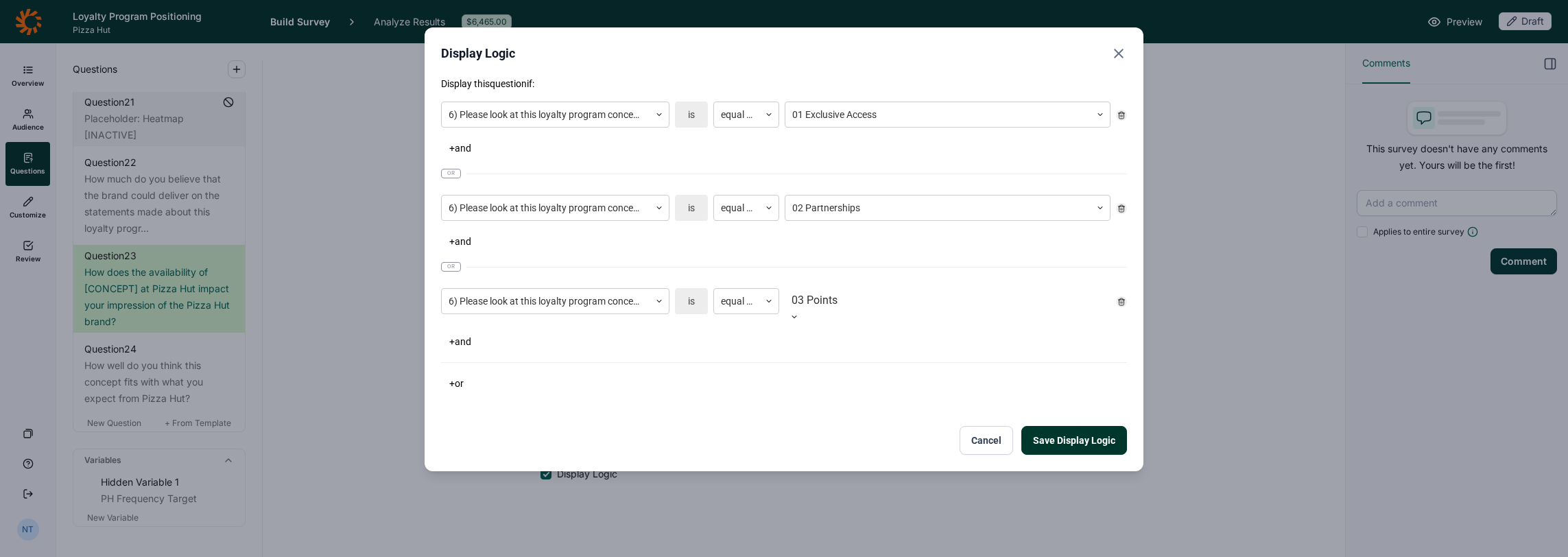
click at [454, 374] on button "+ or" at bounding box center [456, 383] width 31 height 19
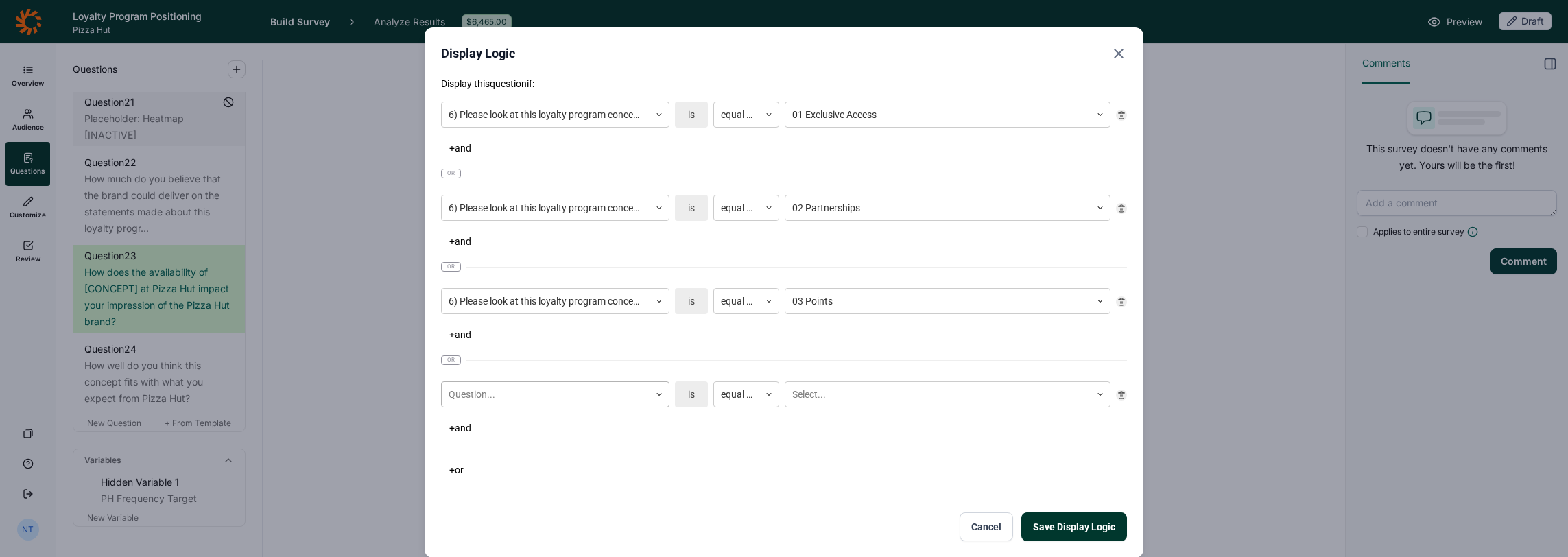
click at [494, 390] on div "Question..." at bounding box center [555, 394] width 228 height 26
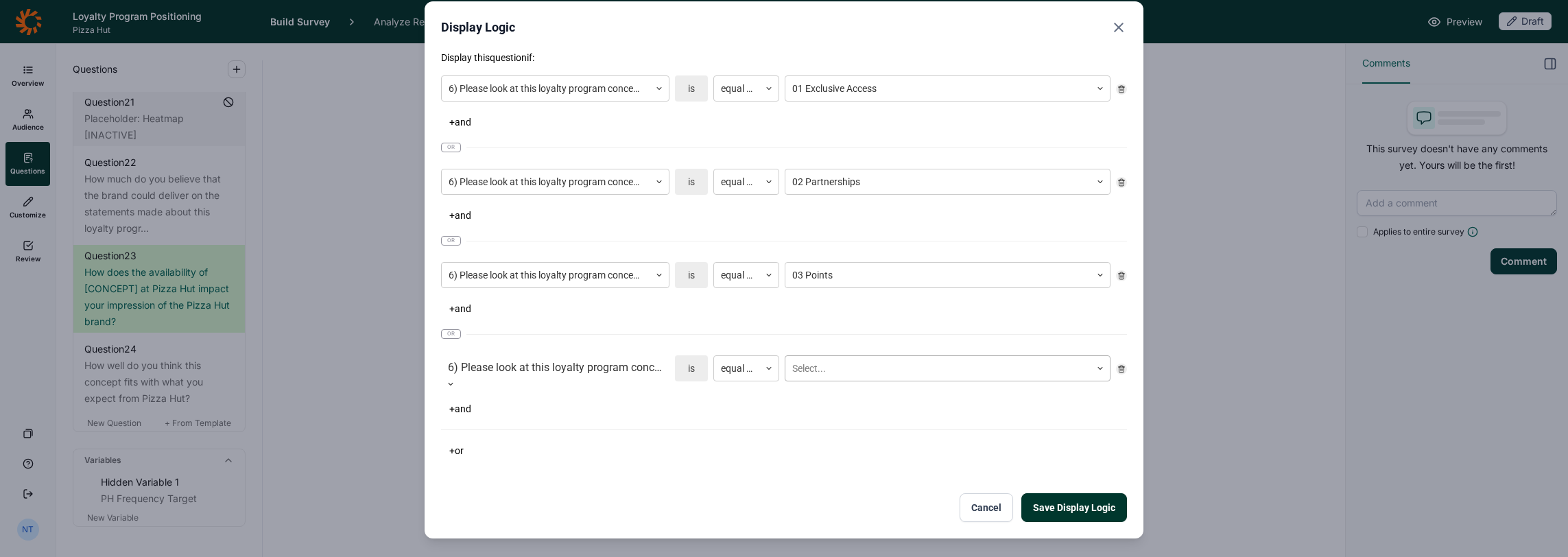
click at [831, 360] on div at bounding box center [937, 368] width 291 height 17
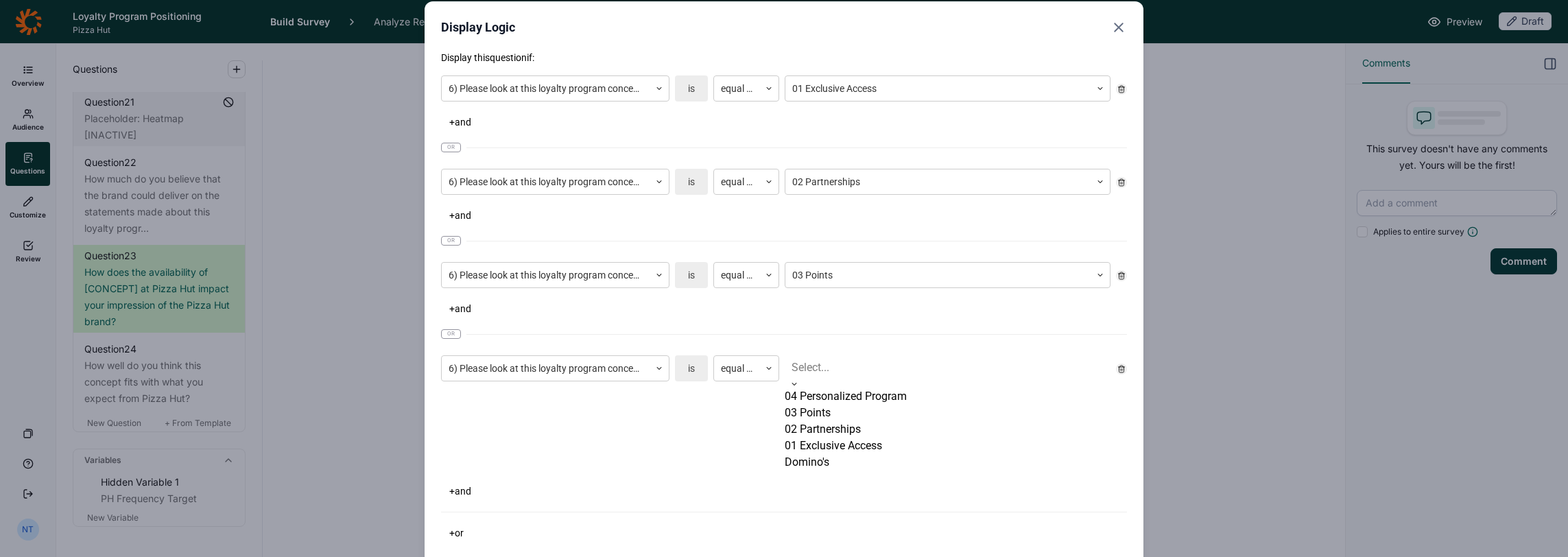
click at [827, 404] on div "04 Personalized Program" at bounding box center [947, 396] width 326 height 17
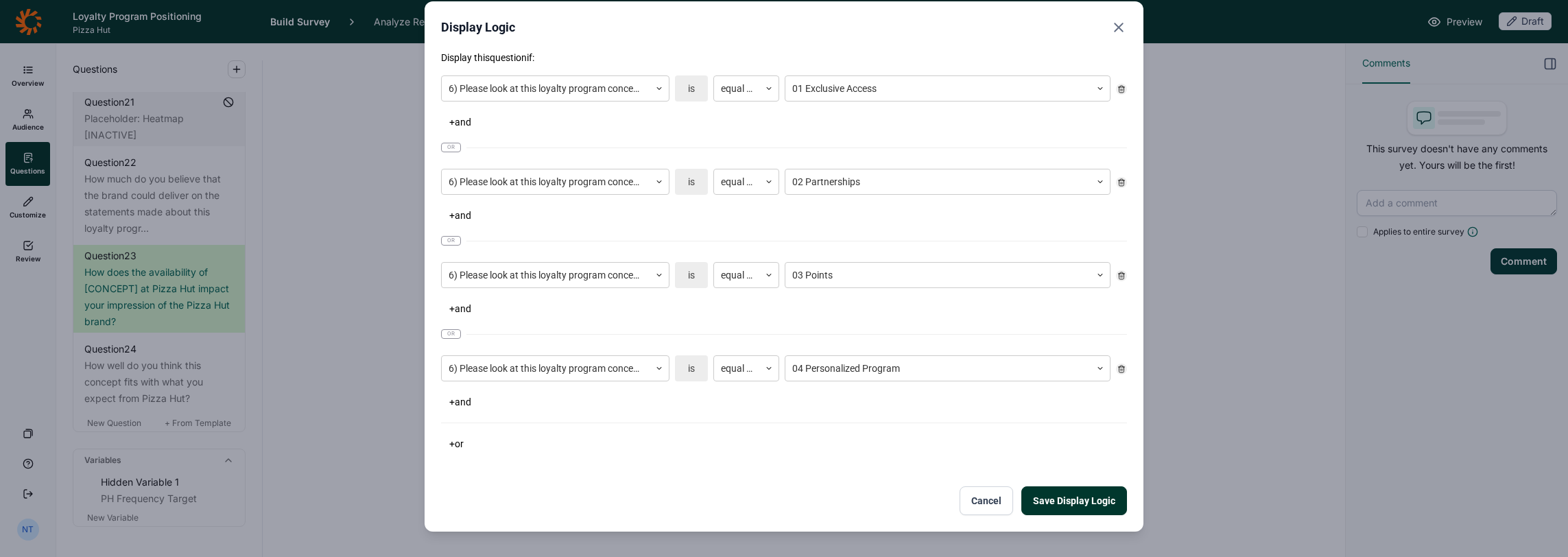
click at [1061, 489] on button "Save Display Logic" at bounding box center [1074, 501] width 106 height 29
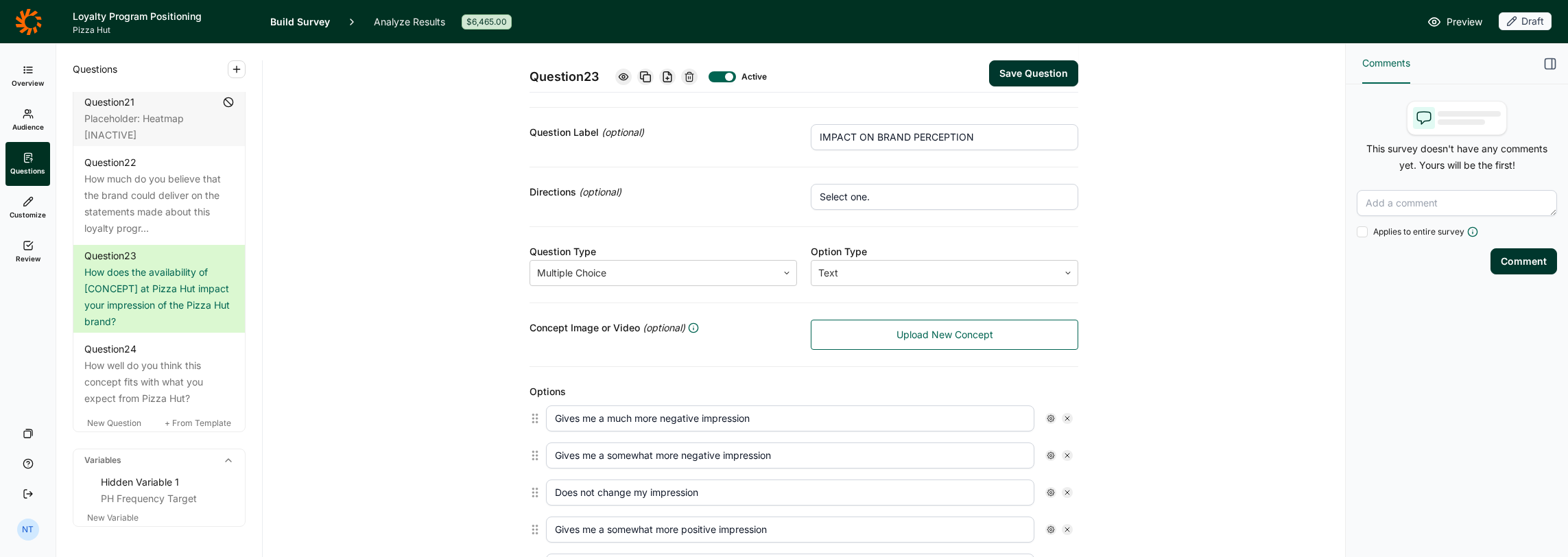
scroll to position [137, 0]
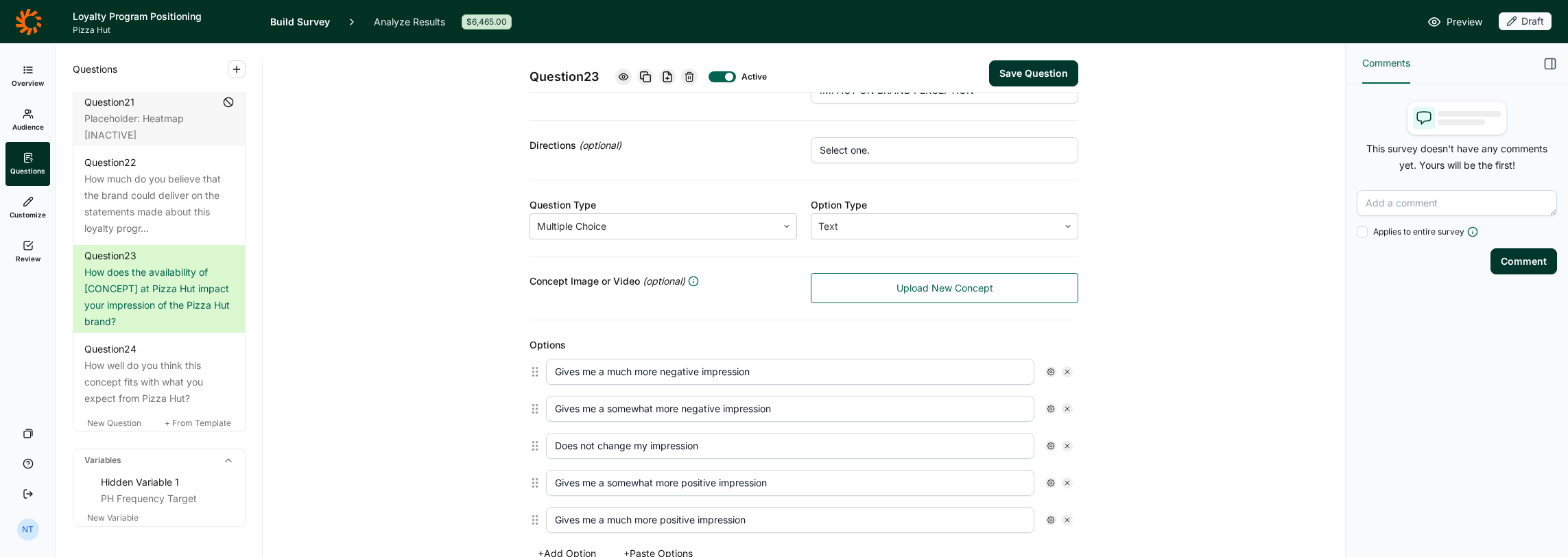
click at [1015, 68] on button "Save Question" at bounding box center [1033, 73] width 89 height 26
click at [644, 78] on icon at bounding box center [644, 76] width 11 height 11
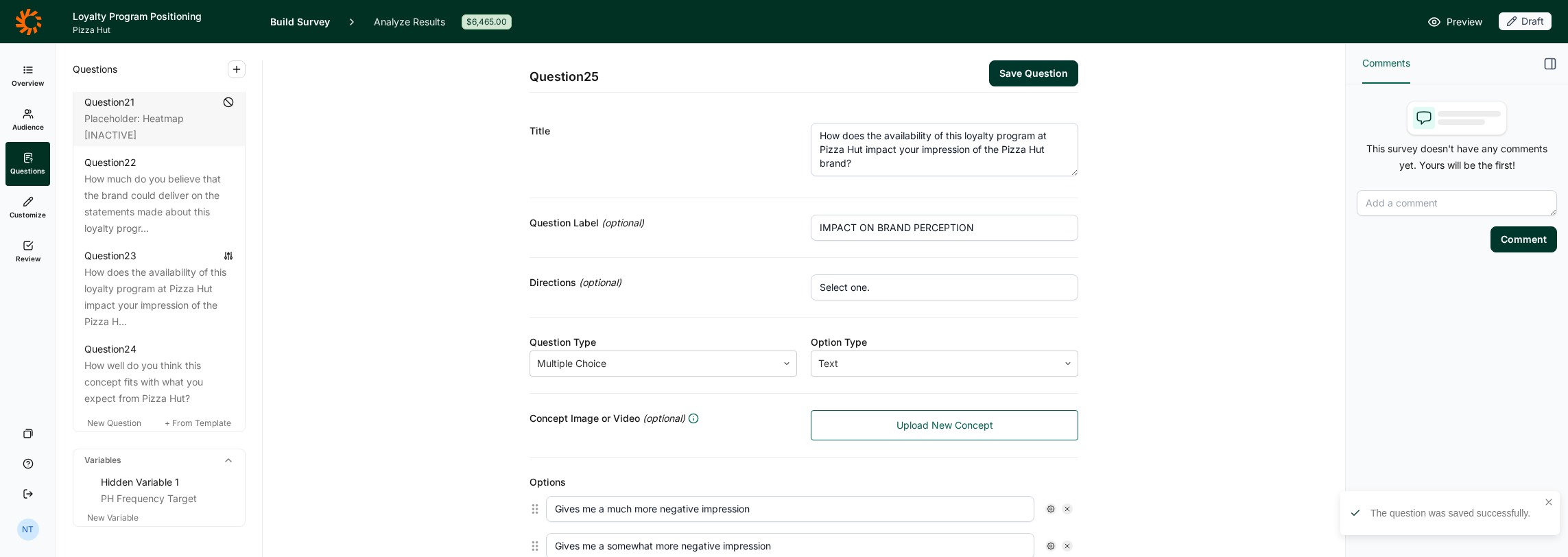
click at [923, 129] on textarea "How does the availability of this loyalty program at Pizza Hut impact your impr…" at bounding box center [943, 149] width 267 height 53
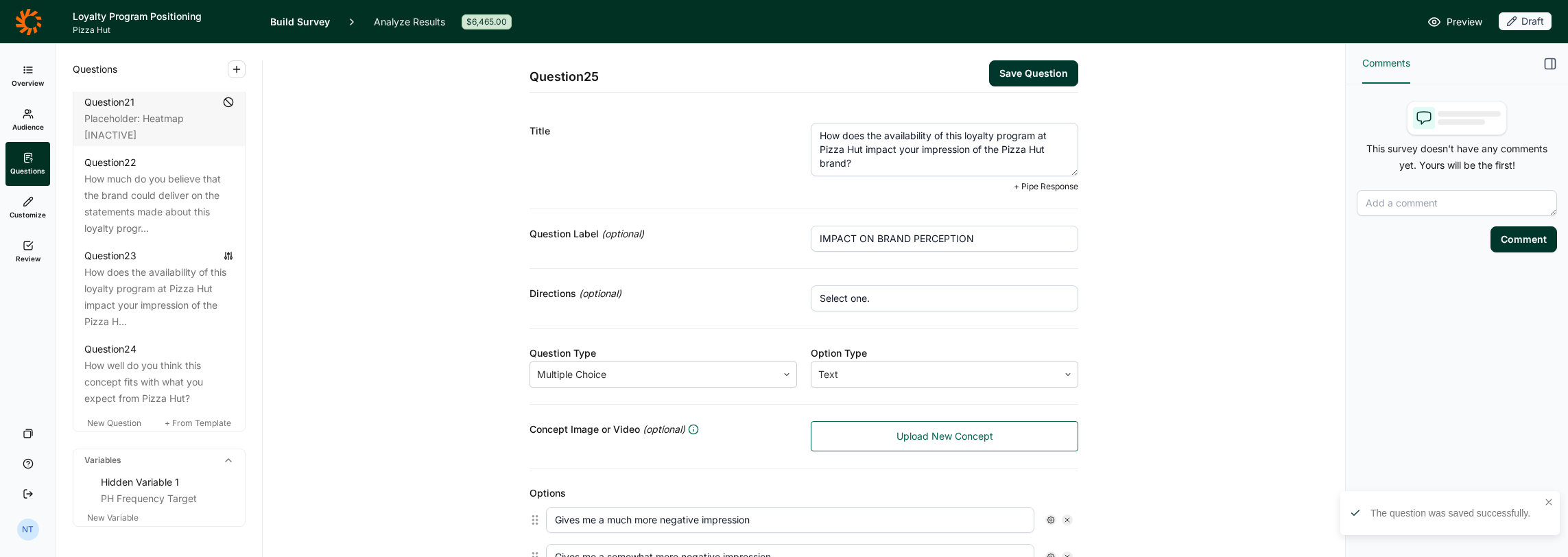
drag, startPoint x: 856, startPoint y: 149, endPoint x: 775, endPoint y: 150, distance: 81.0
click at [775, 151] on div "Title How does the availability of this loyalty program at Pizza Hut impact you…" at bounding box center [803, 158] width 549 height 103
drag, startPoint x: 997, startPoint y: 152, endPoint x: 1069, endPoint y: 152, distance: 72.0
click at [1069, 152] on textarea "How does the availability of this loyalty program at Domino's impact your impre…" at bounding box center [943, 149] width 267 height 53
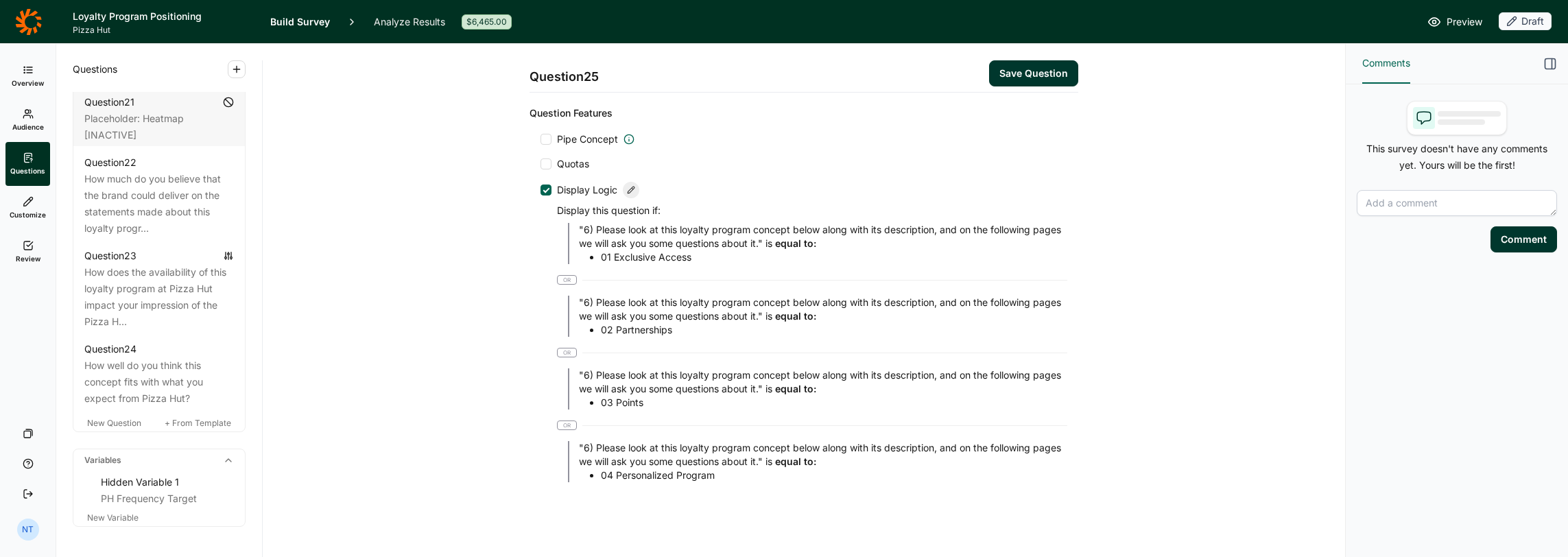
type textarea "How does the availability of this loyalty program at Domino's impact your impre…"
click at [623, 184] on div at bounding box center [631, 190] width 17 height 17
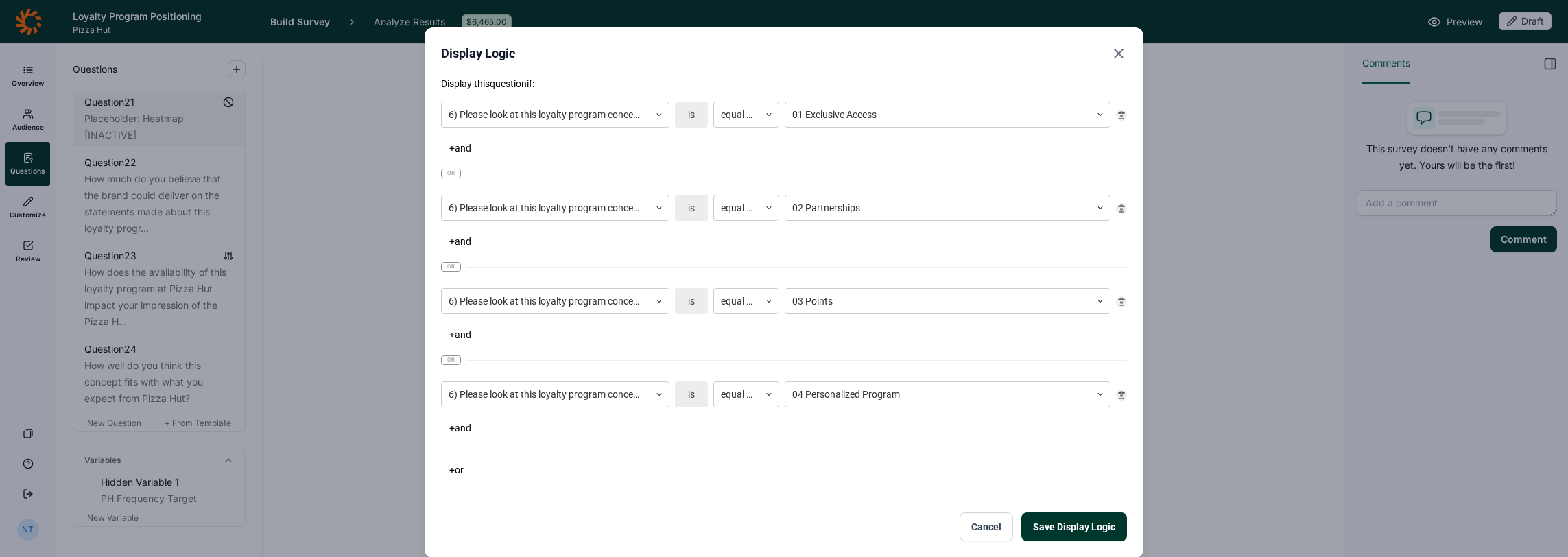
scroll to position [778, 0]
click at [1120, 115] on div at bounding box center [1121, 115] width 11 height 11
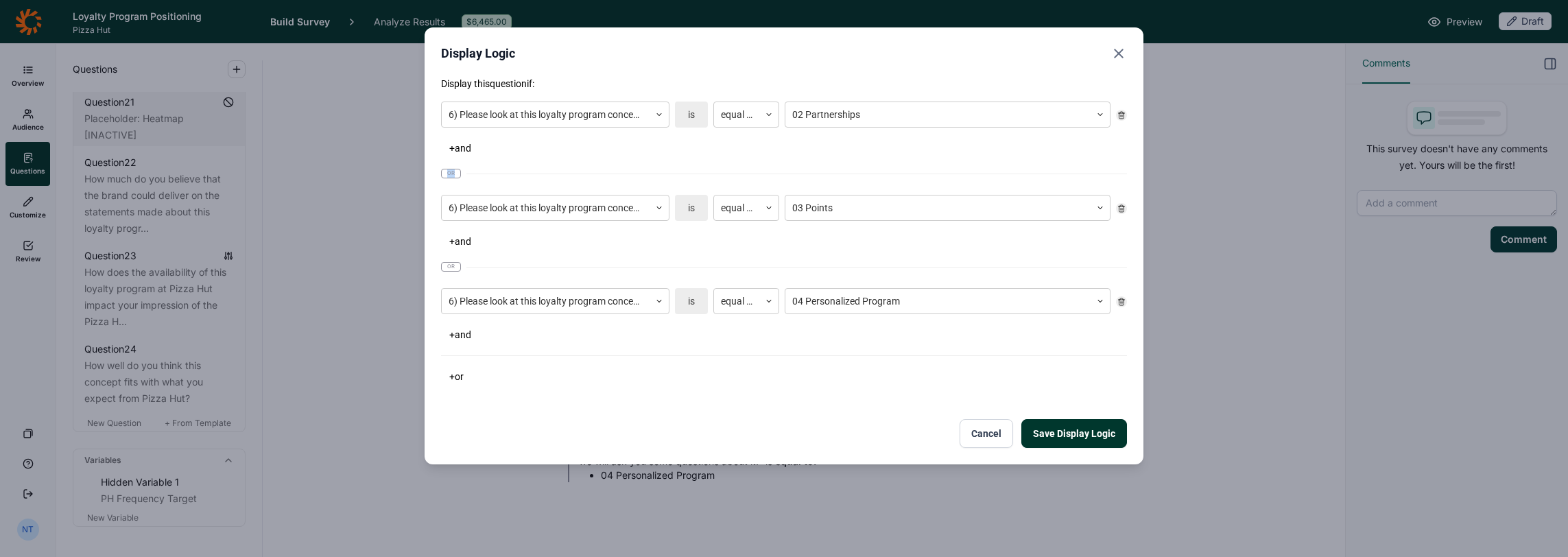
click at [1120, 115] on icon at bounding box center [1121, 116] width 8 height 8
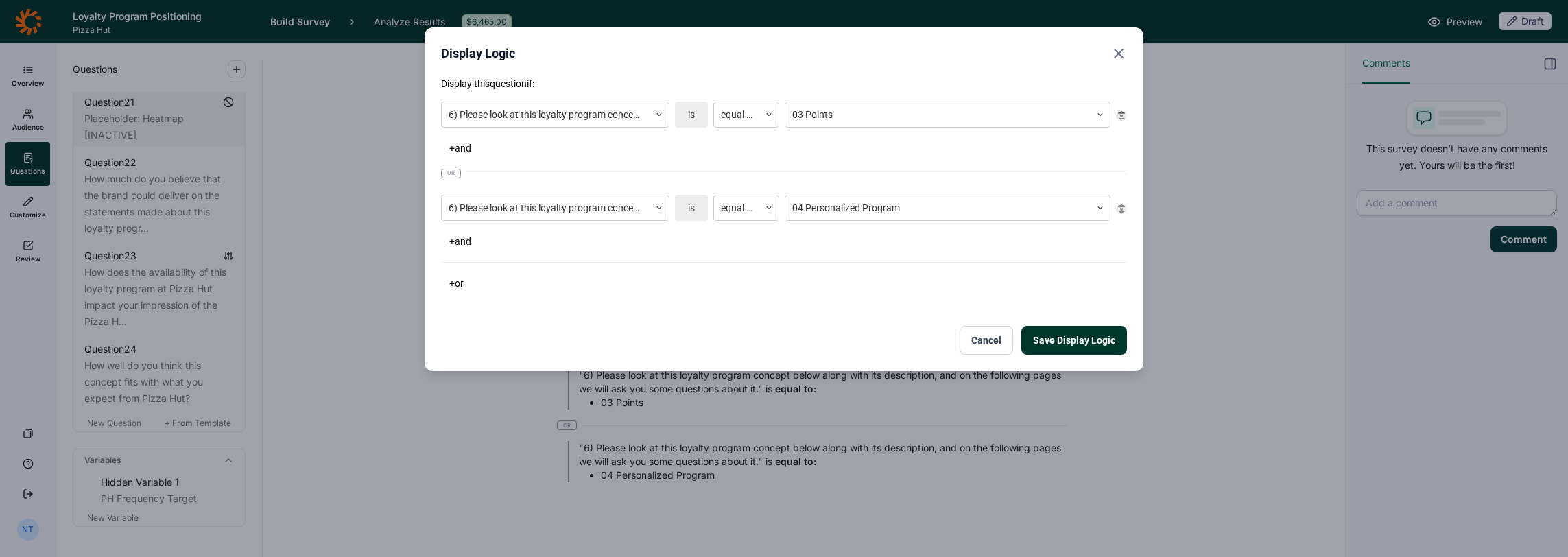
click at [1118, 116] on icon at bounding box center [1121, 116] width 8 height 8
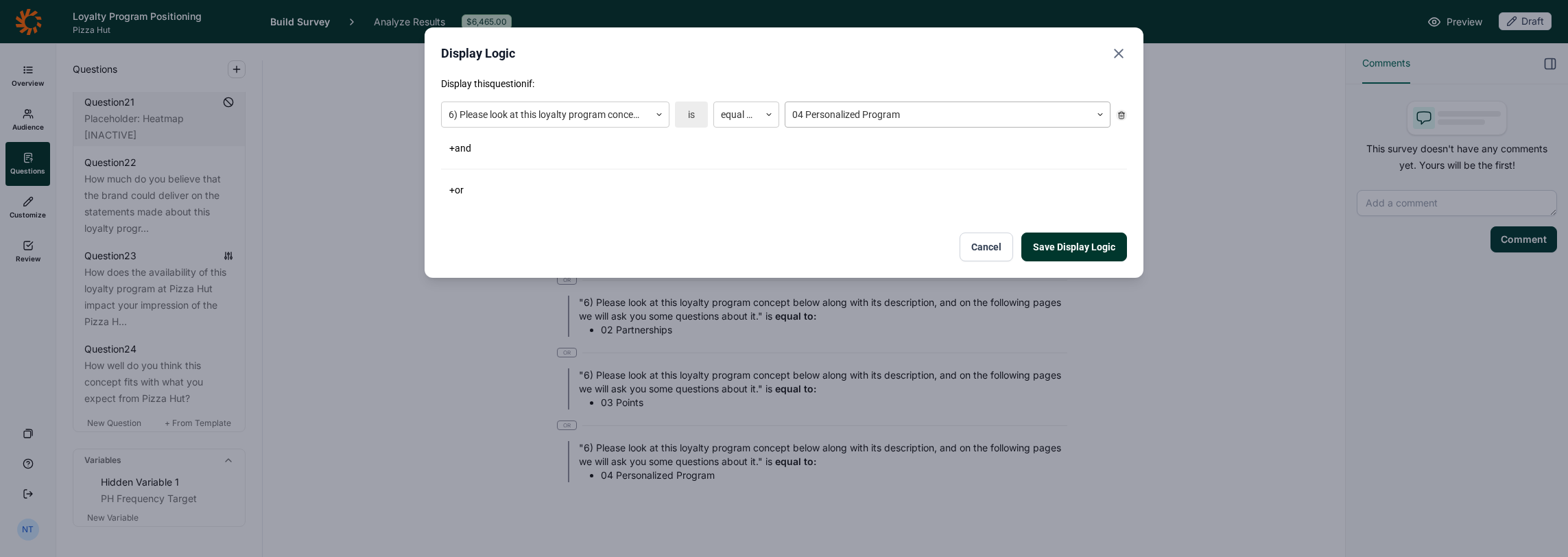
click at [959, 124] on div "04 Personalized Program" at bounding box center [937, 115] width 305 height 23
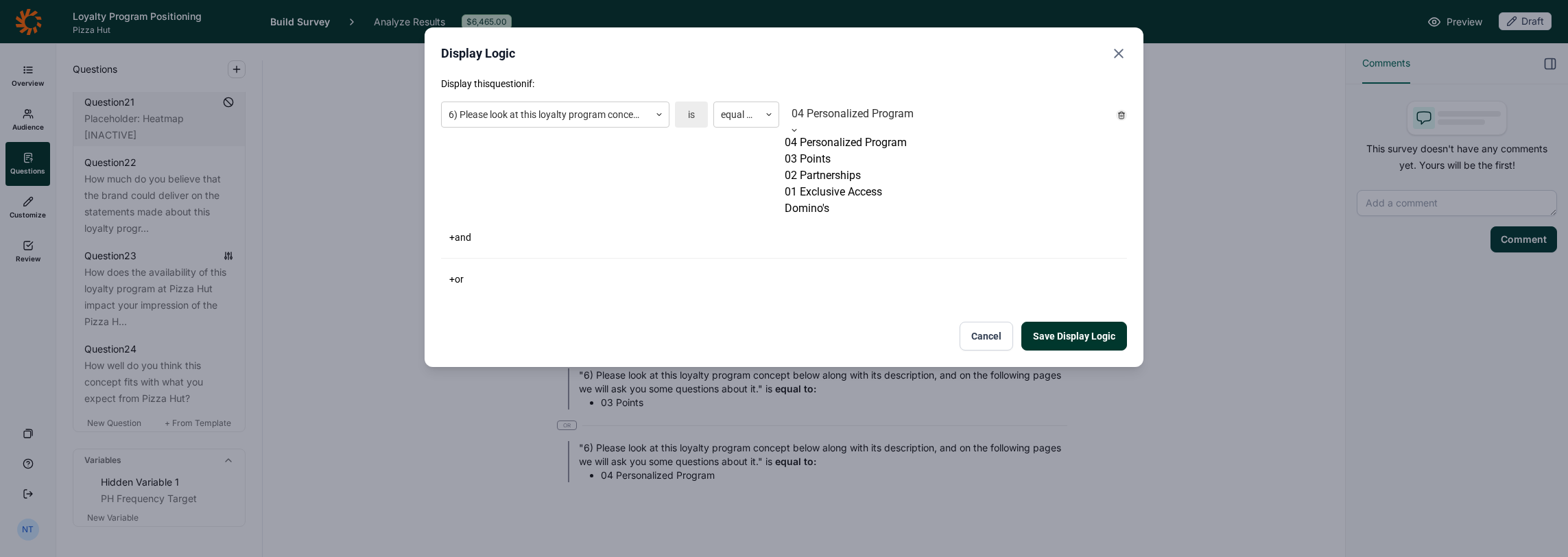
click at [873, 217] on div "Domino's" at bounding box center [947, 208] width 326 height 17
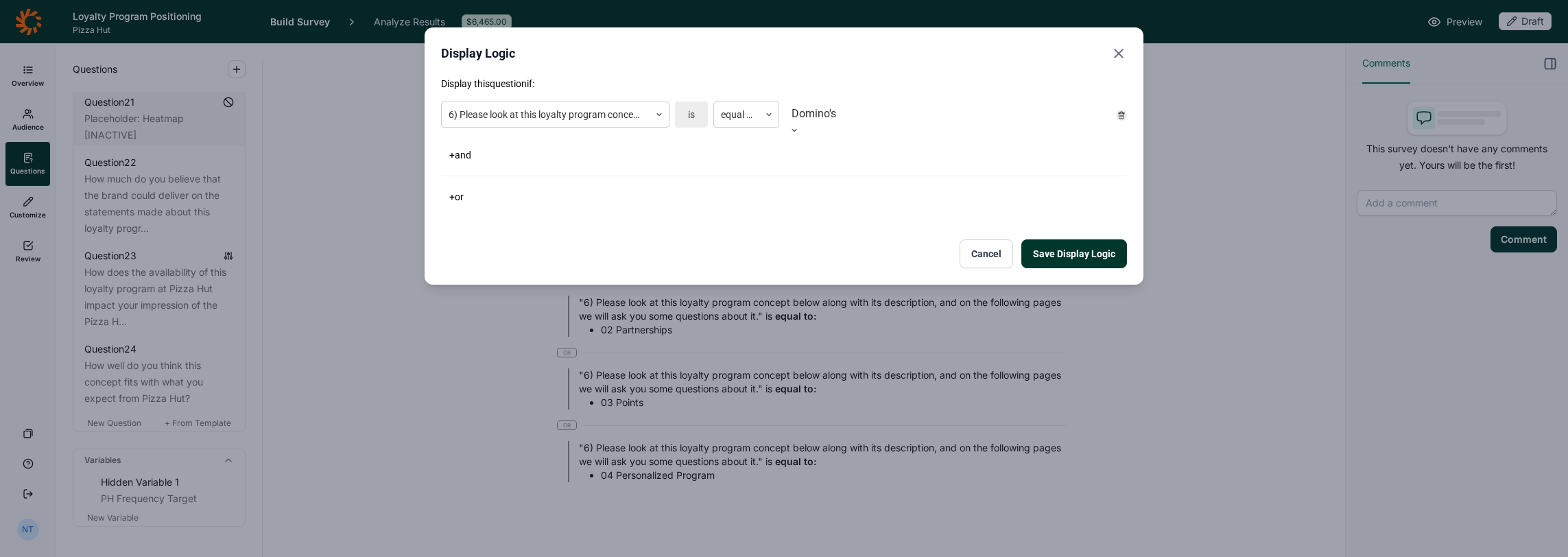
click at [1074, 243] on button "Save Display Logic" at bounding box center [1074, 254] width 106 height 29
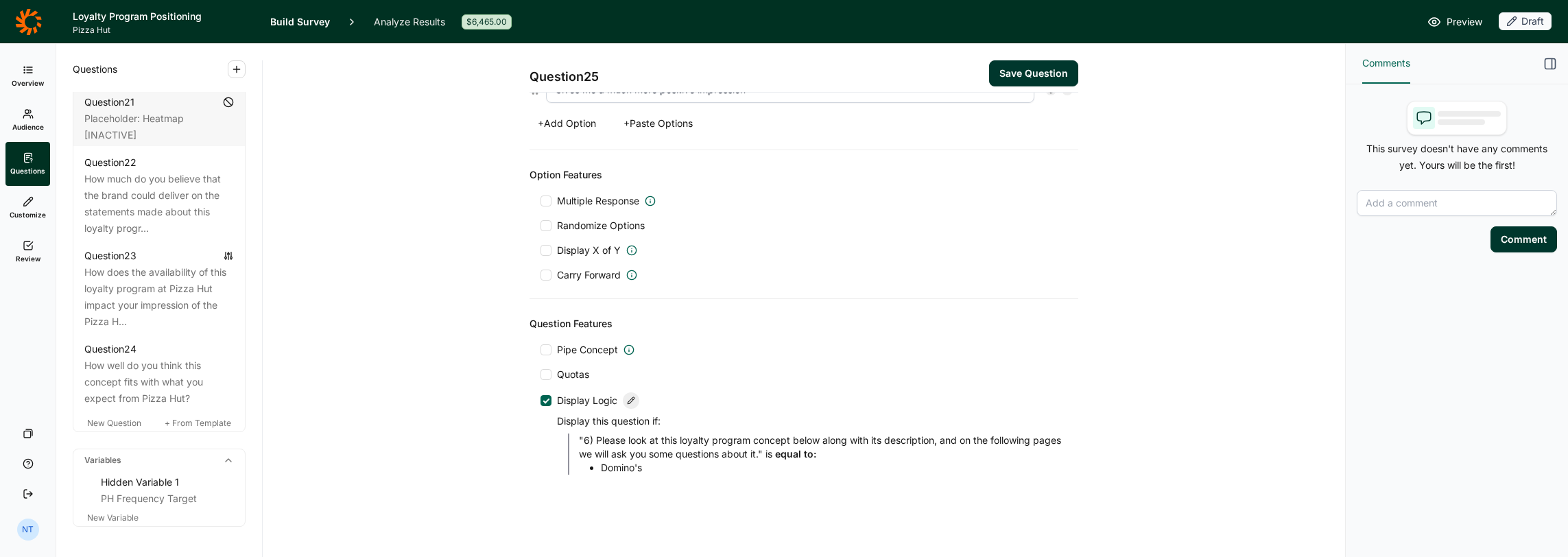
scroll to position [561, 0]
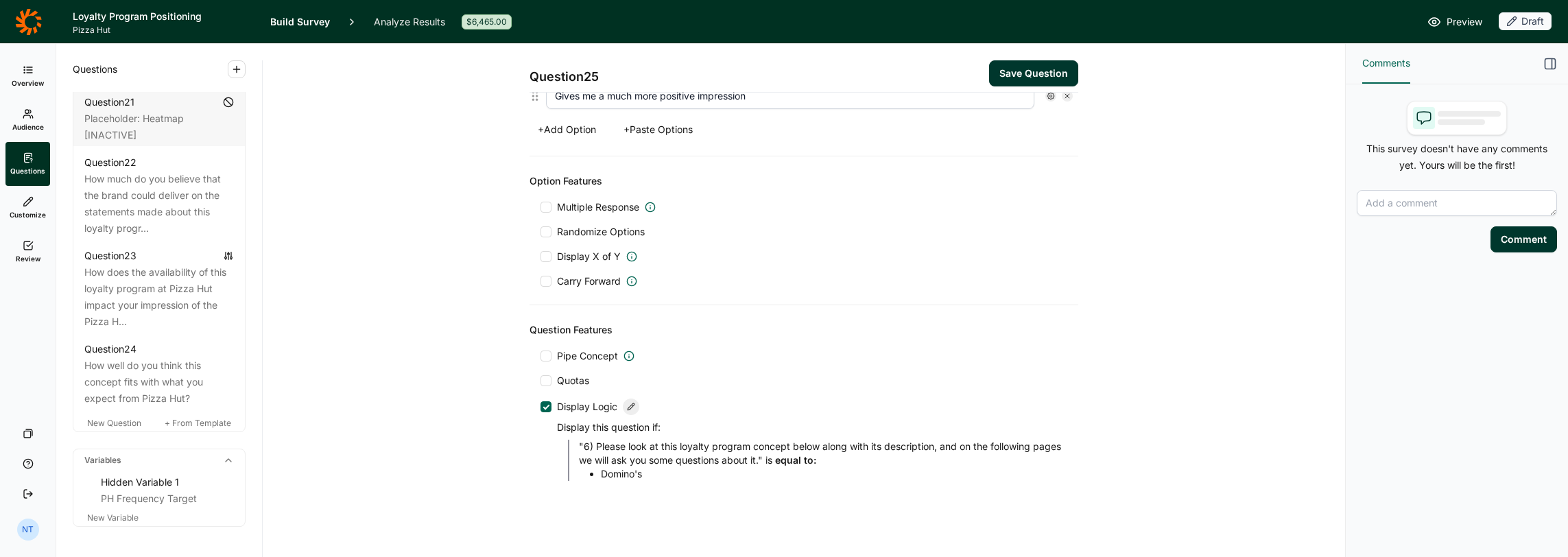
click at [1030, 66] on button "Save Question" at bounding box center [1033, 73] width 89 height 26
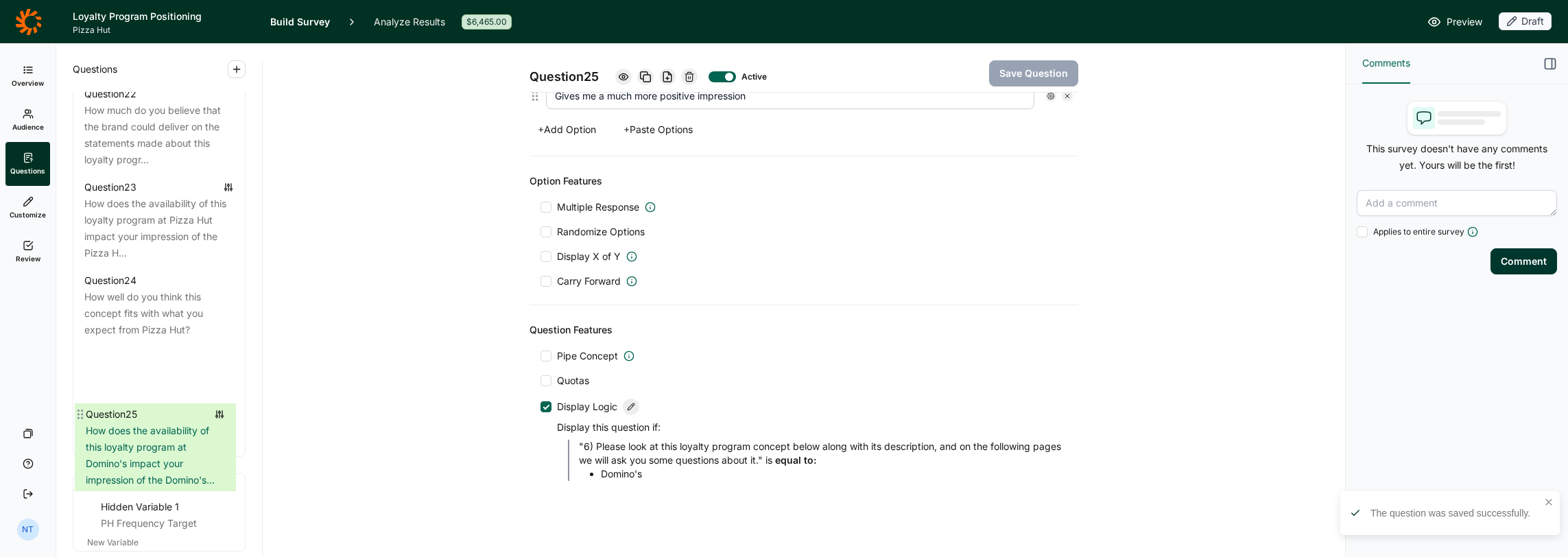
scroll to position [2338, 0]
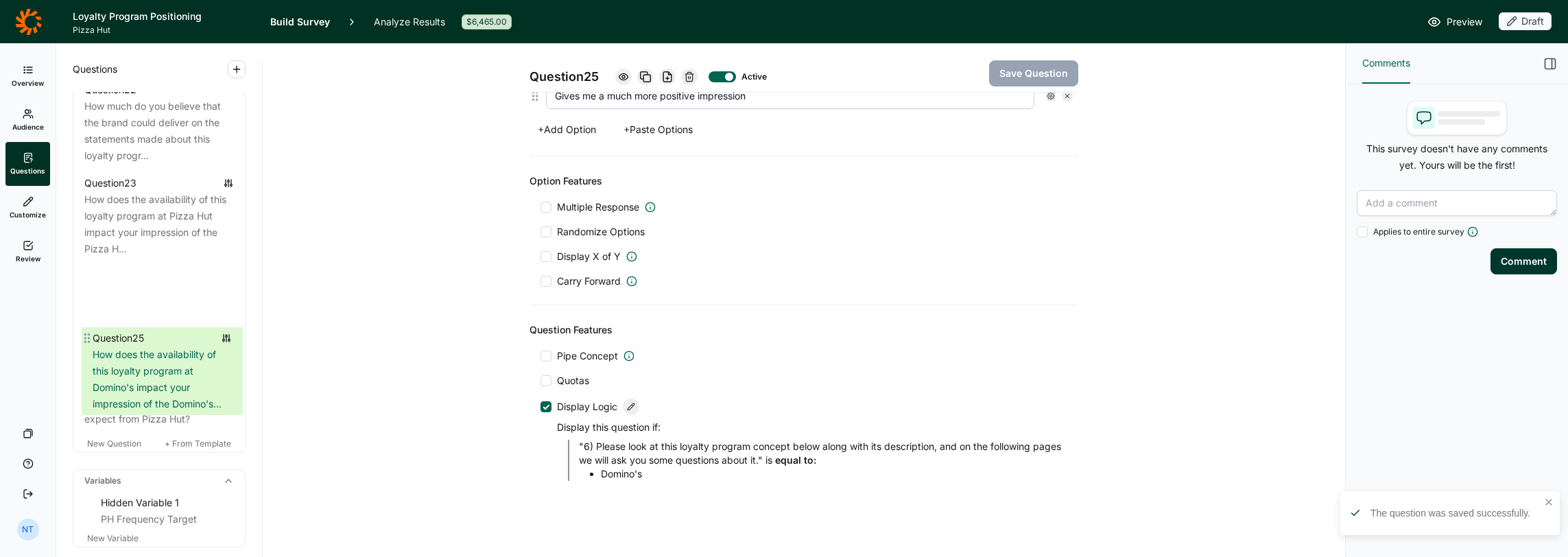
drag, startPoint x: 80, startPoint y: 422, endPoint x: 89, endPoint y: 333, distance: 89.5
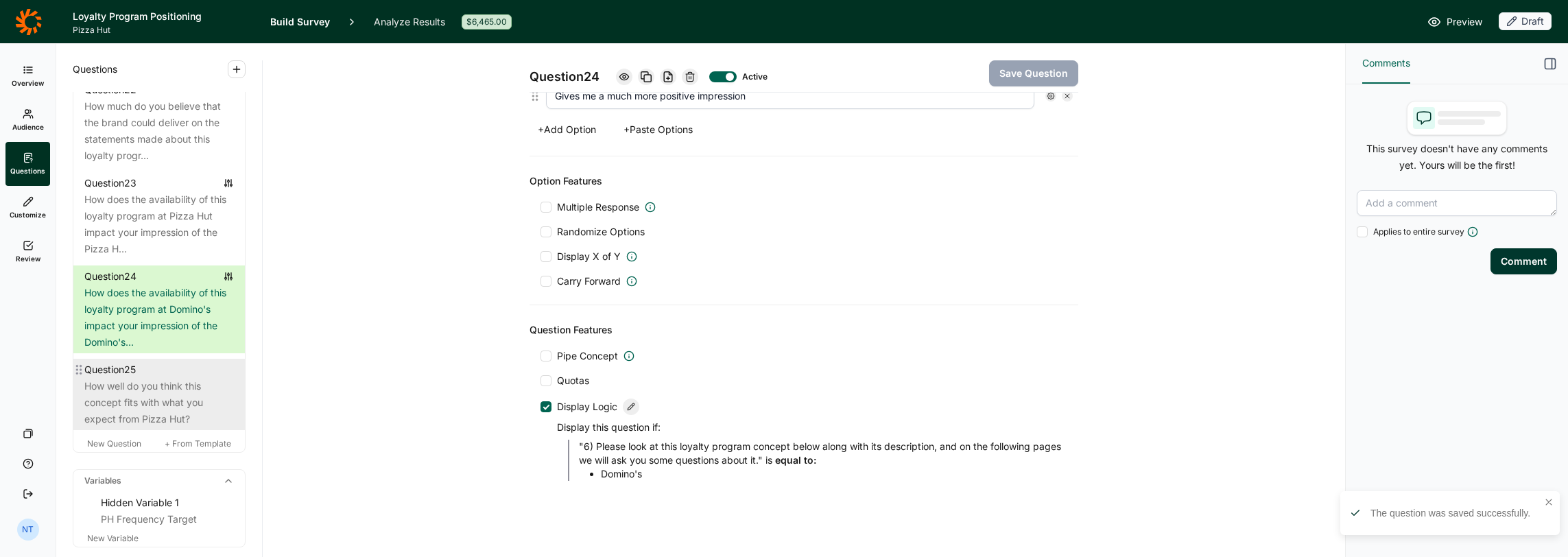
click at [184, 428] on div "How well do you think this concept fits with what you expect from Pizza Hut?" at bounding box center [158, 403] width 149 height 49
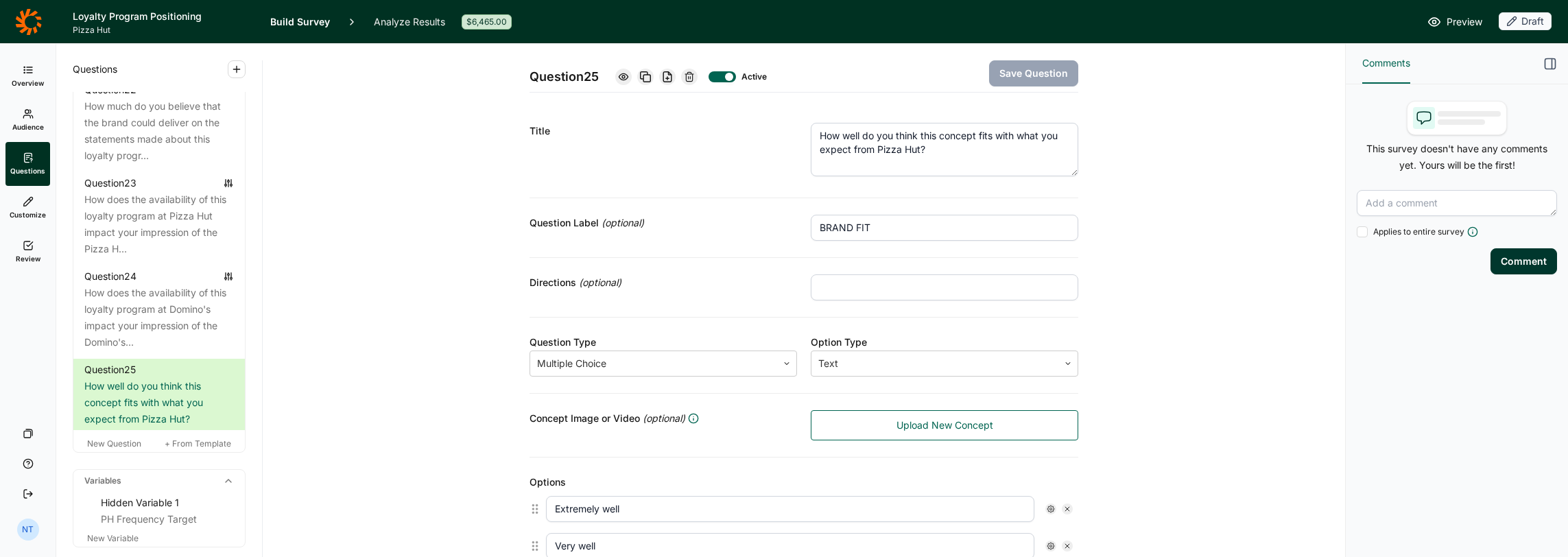
click at [667, 237] on div "Question Label (optional)" at bounding box center [662, 228] width 267 height 26
click at [954, 149] on textarea "How well do you think this concept fits with what you expect from Pizza Hut?" at bounding box center [943, 149] width 267 height 53
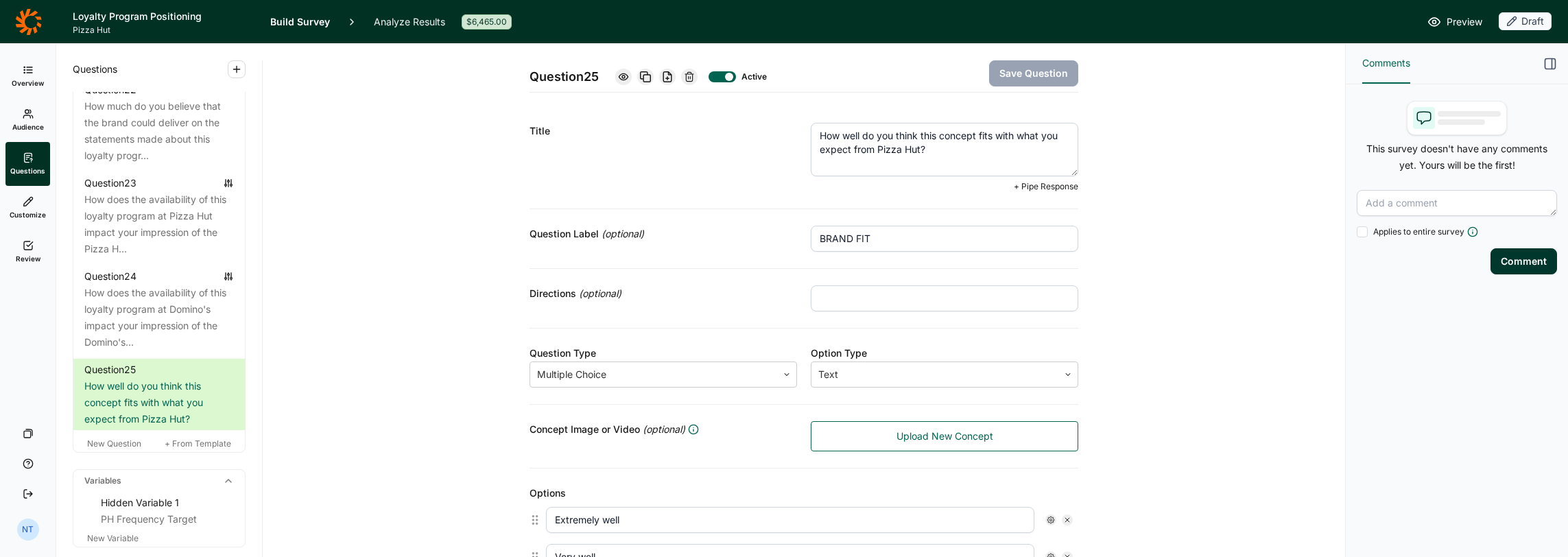
click at [918, 145] on textarea "How well do you think this concept fits with what you expect from Pizza Hut?" at bounding box center [943, 149] width 267 height 53
click at [752, 263] on div "Question Label (optional) BRAND FIT" at bounding box center [803, 239] width 549 height 59
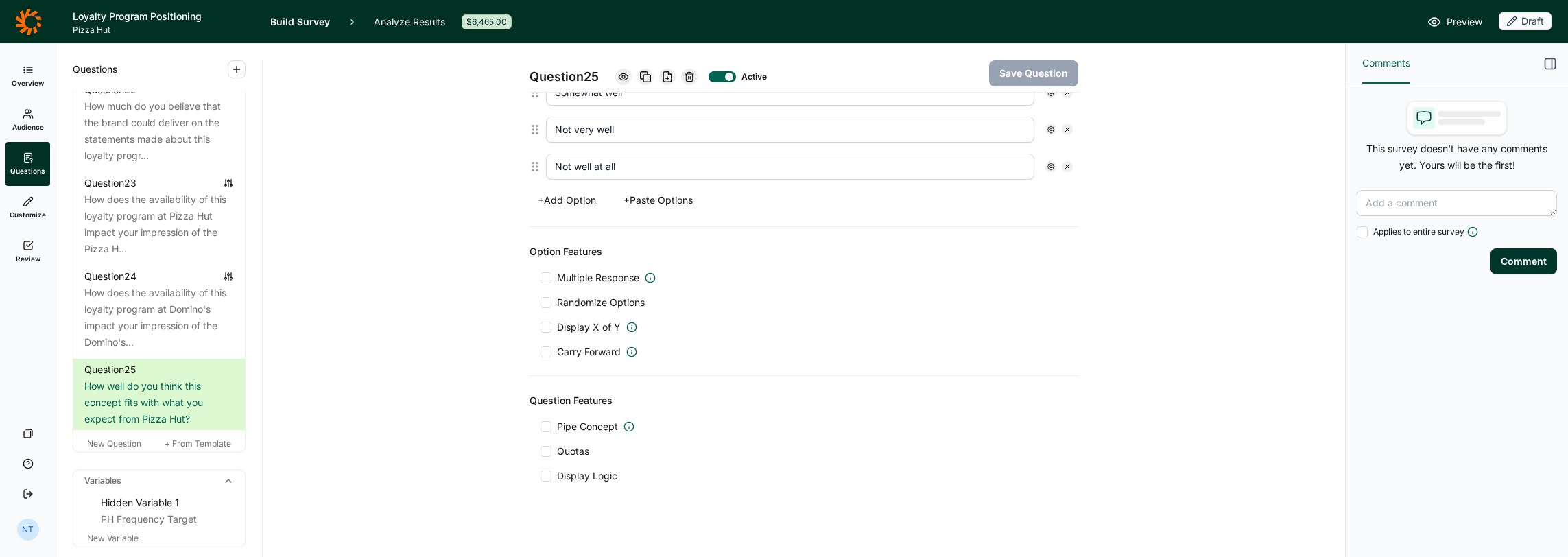
scroll to position [493, 0]
click at [541, 469] on div at bounding box center [546, 474] width 11 height 11
click at [541, 474] on input "Display Logic" at bounding box center [541, 474] width 0 height 0
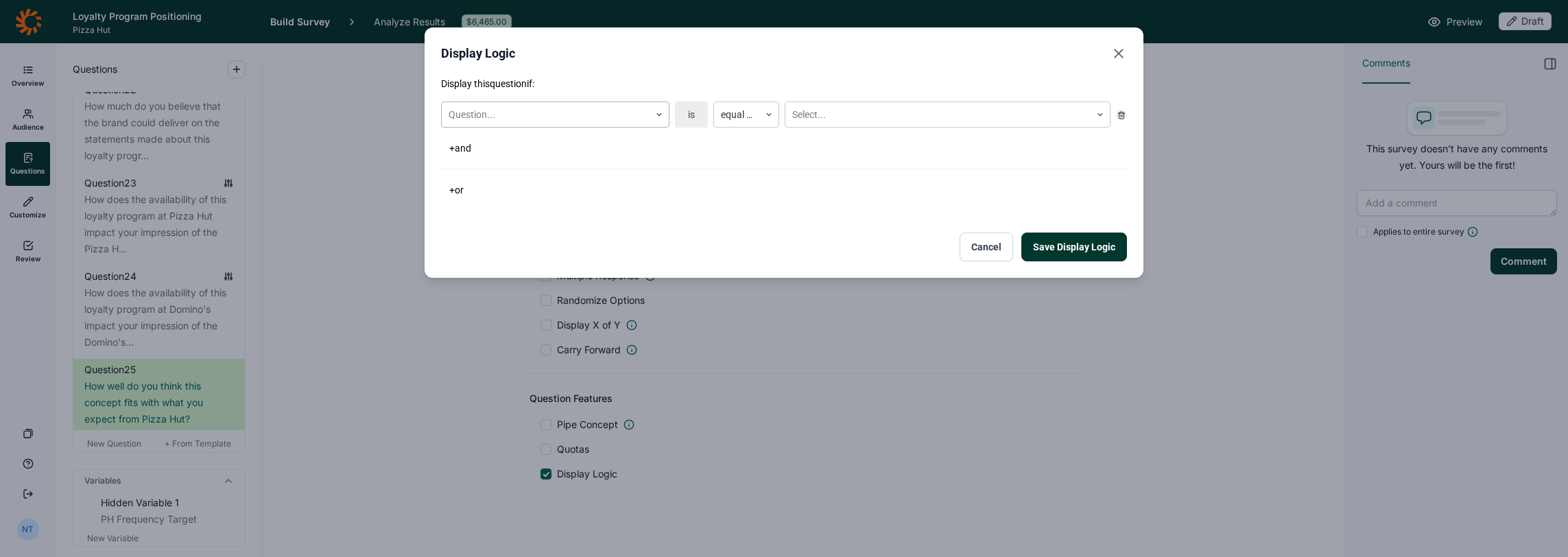
click at [573, 126] on div "Question..." at bounding box center [555, 115] width 228 height 26
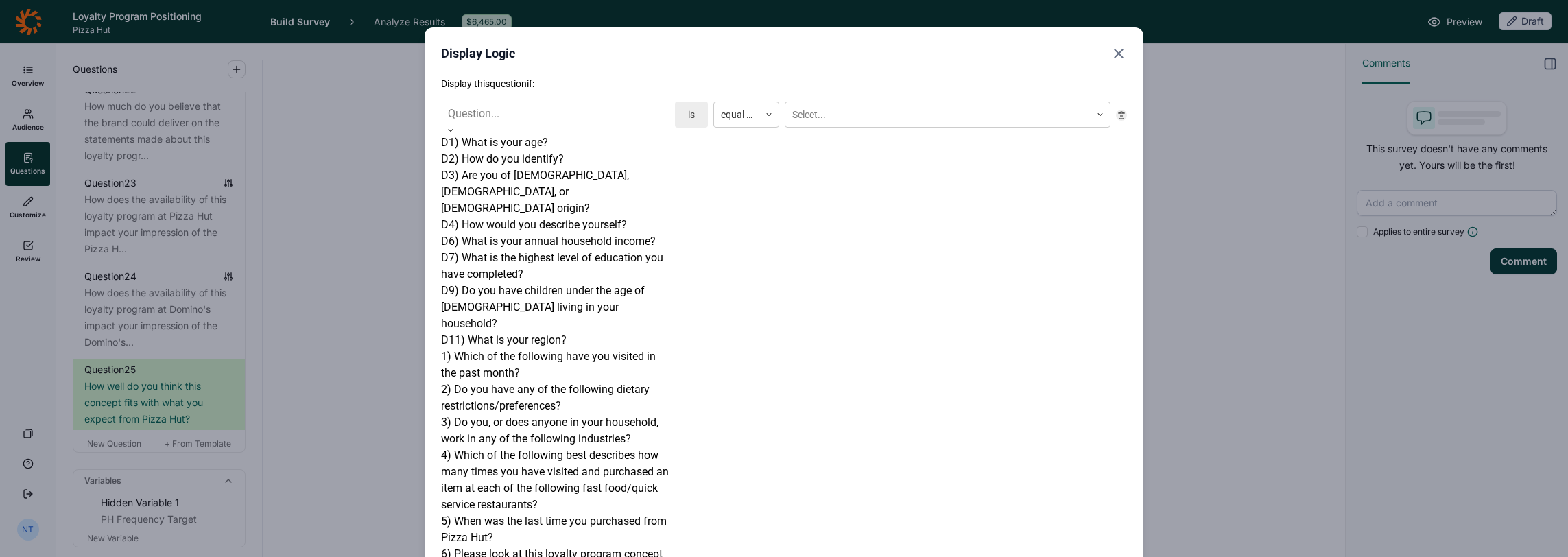
scroll to position [535, 0]
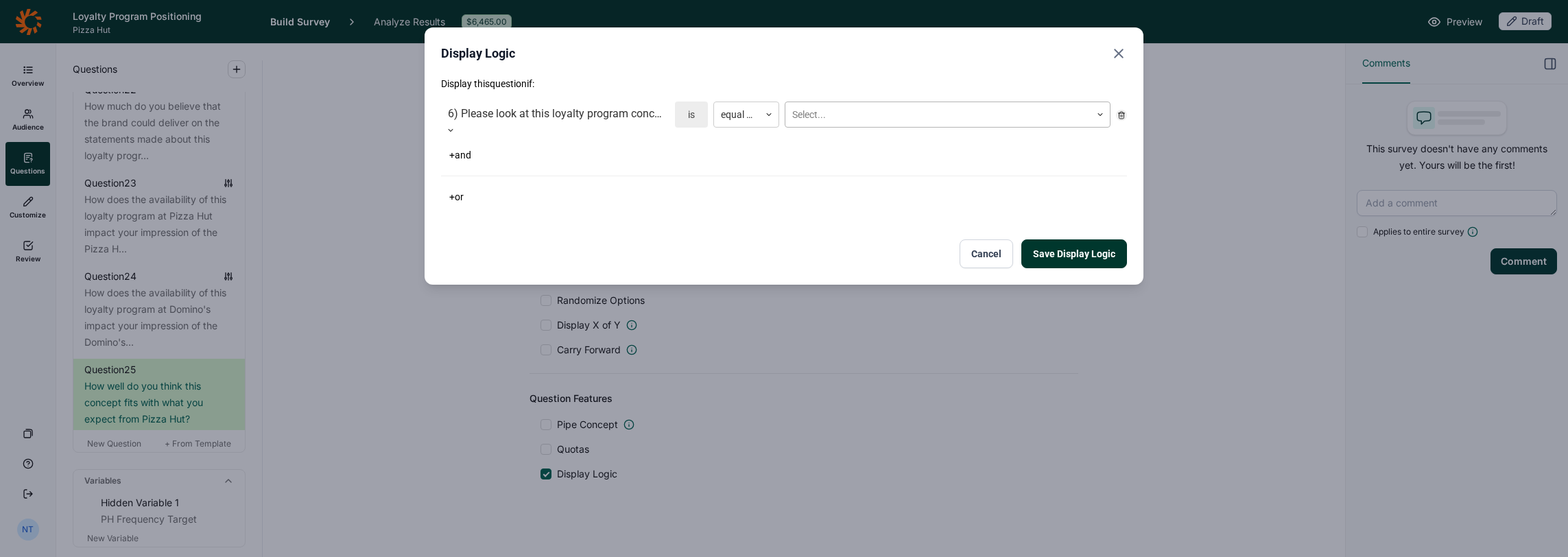
click at [851, 119] on div at bounding box center [937, 115] width 291 height 17
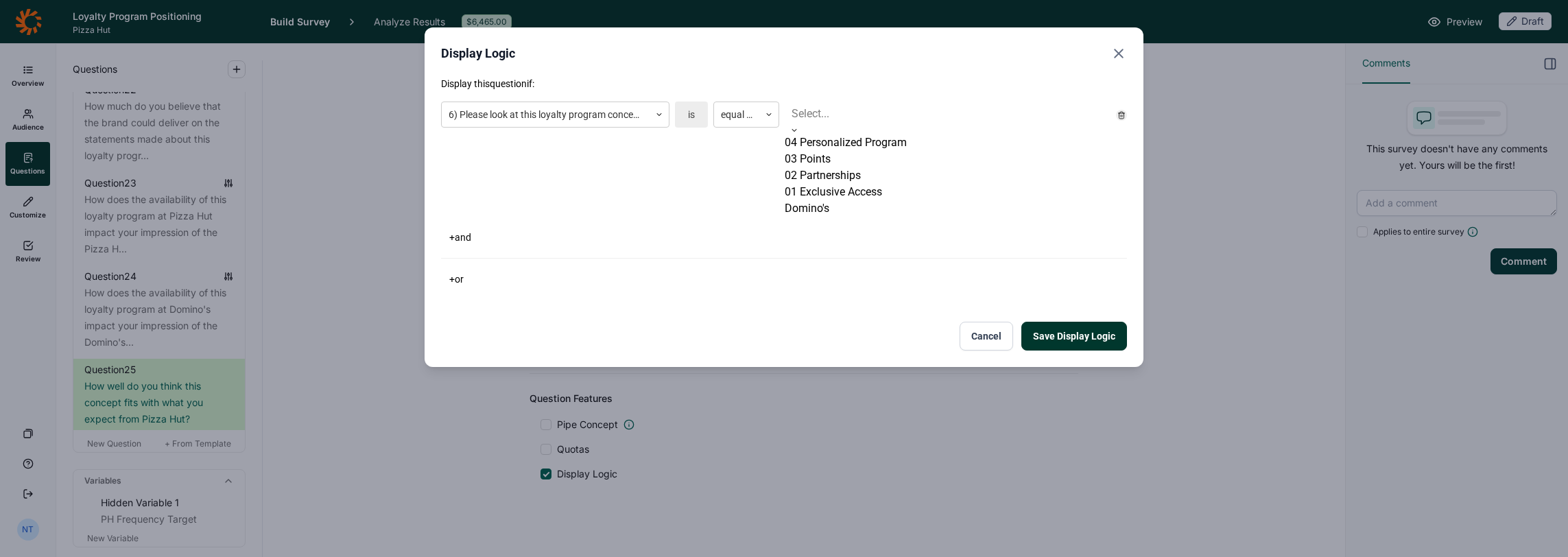
click at [831, 200] on div "01 Exclusive Access" at bounding box center [947, 192] width 326 height 17
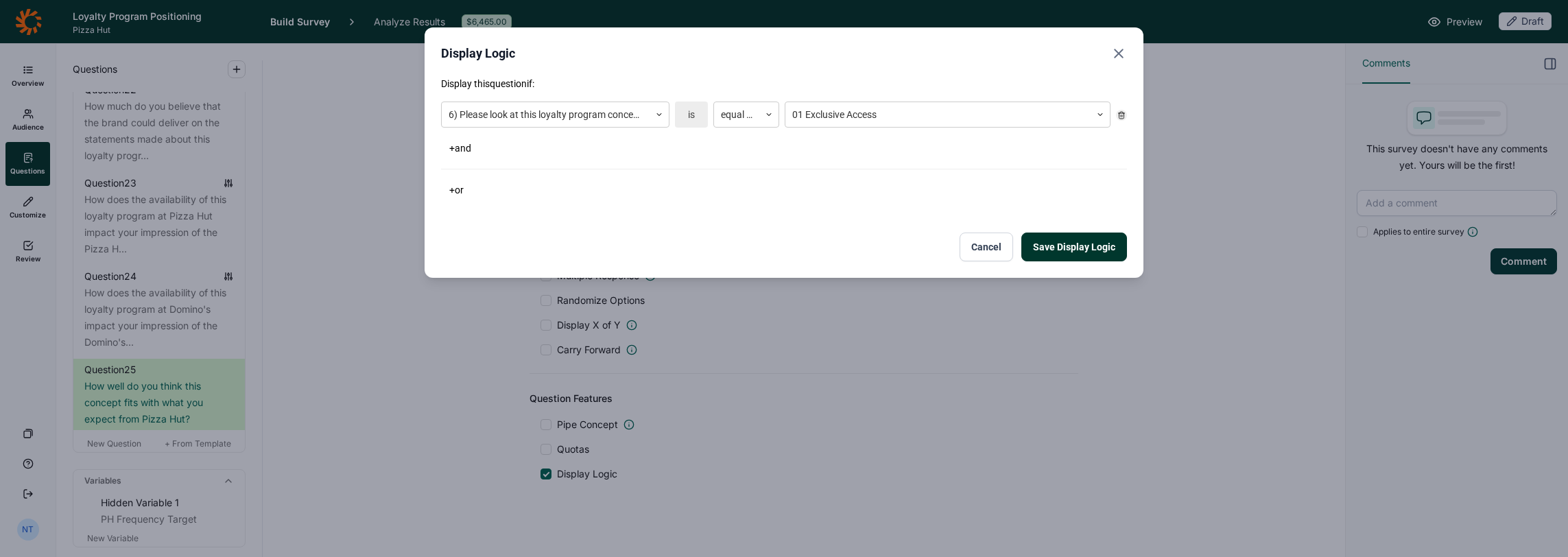
click at [458, 195] on button "+ or" at bounding box center [456, 190] width 31 height 19
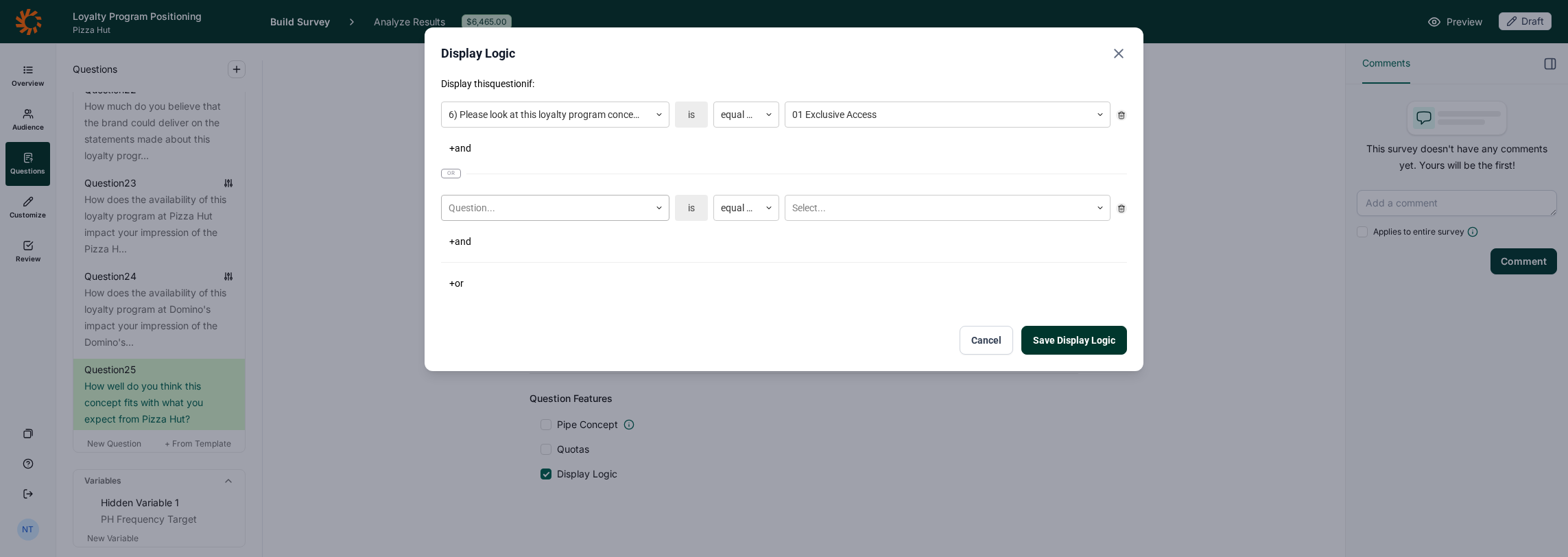
click at [496, 205] on div at bounding box center [545, 207] width 194 height 17
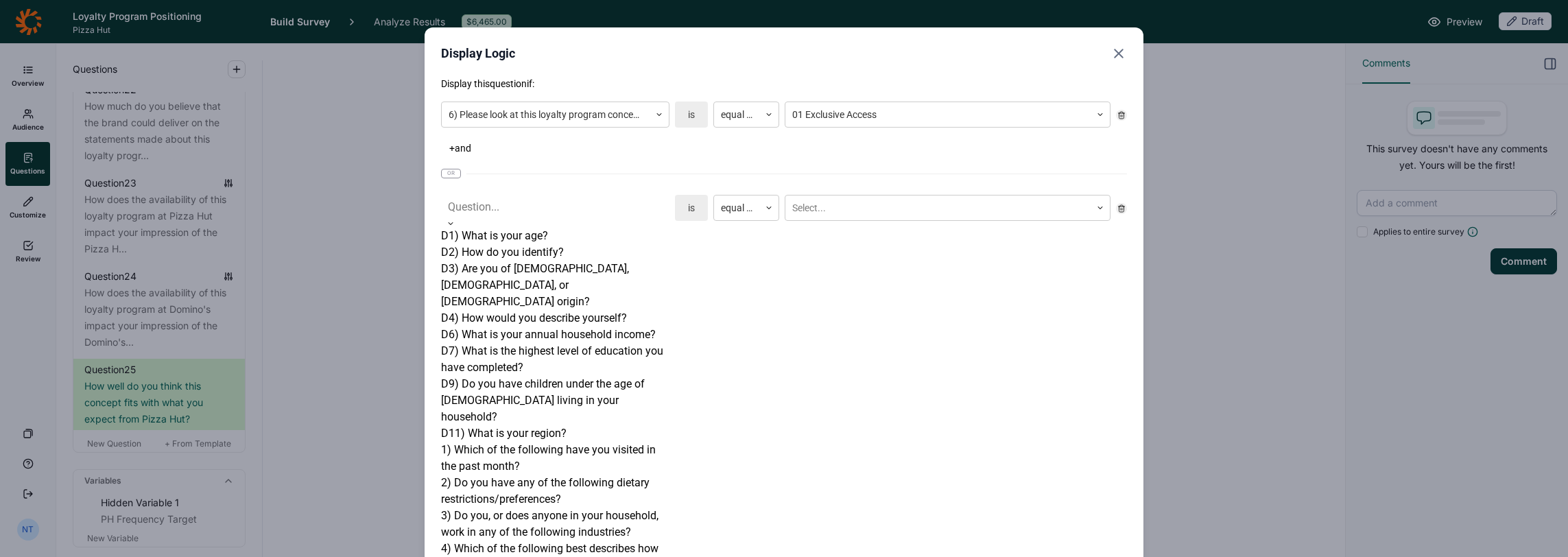
scroll to position [412, 0]
drag, startPoint x: 494, startPoint y: 405, endPoint x: 570, endPoint y: 321, distance: 113.3
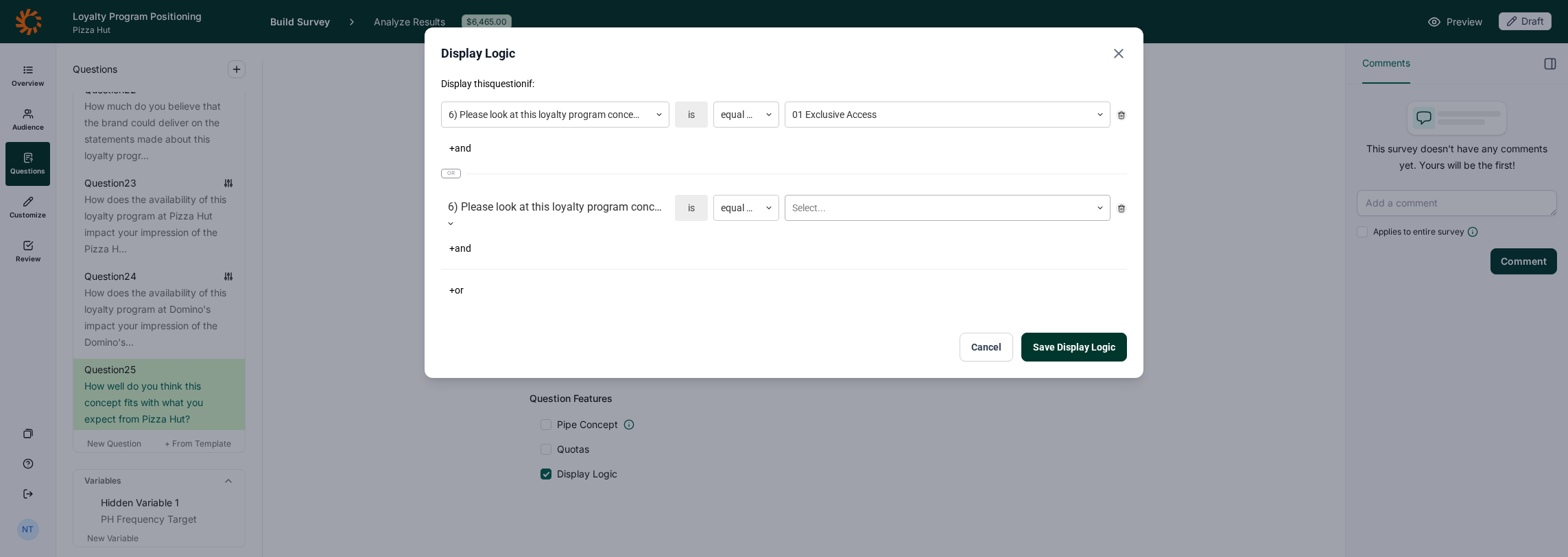
click at [827, 209] on div at bounding box center [937, 207] width 291 height 17
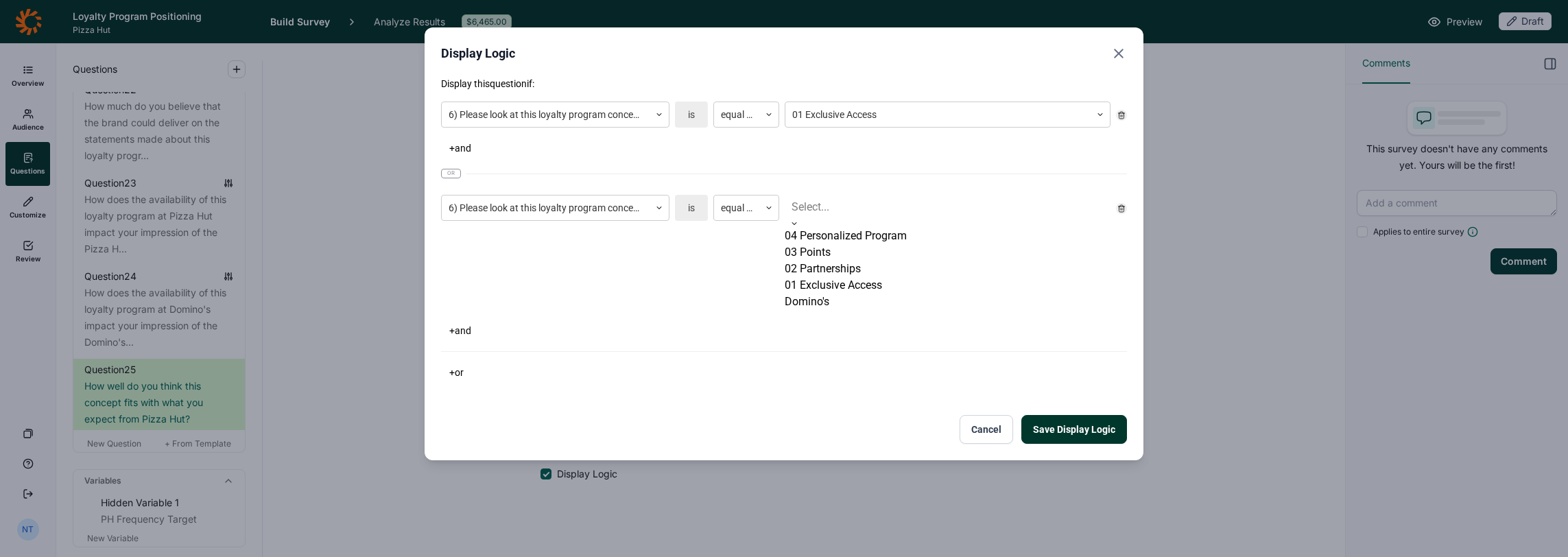
click at [831, 278] on div "02 Partnerships" at bounding box center [947, 269] width 326 height 17
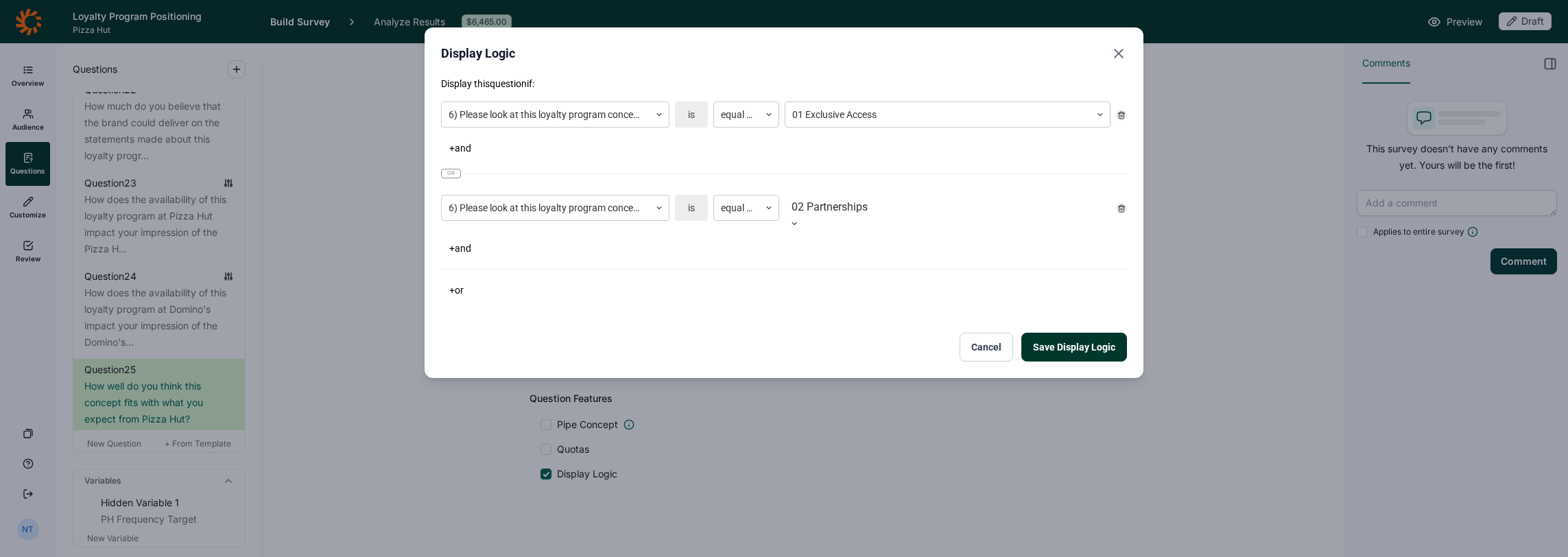
click at [462, 272] on div "Display this question if: 6) Please look at this loyalty program concept below …" at bounding box center [784, 189] width 686 height 223
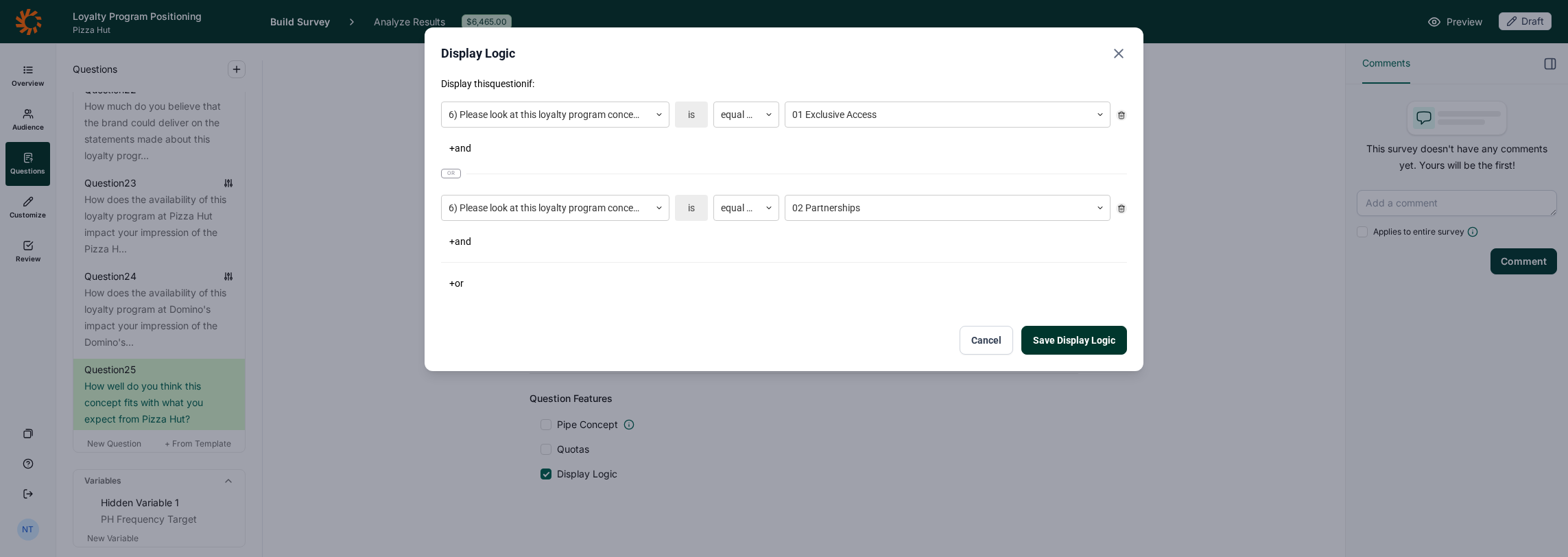
click at [462, 278] on button "+ or" at bounding box center [456, 282] width 31 height 19
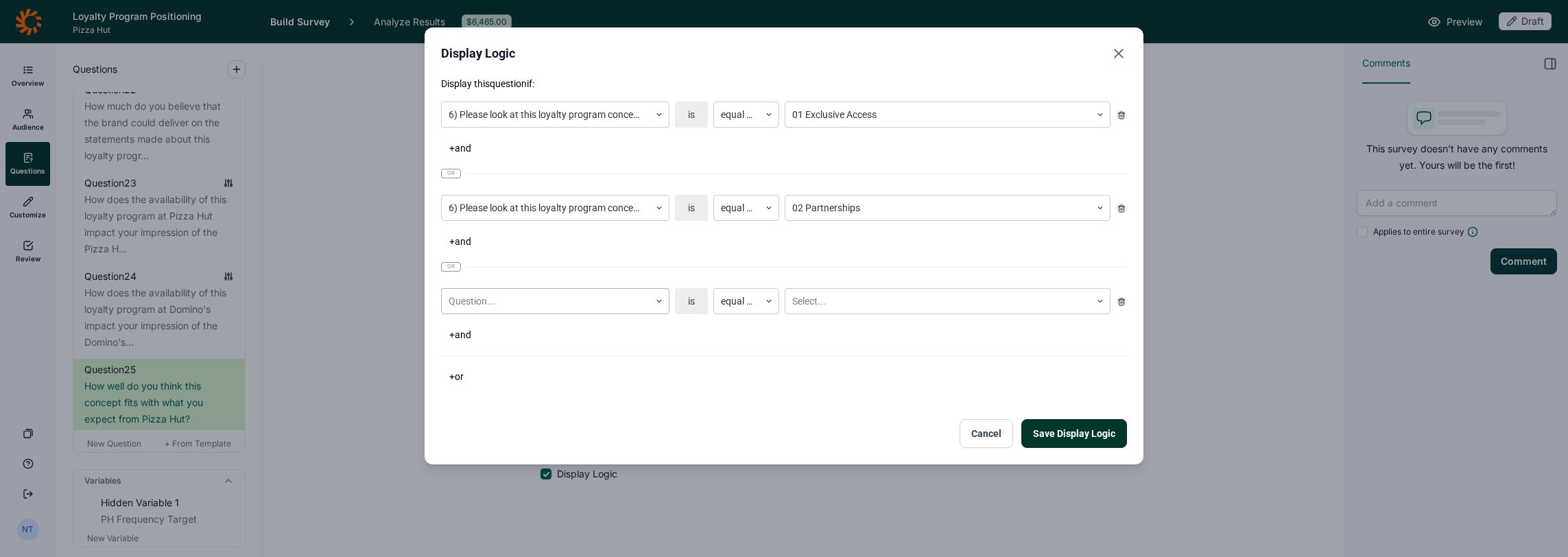
click at [474, 305] on div at bounding box center [545, 301] width 194 height 17
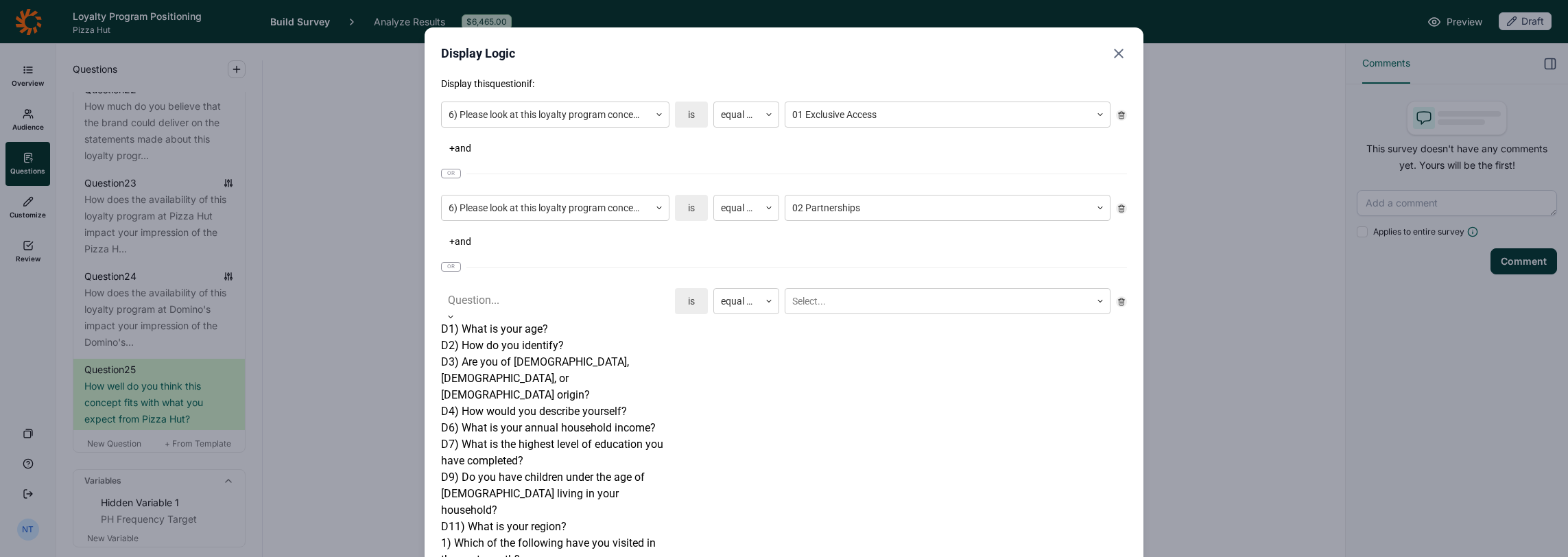
scroll to position [480, 0]
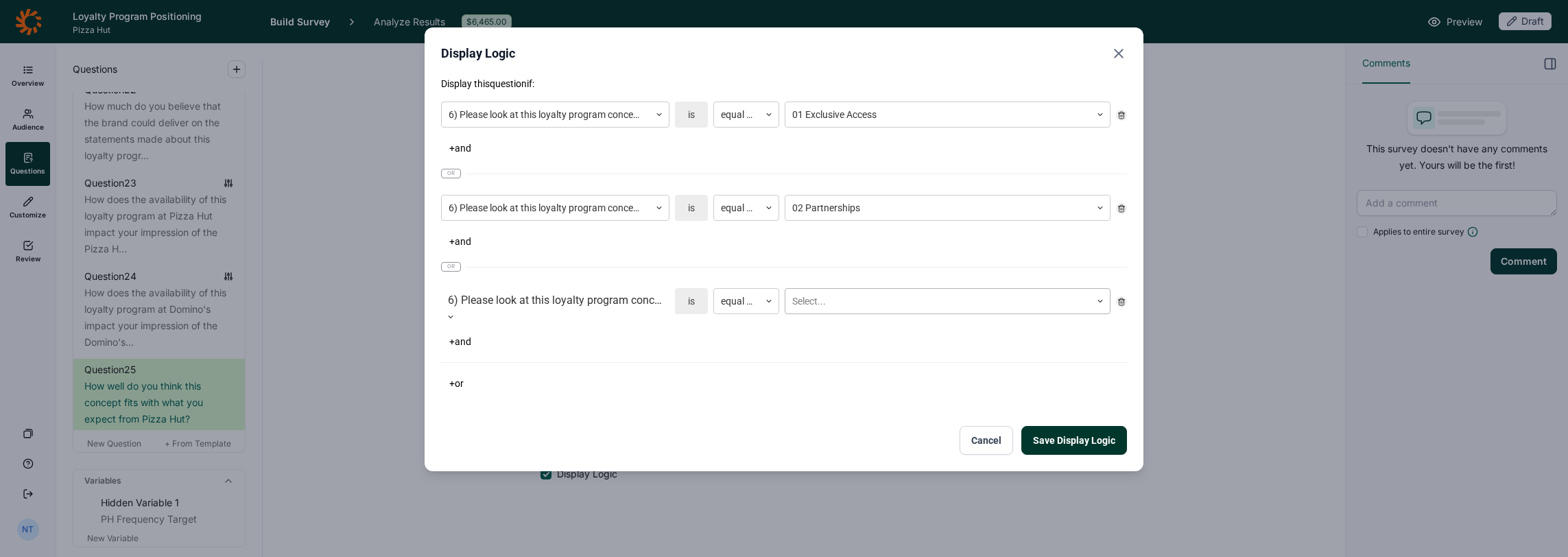
click at [815, 303] on div at bounding box center [937, 301] width 291 height 17
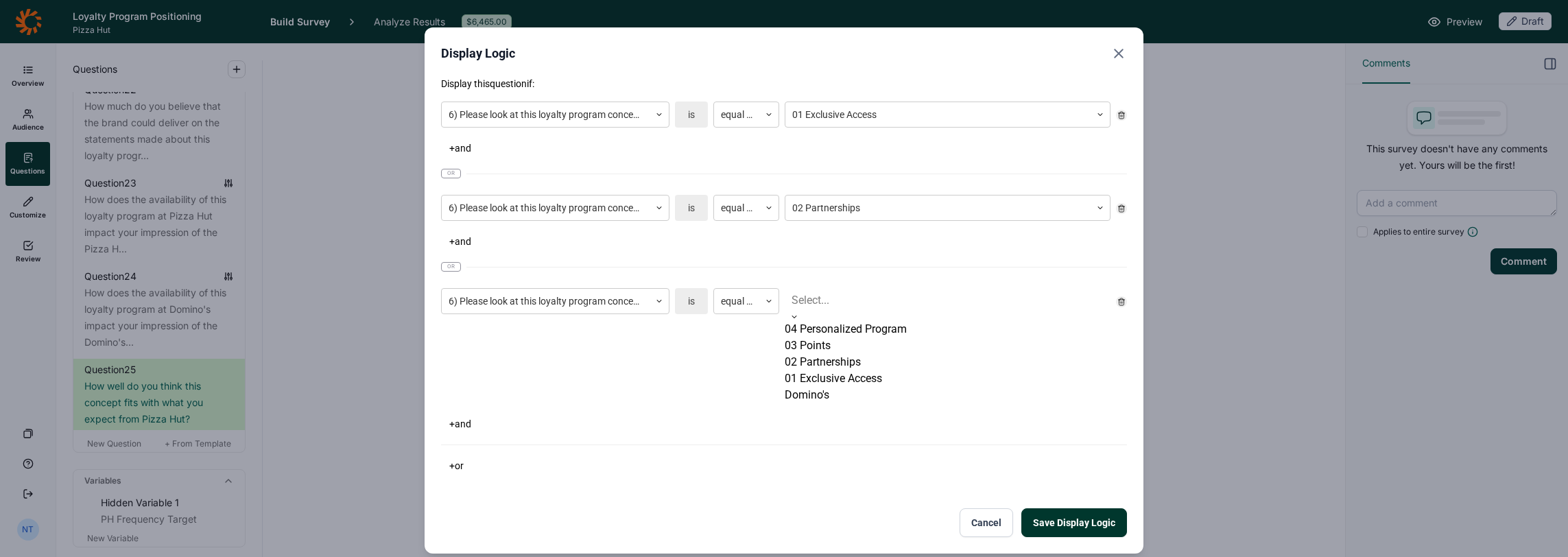
click at [828, 355] on div "03 Points" at bounding box center [947, 346] width 326 height 17
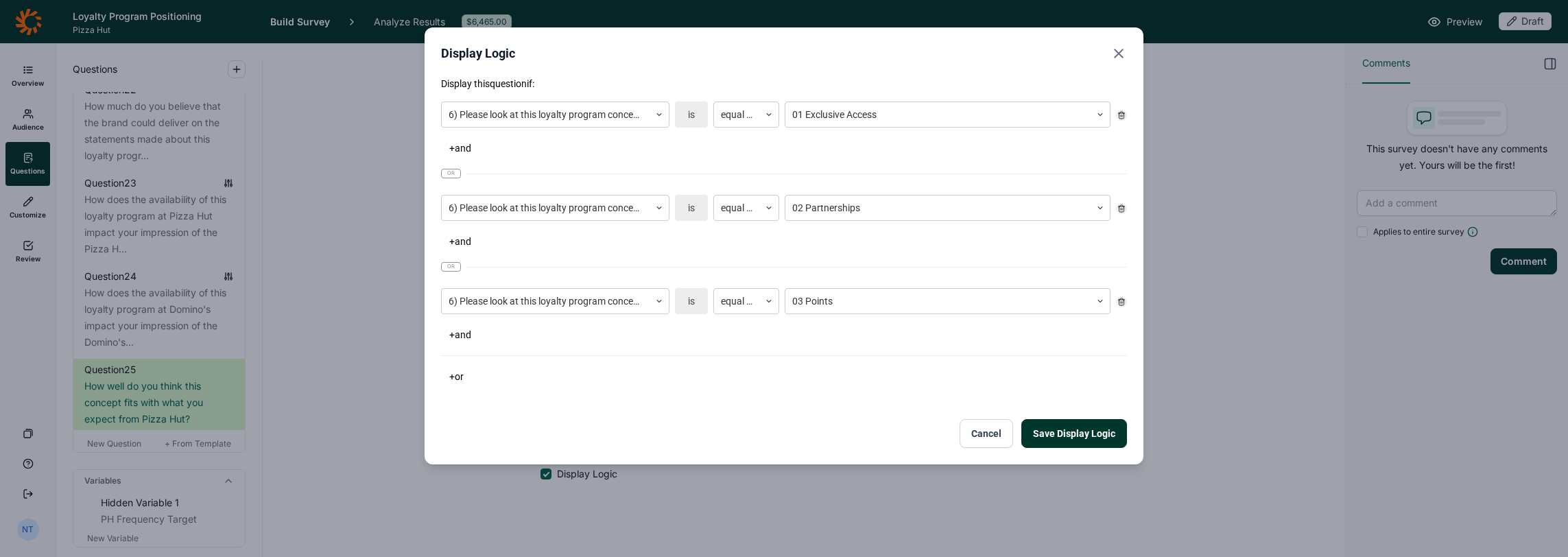
click at [459, 376] on button "+ or" at bounding box center [456, 376] width 31 height 19
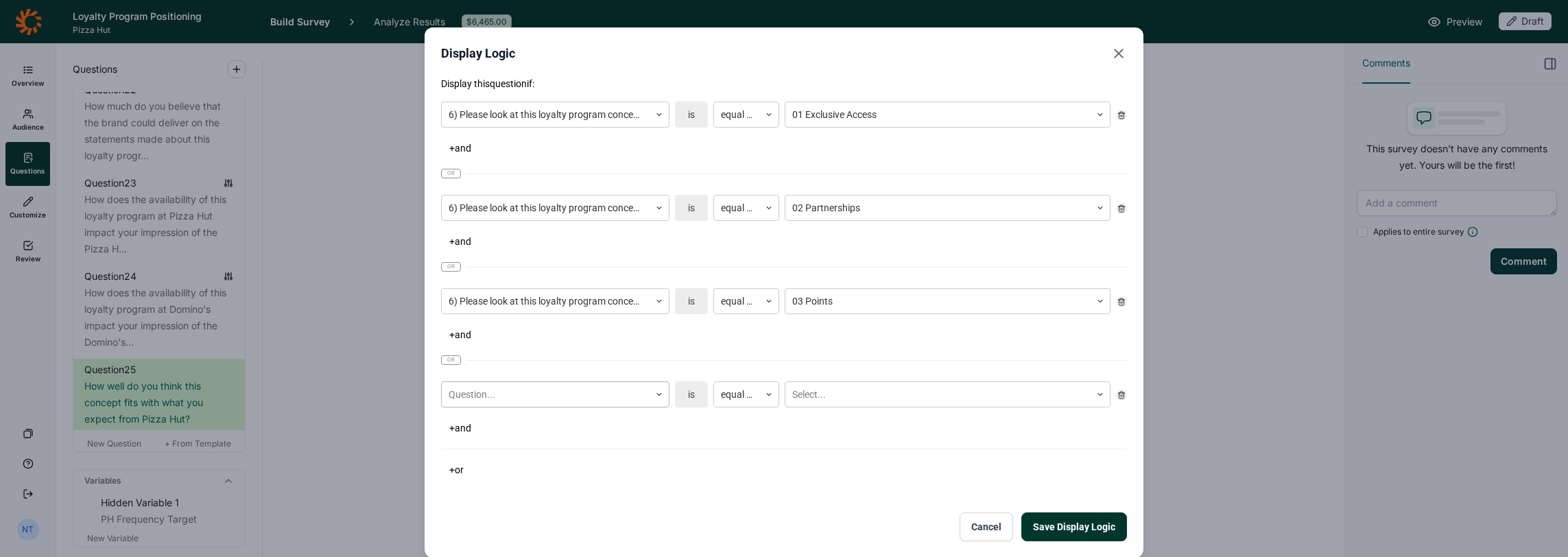
click at [515, 405] on div "Question..." at bounding box center [555, 394] width 228 height 26
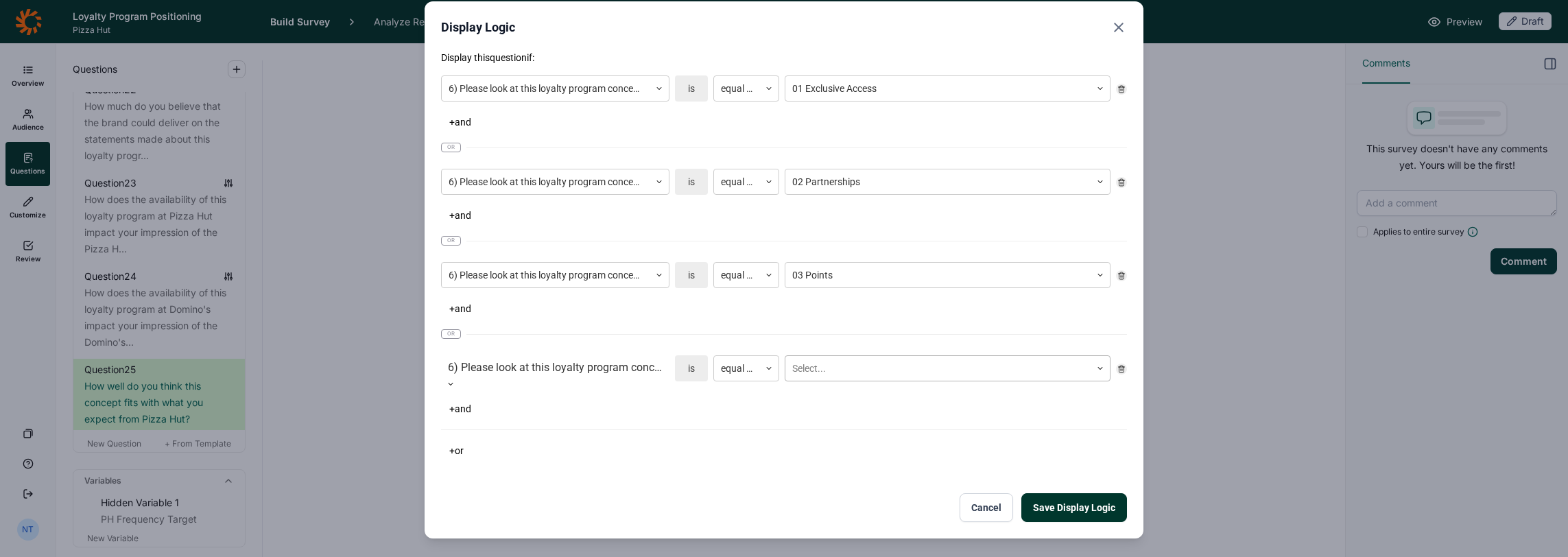
click at [865, 363] on div at bounding box center [937, 368] width 291 height 17
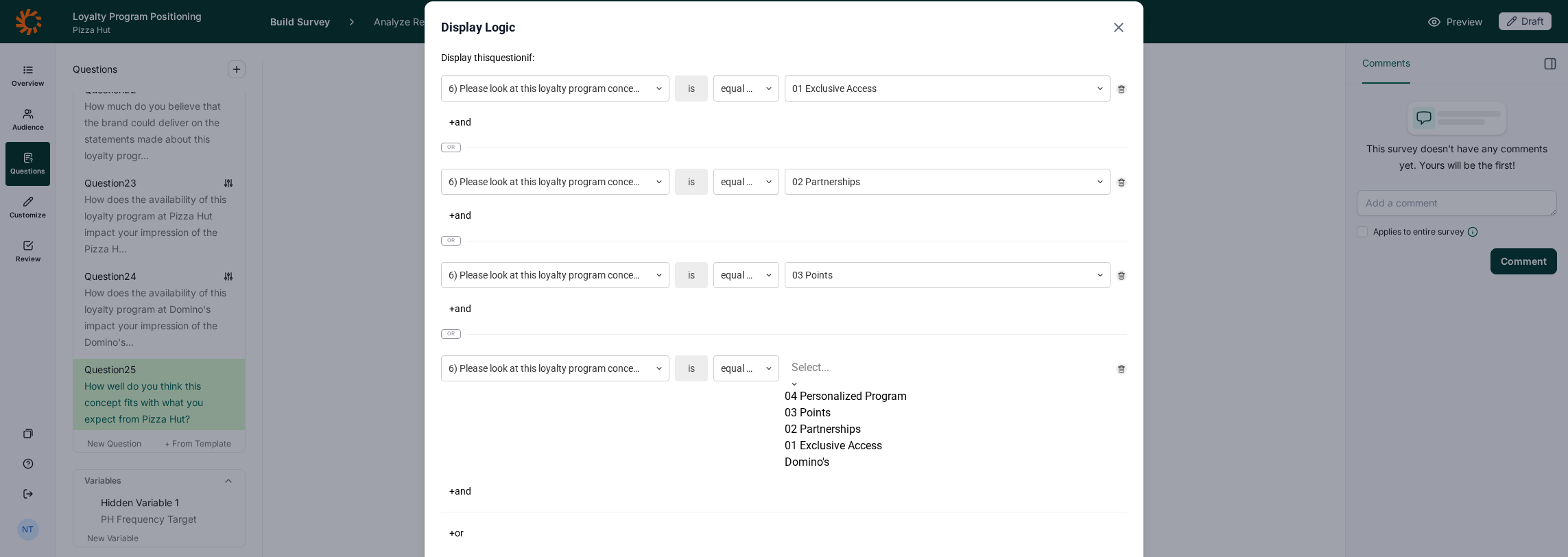
click at [851, 402] on div "04 Personalized Program" at bounding box center [947, 396] width 326 height 17
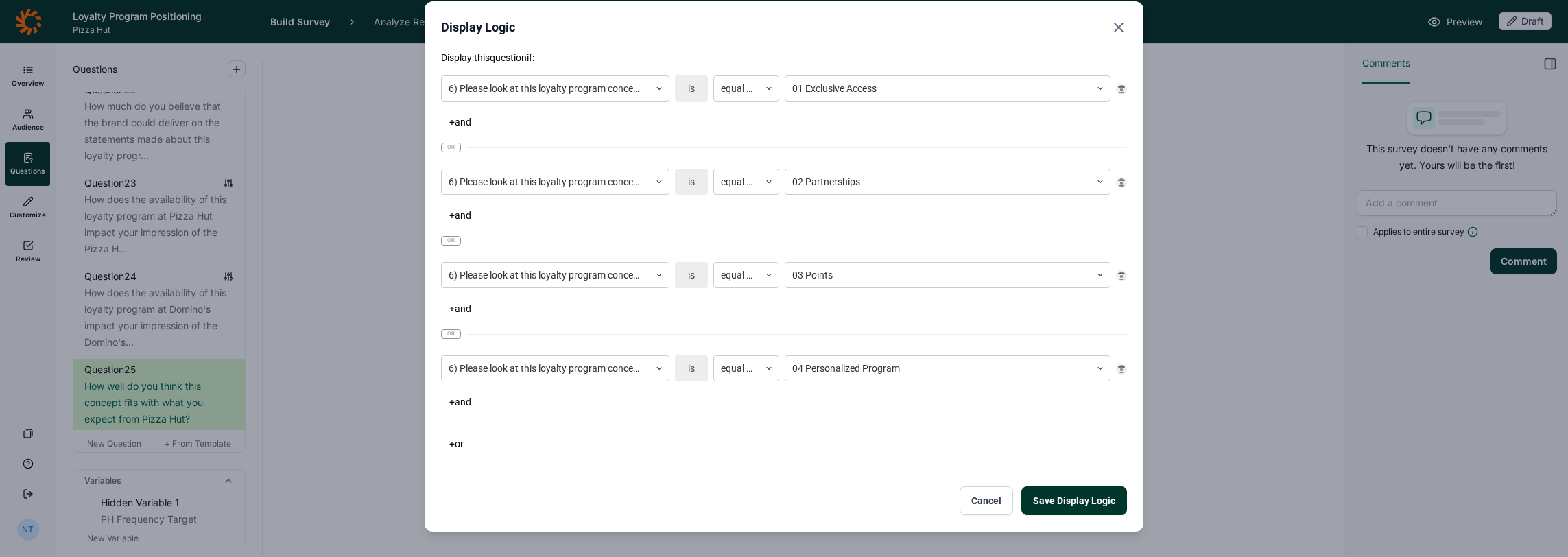
click at [1048, 492] on button "Save Display Logic" at bounding box center [1074, 501] width 106 height 29
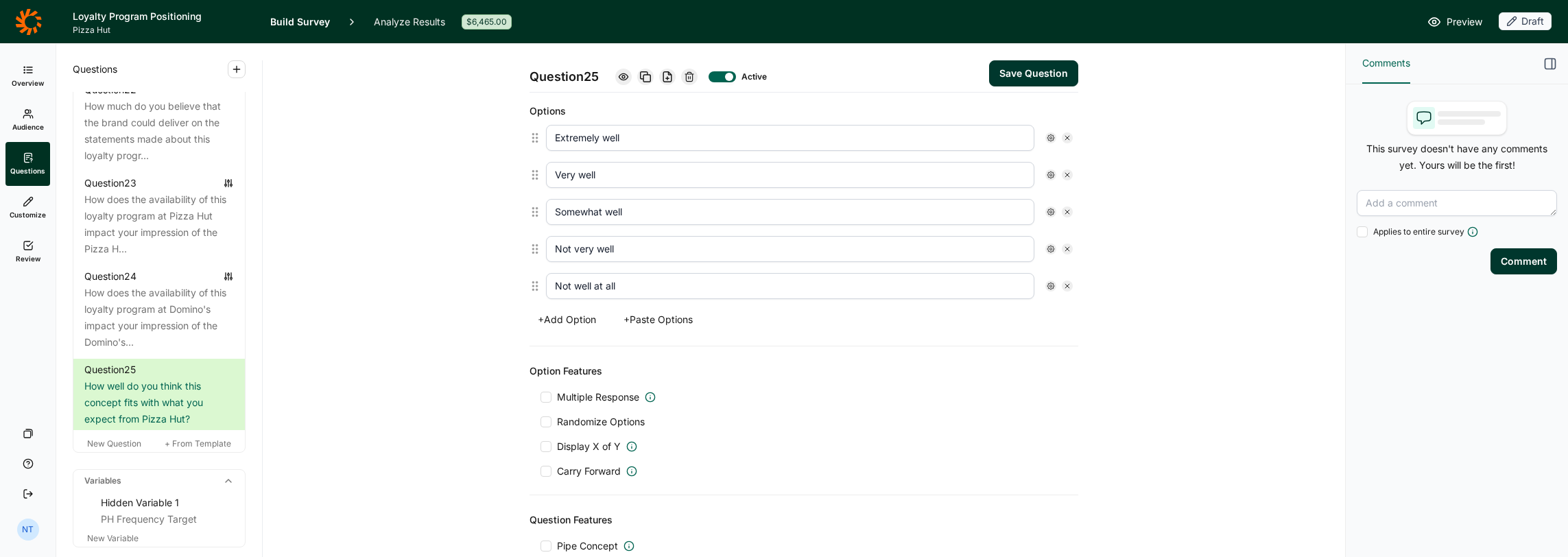
scroll to position [0, 0]
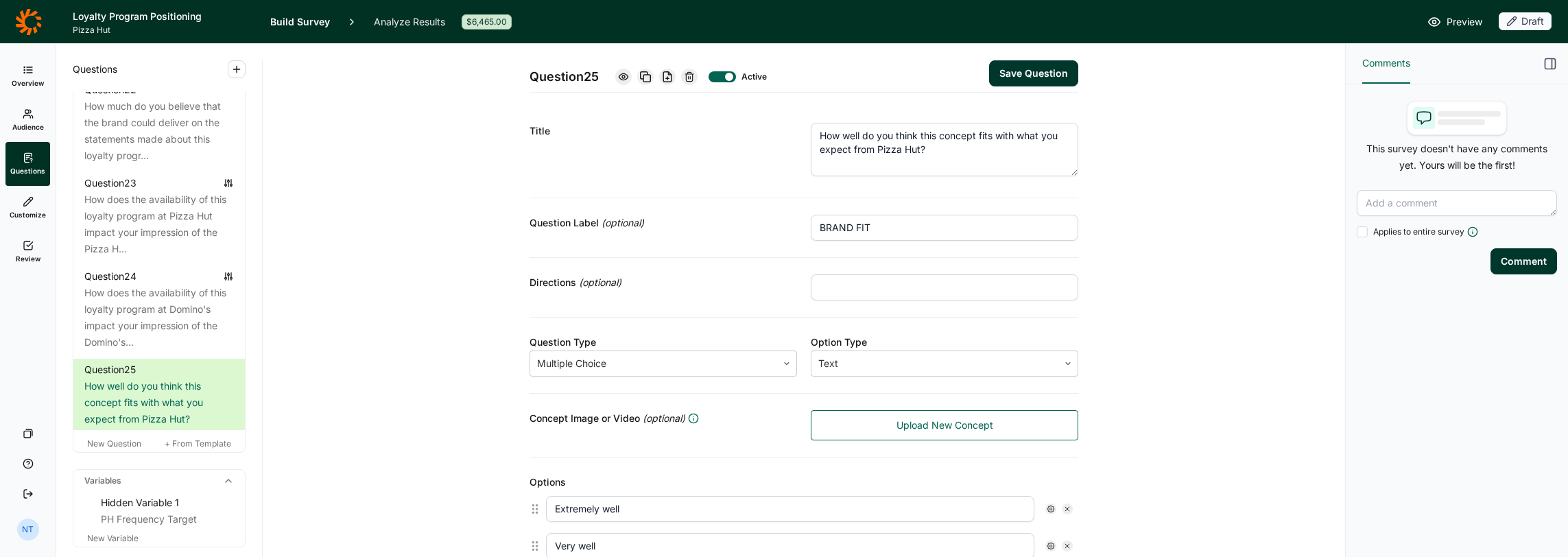
click at [1041, 74] on button "Save Question" at bounding box center [1033, 73] width 89 height 26
click at [644, 80] on icon at bounding box center [644, 76] width 11 height 11
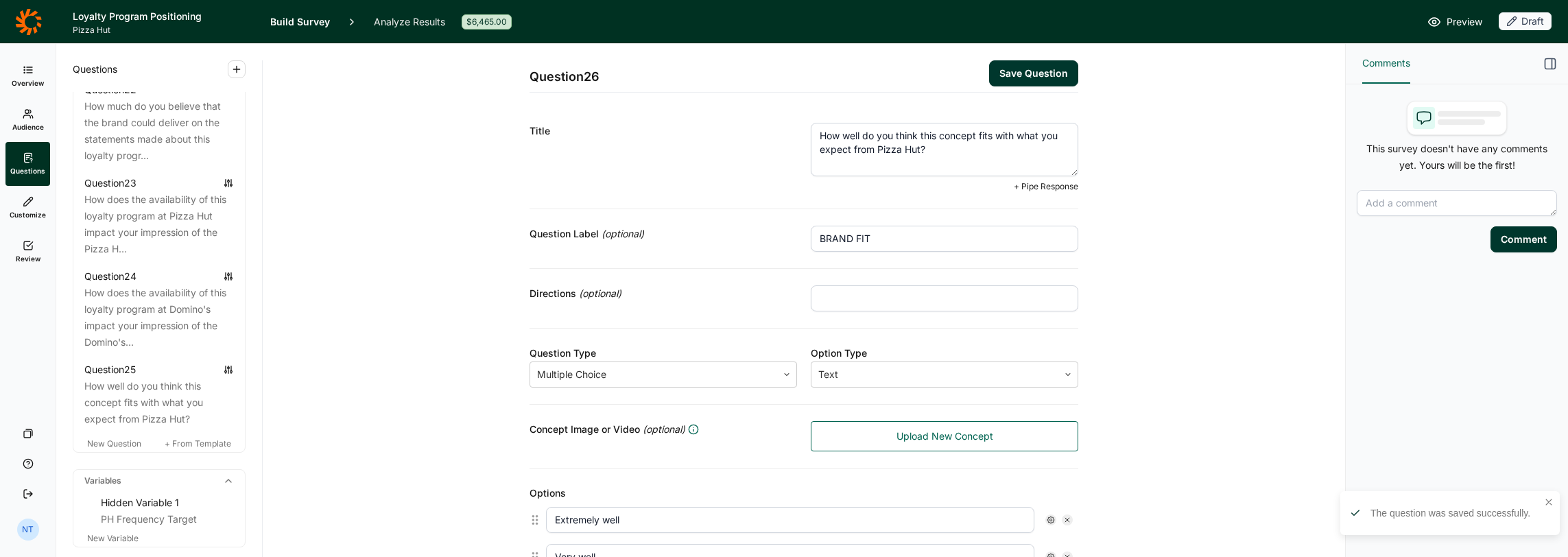
drag, startPoint x: 873, startPoint y: 152, endPoint x: 915, endPoint y: 148, distance: 42.2
click at [915, 148] on textarea "How well do you think this concept fits with what you expect from Pizza Hut?" at bounding box center [943, 149] width 267 height 53
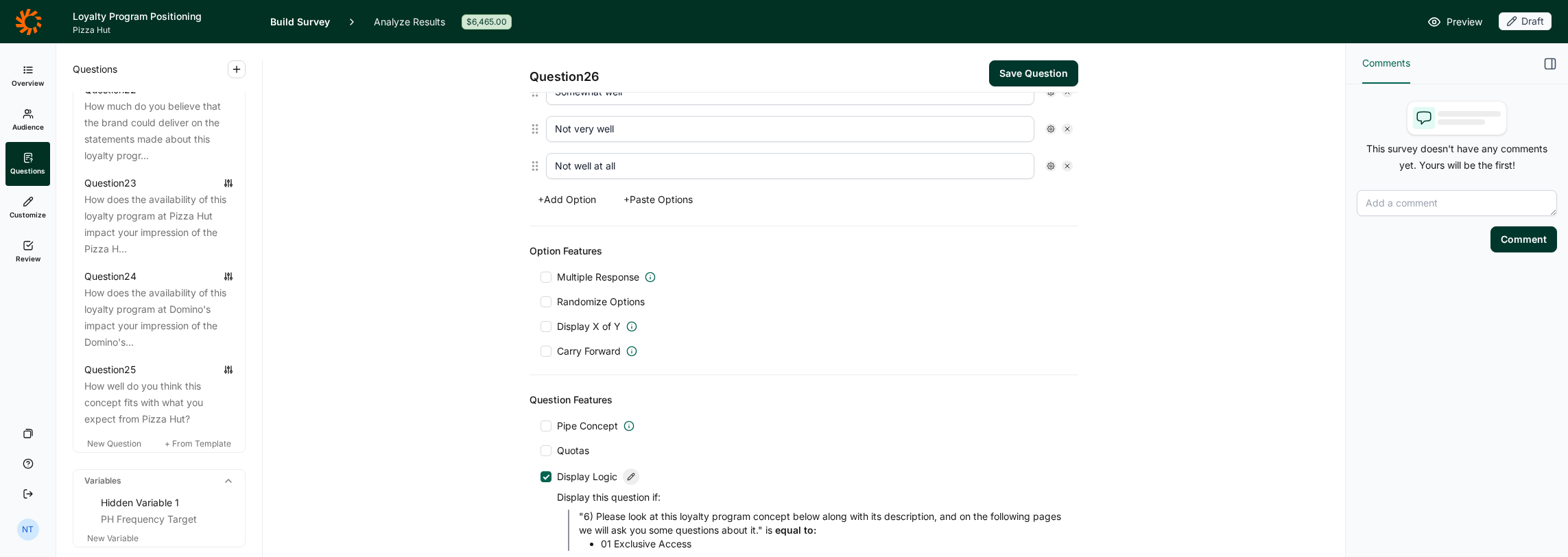
scroll to position [549, 0]
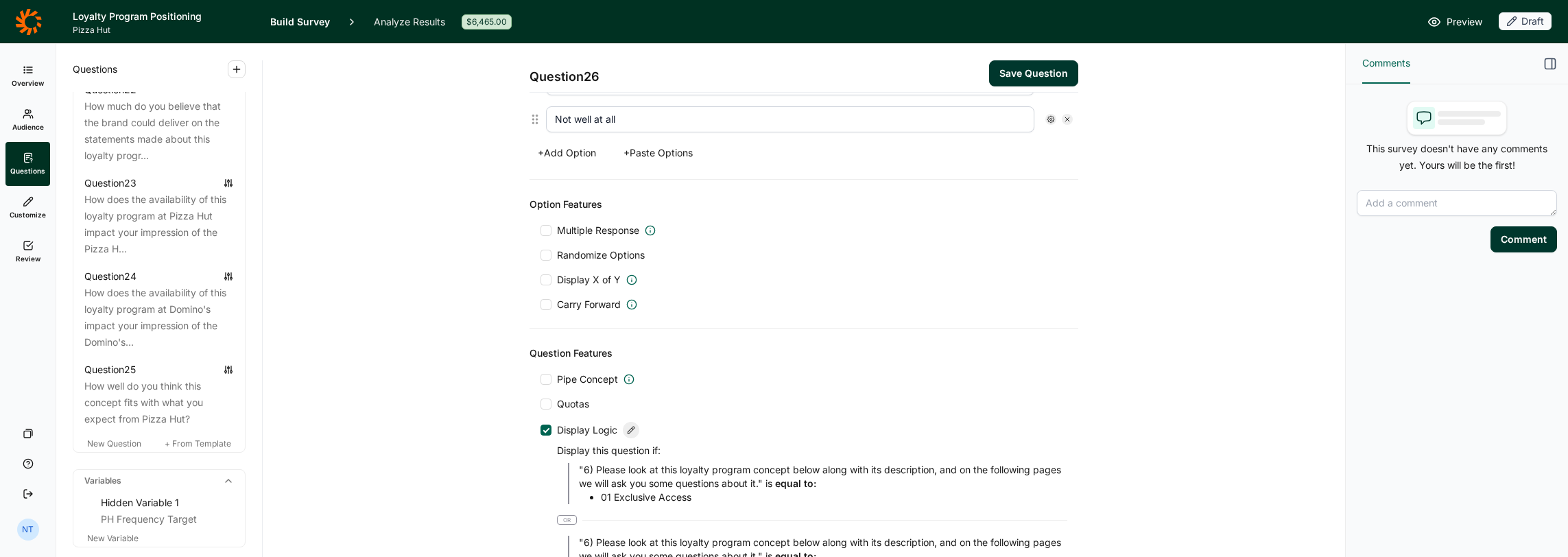
type textarea "How well do you think this concept fits with what you expect from [PERSON_NAME]…"
click at [624, 422] on div at bounding box center [631, 430] width 17 height 17
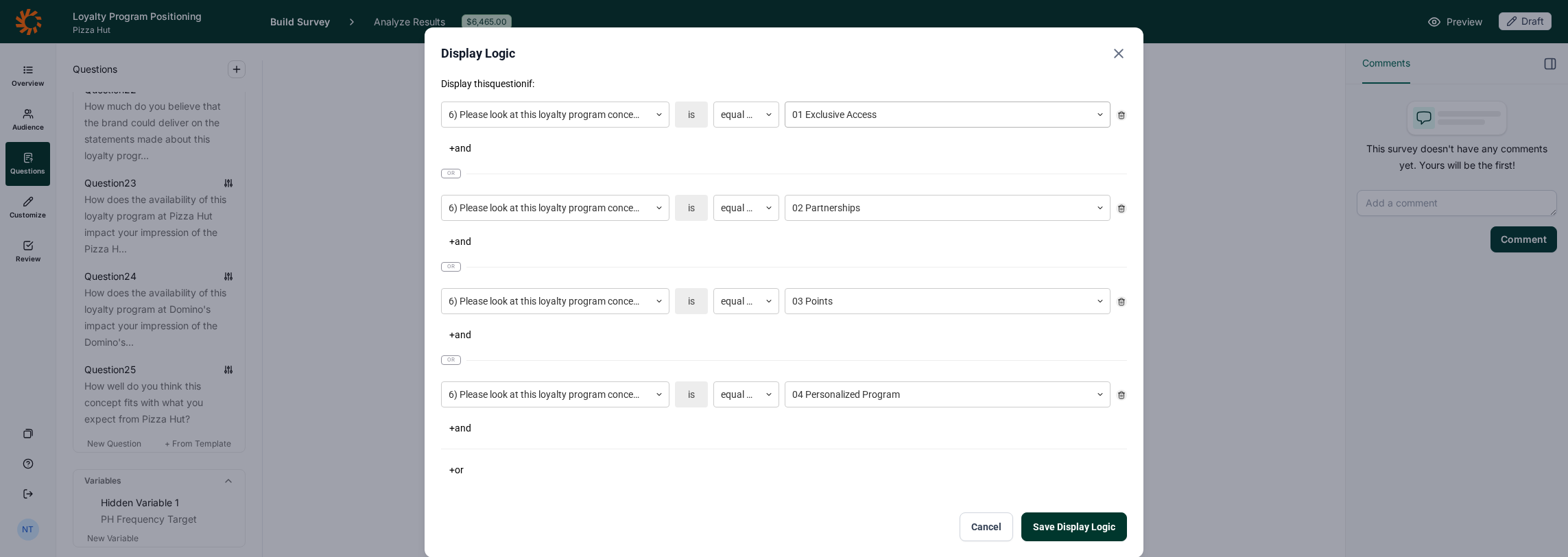
scroll to position [538, 0]
click at [1118, 119] on div at bounding box center [1121, 115] width 11 height 11
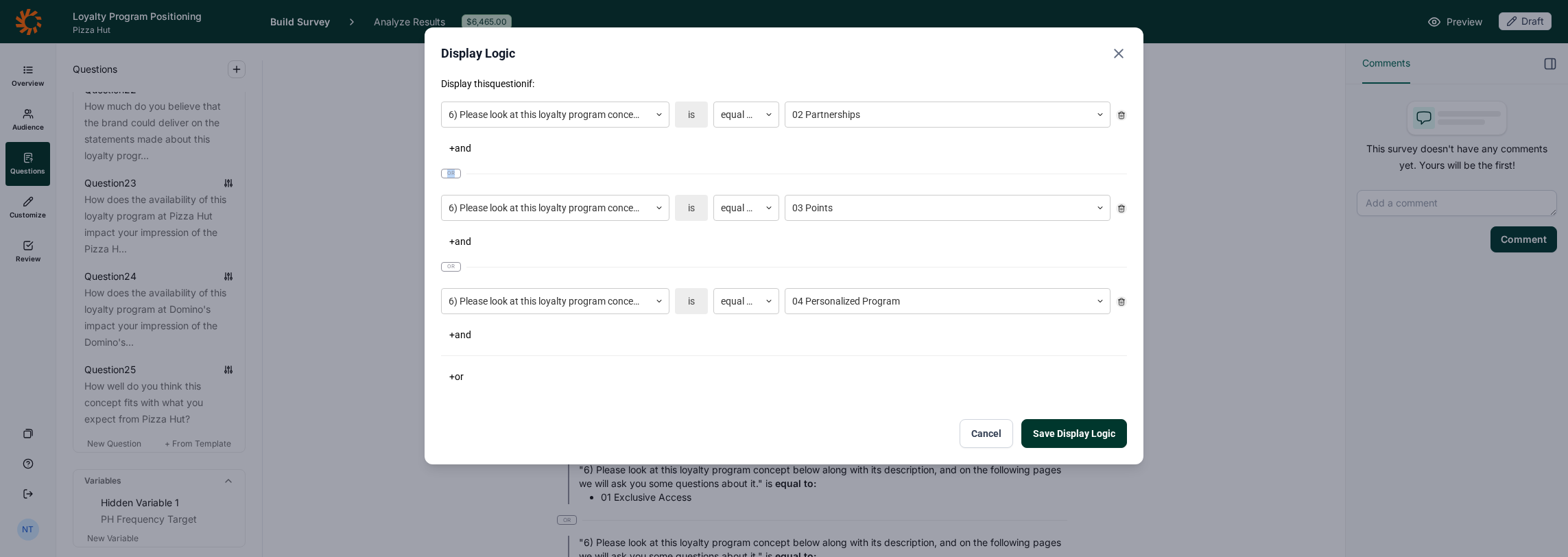
click at [1118, 119] on div at bounding box center [1121, 115] width 11 height 11
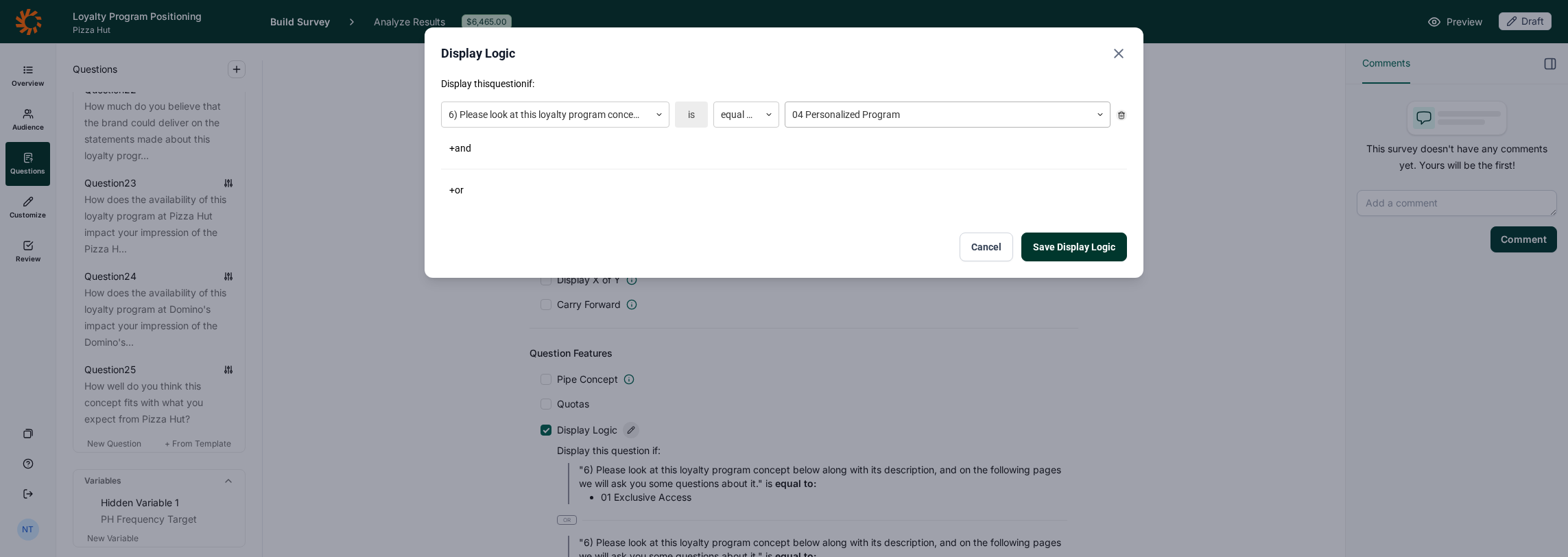
click at [995, 117] on div at bounding box center [937, 115] width 291 height 17
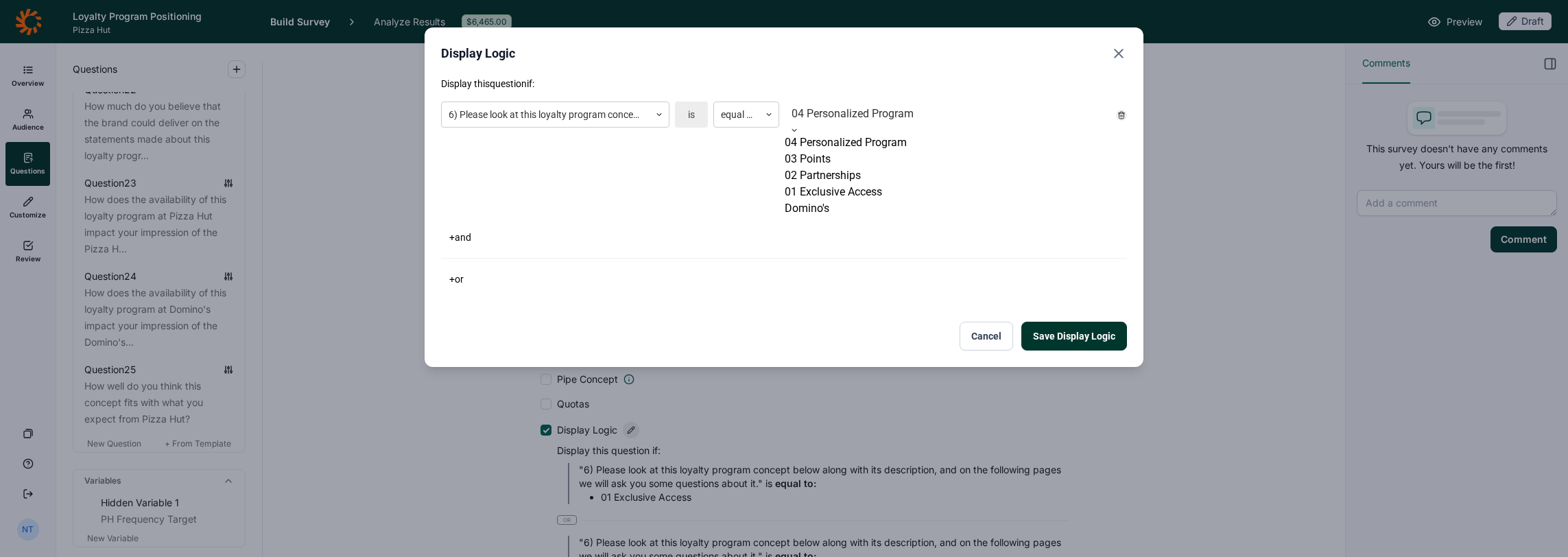
click at [840, 217] on div "Domino's" at bounding box center [947, 208] width 326 height 17
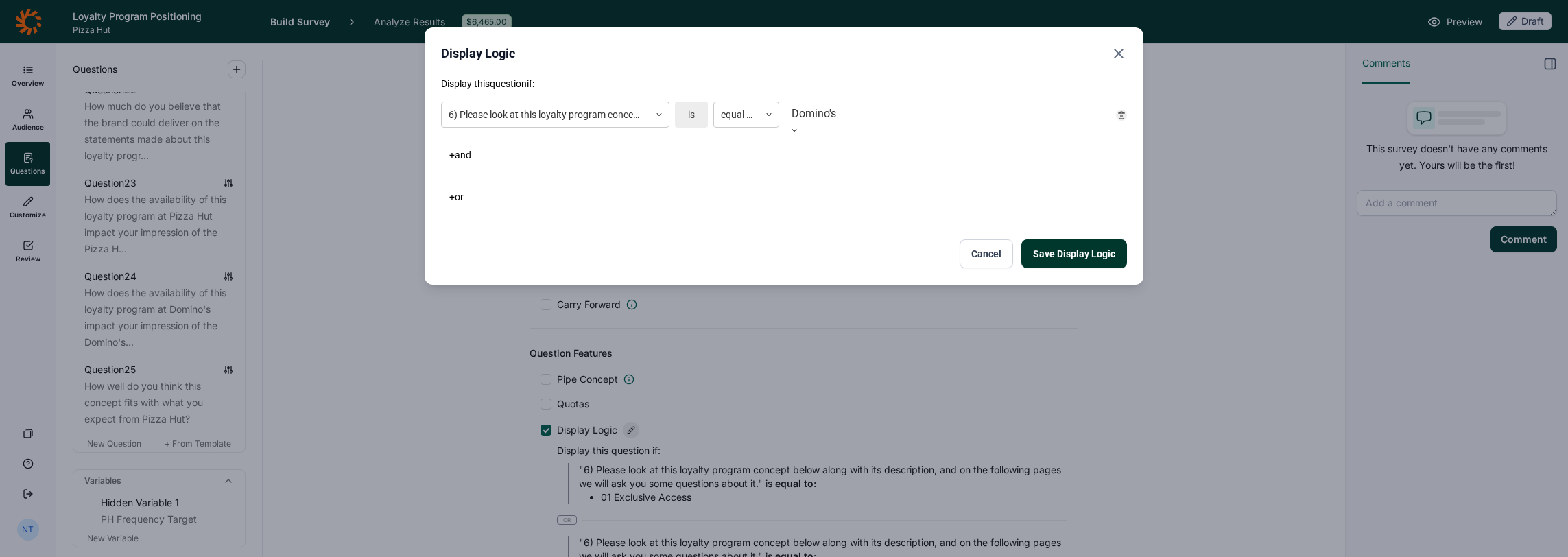
click at [1065, 240] on button "Save Display Logic" at bounding box center [1074, 254] width 106 height 29
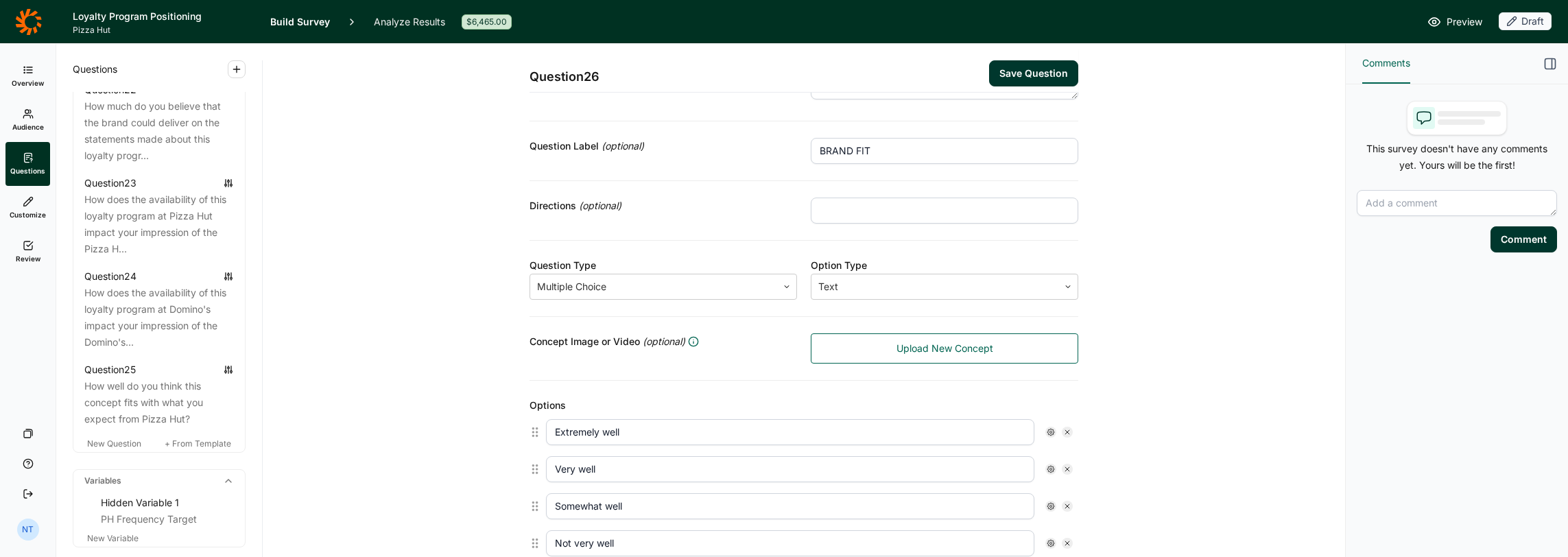
scroll to position [0, 0]
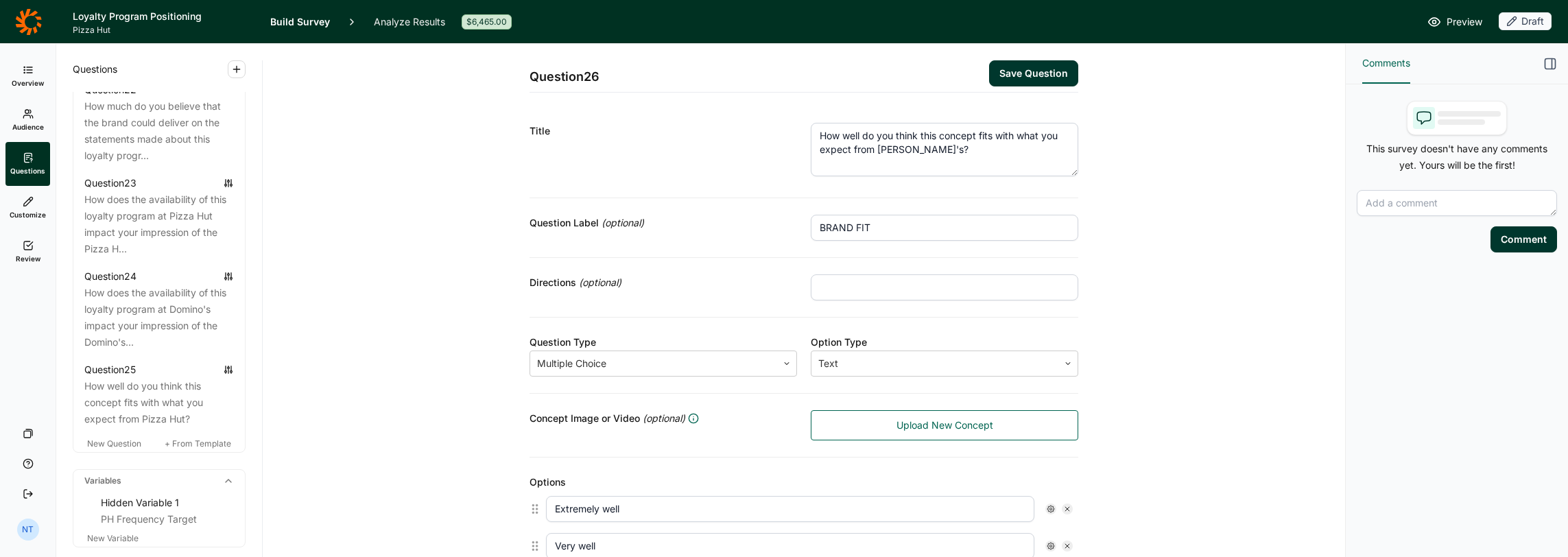
click at [1071, 73] on button "Save Question" at bounding box center [1033, 73] width 89 height 26
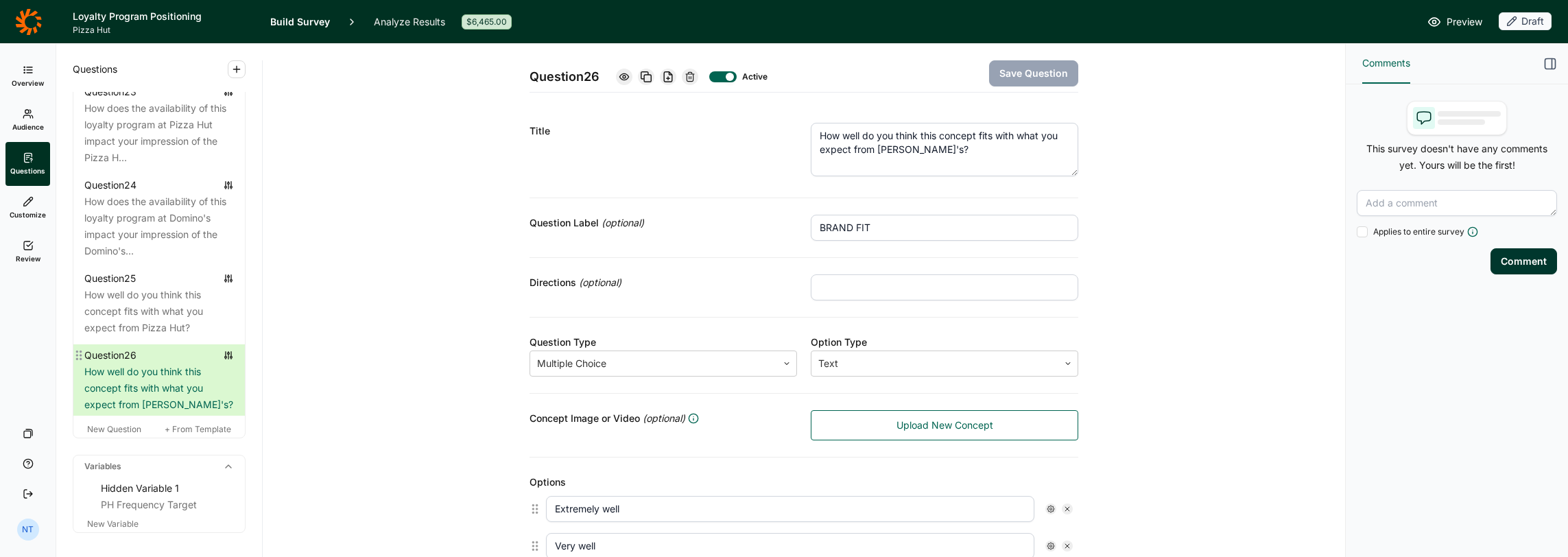
scroll to position [2557, 0]
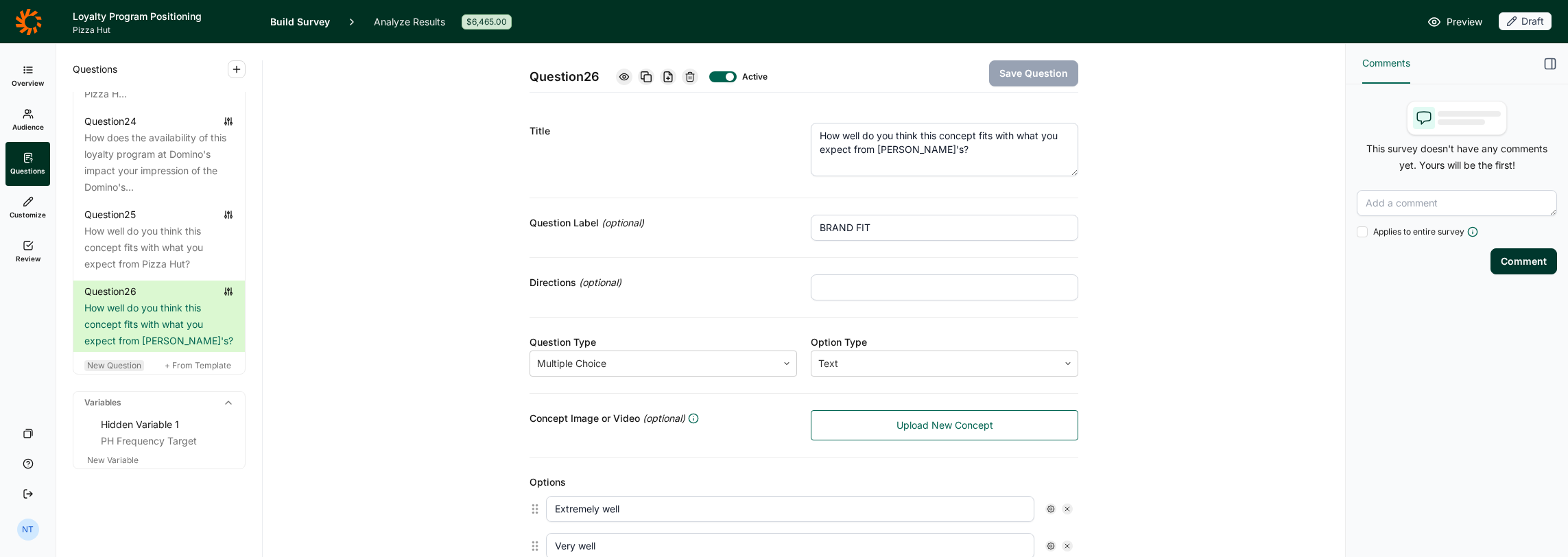
click at [118, 370] on div "New Question" at bounding box center [113, 365] width 59 height 11
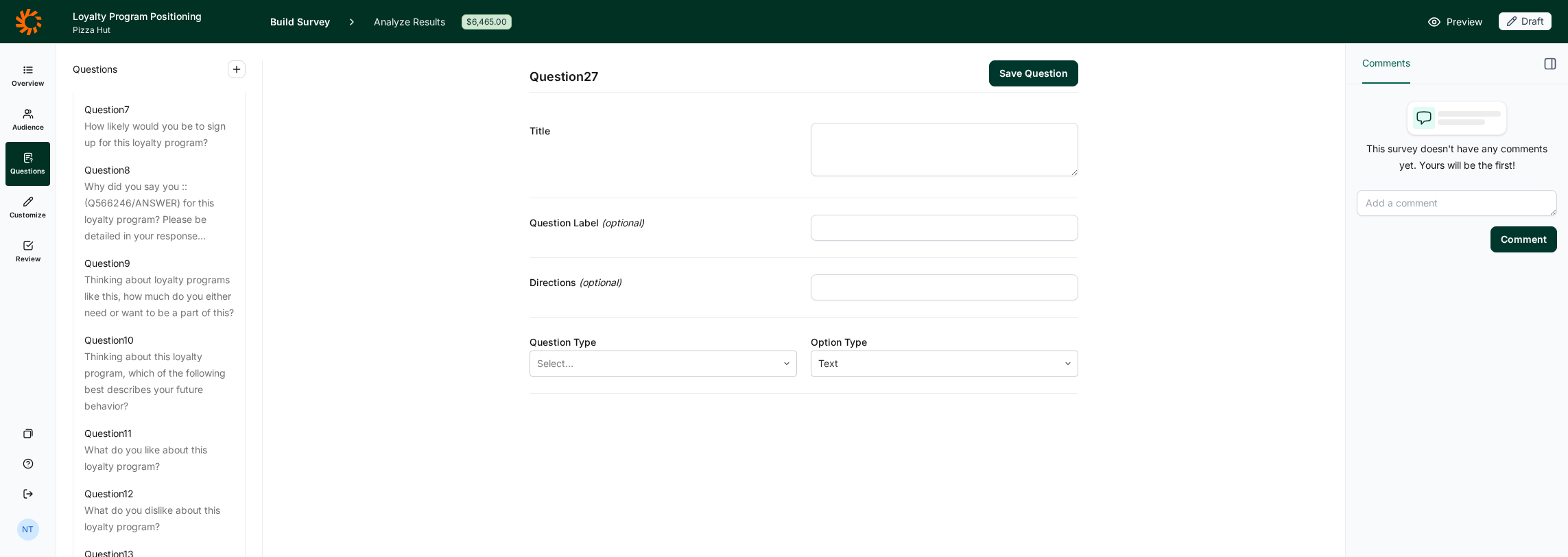
scroll to position [910, 0]
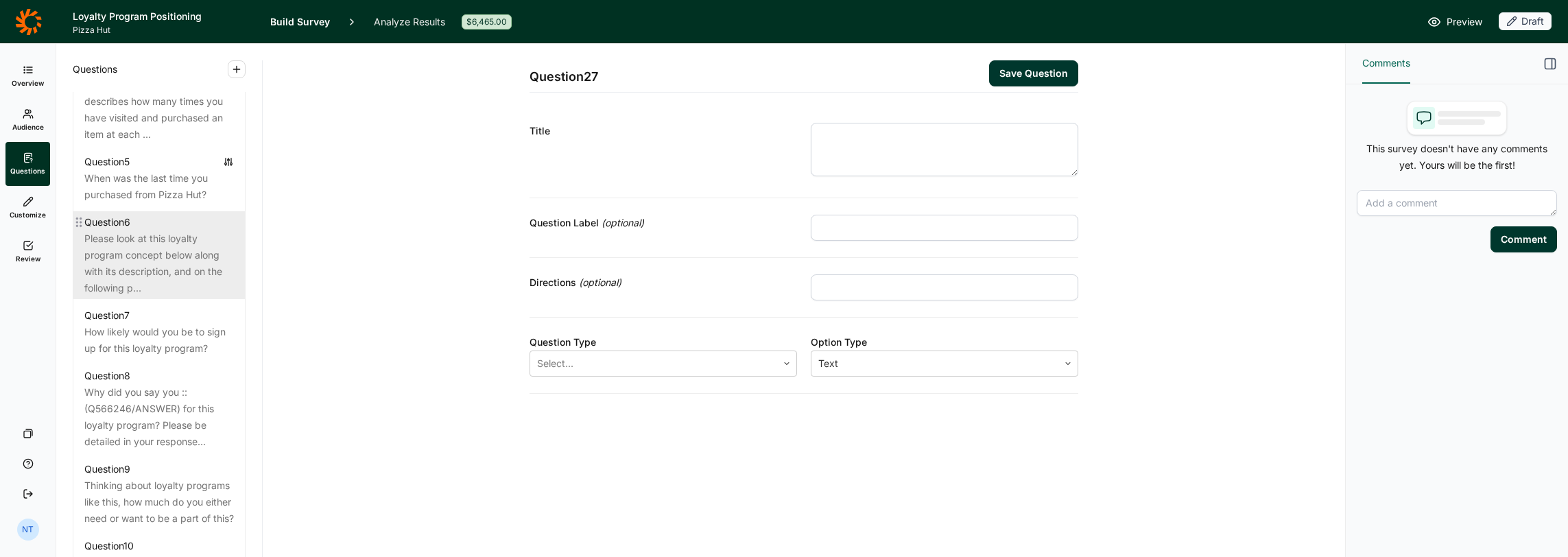
click at [187, 287] on div "Please look at this loyalty program concept below along with its description, a…" at bounding box center [158, 264] width 149 height 66
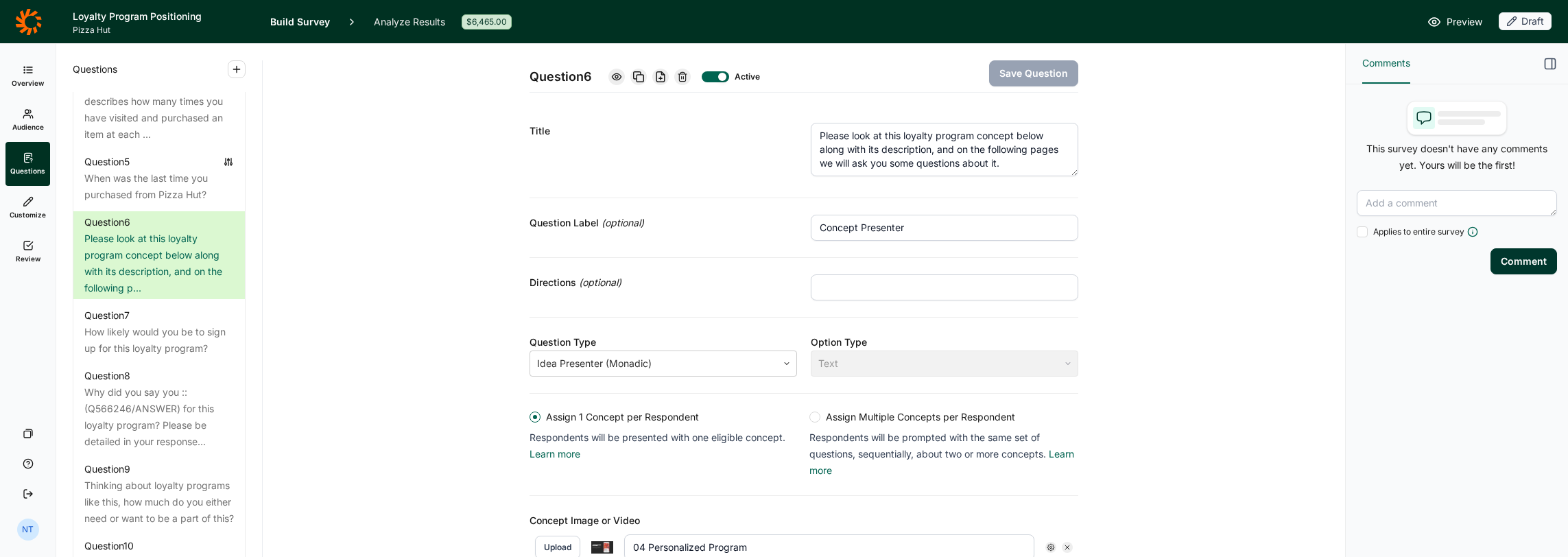
click at [860, 140] on textarea "Please look at this loyalty program concept below along with its description, a…" at bounding box center [943, 149] width 267 height 53
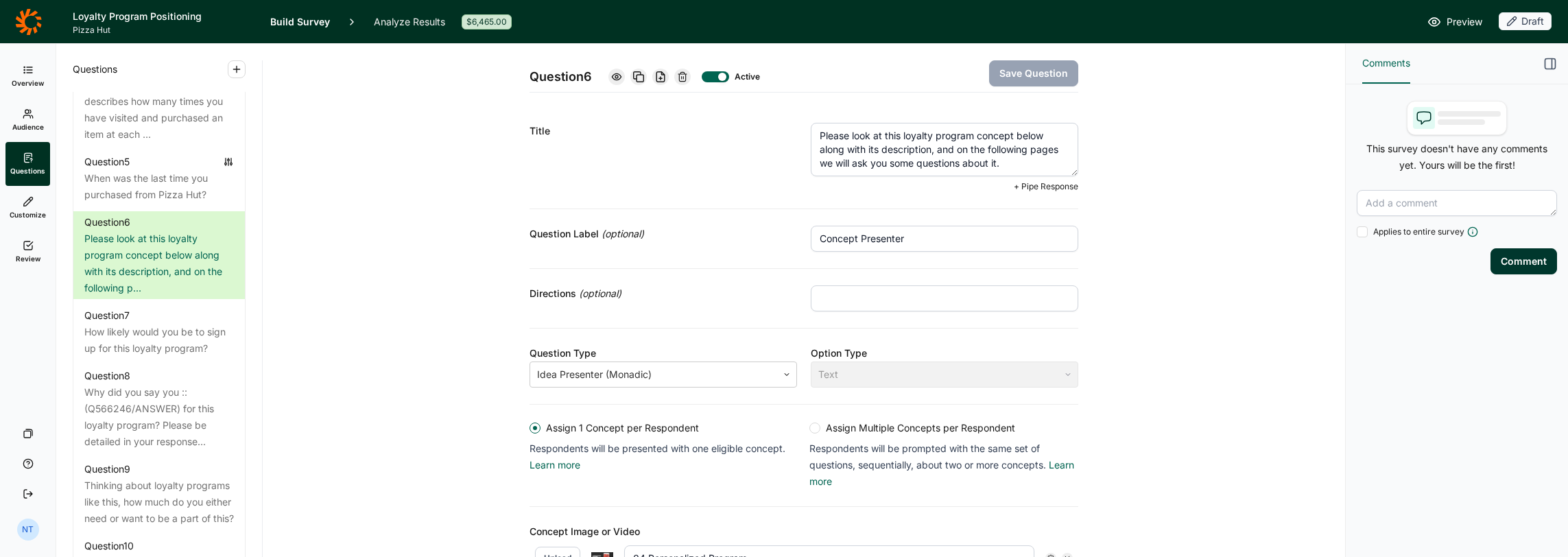
click at [815, 134] on textarea "Please look at this loyalty program concept below along with its description, a…" at bounding box center [943, 149] width 267 height 53
click at [842, 140] on textarea "Please look at this loyalty program concept below along with its description, a…" at bounding box center [943, 149] width 267 height 53
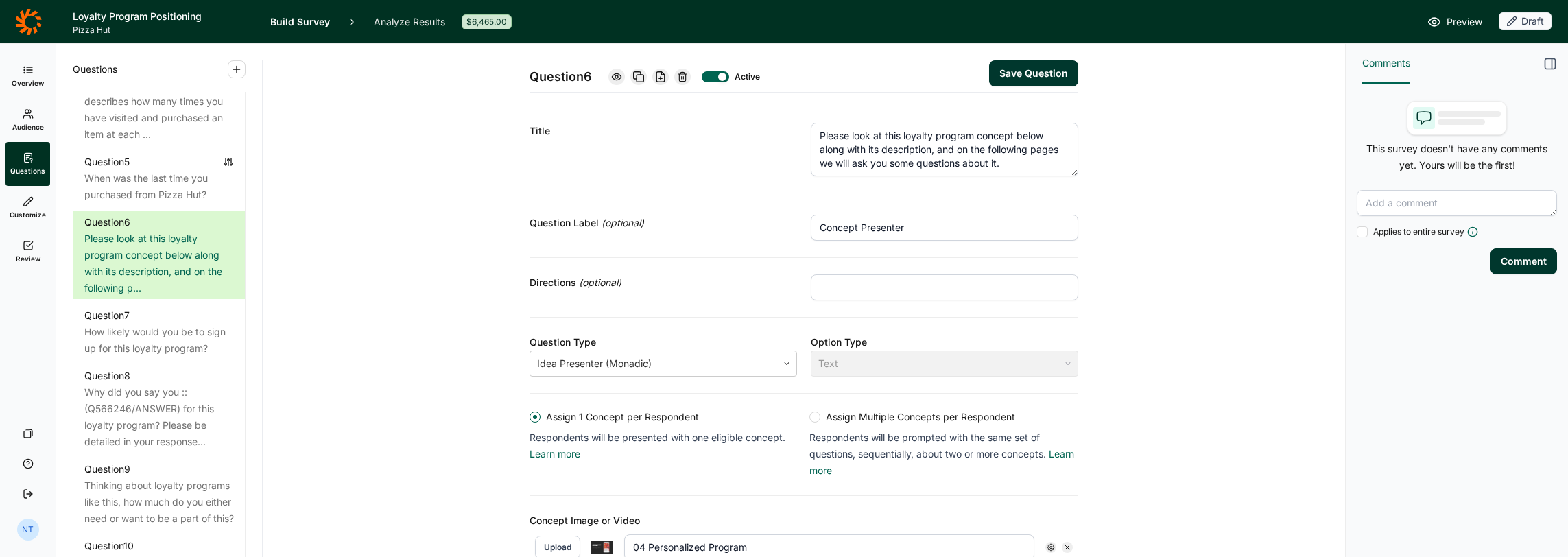
click at [849, 137] on textarea "Please look at this loyalty program concept below along with its description, a…" at bounding box center [943, 149] width 267 height 53
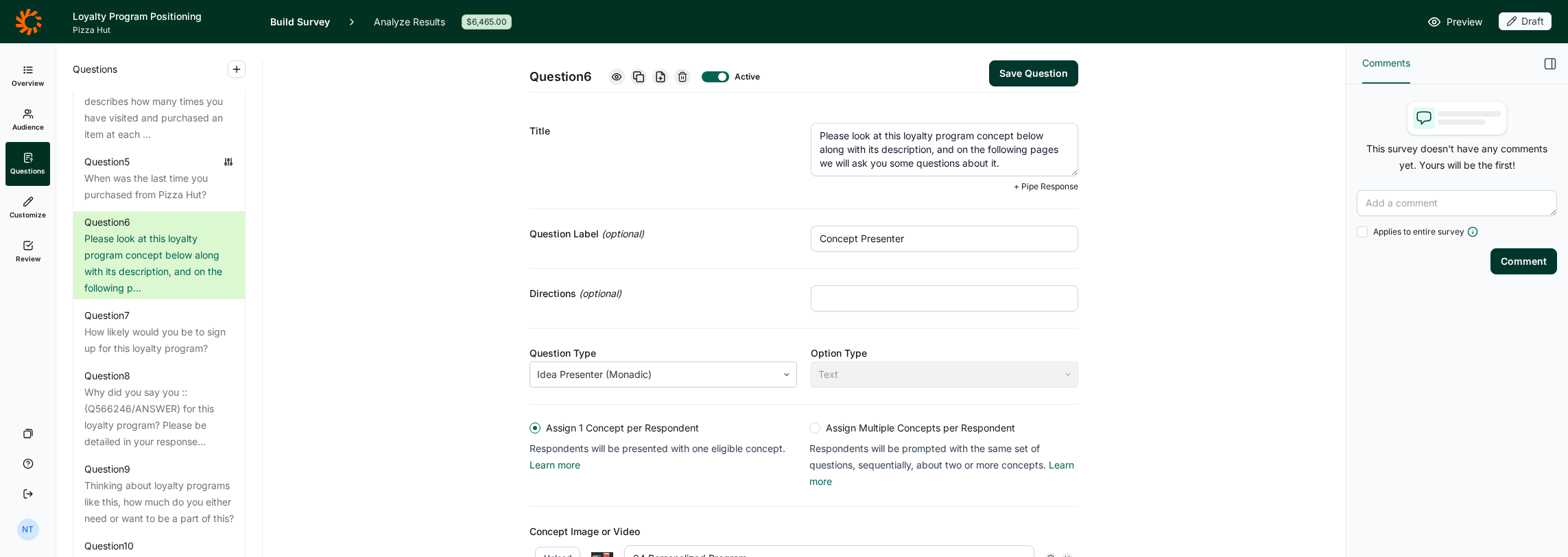
paste textarea "Pizza Hut is in the process of developing a new loyalty program for its custome…"
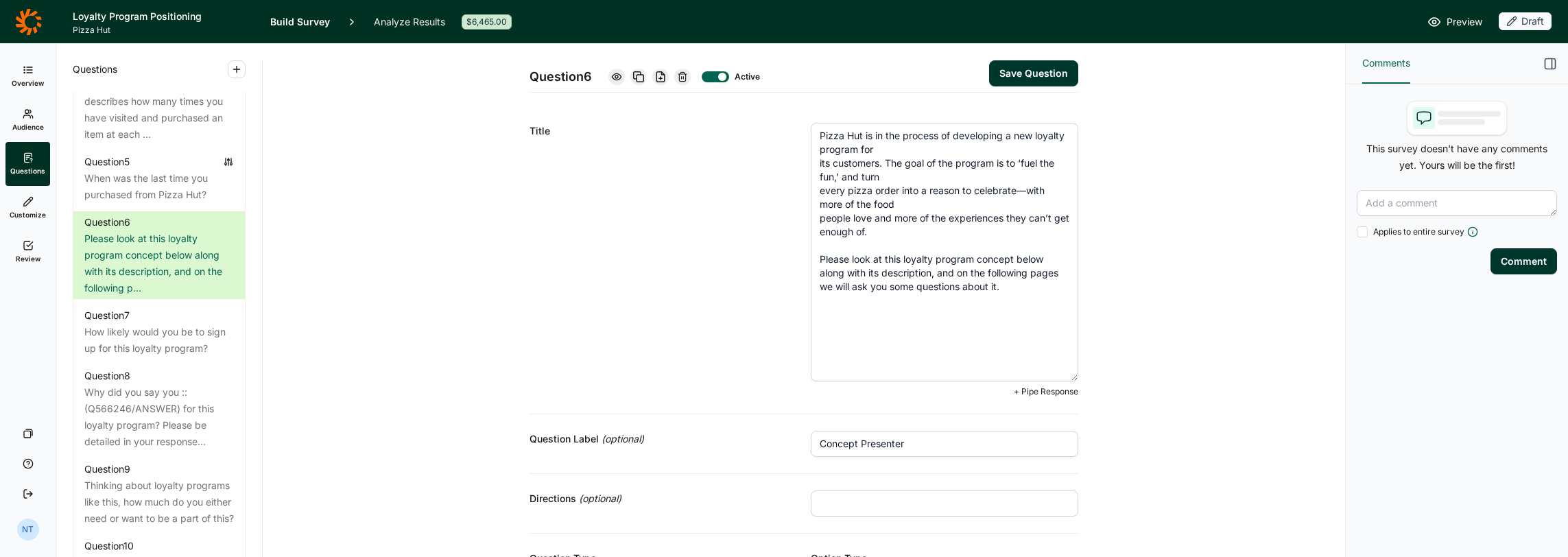
drag, startPoint x: 1070, startPoint y: 170, endPoint x: 1105, endPoint y: 376, distance: 209.0
click at [815, 166] on textarea "Pizza Hut is in the process of developing a new loyalty program for its custome…" at bounding box center [943, 252] width 267 height 259
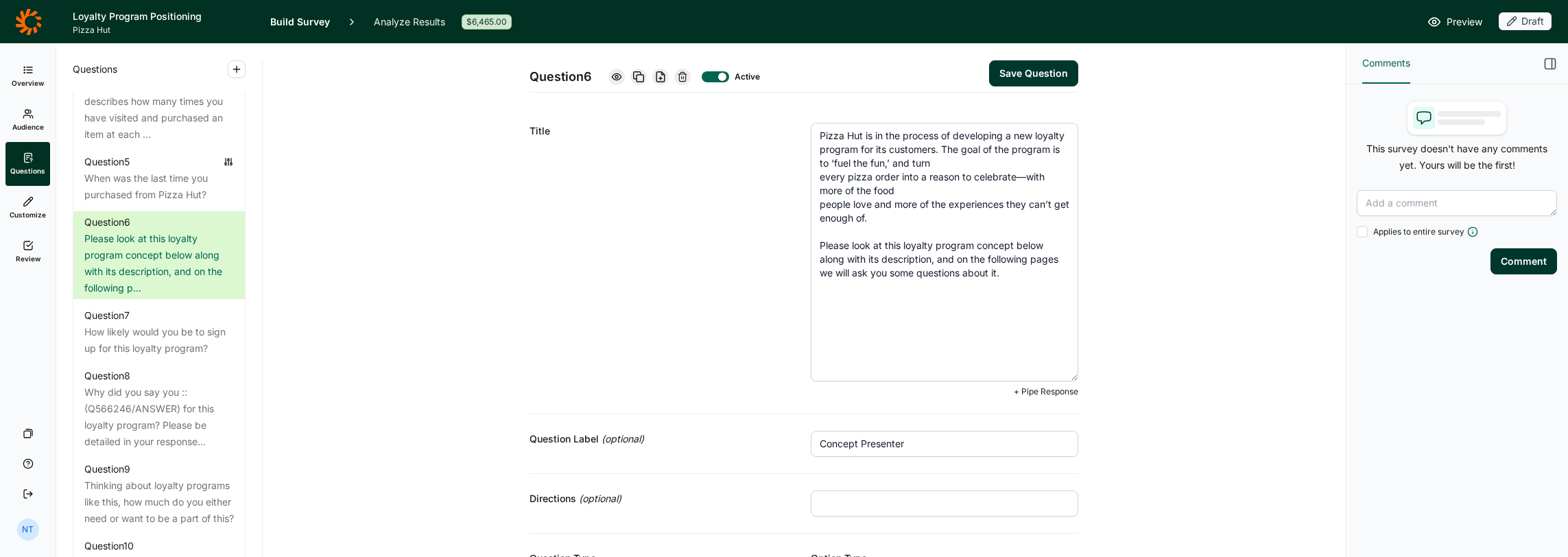
click at [814, 176] on textarea "Pizza Hut is in the process of developing a new loyalty program for its custome…" at bounding box center [943, 252] width 267 height 259
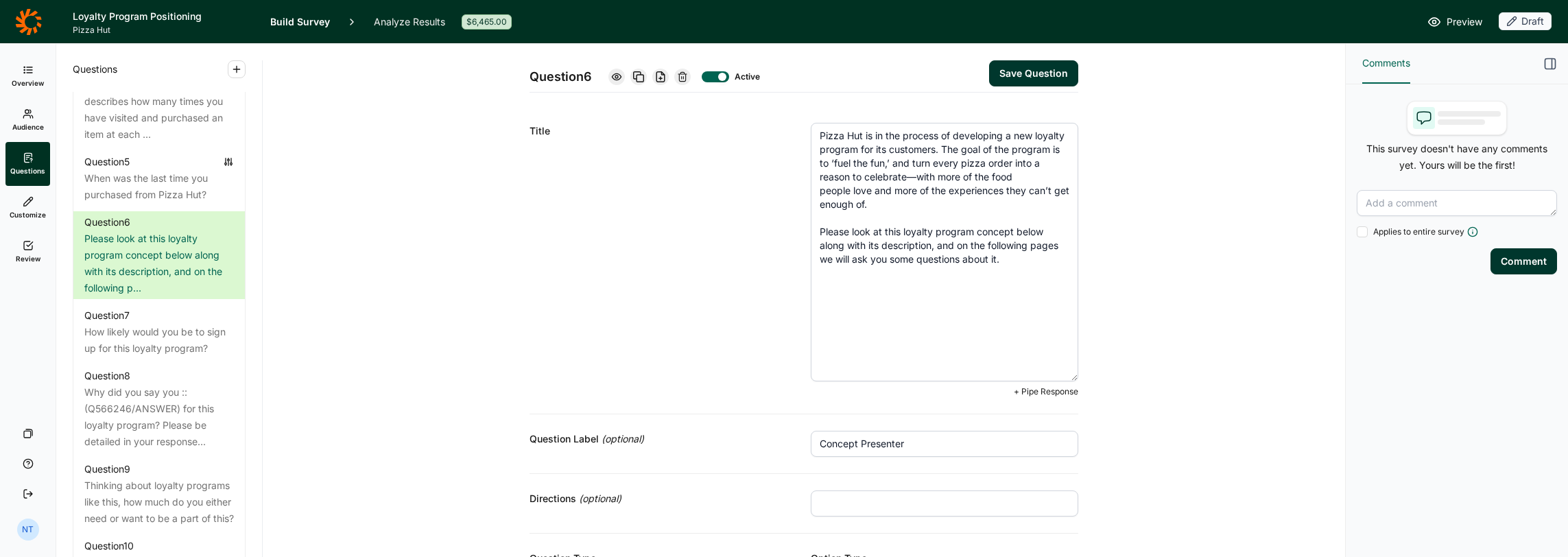
click at [814, 186] on textarea "Pizza Hut is in the process of developing a new loyalty program for its custome…" at bounding box center [943, 252] width 267 height 259
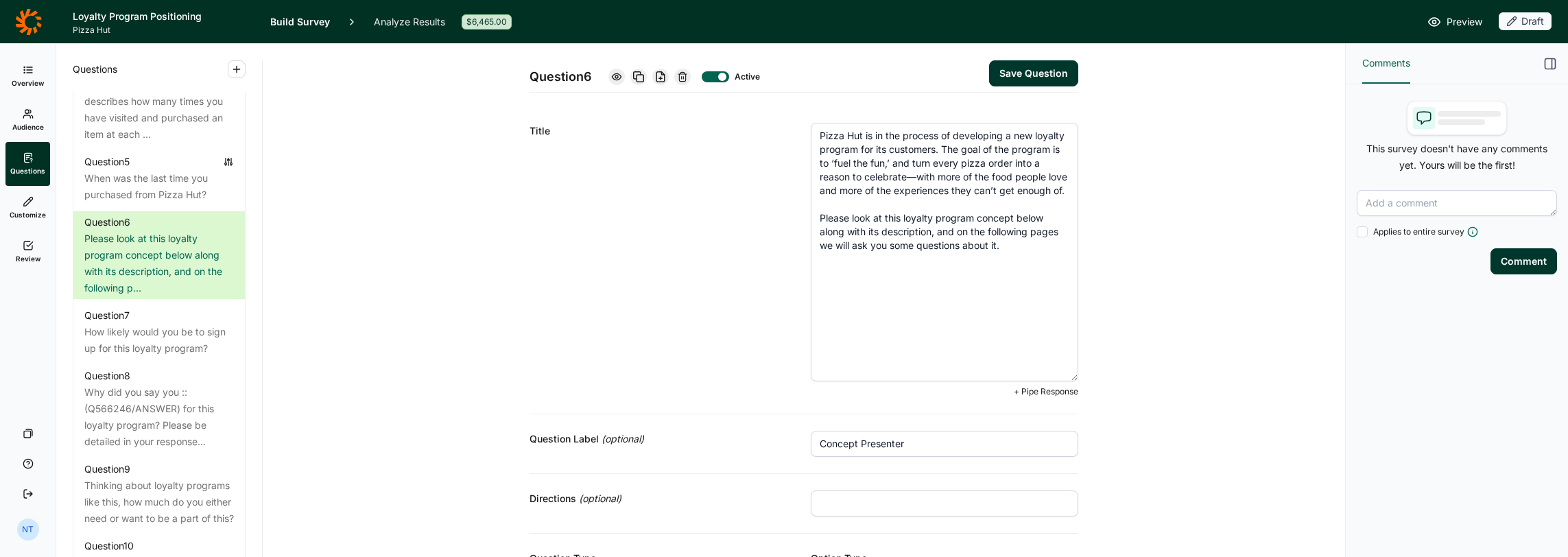
click at [830, 223] on textarea "Pizza Hut is in the process of developing a new loyalty program for its custome…" at bounding box center [943, 252] width 267 height 259
click at [859, 218] on textarea "Pizza Hut is in the process of developing a new loyalty program for its custome…" at bounding box center [943, 252] width 267 height 259
click at [885, 237] on textarea "Pizza Hut is in the process of developing a new loyalty program for its custome…" at bounding box center [943, 252] width 267 height 259
click at [1036, 250] on textarea "Pizza Hut is in the process of developing a new loyalty program for its custome…" at bounding box center [943, 252] width 267 height 259
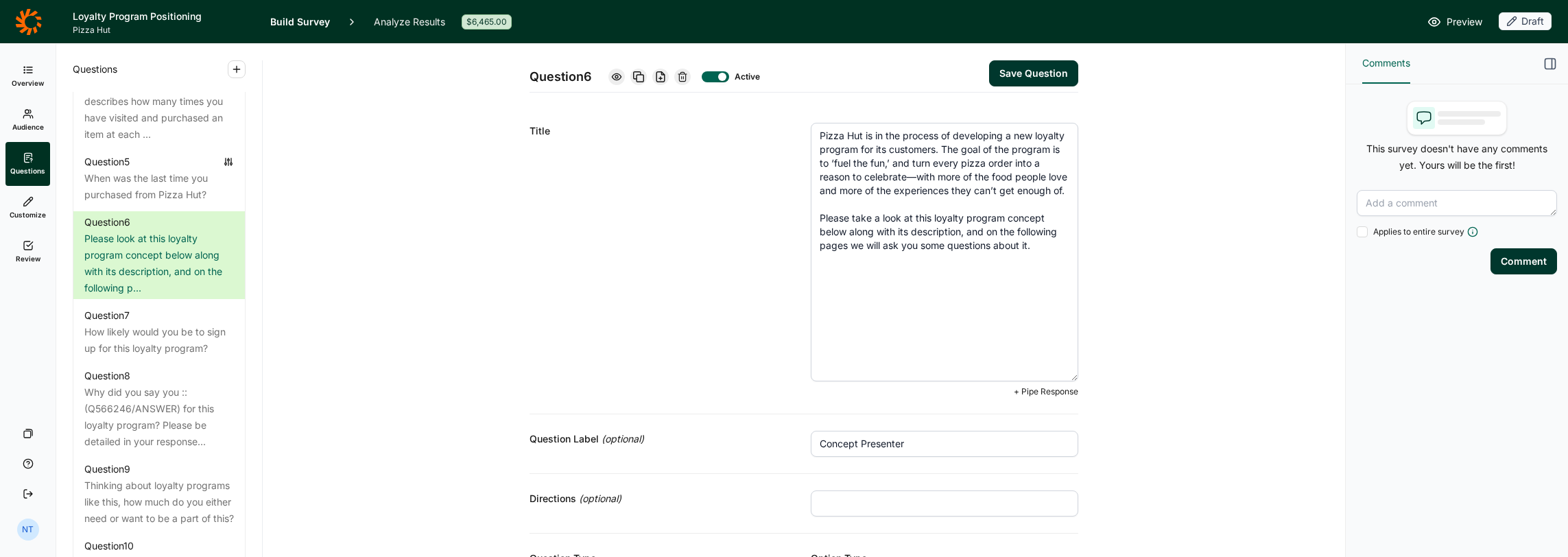
click at [959, 229] on textarea "Pizza Hut is in the process of developing a new loyalty program for its custome…" at bounding box center [943, 252] width 267 height 259
type textarea "Pizza Hut is in the process of developing a new loyalty program for its custome…"
click at [1044, 68] on button "Save Question" at bounding box center [1033, 73] width 89 height 26
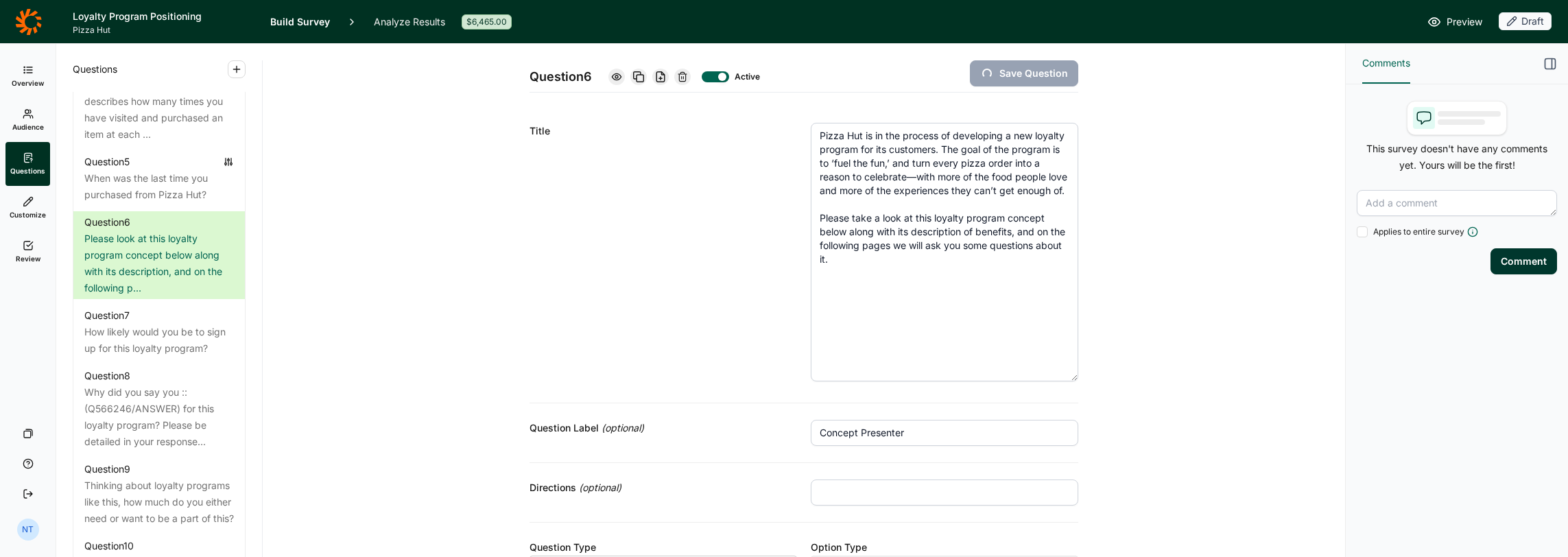
type input "Domino's"
type input "01 Exclusive Access"
type input "03 Points"
type input "04 Personalized Program"
click at [678, 244] on div "Title" at bounding box center [662, 254] width 267 height 264
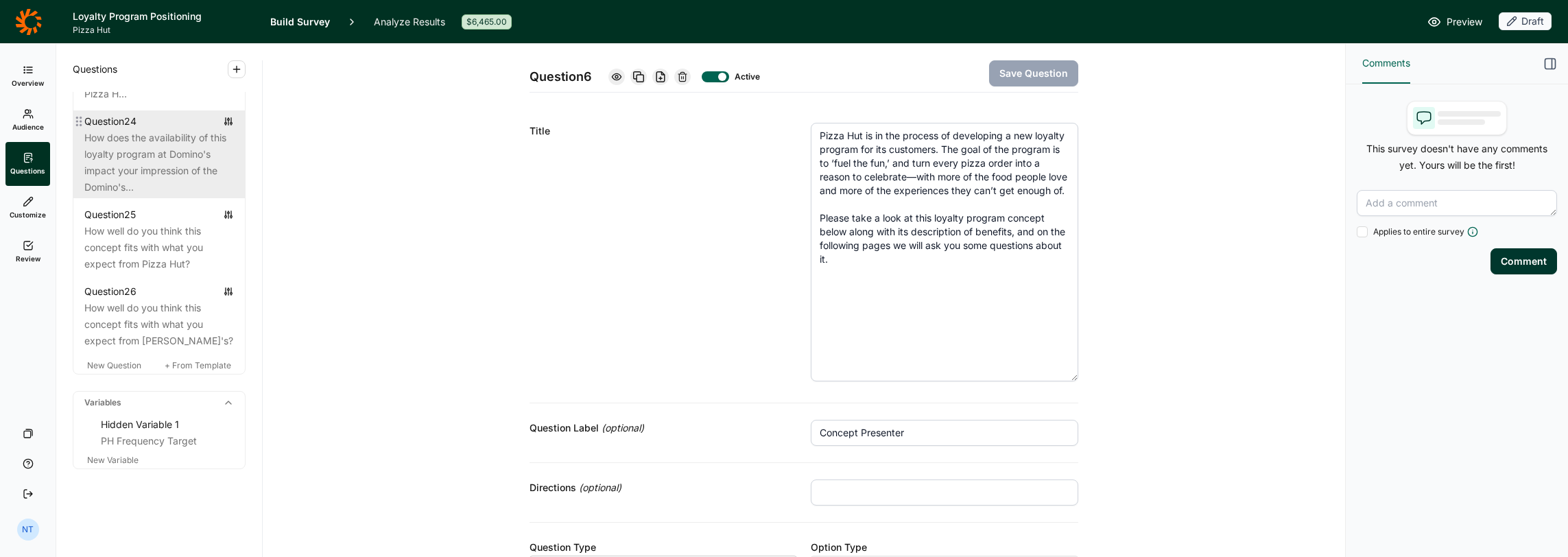
scroll to position [2557, 0]
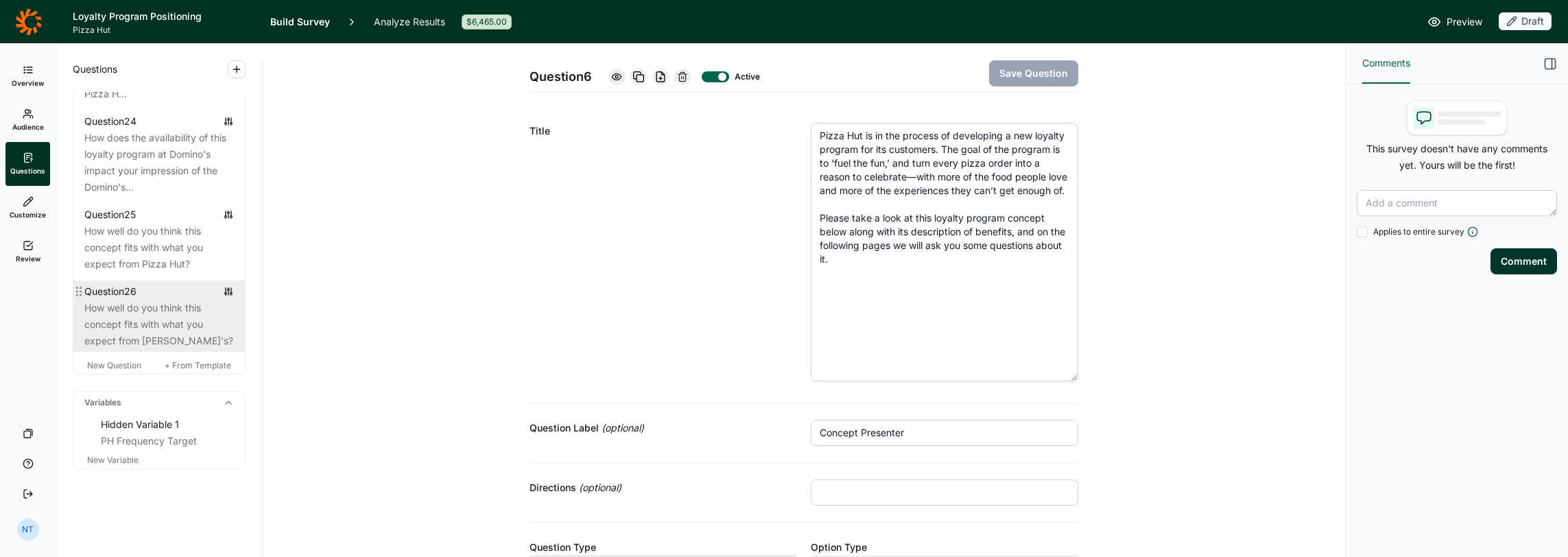
click at [165, 329] on div "How well do you think this concept fits with what you expect from [PERSON_NAME]…" at bounding box center [158, 325] width 149 height 49
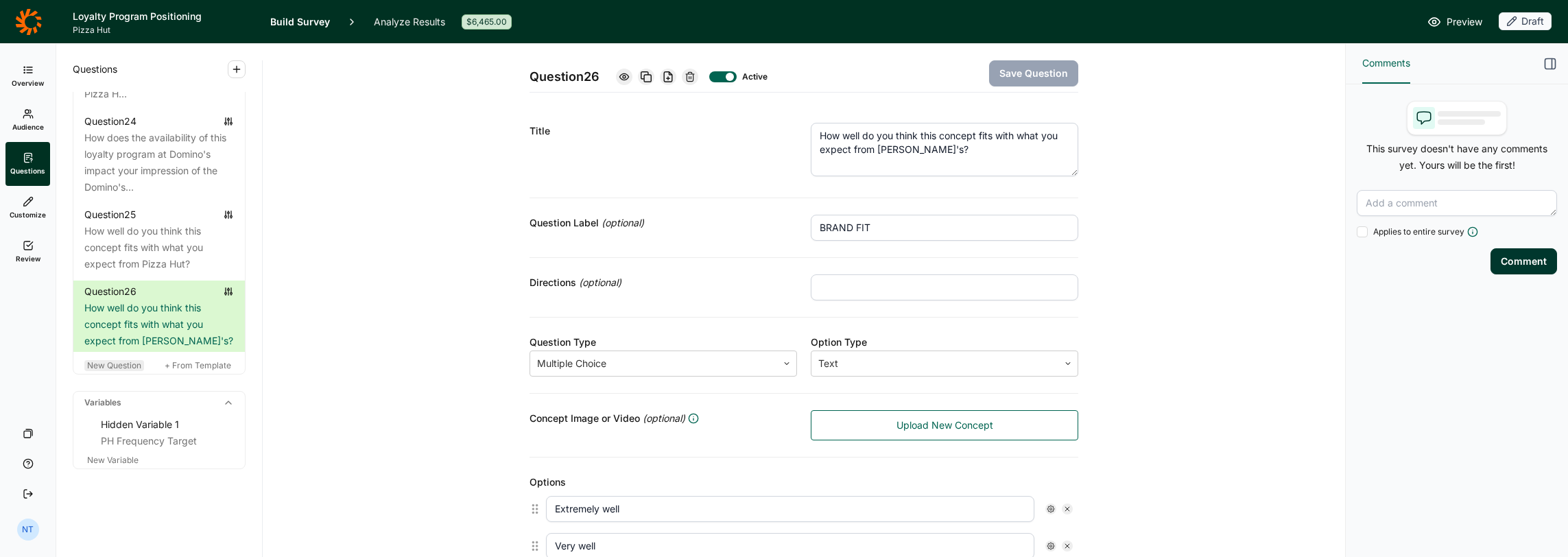
click at [124, 366] on span "New Question" at bounding box center [113, 365] width 54 height 10
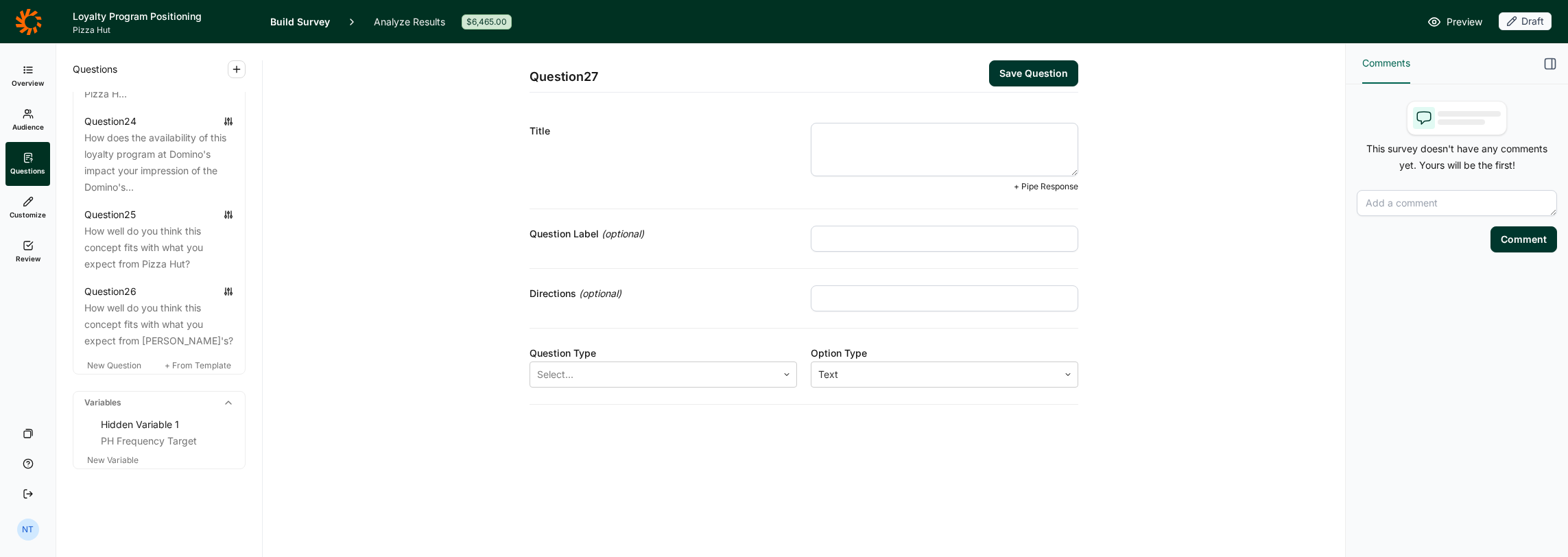
click at [947, 163] on textarea at bounding box center [943, 149] width 267 height 53
click at [655, 365] on div at bounding box center [653, 374] width 233 height 19
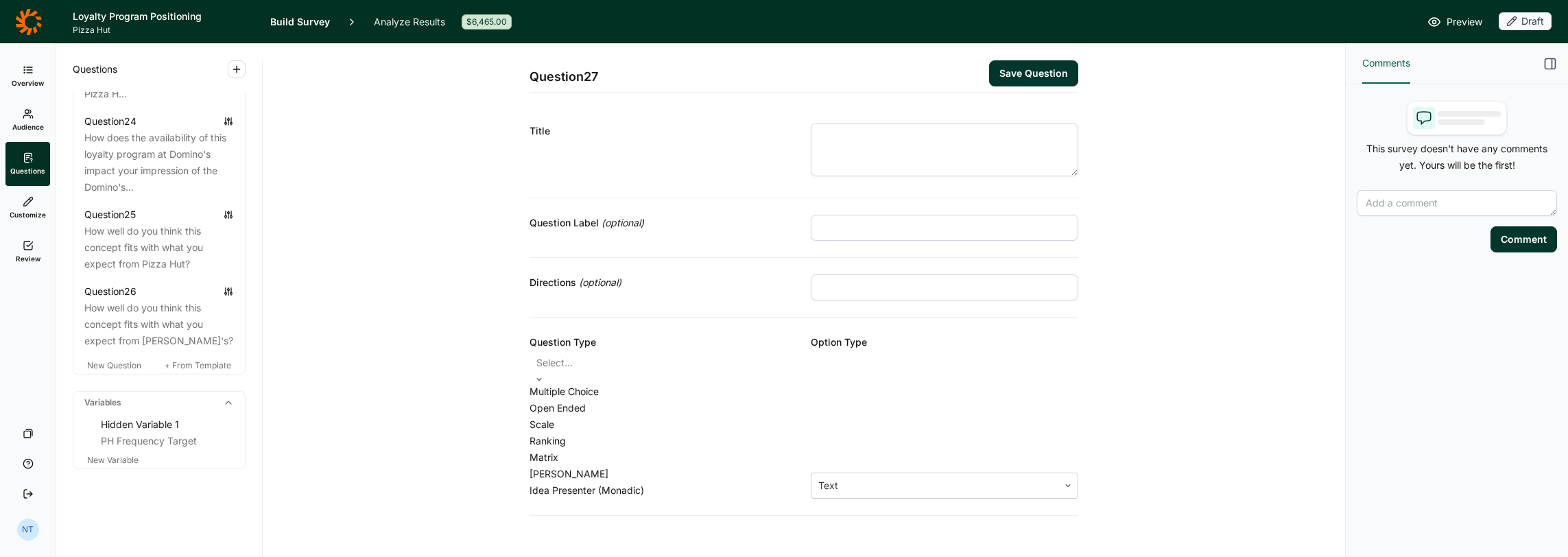
scroll to position [37, 0]
click at [887, 474] on div "Text" at bounding box center [934, 486] width 247 height 25
click at [581, 424] on div "Question 27 Save Question Title Question Label (optional) Directions (optional)…" at bounding box center [803, 271] width 1049 height 455
click at [900, 280] on input "text" at bounding box center [943, 287] width 267 height 26
click at [916, 95] on div "Question 27 Save Question Title Question Label (optional) Directions (optional)…" at bounding box center [803, 218] width 549 height 350
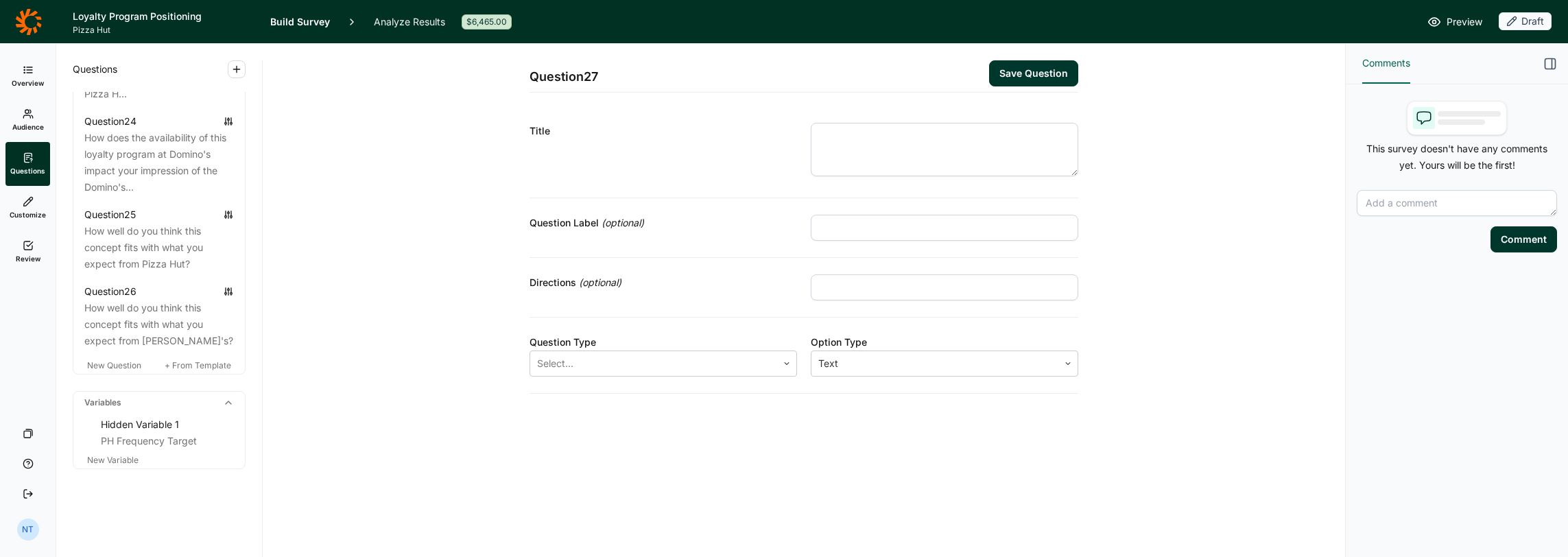
click at [897, 146] on textarea at bounding box center [943, 149] width 267 height 53
click at [957, 143] on textarea "Now, you will" at bounding box center [943, 149] width 267 height 53
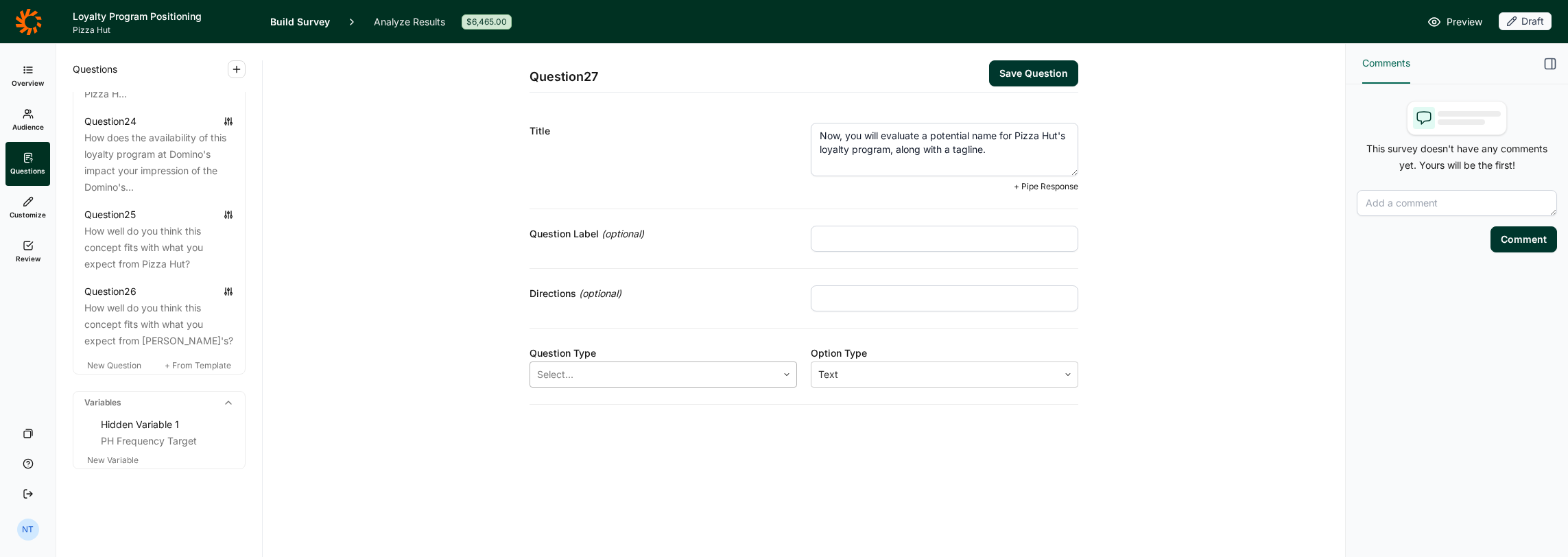
type textarea "Now, you will evaluate a potential name for Pizza Hut's loyalty program, along …"
click at [745, 370] on div at bounding box center [662, 373] width 254 height 19
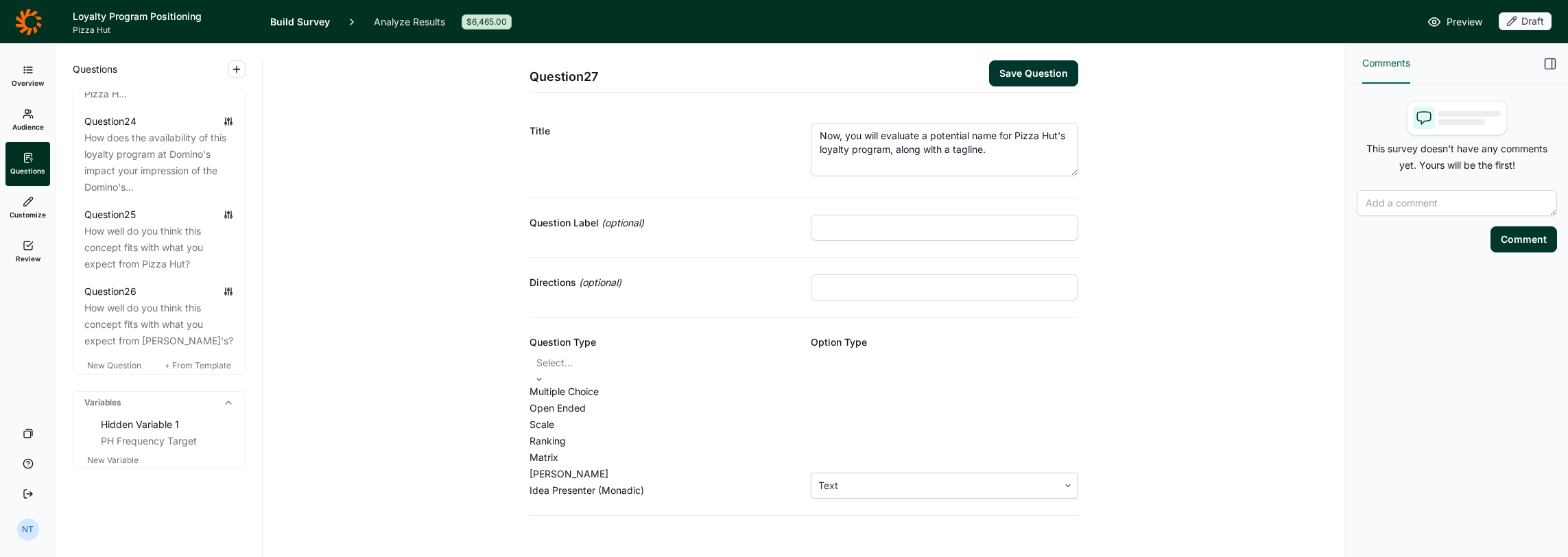
click at [593, 499] on div "Idea Presenter (Monadic)" at bounding box center [662, 491] width 267 height 17
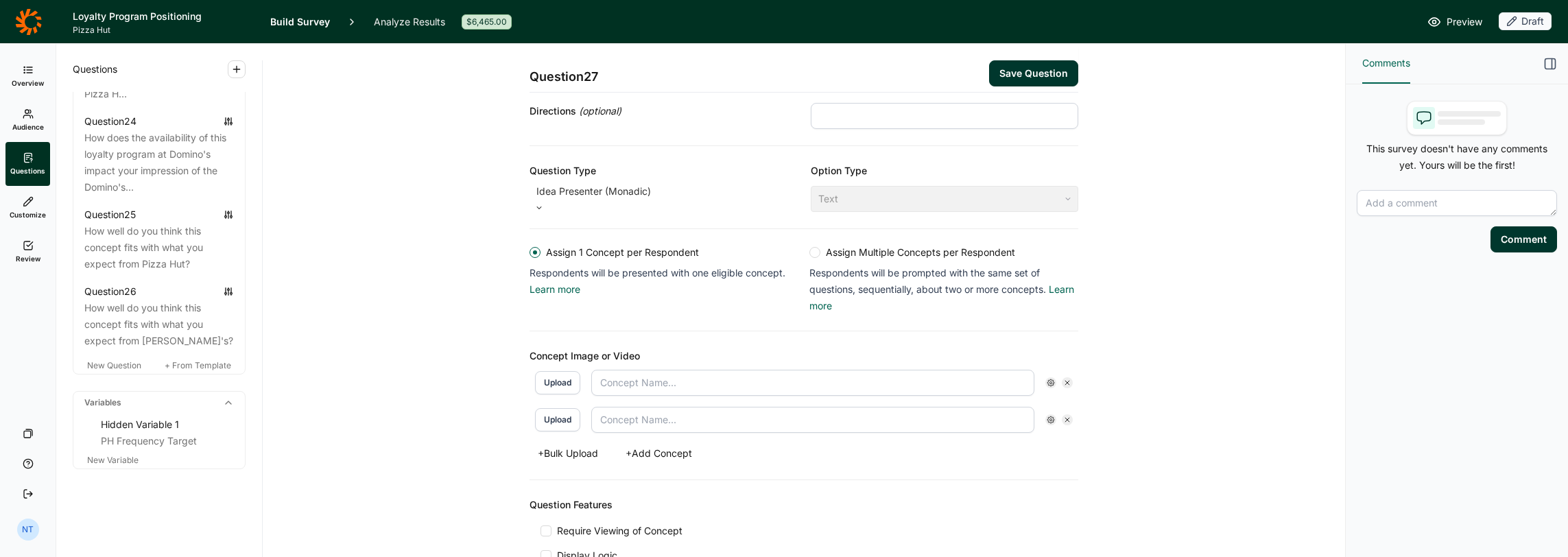
scroll to position [205, 0]
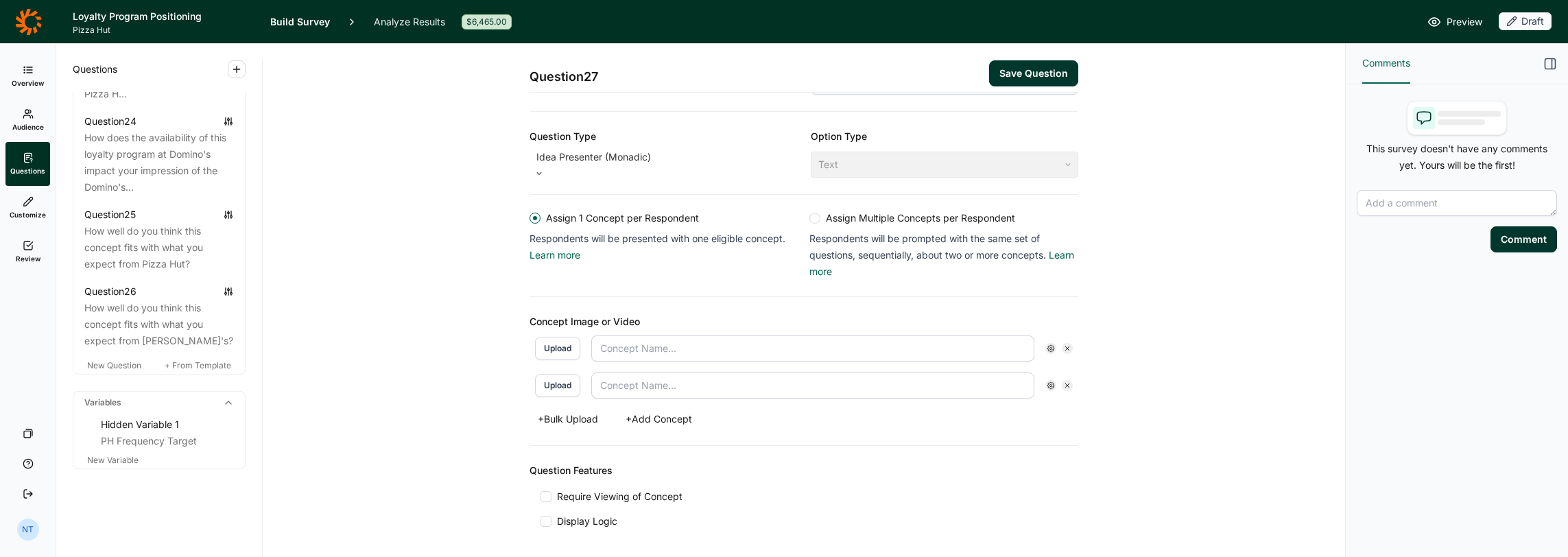
click at [809, 212] on div at bounding box center [814, 217] width 11 height 11
click at [809, 218] on input "Assign Multiple Concepts per Respondent Respondents will be prompted with the s…" at bounding box center [809, 218] width 0 height 0
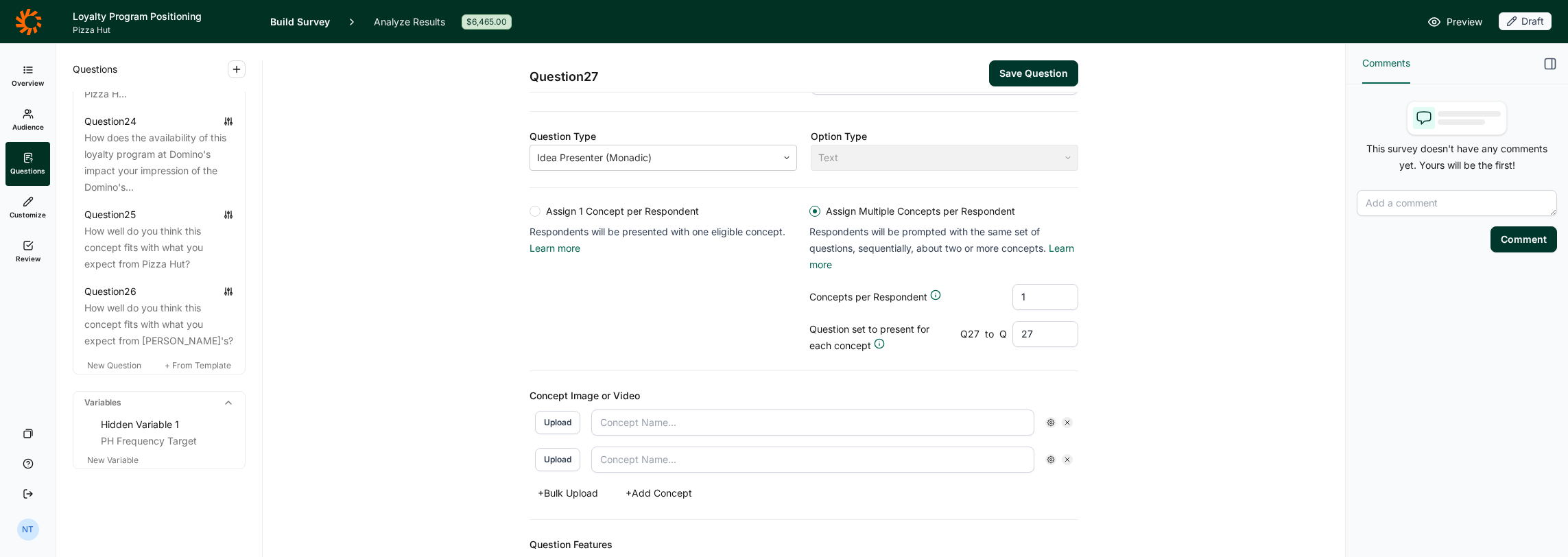
drag, startPoint x: 1017, startPoint y: 291, endPoint x: 1004, endPoint y: 293, distance: 13.2
click at [1004, 293] on div "Concepts per Respondent 1" at bounding box center [943, 297] width 268 height 26
type input "4"
click at [744, 303] on div "Assign 1 Concept per Respondent Respondents will be presented with one eligible…" at bounding box center [803, 278] width 549 height 149
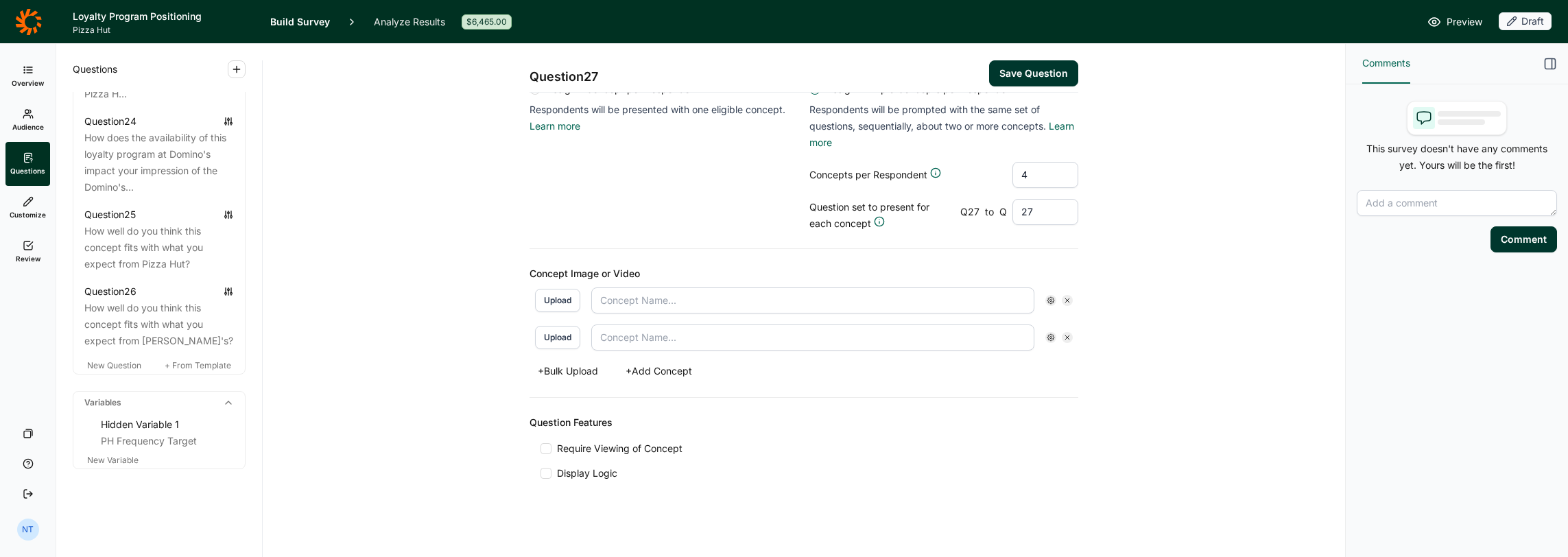
scroll to position [329, 0]
click at [1046, 299] on icon at bounding box center [1050, 300] width 8 height 8
click at [668, 436] on div "Question Features Require Viewing of Concept Display Logic" at bounding box center [803, 446] width 549 height 99
click at [648, 442] on span "Require Viewing of Concept" at bounding box center [617, 448] width 131 height 14
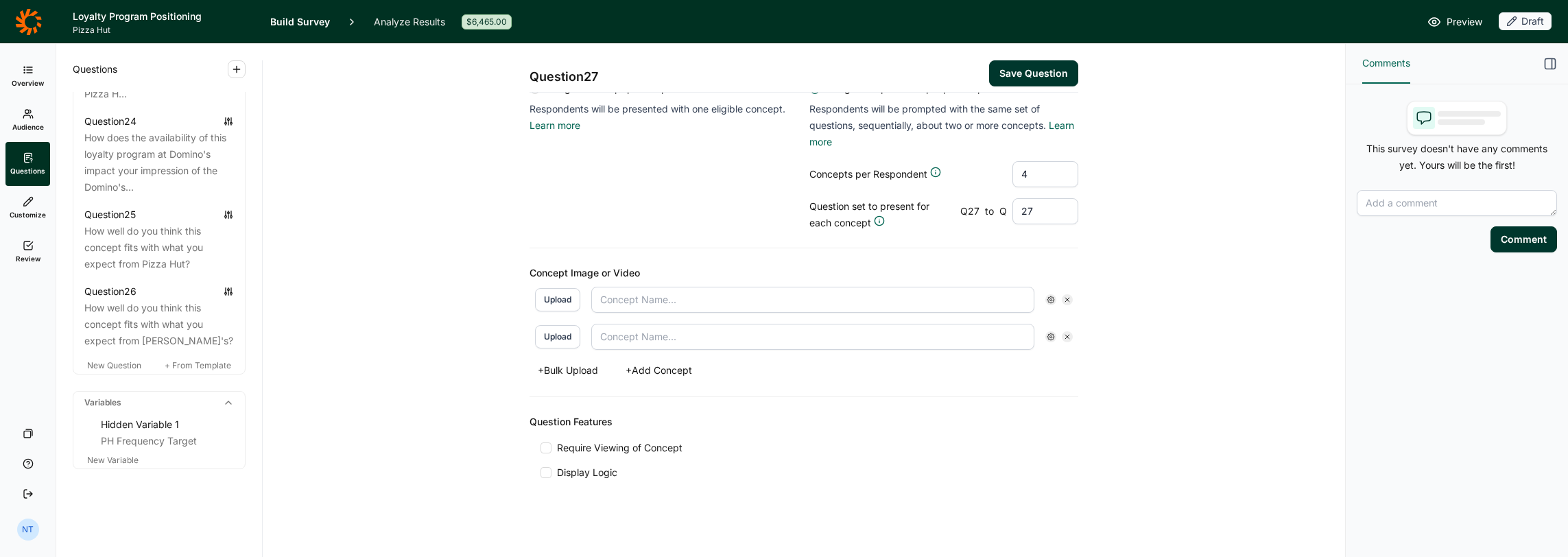
click at [541, 448] on input "Require Viewing of Concept" at bounding box center [541, 448] width 0 height 0
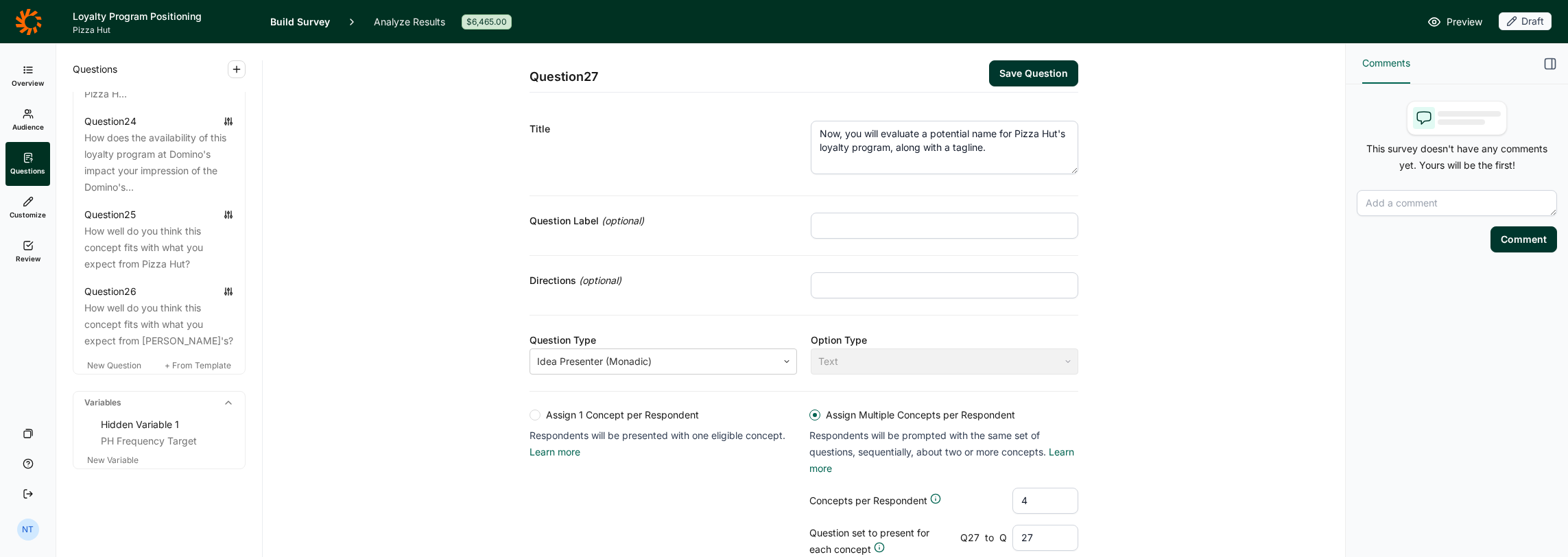
scroll to position [0, 0]
click at [1004, 155] on textarea "Now, you will evaluate a potential name for Pizza Hut's loyalty program, along …" at bounding box center [943, 149] width 267 height 53
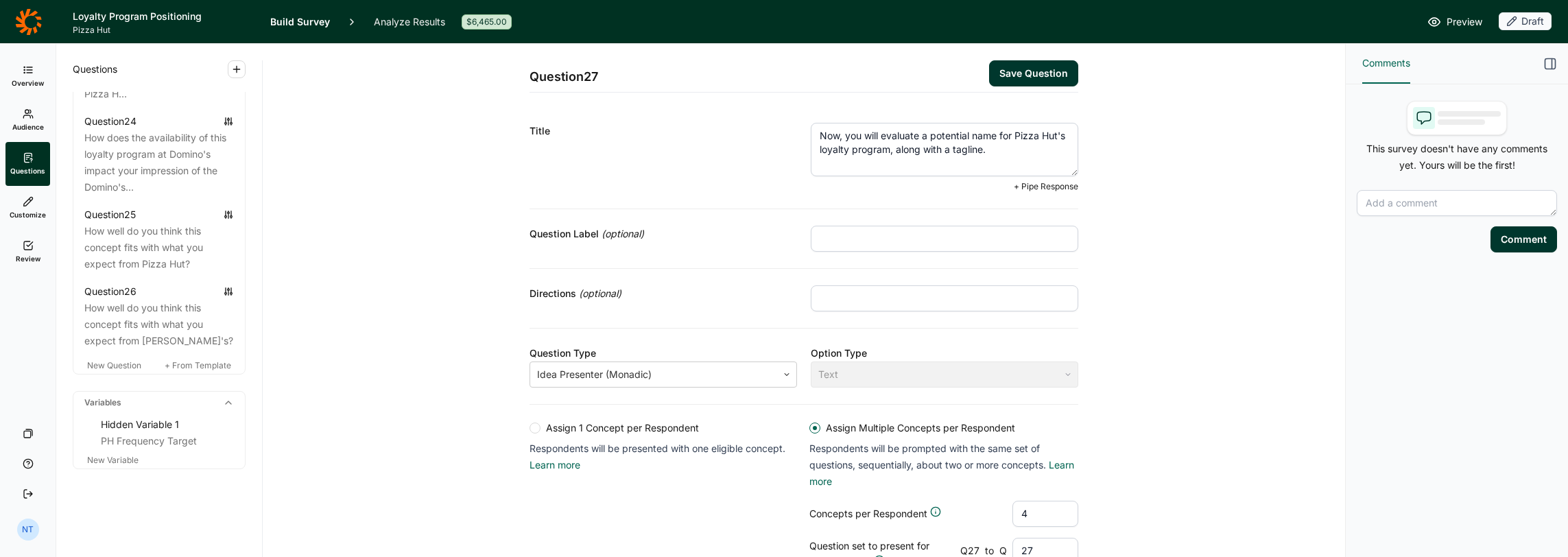
click at [925, 141] on textarea "Now, you will evaluate a potential name for Pizza Hut's loyalty program, along …" at bounding box center [943, 149] width 267 height 53
click at [922, 133] on textarea "Now, you will evaluate a potential name for Pizza Hut's loyalty program, along …" at bounding box center [943, 149] width 267 height 53
click at [917, 136] on textarea "Now, you will evaluate a potential name for Pizza Hut's loyalty program, along …" at bounding box center [943, 149] width 267 height 53
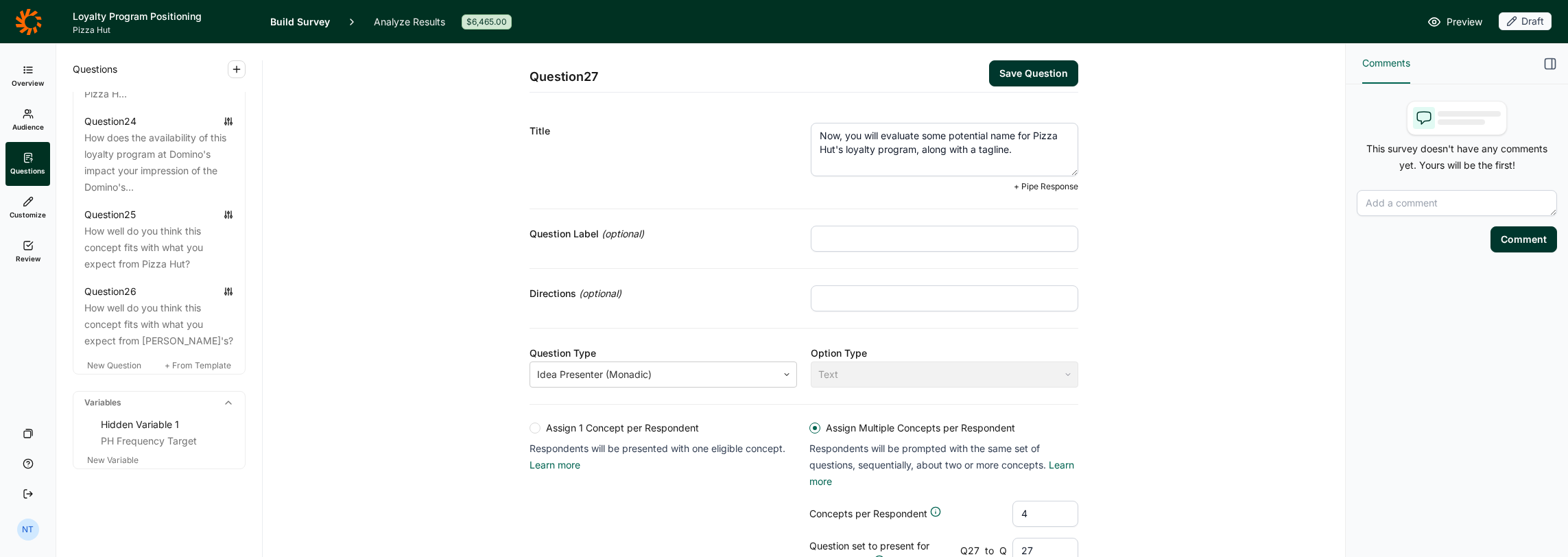
click at [1013, 132] on textarea "Now, you will evaluate some potential name for Pizza Hut's loyalty program, alo…" at bounding box center [943, 149] width 267 height 53
click at [1010, 134] on textarea "Now, you will evaluate some potential name for Pizza Hut's loyalty program, alo…" at bounding box center [943, 149] width 267 height 53
click at [954, 159] on textarea "Now, you will evaluate some potential names for Pizza Hut's loyalty program, al…" at bounding box center [943, 149] width 267 height 53
click at [1001, 149] on textarea "Now, you will evaluate some potential names for Pizza Hut's loyalty program, al…" at bounding box center [943, 149] width 267 height 53
click at [1004, 147] on textarea "Now, you will evaluate some potential names for Pizza Hut's loyalty program, al…" at bounding box center [943, 149] width 267 height 53
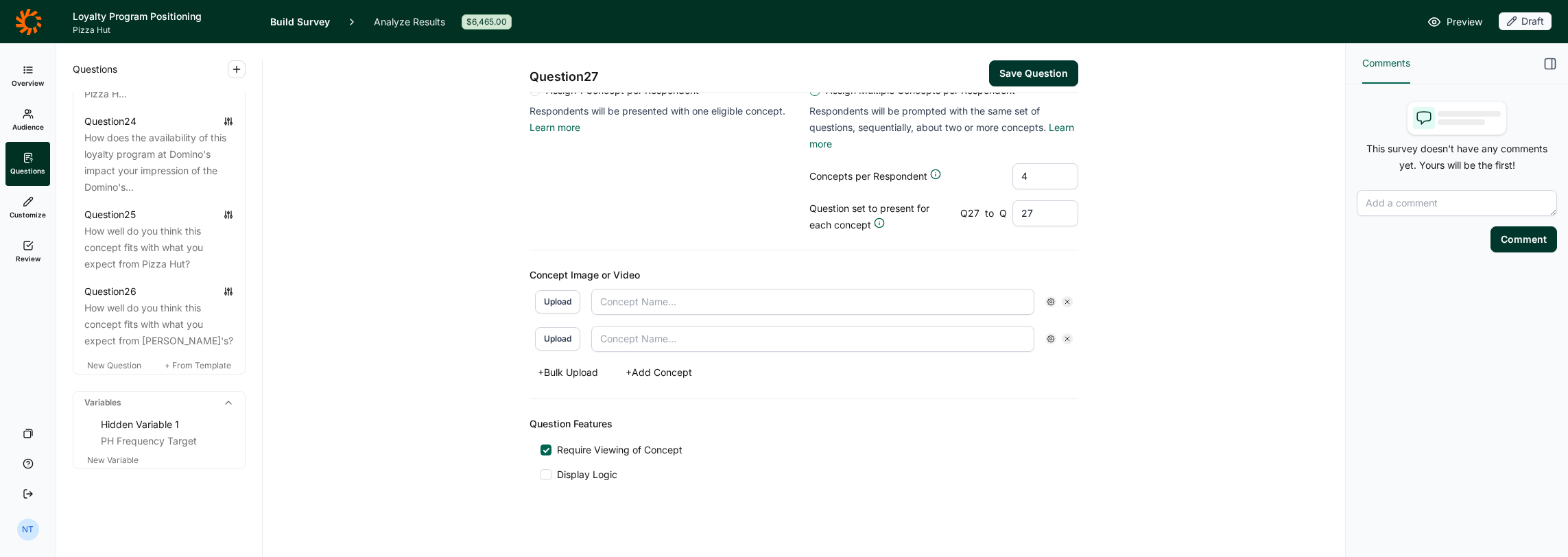
scroll to position [340, 0]
type textarea "Now, you will evaluate some potential names for Pizza Hut's loyalty program, al…"
click at [417, 165] on div "Question 27 Save Question Title Now, you will evaluate some potential names for…" at bounding box center [803, 139] width 1049 height 847
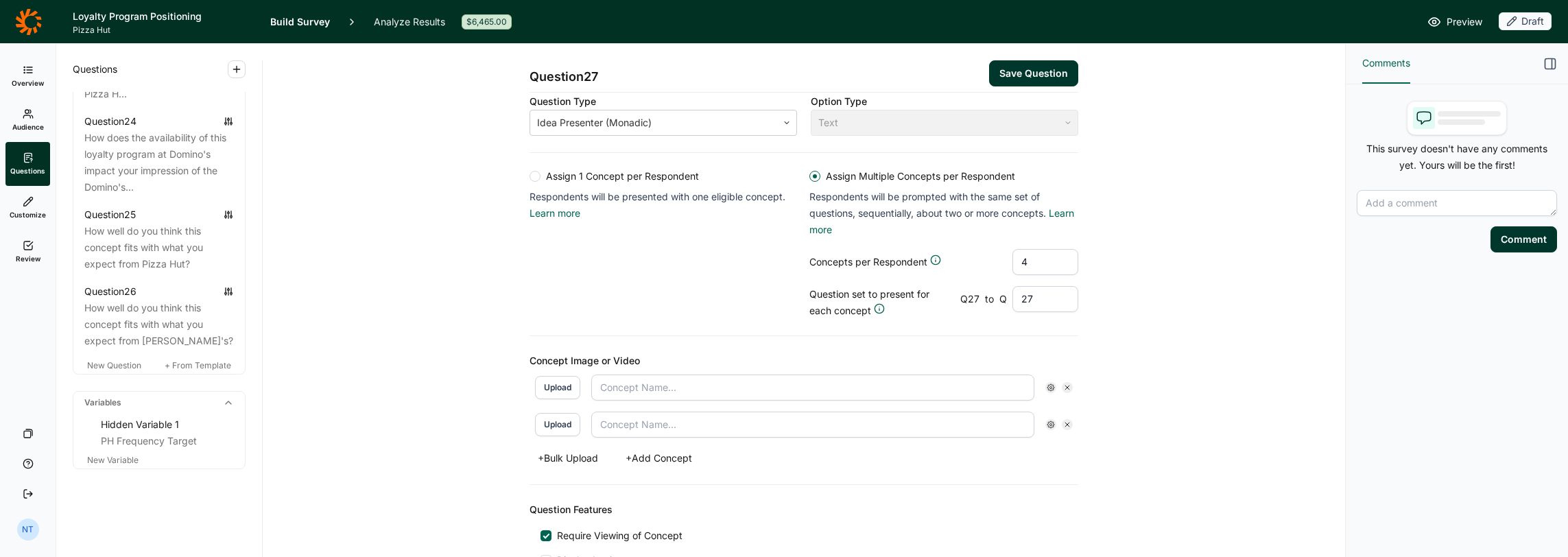
scroll to position [192, 0]
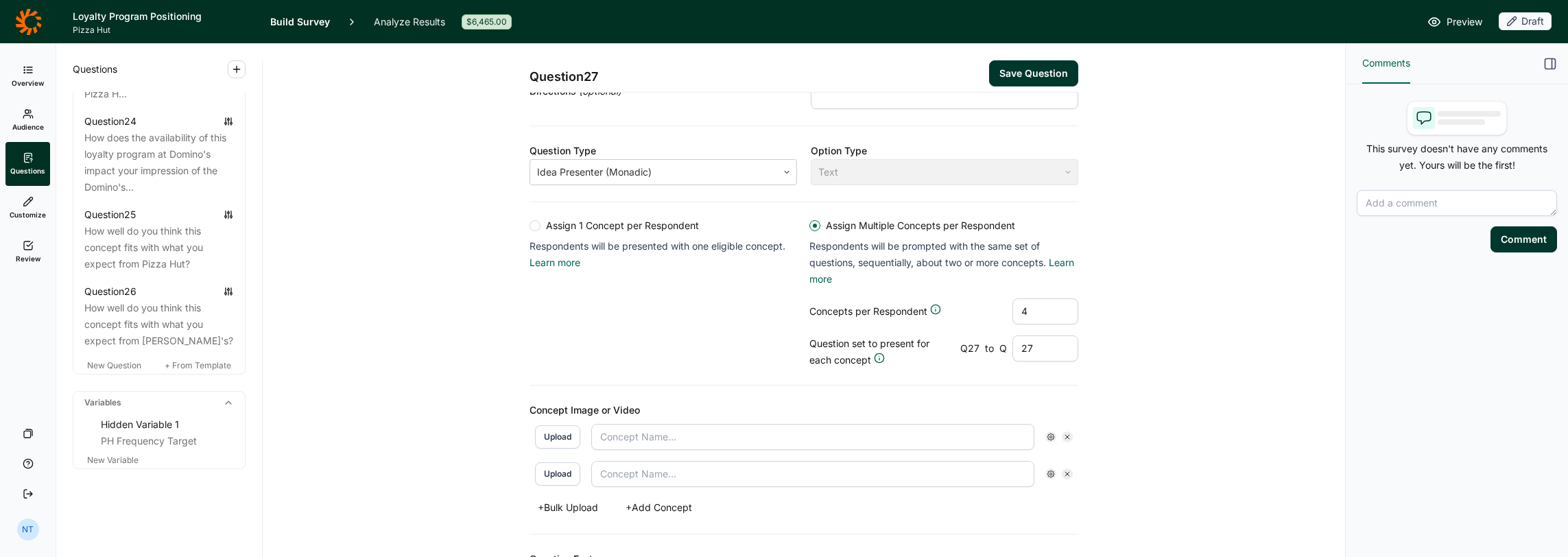
click at [451, 377] on div "Question 27 Save Question Title Now, you will evaluate some potential names for…" at bounding box center [803, 277] width 1049 height 847
click at [1020, 78] on button "Save Question" at bounding box center [1033, 73] width 89 height 26
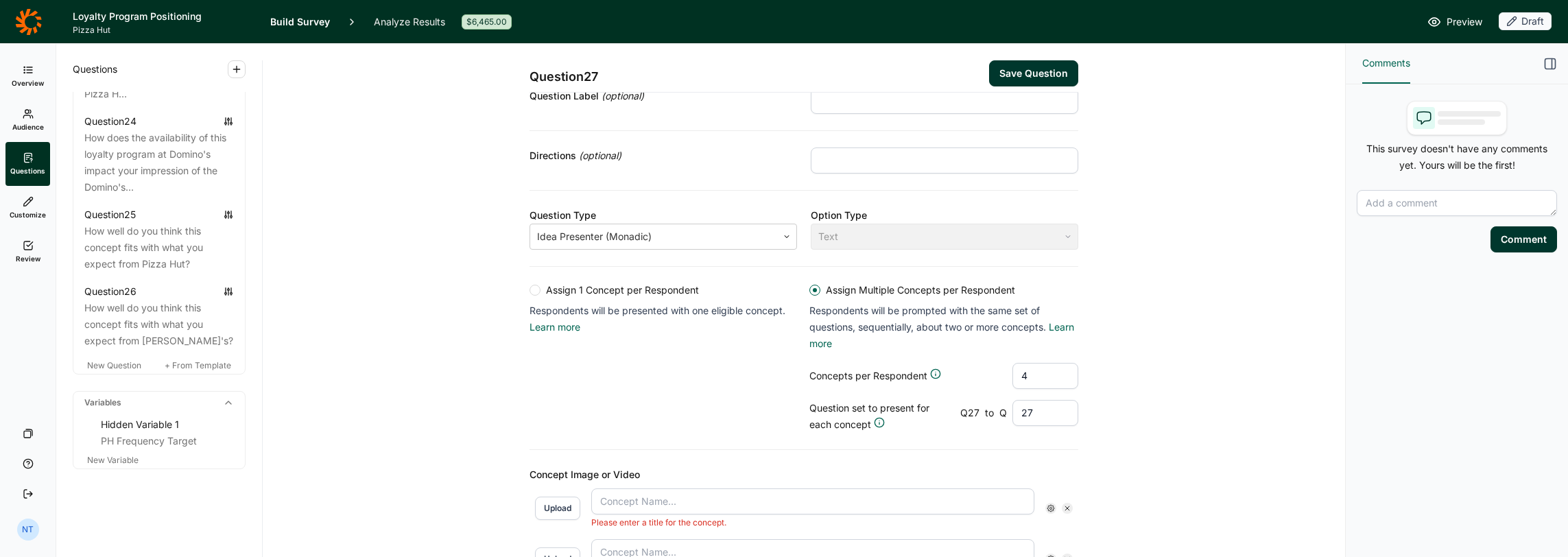
scroll to position [256, 0]
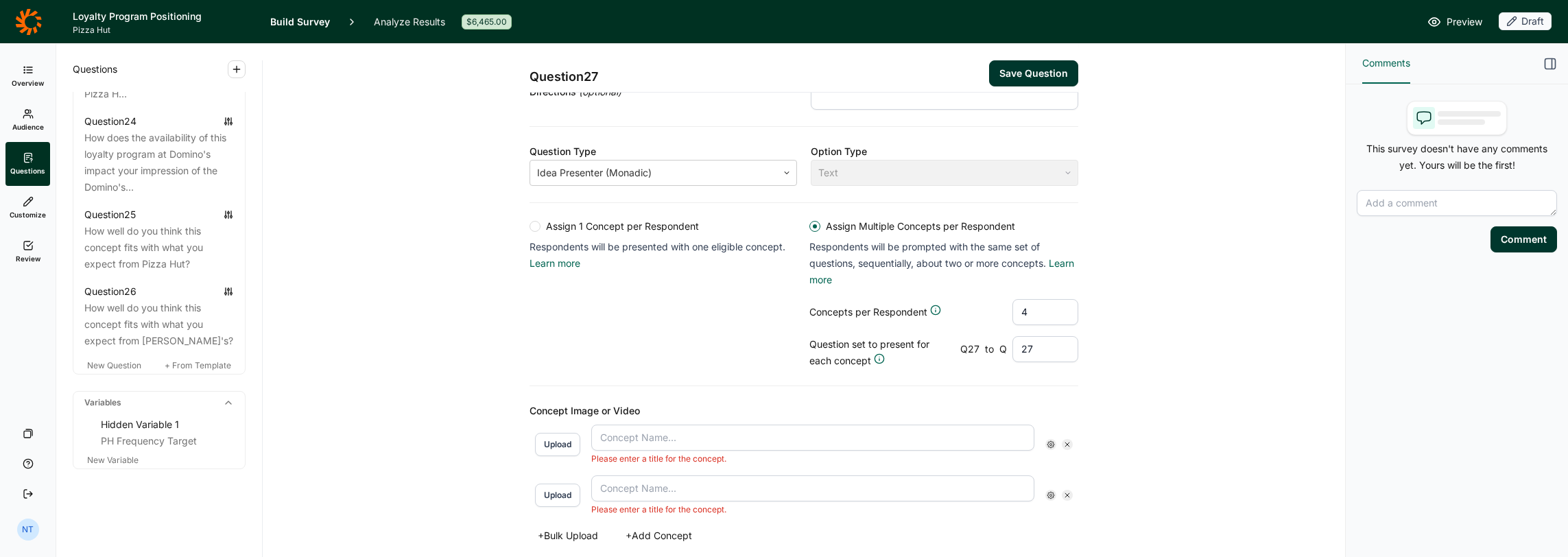
click at [437, 322] on div "Question 27 Save Question You must fix the following errors before saving : Con…" at bounding box center [803, 258] width 1049 height 939
click at [432, 337] on div "Question 27 Save Question You must fix the following errors before saving : Con…" at bounding box center [803, 258] width 1049 height 939
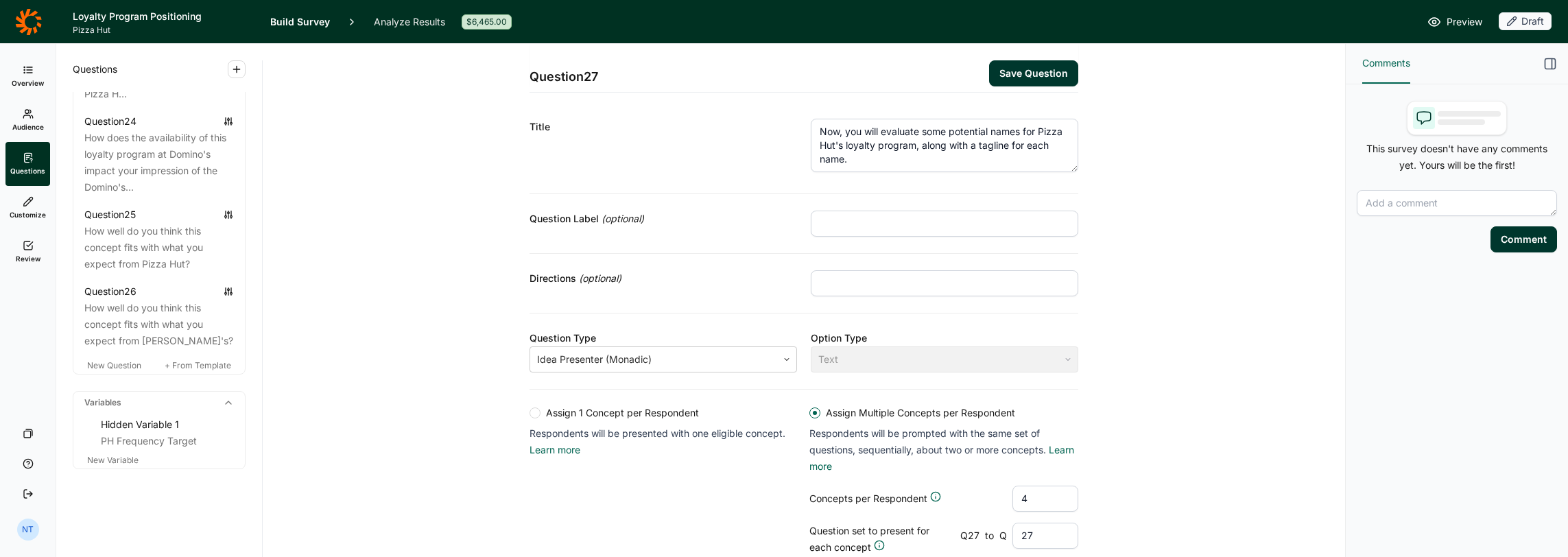
scroll to position [0, 0]
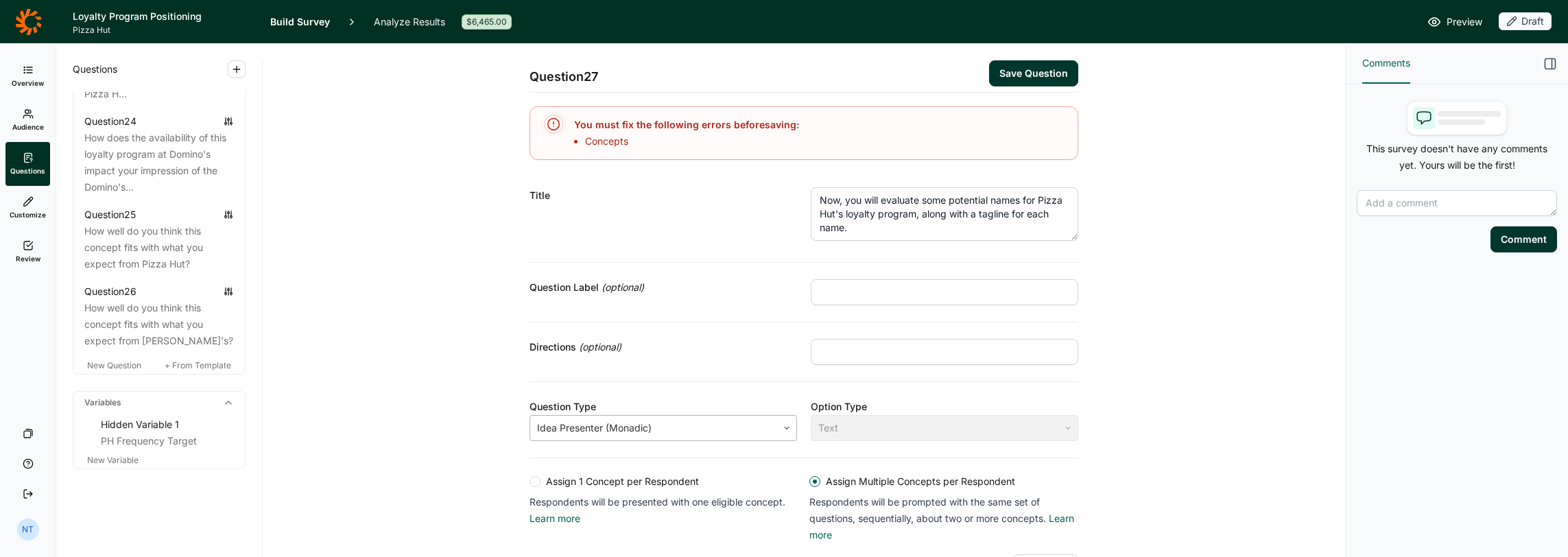
click at [604, 429] on div at bounding box center [653, 428] width 233 height 19
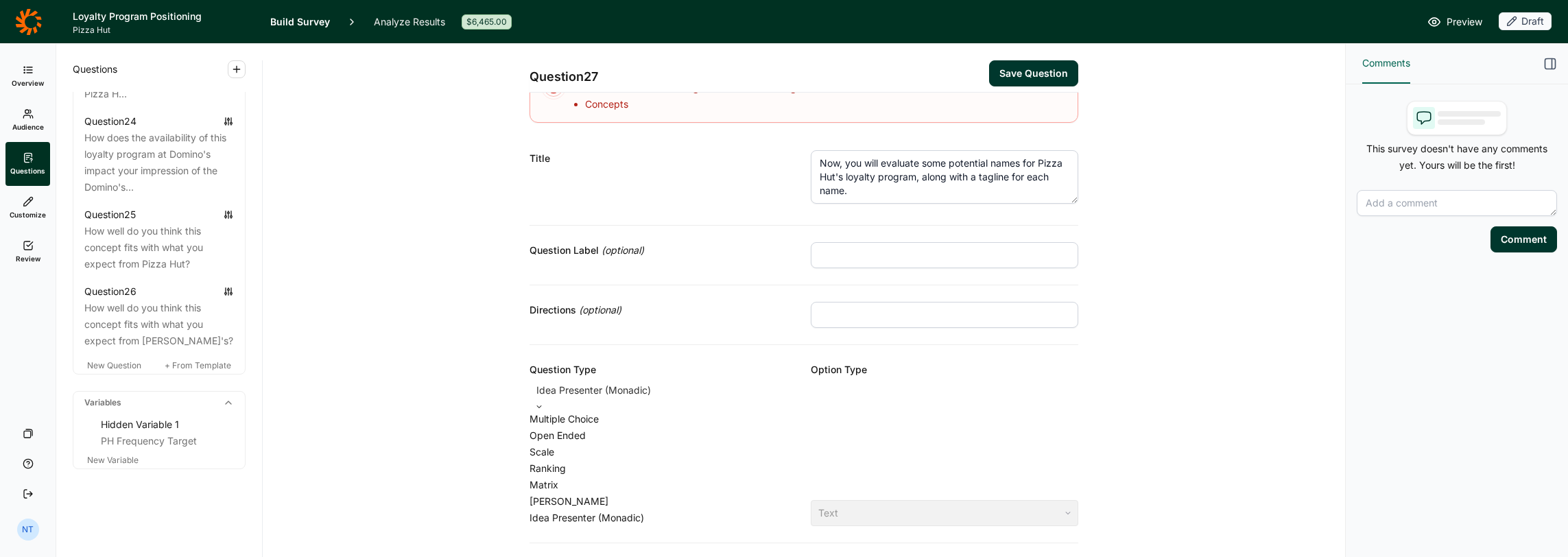
scroll to position [68, 0]
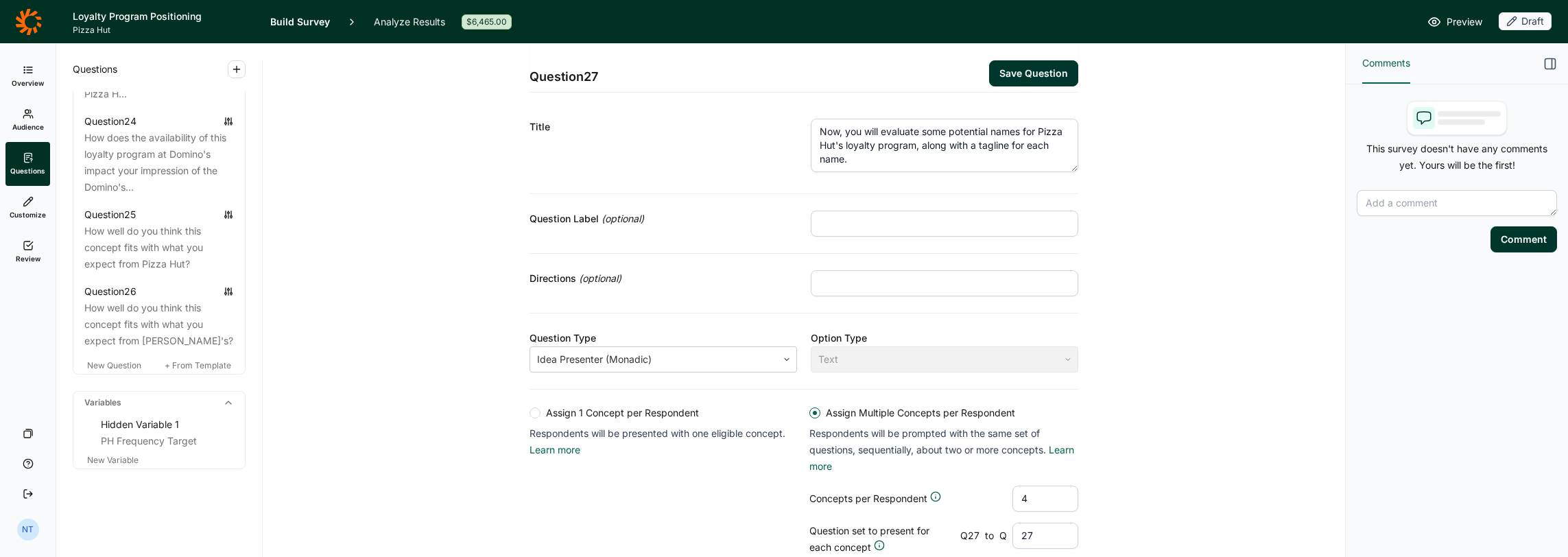
click at [483, 472] on div "Question 27 Save Question You must fix the following errors before saving : Con…" at bounding box center [803, 444] width 1049 height 939
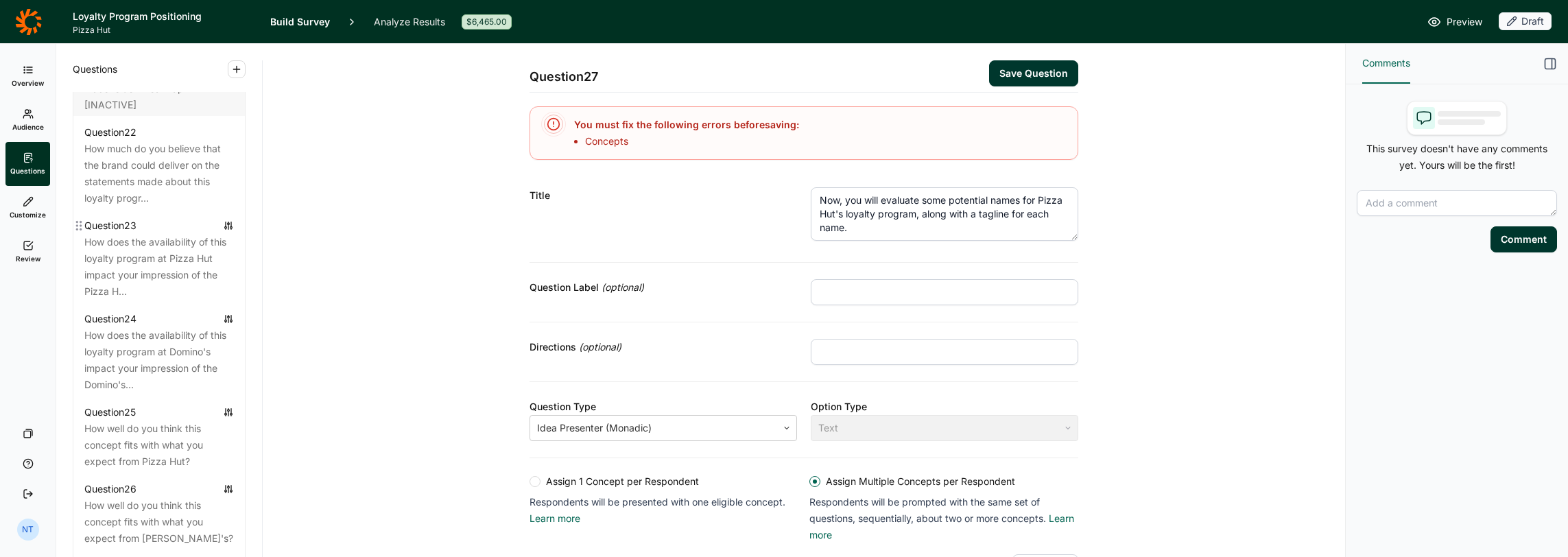
scroll to position [2213, 0]
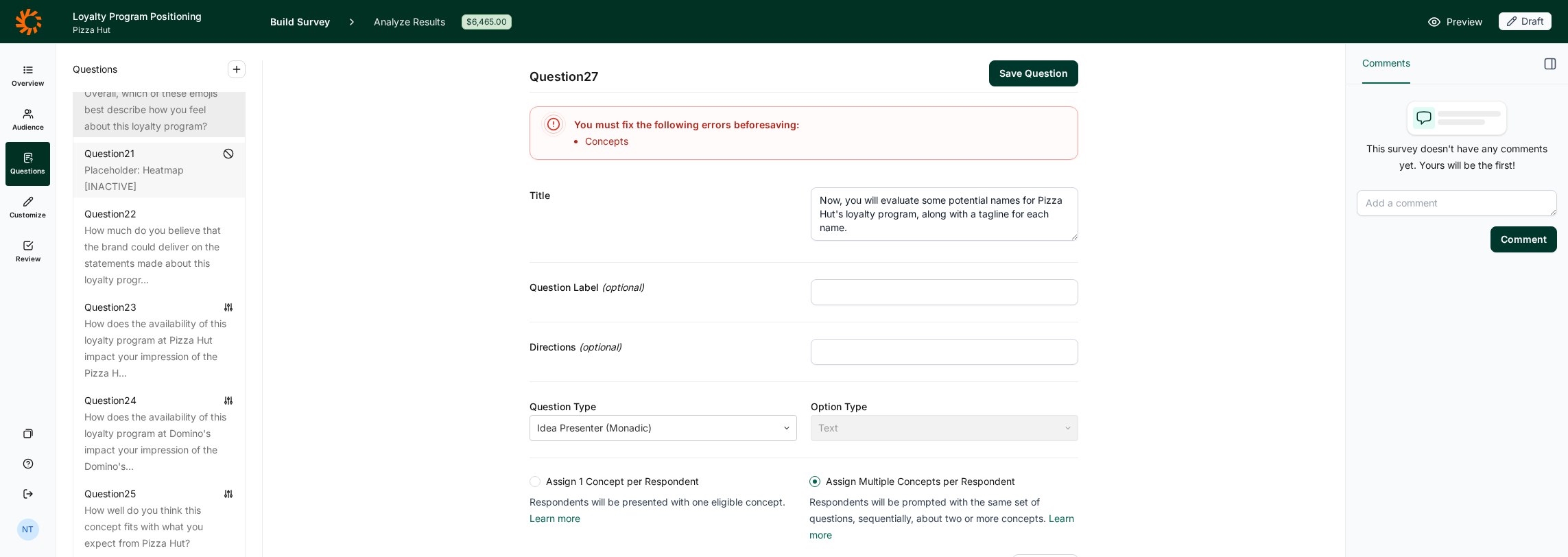
click at [177, 134] on div "Overall, which of these emojis best describe how you feel about this loyalty pr…" at bounding box center [158, 110] width 149 height 49
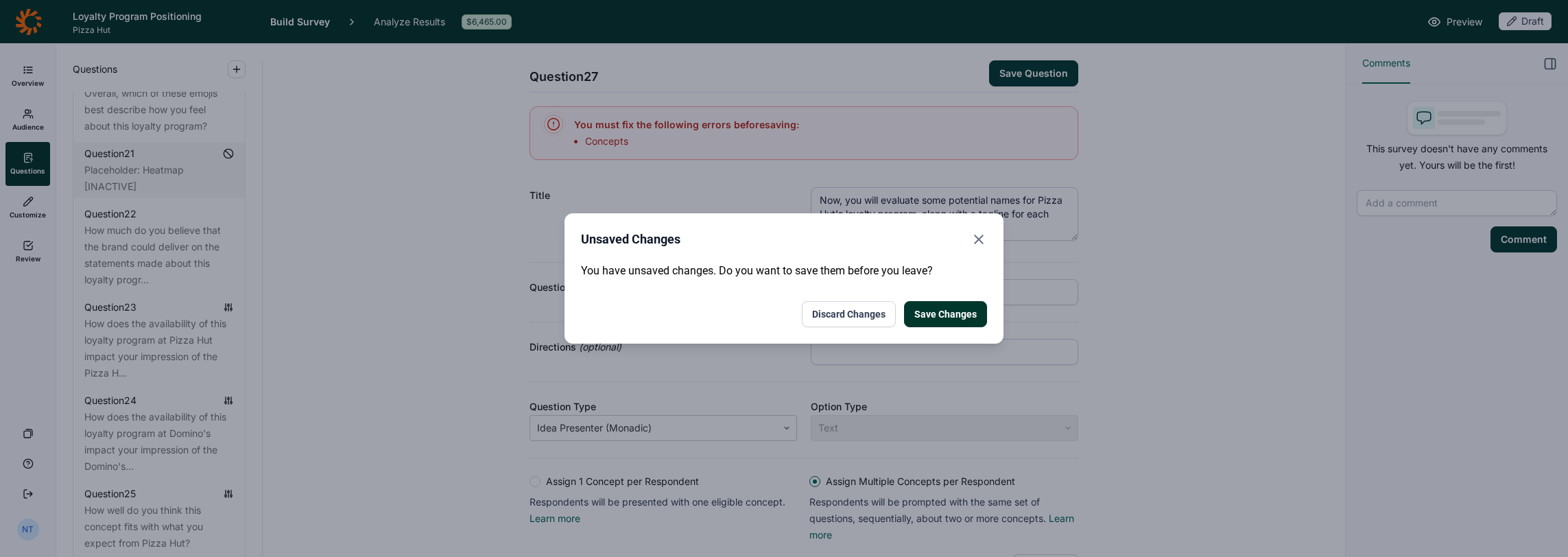
click at [872, 324] on button "Discard Changes" at bounding box center [848, 314] width 94 height 26
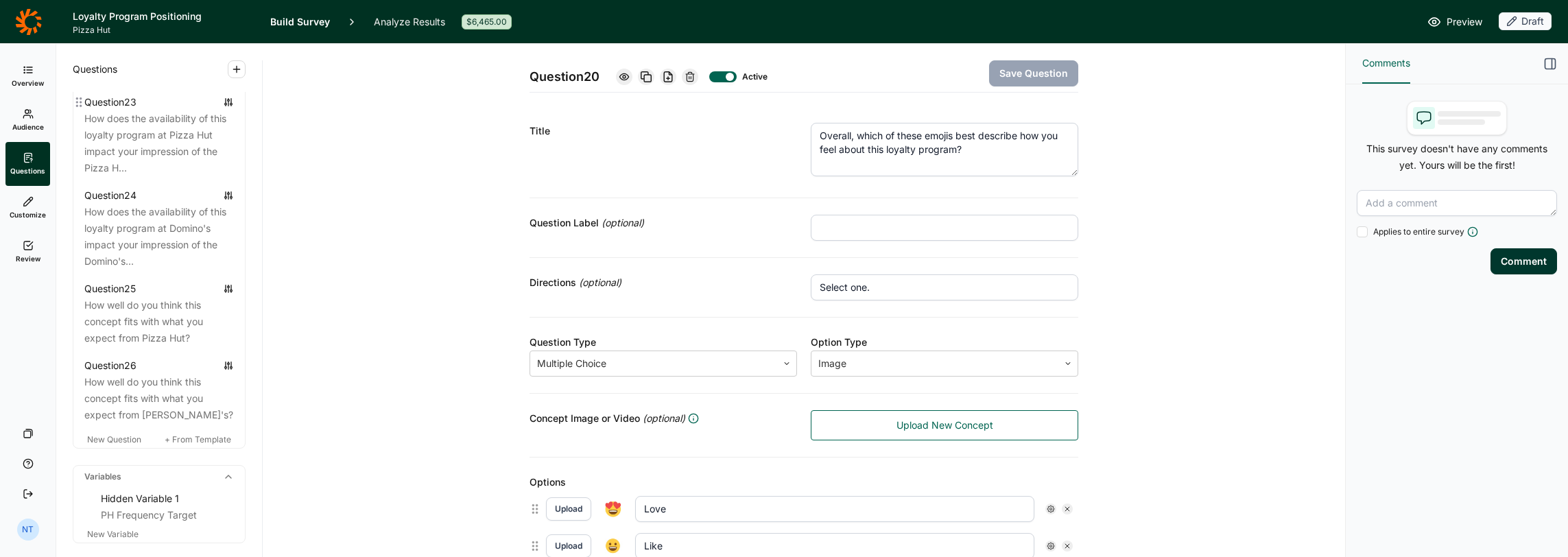
scroll to position [2420, 0]
click at [149, 373] on div "Question 26" at bounding box center [158, 364] width 149 height 17
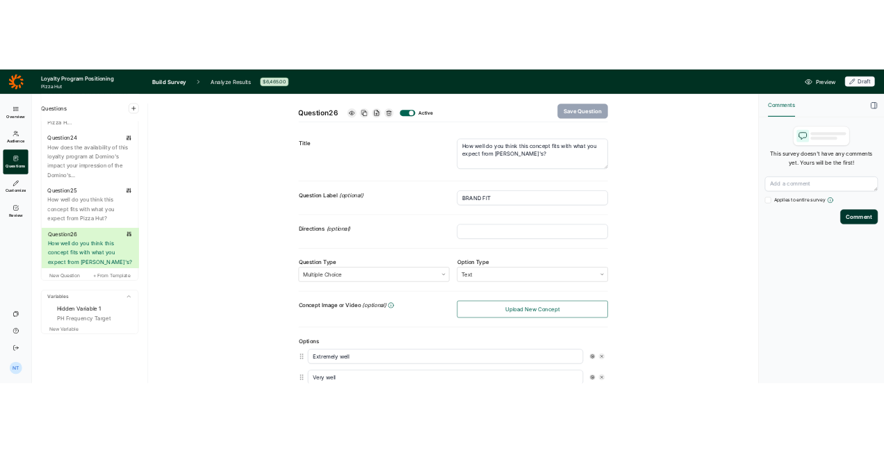
scroll to position [2589, 0]
